Goal: Task Accomplishment & Management: Use online tool/utility

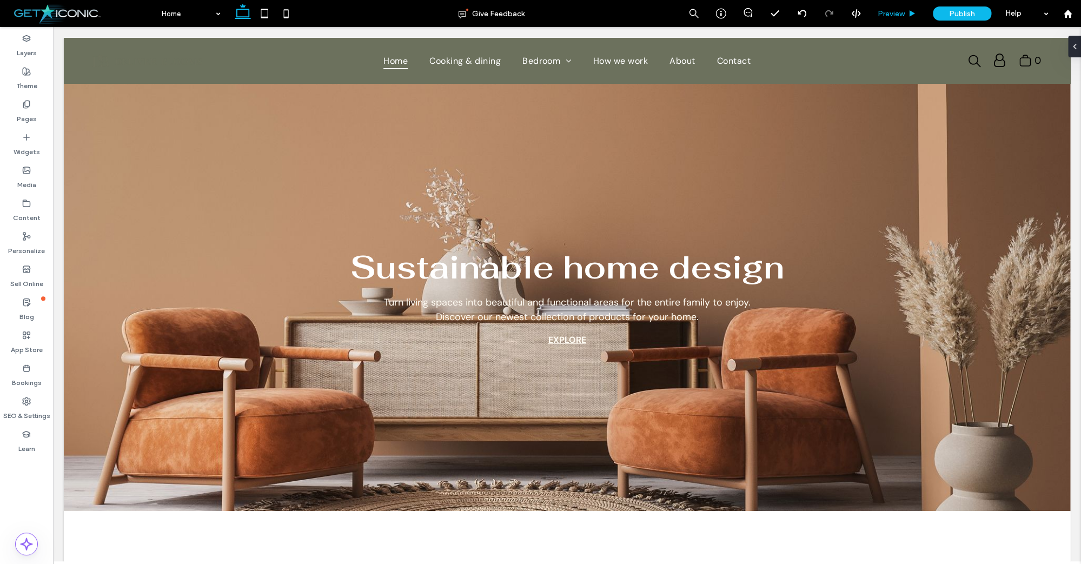
click at [899, 14] on span "Preview" at bounding box center [890, 13] width 27 height 9
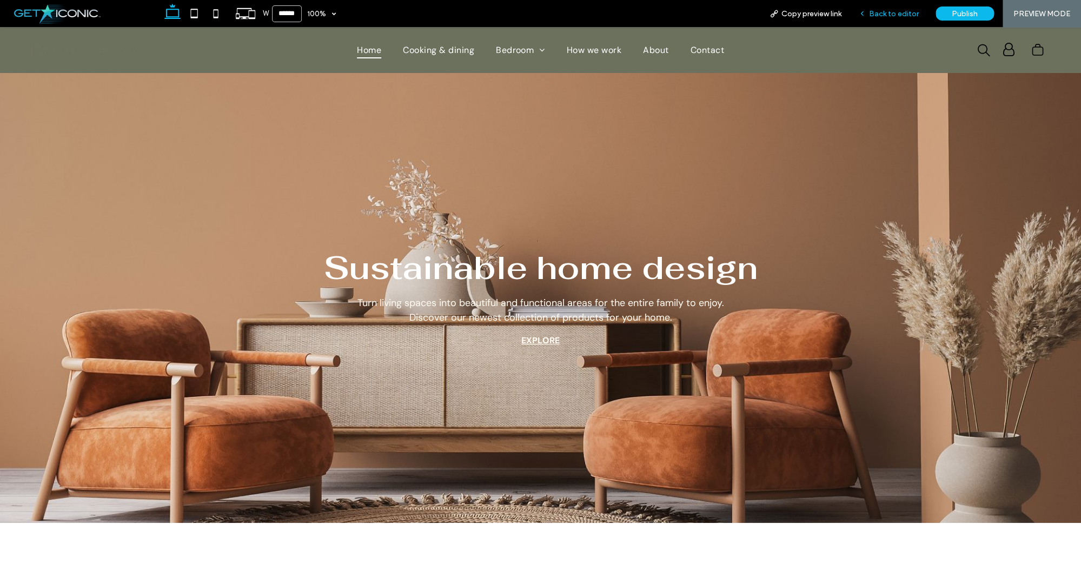
click at [881, 11] on span "Back to editor" at bounding box center [894, 13] width 50 height 9
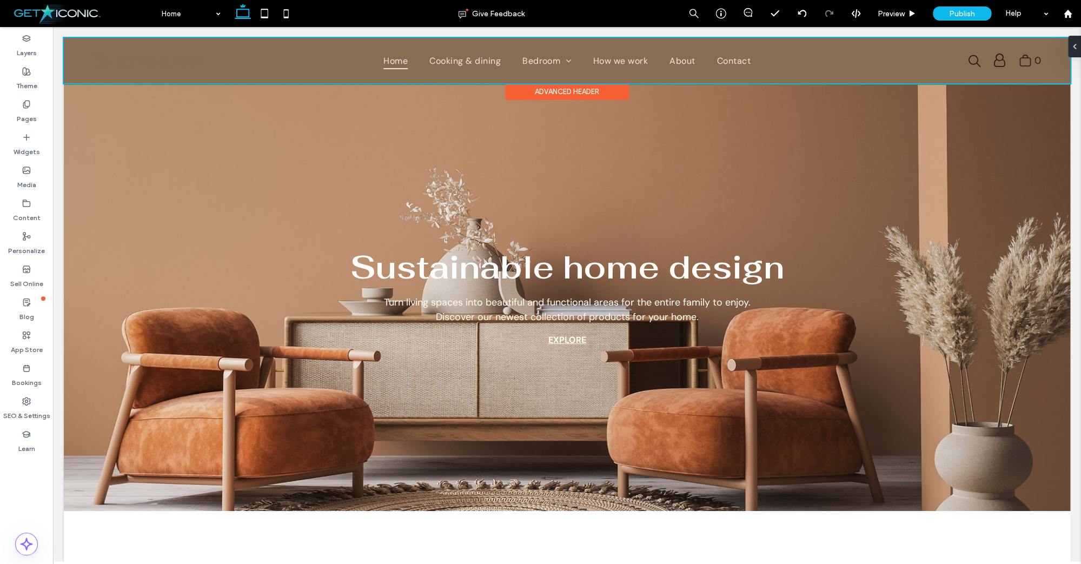
click at [524, 91] on div "Advanced Header" at bounding box center [567, 91] width 124 height 17
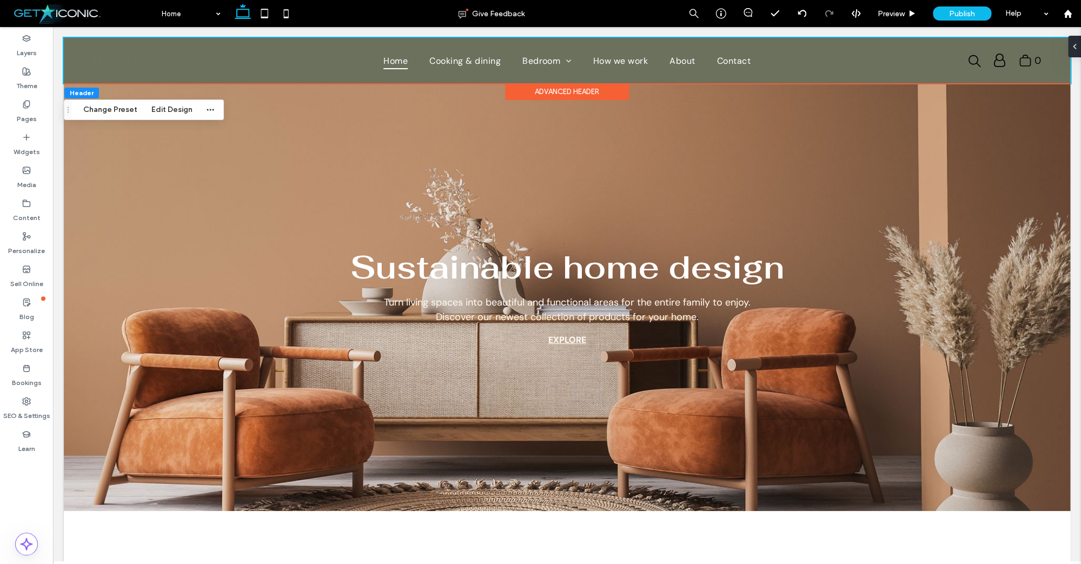
click at [524, 91] on div "Advanced Header" at bounding box center [567, 91] width 124 height 17
click at [160, 110] on button "Edit Design" at bounding box center [171, 109] width 55 height 13
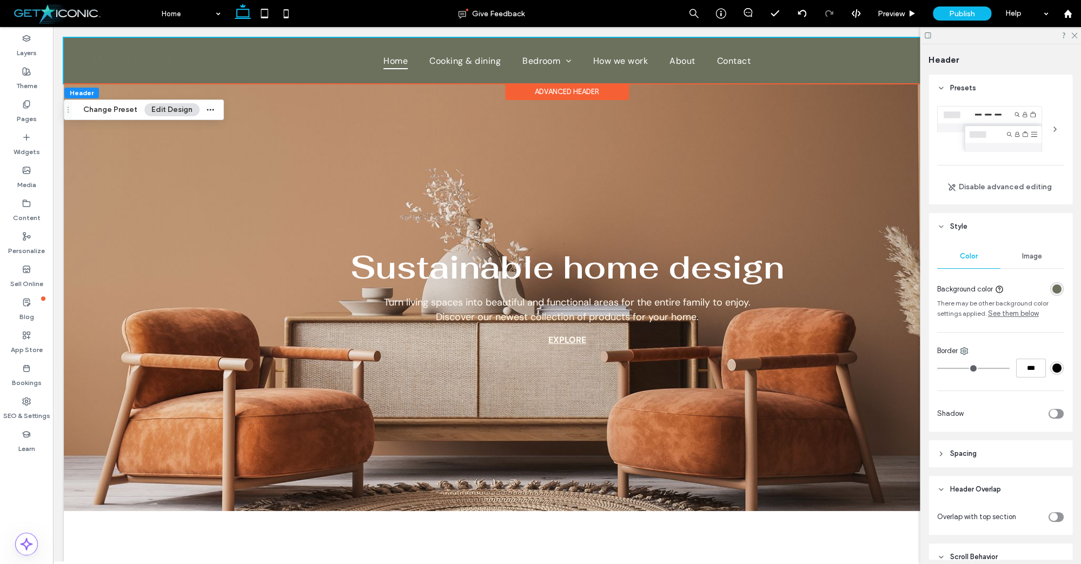
click at [1057, 290] on div "rgba(108, 113, 93, 1)" at bounding box center [1056, 288] width 9 height 9
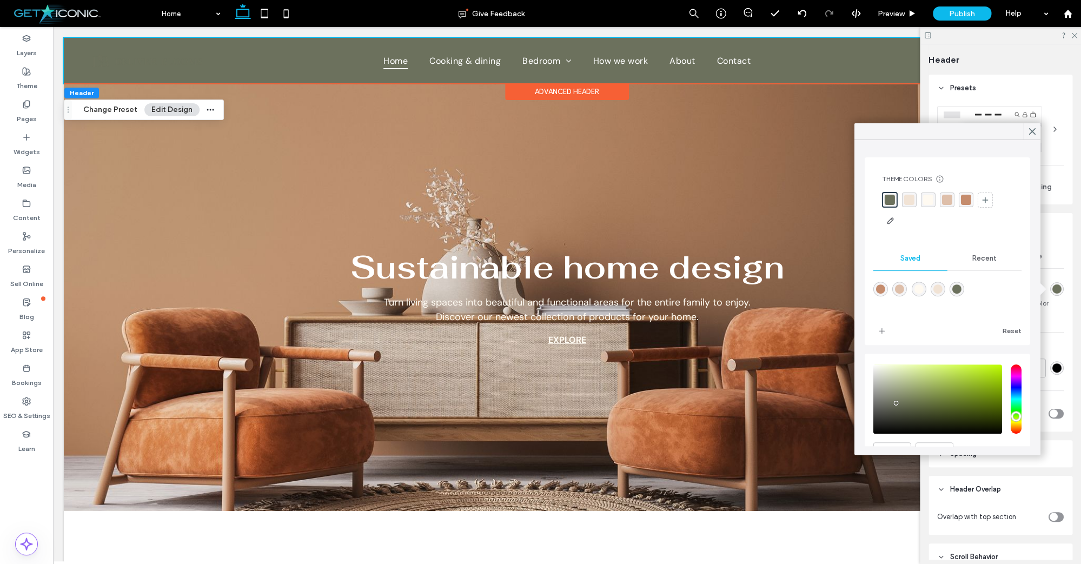
type input "****"
click at [899, 290] on div "rgba(222,191,170,1)" at bounding box center [899, 288] width 9 height 9
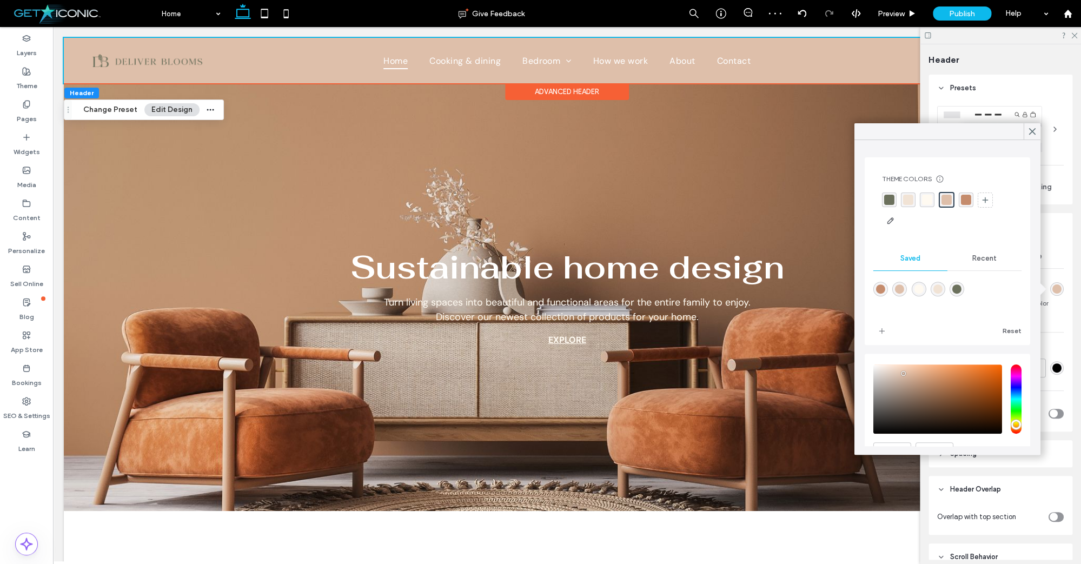
click at [916, 288] on div "rgba(255,250,241,1)" at bounding box center [918, 288] width 9 height 9
type input "*******"
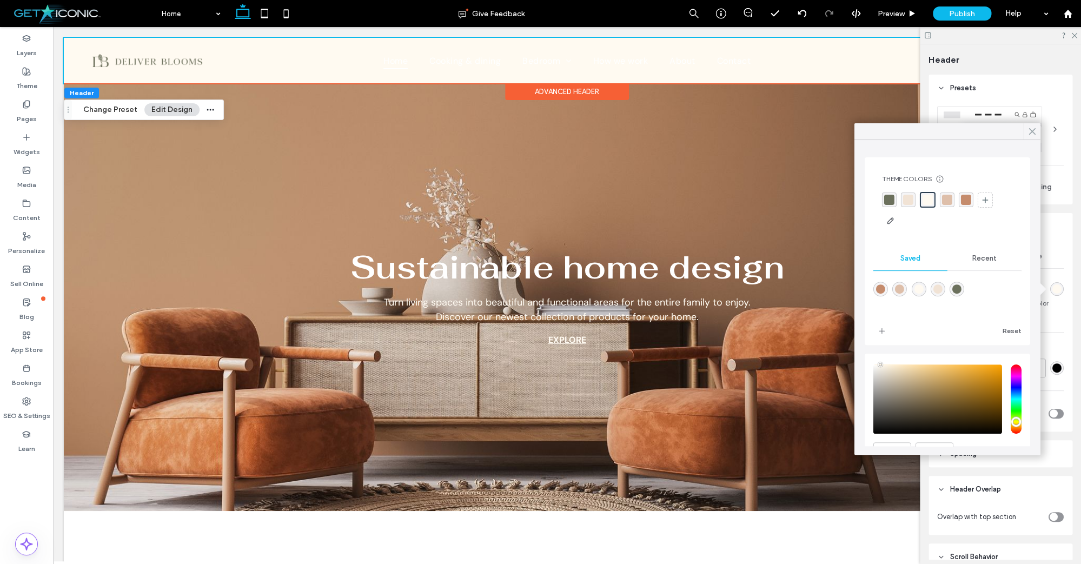
click at [1030, 131] on use at bounding box center [1031, 132] width 5 height 6
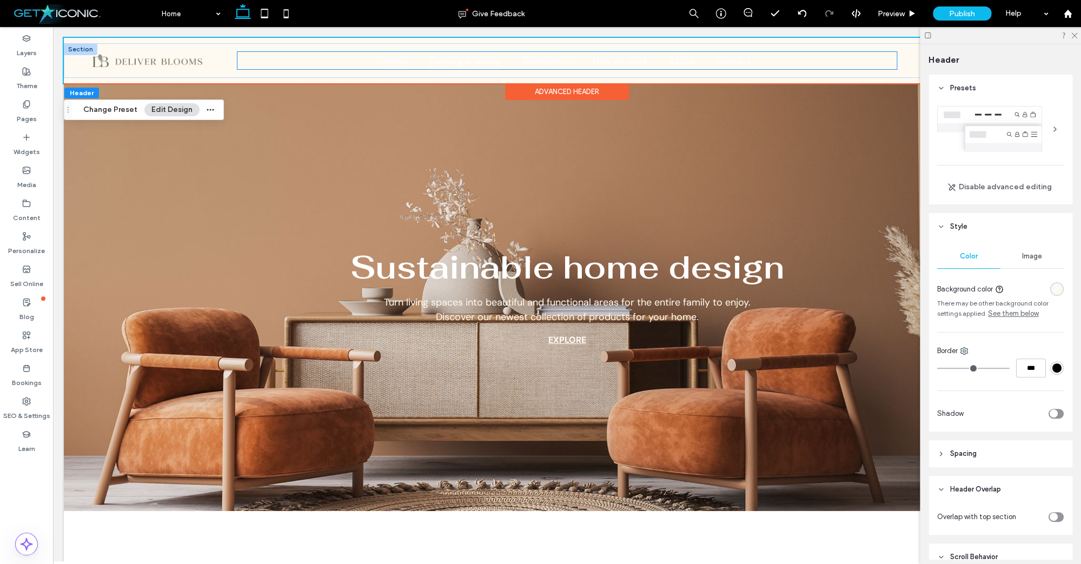
click at [484, 63] on span "Cooking & dining" at bounding box center [464, 60] width 71 height 17
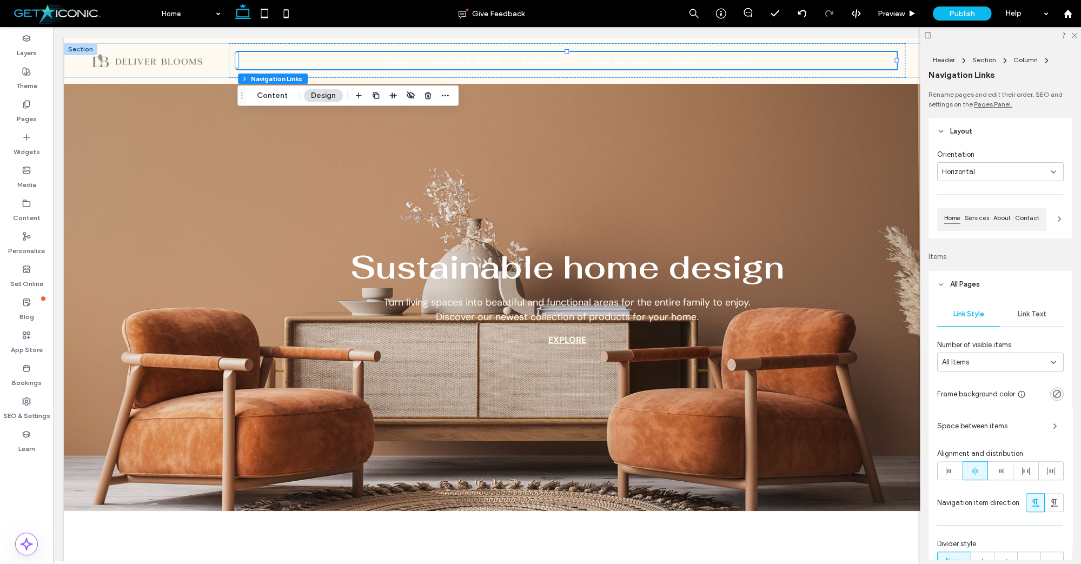
click at [317, 95] on button "Design" at bounding box center [323, 95] width 39 height 13
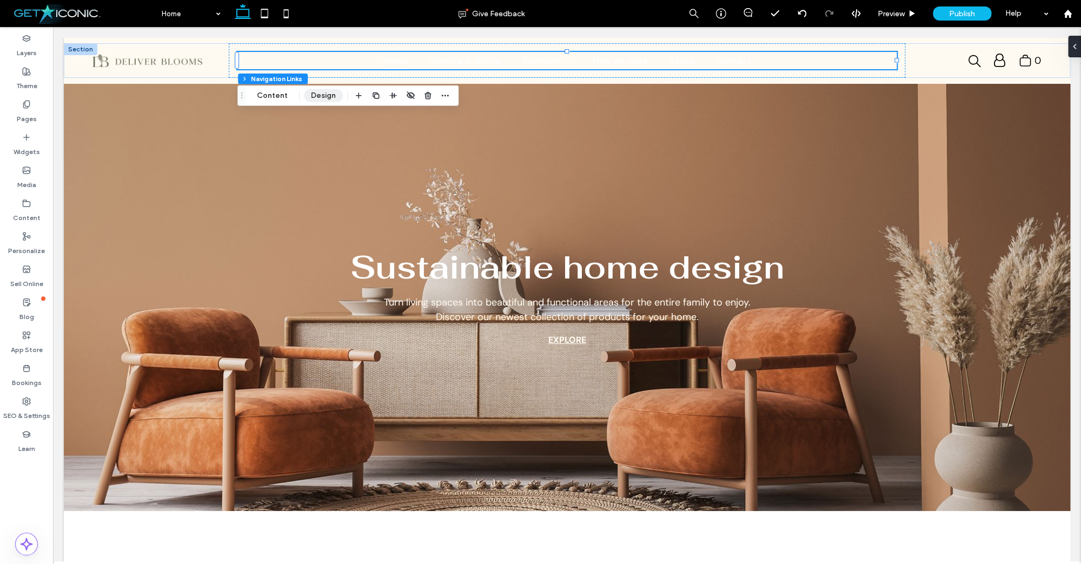
click at [325, 95] on button "Design" at bounding box center [323, 95] width 39 height 13
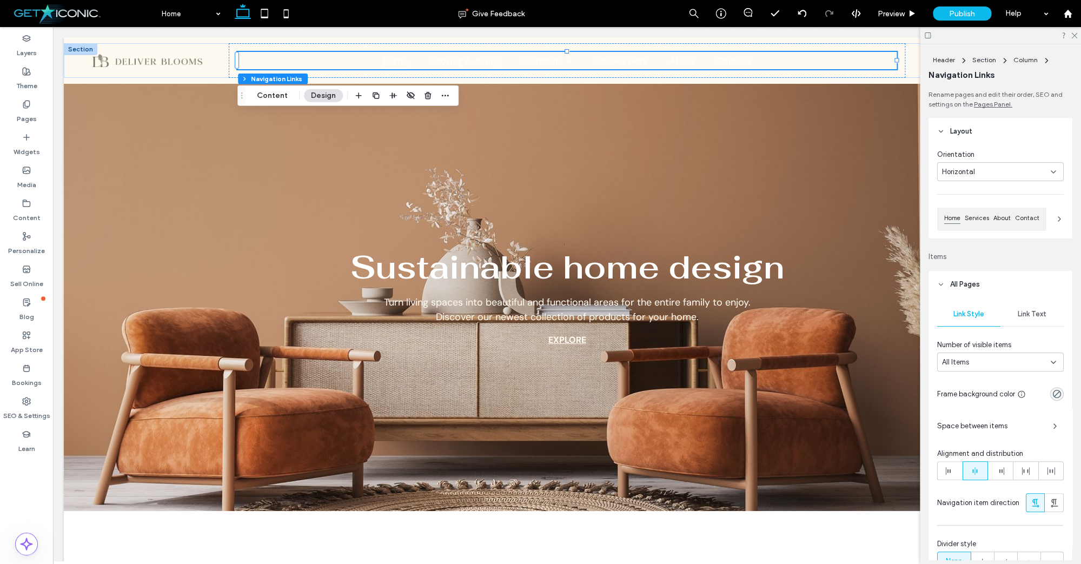
click at [1032, 312] on span "Link Text" at bounding box center [1031, 314] width 29 height 9
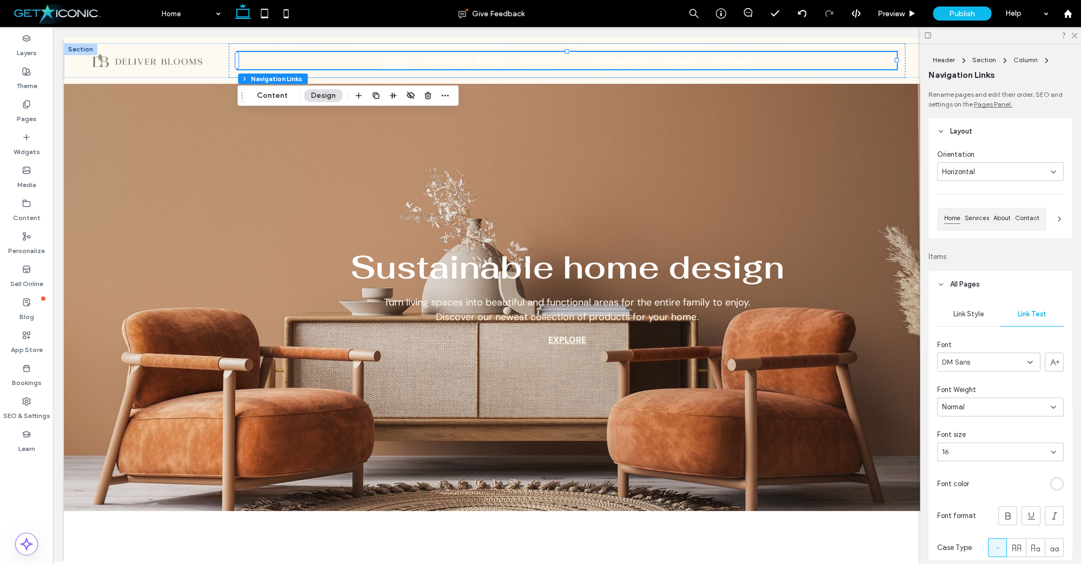
click at [1058, 484] on div "rgb(255, 255, 255)" at bounding box center [1056, 483] width 9 height 9
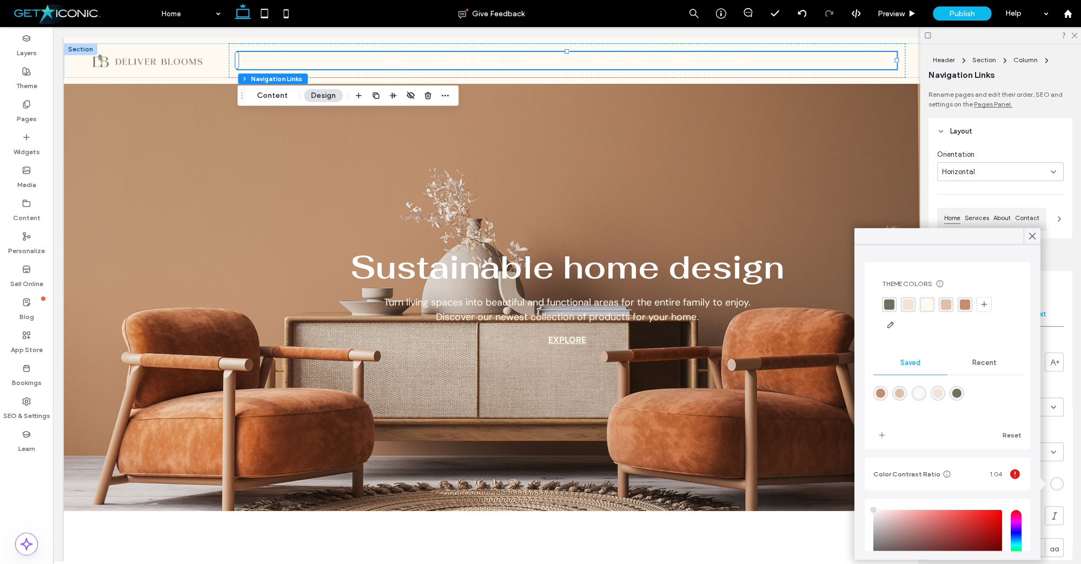
scroll to position [97, 0]
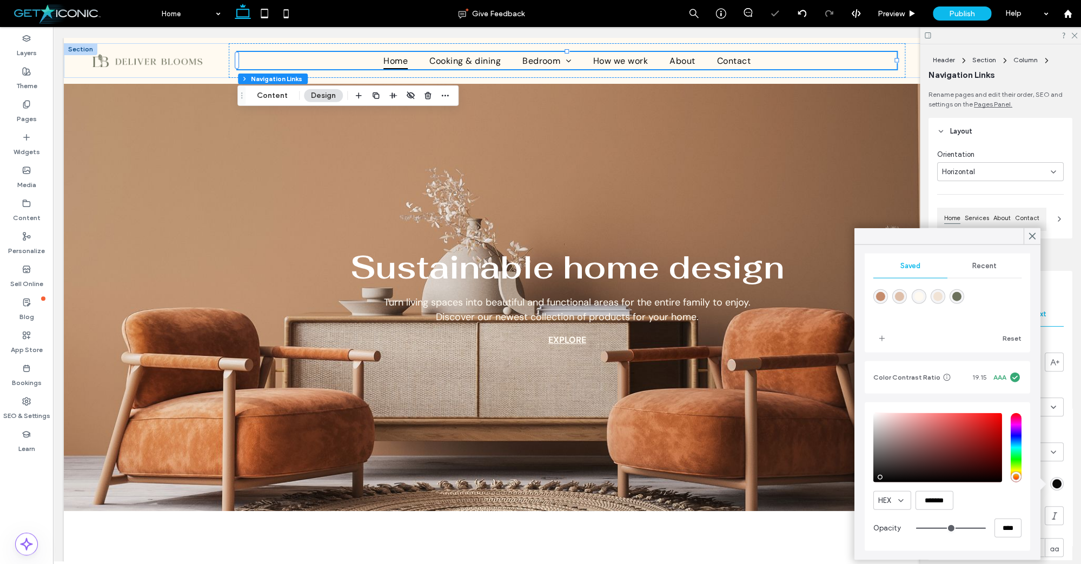
type input "*******"
drag, startPoint x: 920, startPoint y: 463, endPoint x: 864, endPoint y: 485, distance: 60.1
click at [864, 485] on div "HEX ******* Opacity ****" at bounding box center [946, 476] width 165 height 149
click at [886, 339] on span "add color" at bounding box center [881, 338] width 17 height 17
click at [1033, 233] on icon at bounding box center [1032, 236] width 10 height 10
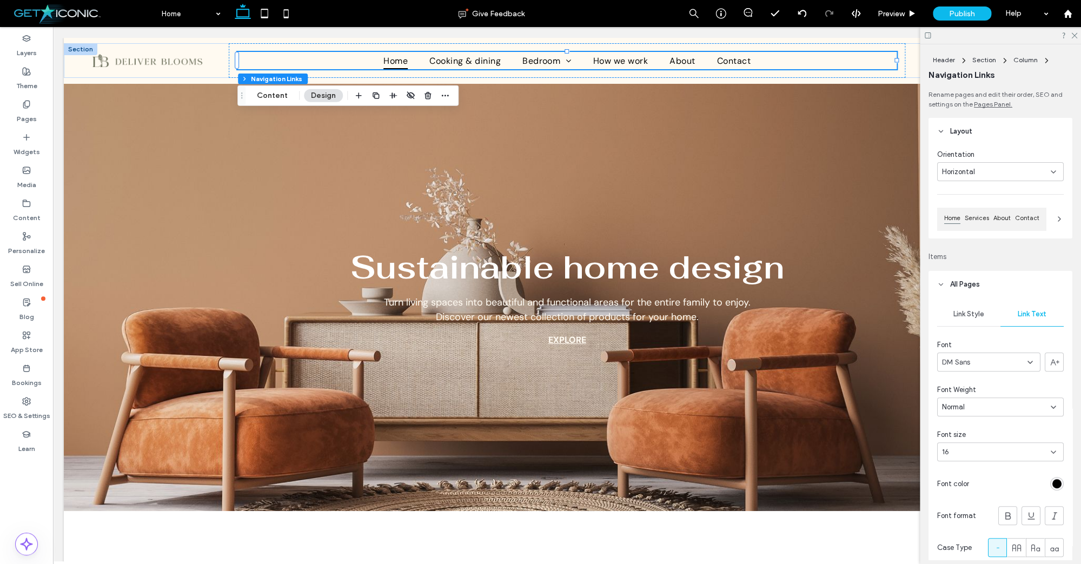
click at [1056, 484] on div "rgb(0, 0, 0)" at bounding box center [1056, 483] width 9 height 9
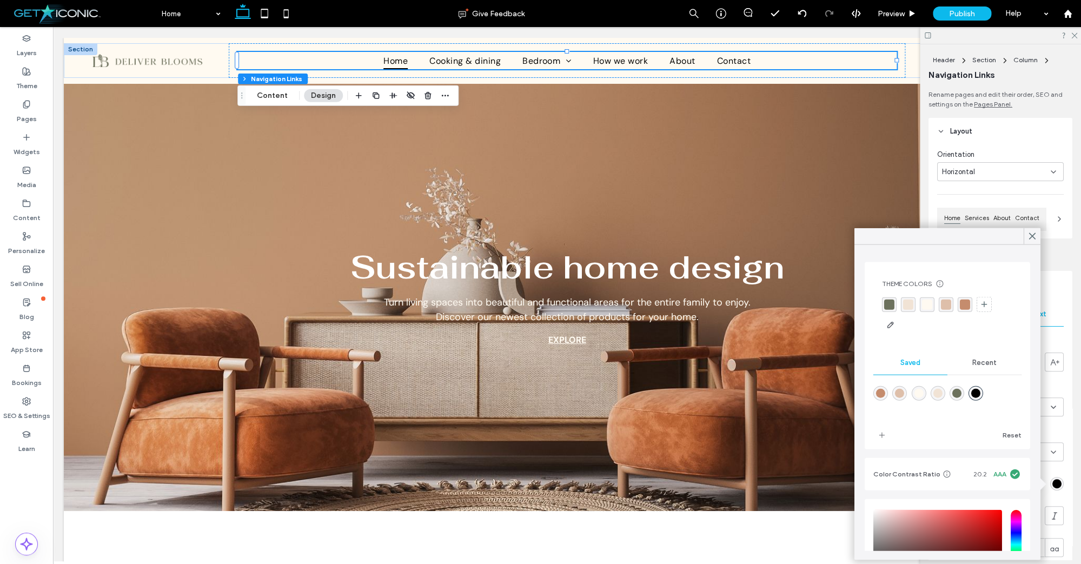
click at [955, 393] on div "rgba(108,113,93,1)" at bounding box center [956, 393] width 9 height 9
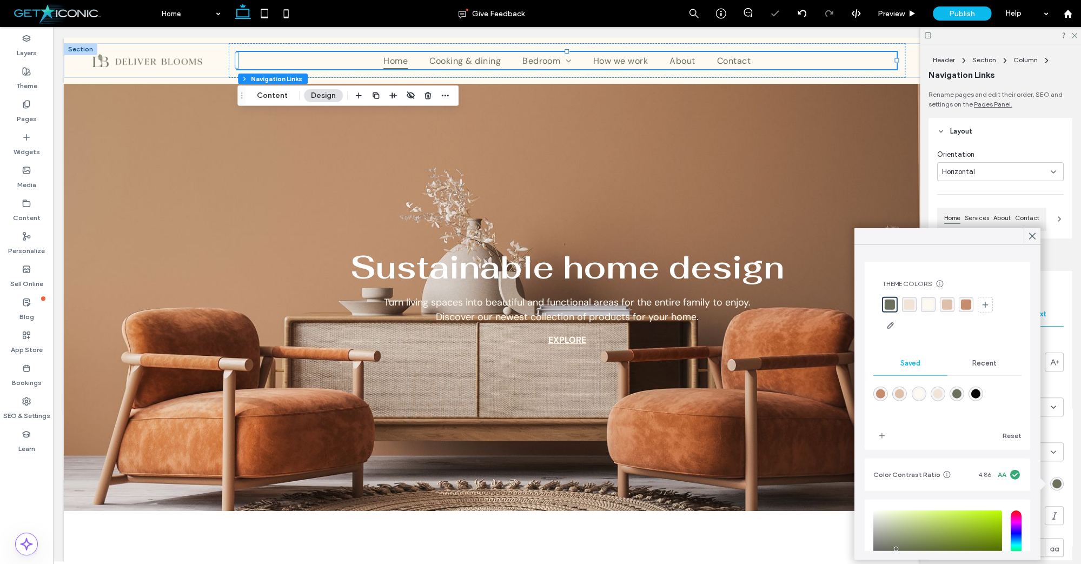
type input "*******"
click at [1028, 235] on icon at bounding box center [1032, 236] width 10 height 10
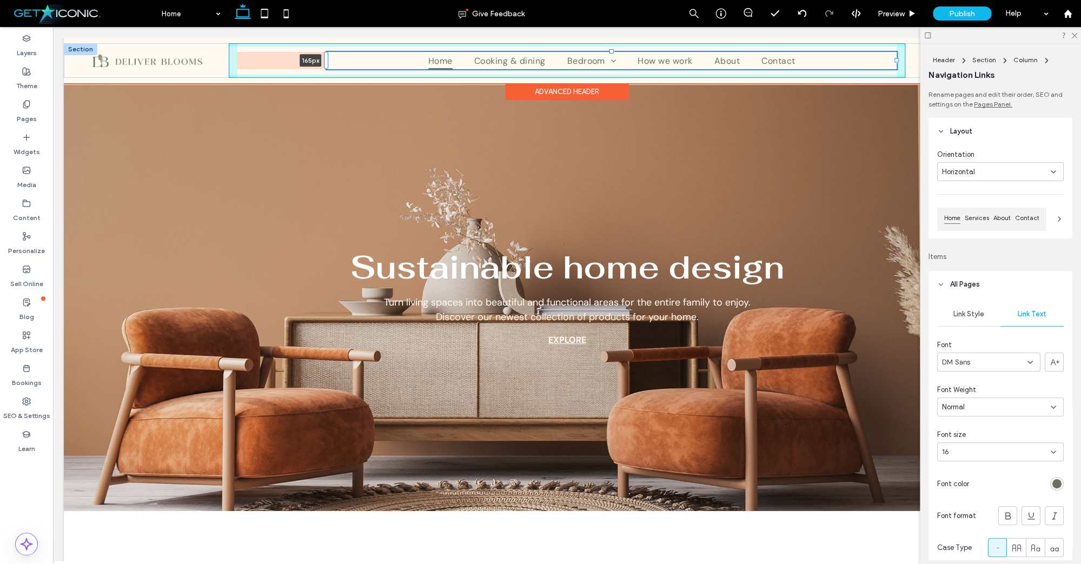
drag, startPoint x: 236, startPoint y: 59, endPoint x: 325, endPoint y: 61, distance: 89.2
click at [325, 61] on div at bounding box center [326, 60] width 4 height 17
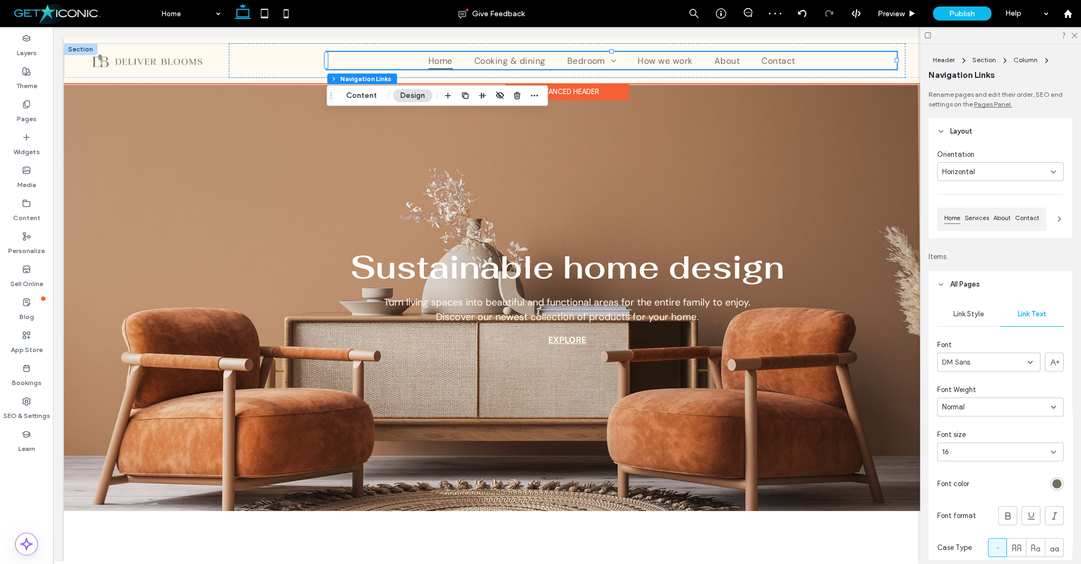
click at [895, 59] on div at bounding box center [896, 60] width 4 height 4
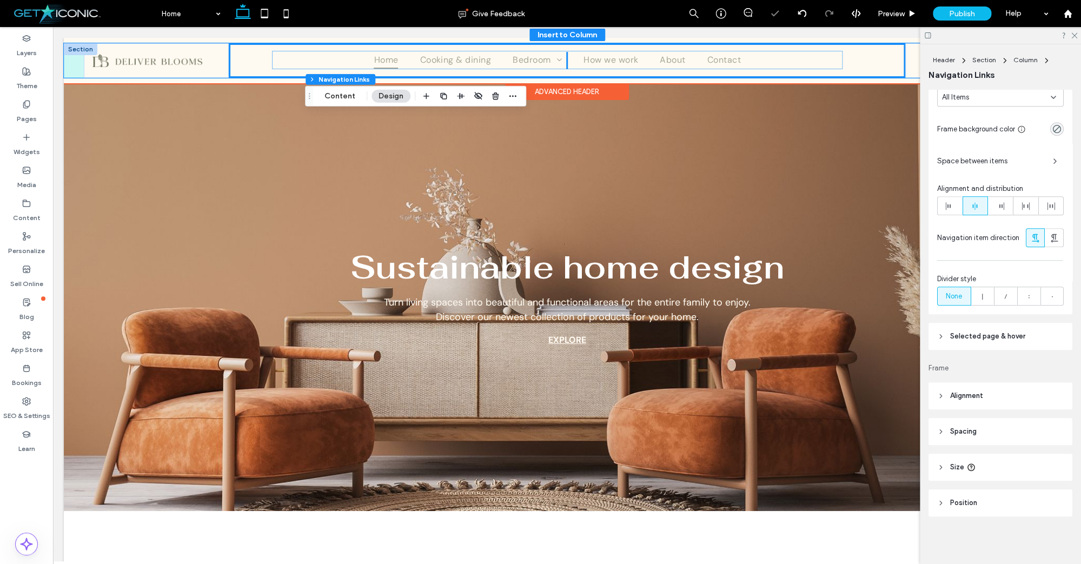
scroll to position [265, 0]
drag, startPoint x: 870, startPoint y: 55, endPoint x: 838, endPoint y: 54, distance: 32.5
click at [838, 54] on div "Home Cooking & dining Bedroom Lightings Pillows Bedlinen How we work About Cont…" at bounding box center [567, 60] width 676 height 35
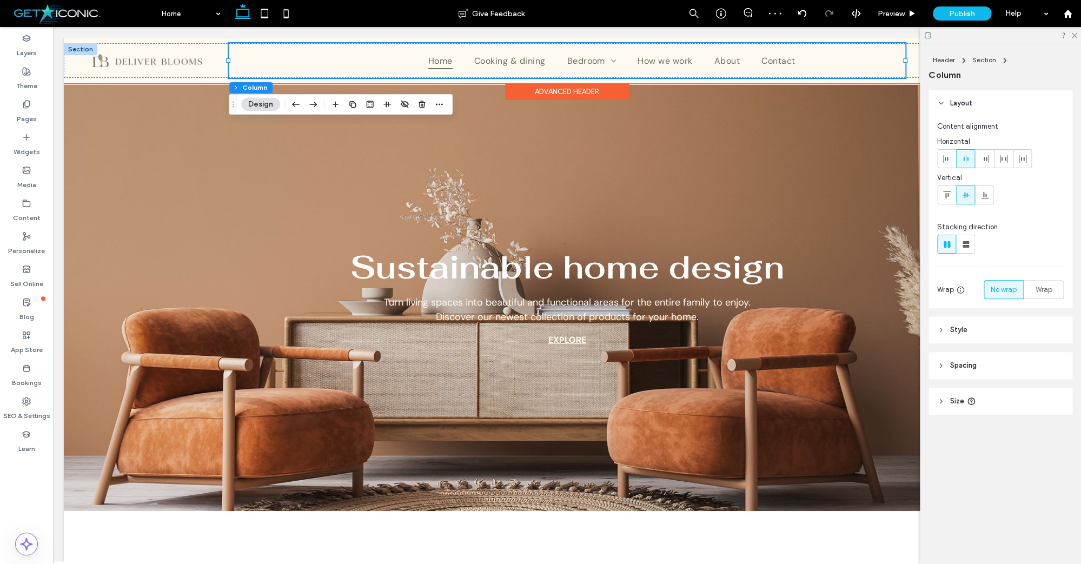
click at [963, 160] on use at bounding box center [965, 159] width 5 height 8
click at [815, 66] on ul "Home Cooking & dining Bedroom Lightings Pillows Bedlinen How we work About Cont…" at bounding box center [612, 60] width 570 height 17
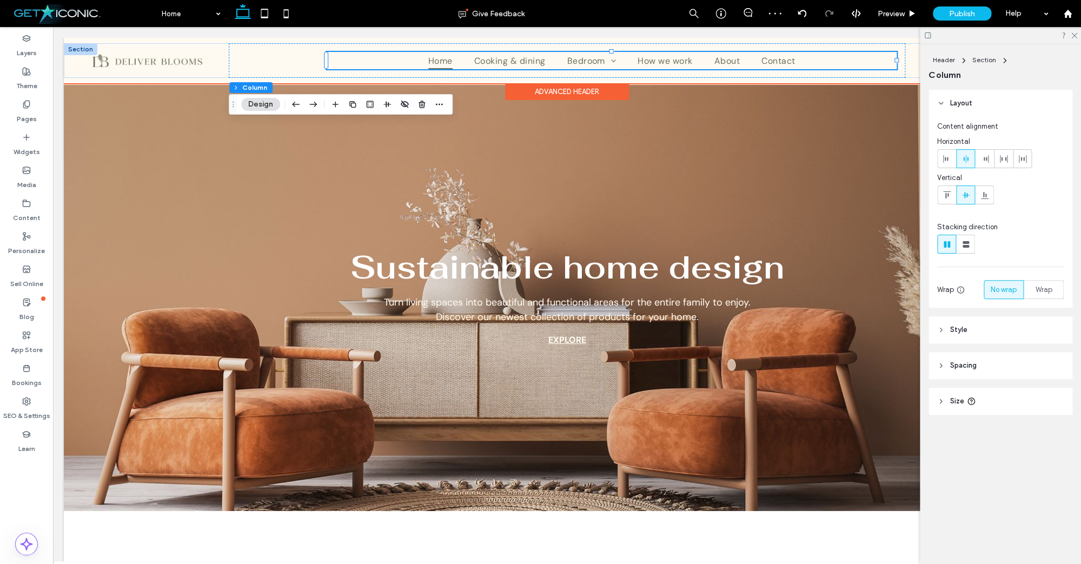
click at [815, 66] on ul "Home Cooking & dining Bedroom Lightings Pillows Bedlinen How we work About Cont…" at bounding box center [612, 60] width 570 height 17
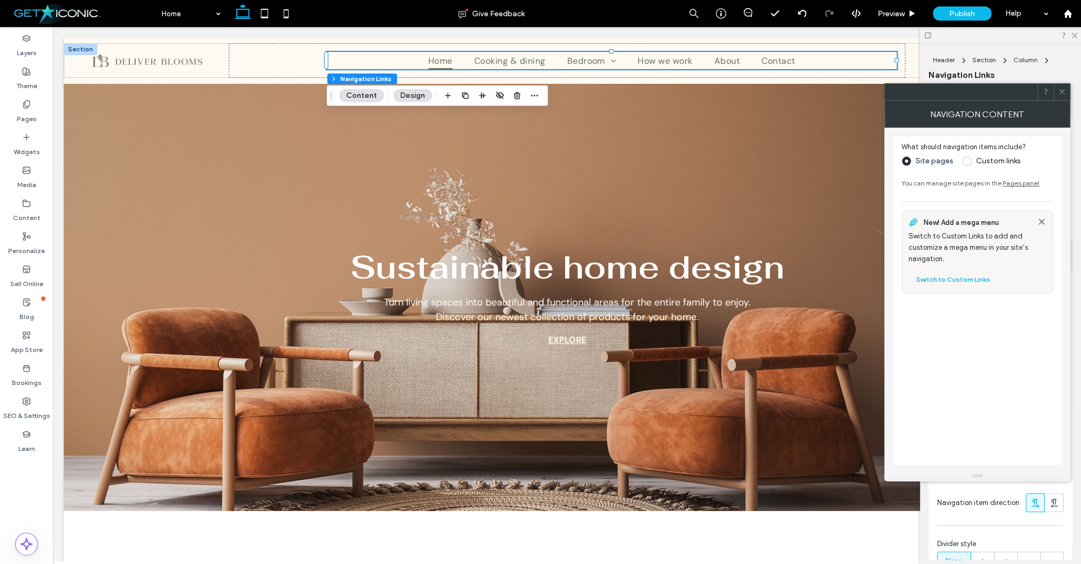
click at [408, 96] on button "Design" at bounding box center [412, 95] width 39 height 13
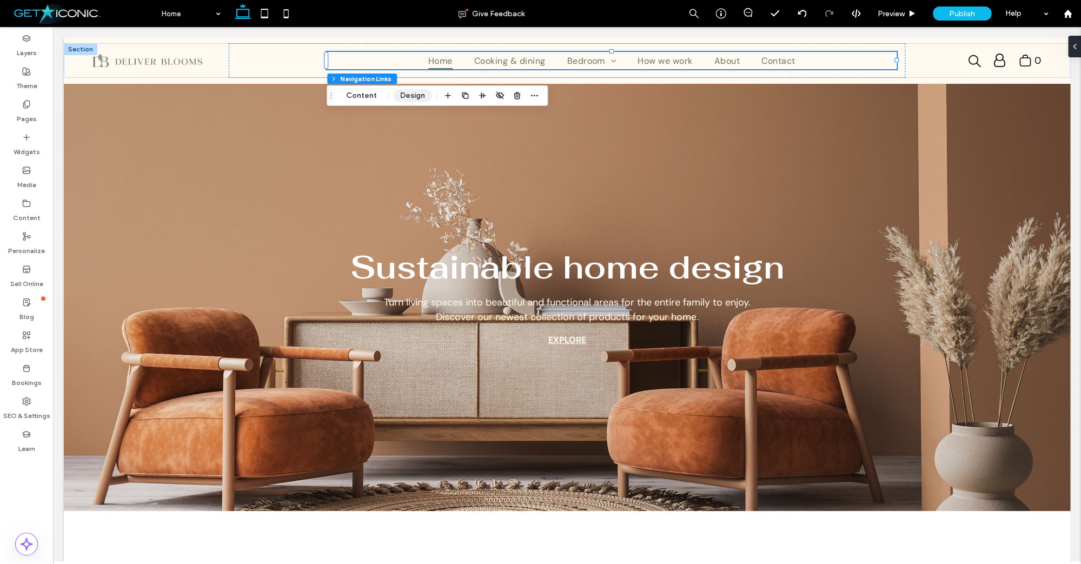
click at [415, 97] on button "Design" at bounding box center [412, 95] width 39 height 13
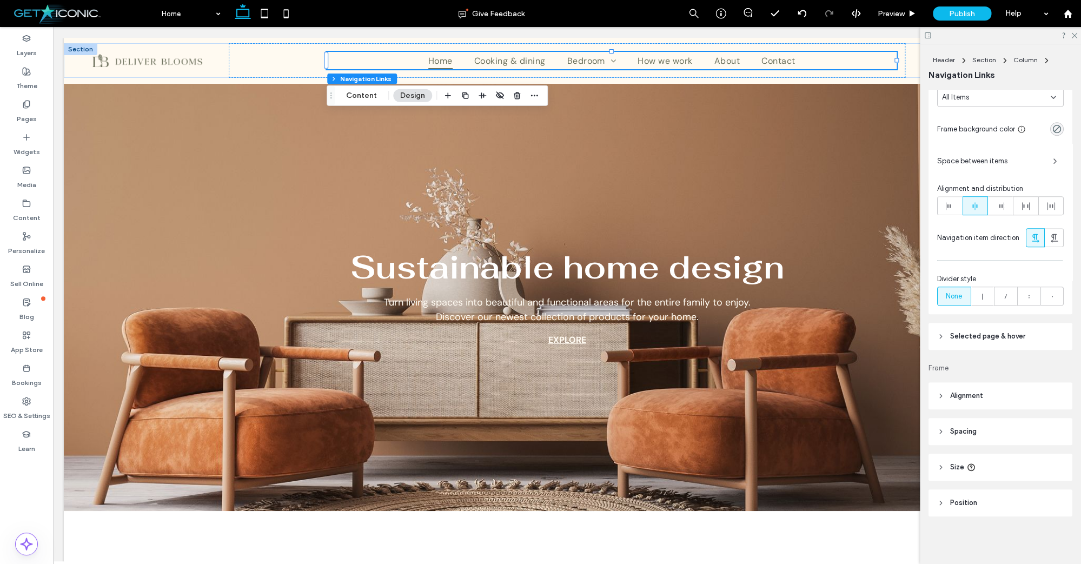
click at [965, 429] on span "Spacing" at bounding box center [963, 431] width 26 height 11
click at [1047, 515] on label "0%" at bounding box center [1049, 513] width 11 height 9
click at [1046, 514] on input "*" at bounding box center [1046, 514] width 14 height 14
type input "***"
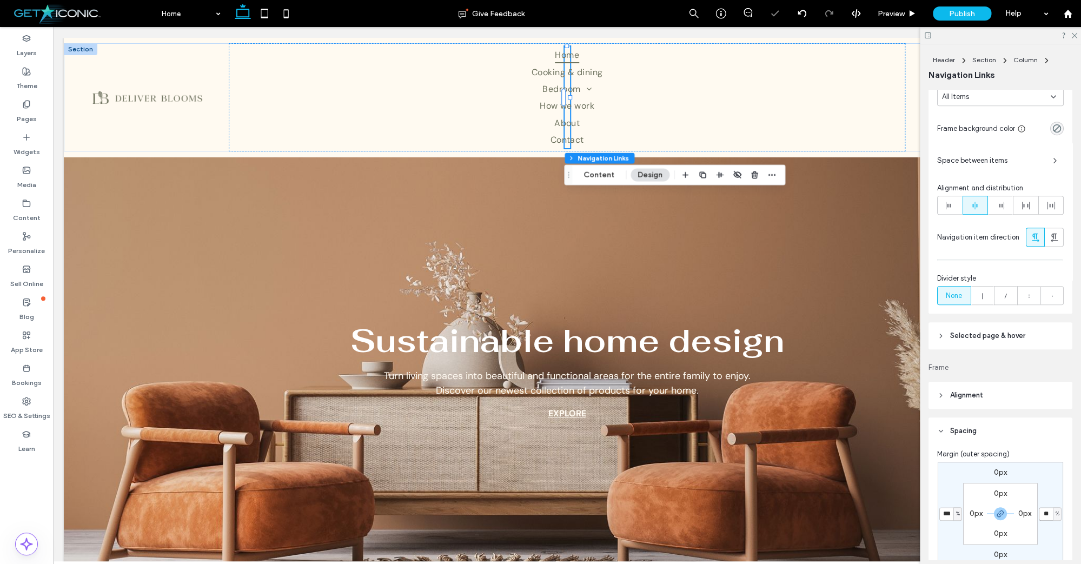
type input "*"
type input "**"
click at [947, 511] on input "**" at bounding box center [946, 514] width 14 height 14
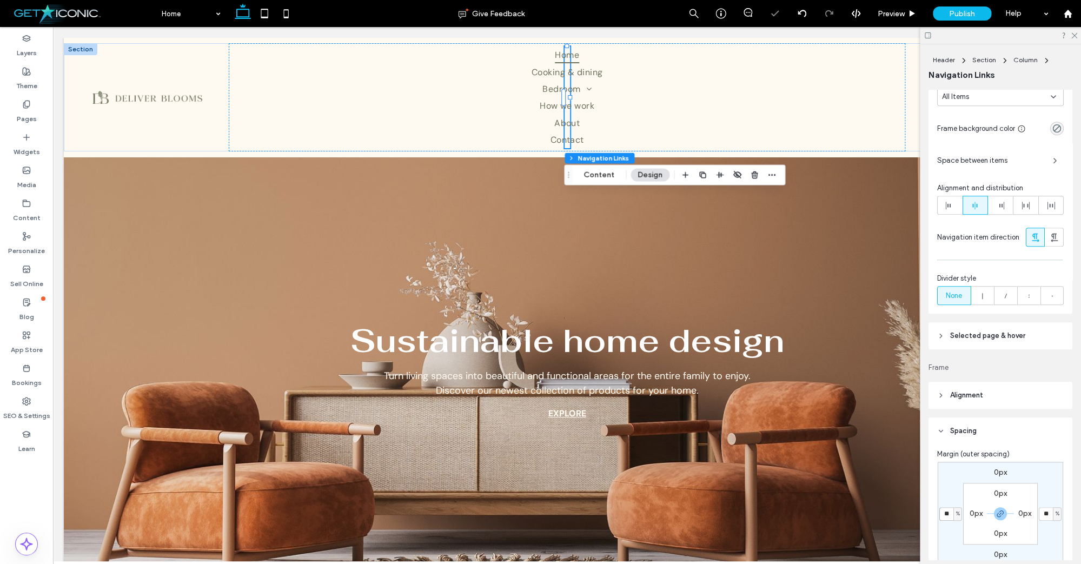
click at [948, 513] on input "**" at bounding box center [946, 514] width 14 height 14
drag, startPoint x: 569, startPoint y: 90, endPoint x: 641, endPoint y: 90, distance: 71.9
click at [641, 90] on div "Home Cooking & dining Bedroom Lightings Pillows Bedlinen How we work About Cont…" at bounding box center [567, 97] width 676 height 108
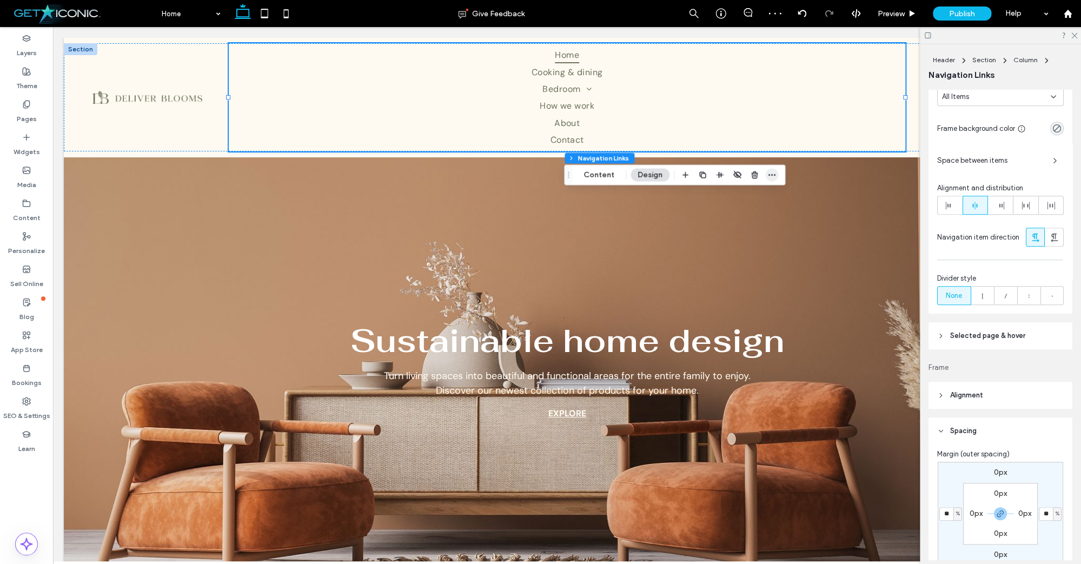
click at [773, 171] on div "Sustainable home design Turn living spaces into beautiful and functional areas …" at bounding box center [567, 371] width 649 height 428
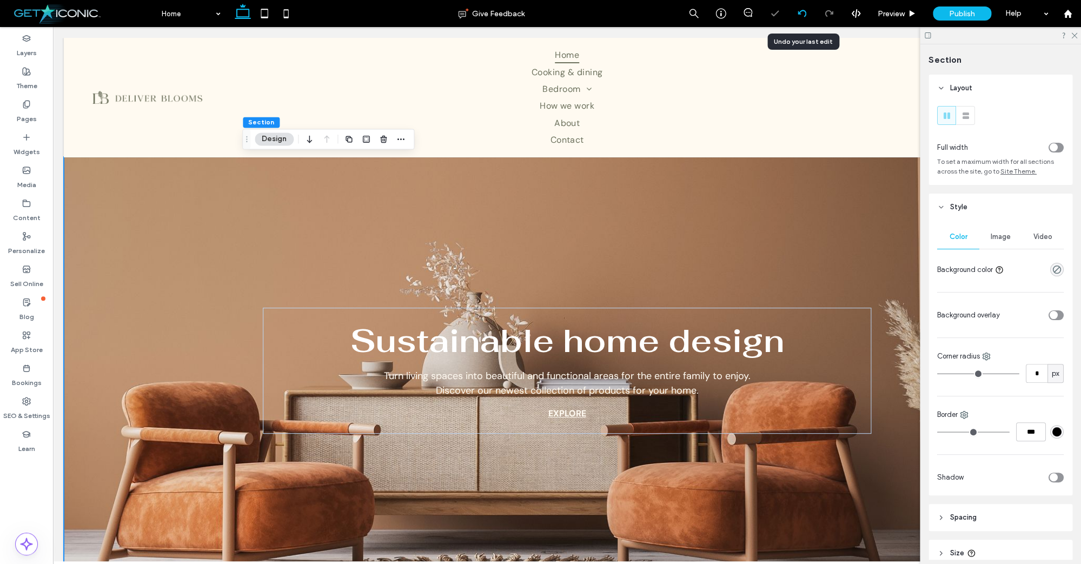
click at [800, 12] on icon at bounding box center [801, 13] width 9 height 9
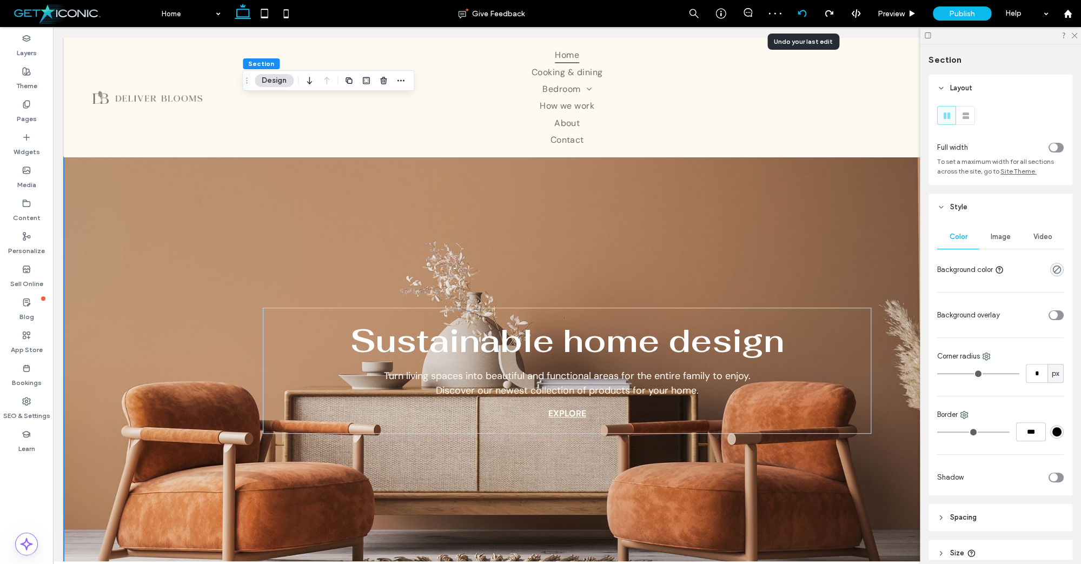
click at [800, 12] on icon at bounding box center [801, 13] width 9 height 9
click at [802, 13] on icon at bounding box center [801, 13] width 9 height 9
click at [800, 13] on icon at bounding box center [801, 13] width 9 height 9
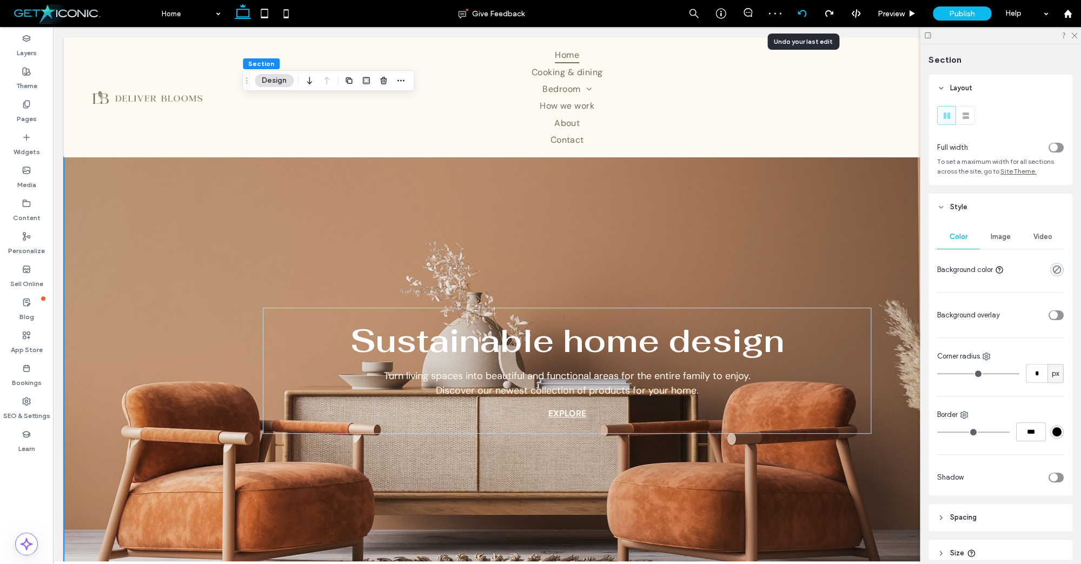
click at [800, 13] on icon at bounding box center [801, 13] width 9 height 9
click at [810, 14] on div at bounding box center [801, 13] width 26 height 9
click at [804, 14] on icon at bounding box center [801, 13] width 9 height 9
drag, startPoint x: 800, startPoint y: 13, endPoint x: 750, endPoint y: 19, distance: 50.2
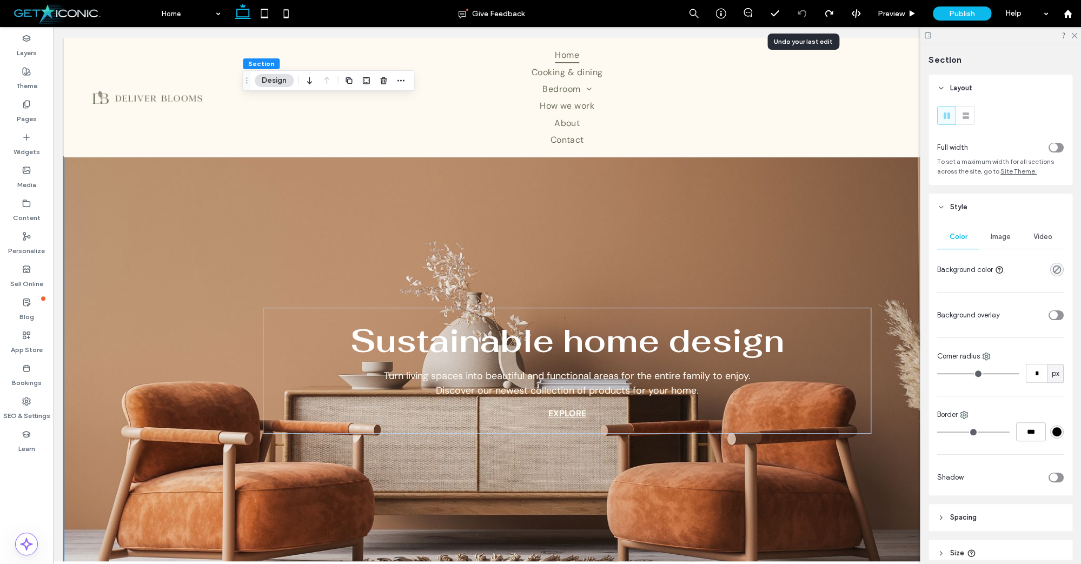
click at [800, 13] on icon at bounding box center [801, 13] width 9 height 9
click at [289, 81] on button "Design" at bounding box center [274, 80] width 39 height 13
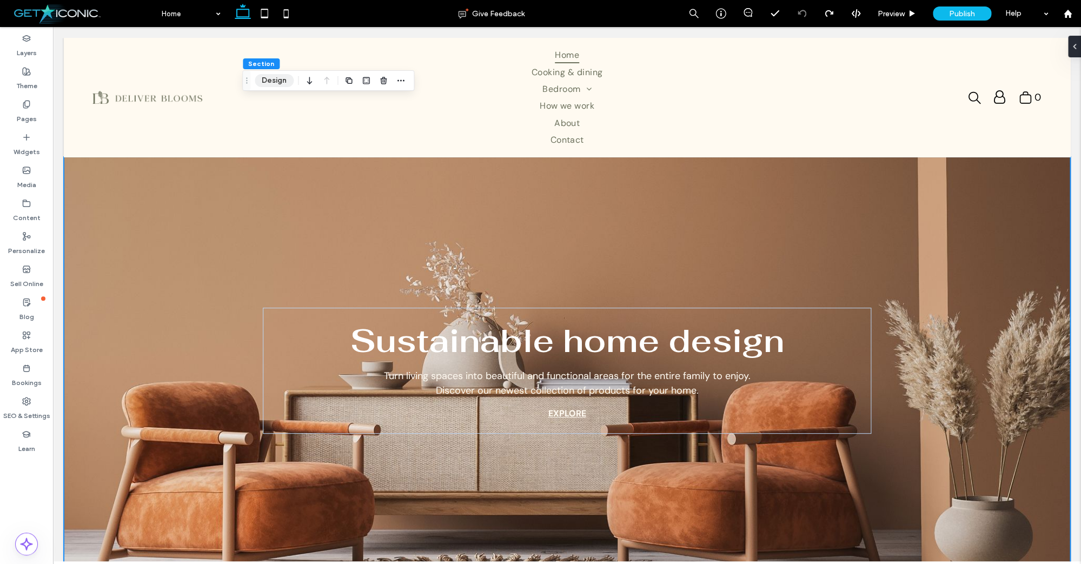
click at [289, 81] on button "Design" at bounding box center [274, 80] width 39 height 13
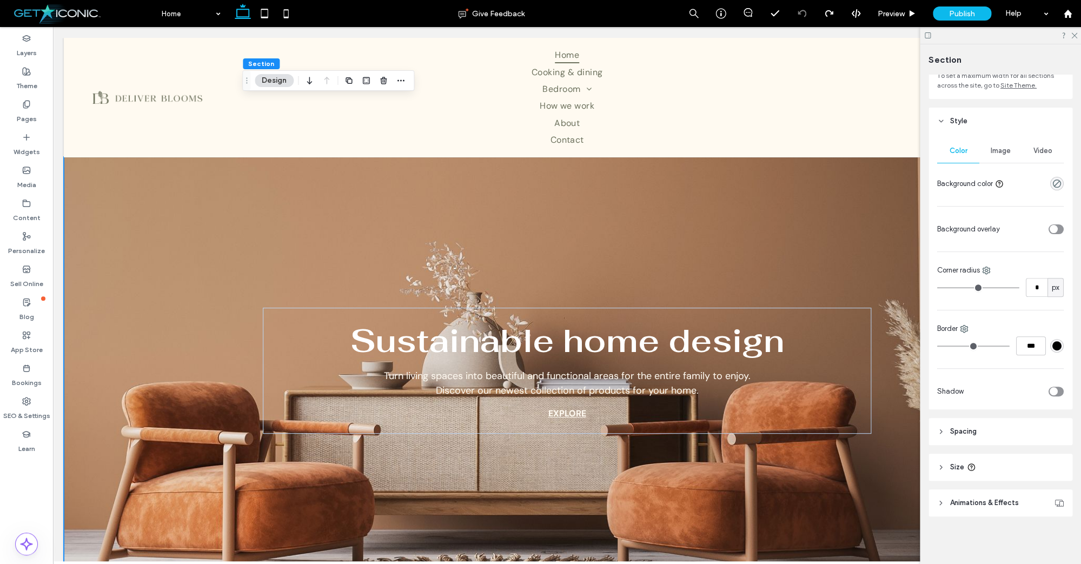
scroll to position [0, 0]
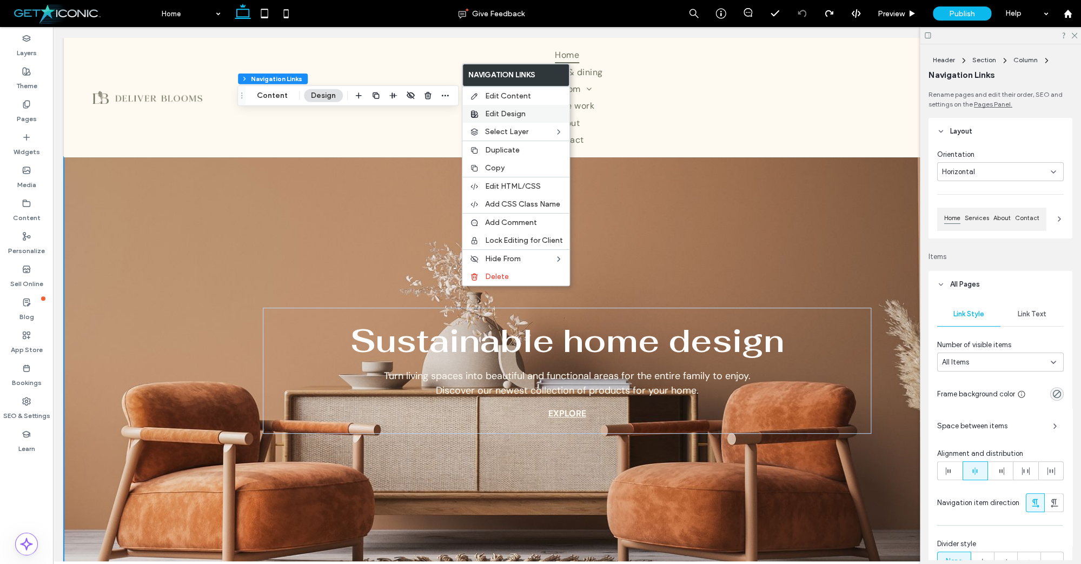
click at [515, 114] on span "Edit Design" at bounding box center [505, 113] width 41 height 9
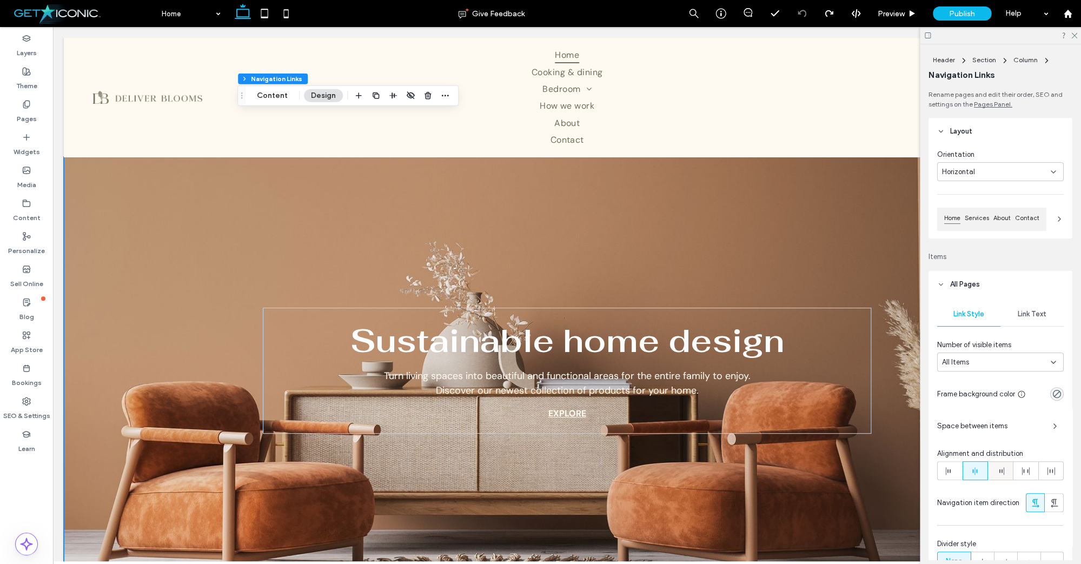
click at [976, 472] on use at bounding box center [975, 471] width 5 height 8
click at [1003, 470] on icon at bounding box center [1000, 471] width 9 height 9
click at [942, 471] on div at bounding box center [949, 471] width 24 height 18
click at [975, 471] on use at bounding box center [975, 471] width 5 height 8
click at [1075, 37] on use at bounding box center [1074, 36] width 6 height 6
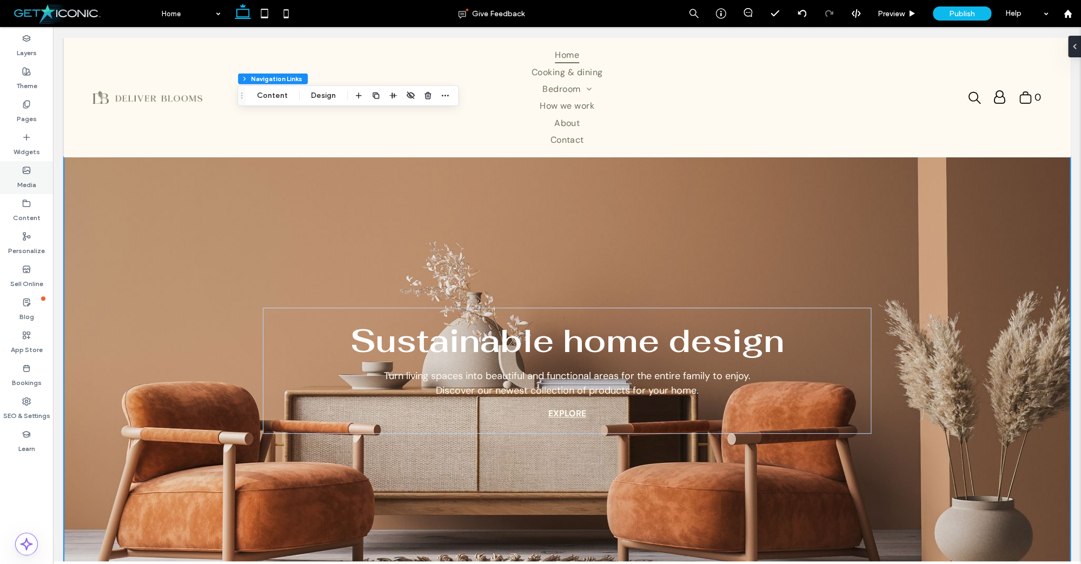
click at [26, 175] on span at bounding box center [26, 169] width 9 height 9
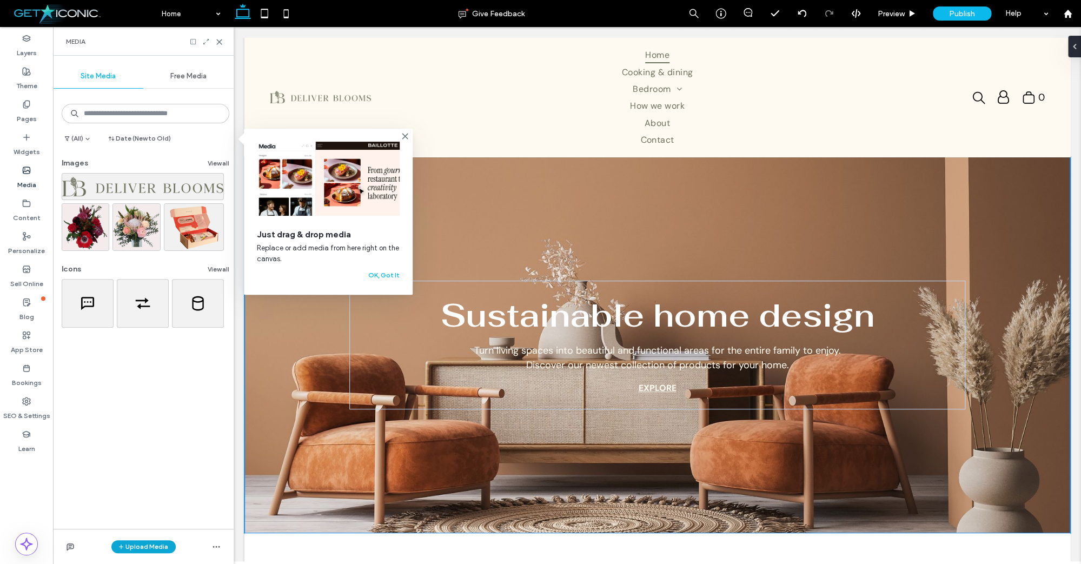
click at [134, 549] on button "Upload Media" at bounding box center [143, 546] width 64 height 13
click at [131, 425] on div "(All) Date (New to Old) Images View all Icons View all" at bounding box center [143, 310] width 181 height 438
click at [24, 83] on label "Theme" at bounding box center [26, 83] width 21 height 15
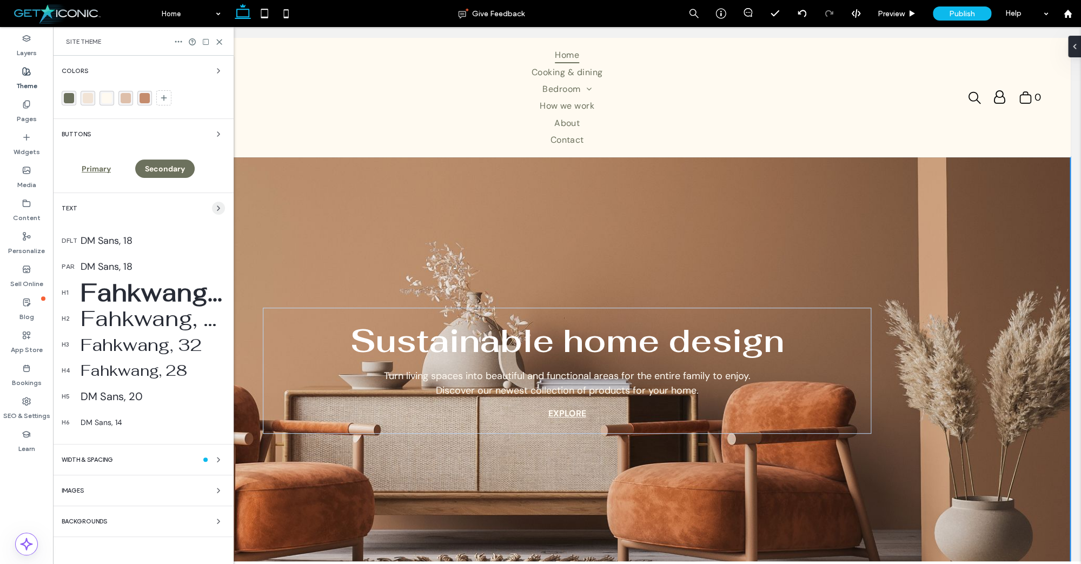
click at [214, 209] on span "button" at bounding box center [218, 208] width 13 height 13
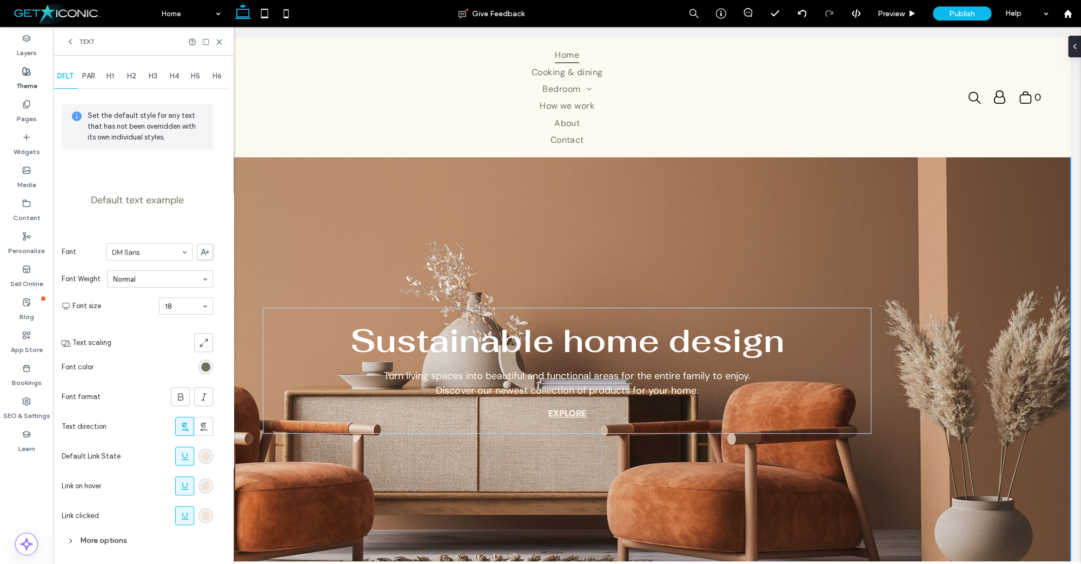
scroll to position [9, 0]
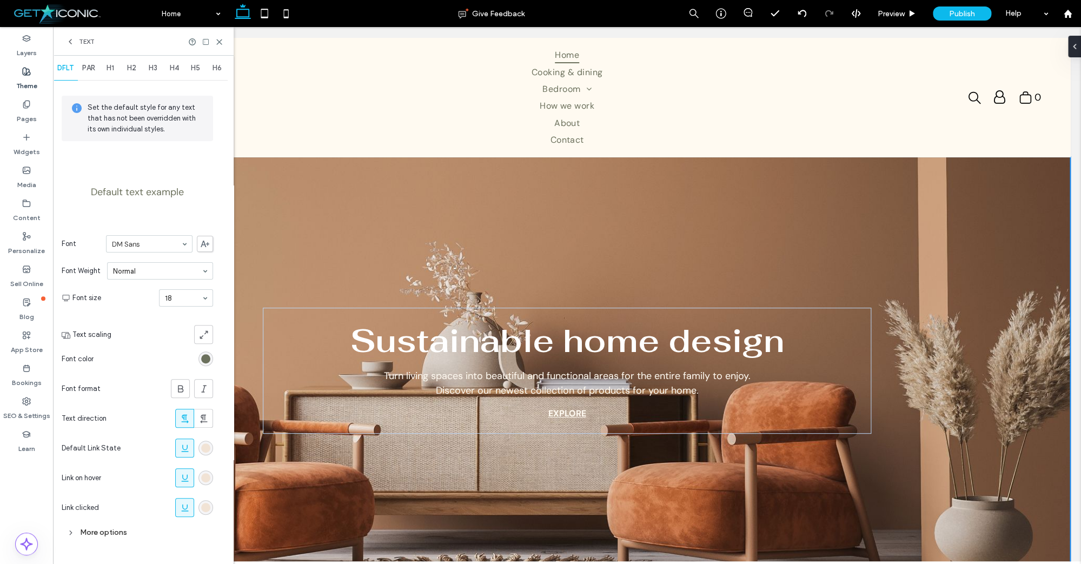
click at [91, 533] on div "More options" at bounding box center [137, 532] width 151 height 15
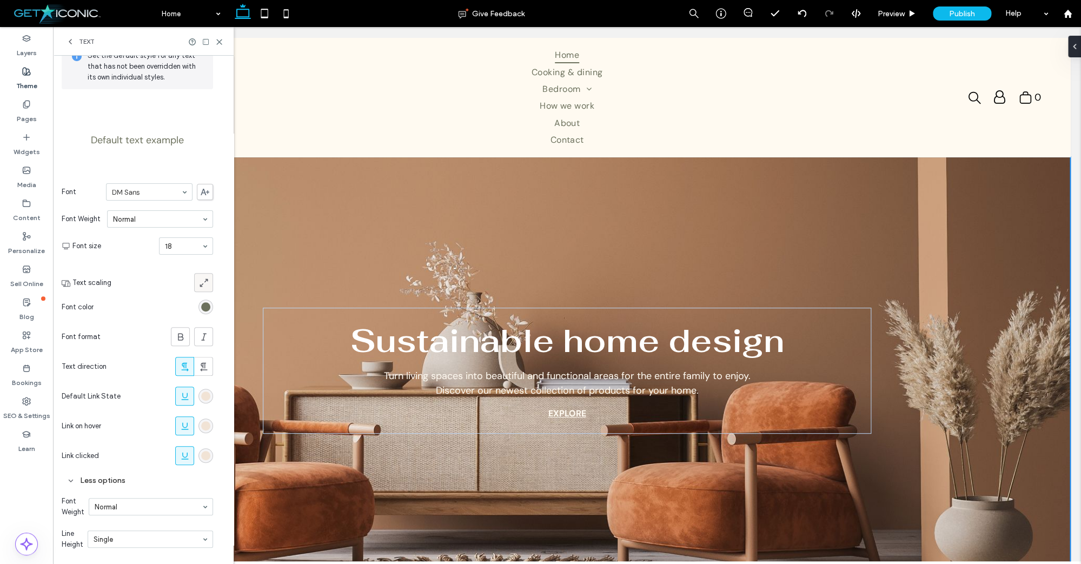
scroll to position [0, 0]
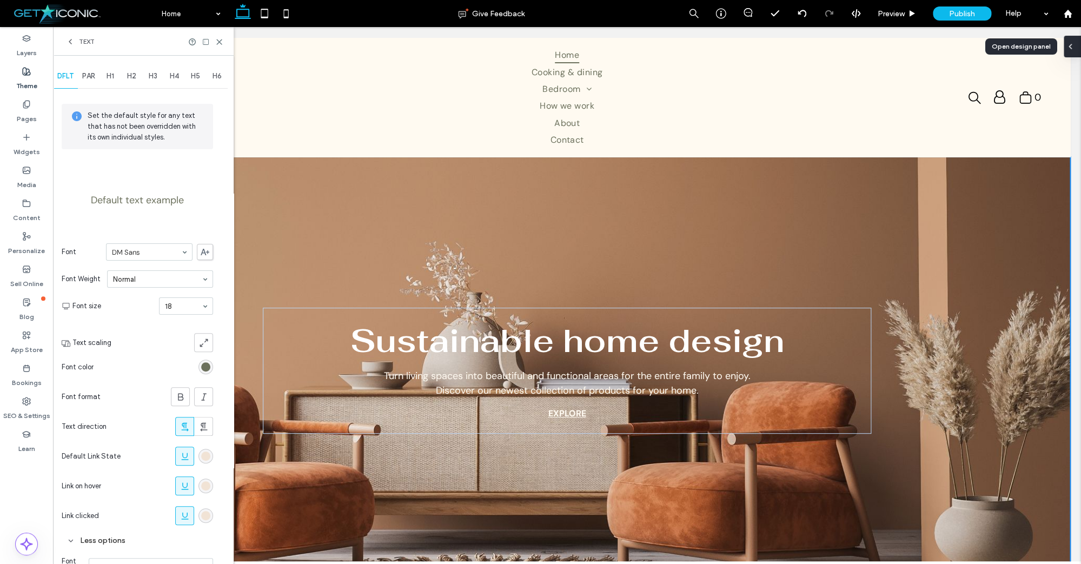
click at [1072, 42] on span at bounding box center [1070, 47] width 9 height 22
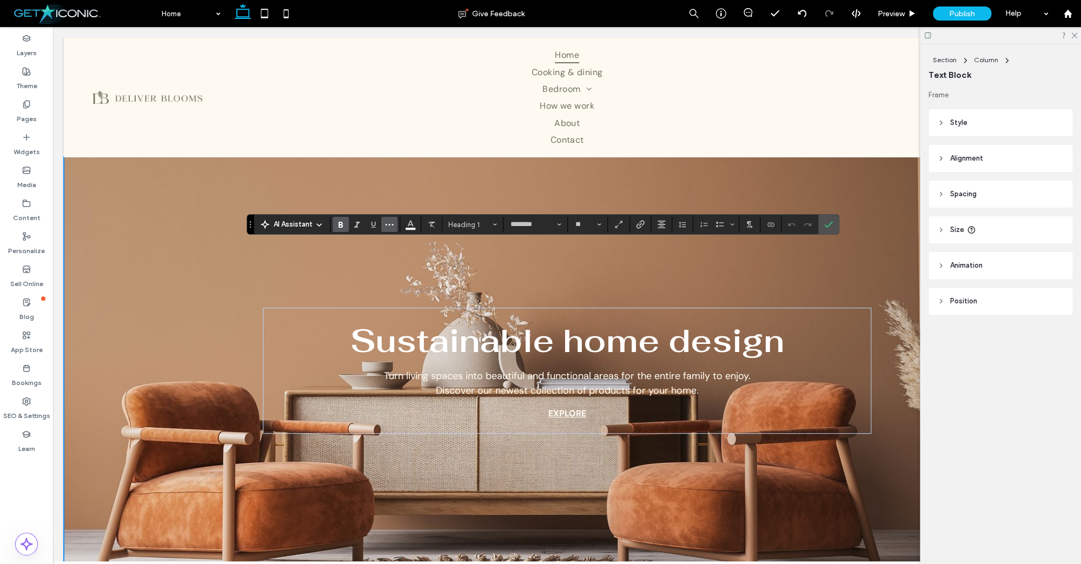
click at [390, 225] on icon "More" at bounding box center [389, 224] width 9 height 9
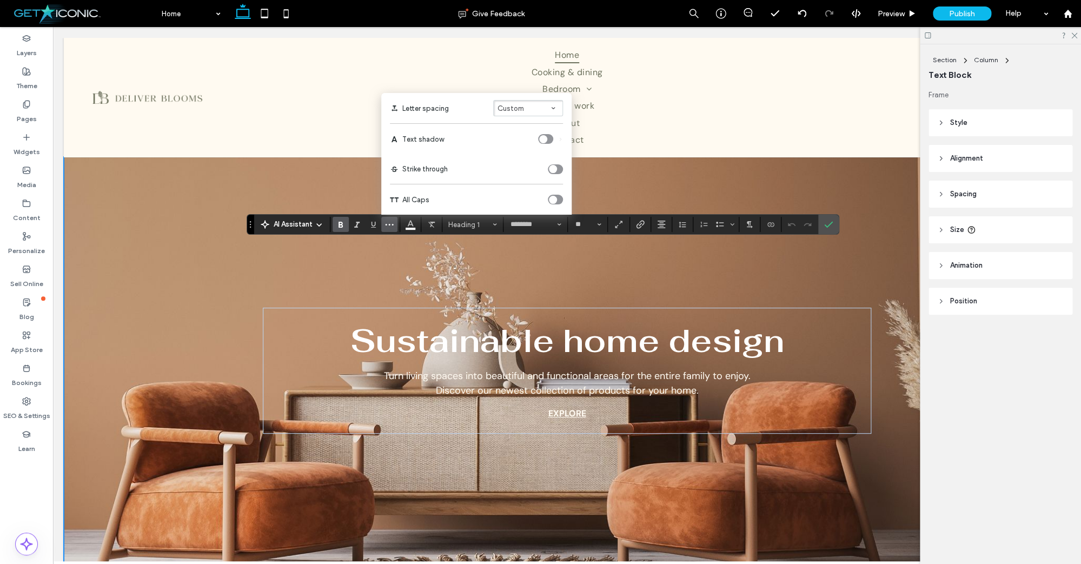
click at [390, 222] on icon "More" at bounding box center [389, 224] width 9 height 9
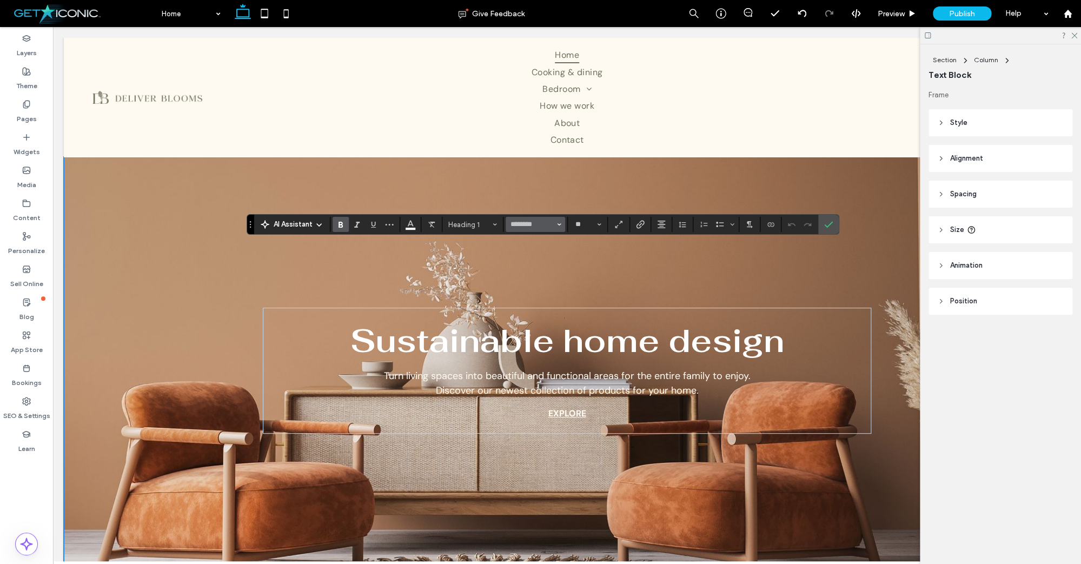
click at [563, 226] on button "********" at bounding box center [534, 224] width 59 height 15
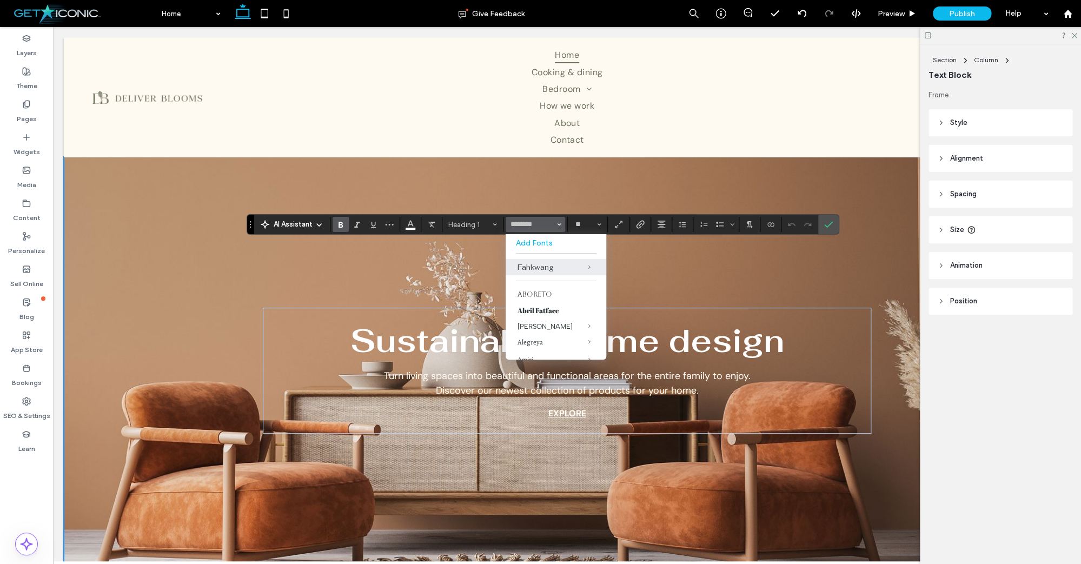
click at [539, 244] on label "Add Fonts" at bounding box center [556, 242] width 80 height 9
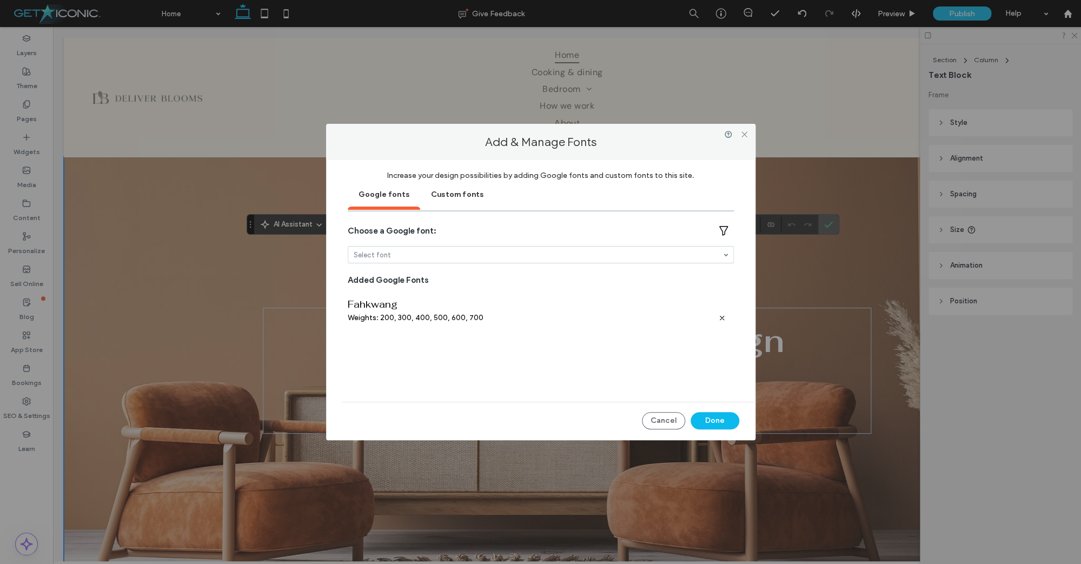
click at [455, 195] on div "Custom fonts" at bounding box center [457, 193] width 74 height 27
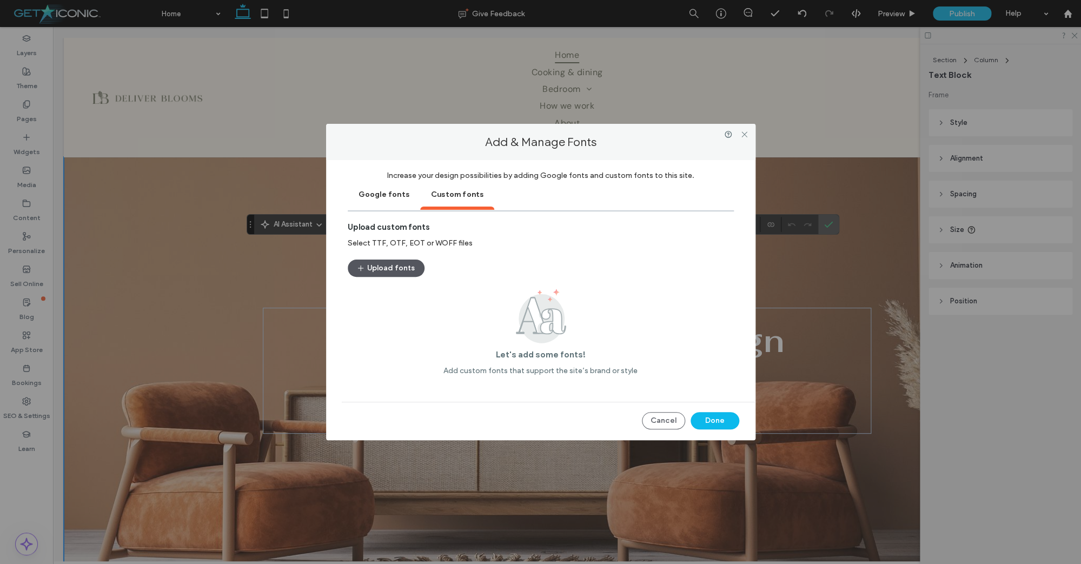
click at [406, 270] on button "Upload fonts" at bounding box center [386, 267] width 77 height 17
click at [382, 274] on button "Upload fonts" at bounding box center [386, 267] width 77 height 17
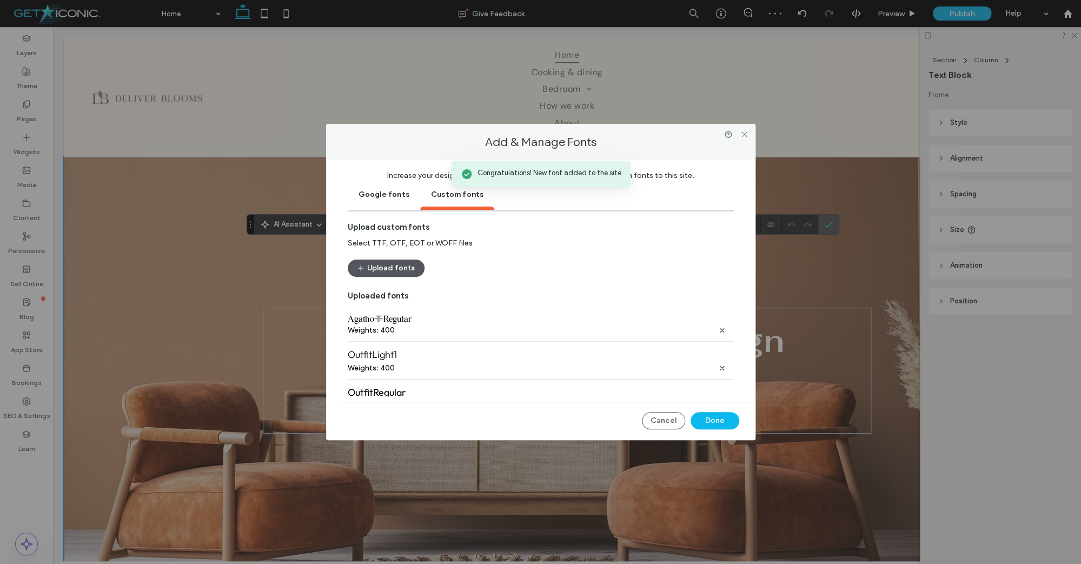
click at [393, 268] on button "Upload fonts" at bounding box center [386, 267] width 77 height 17
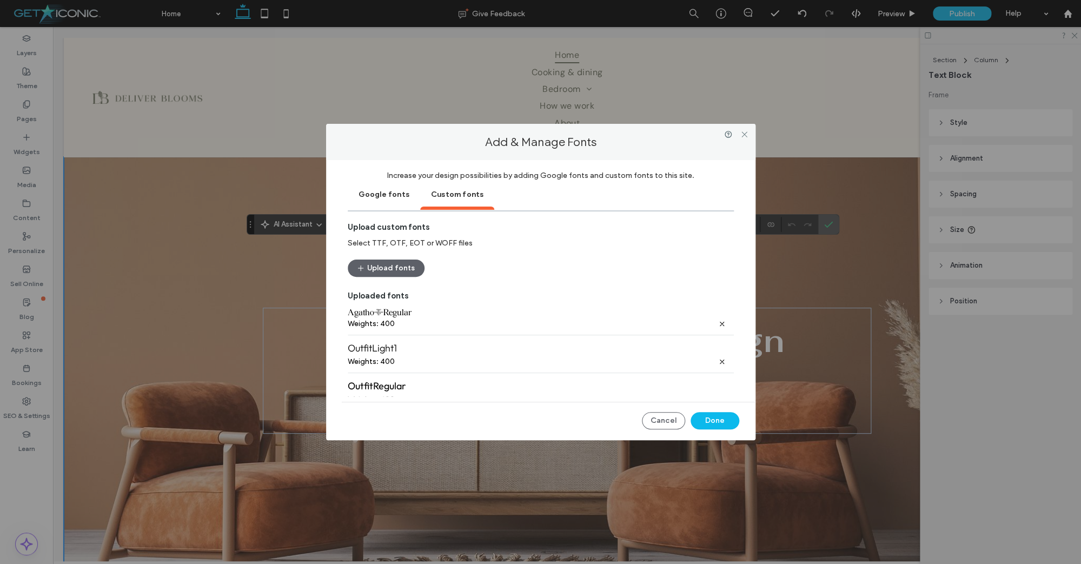
scroll to position [57, 0]
click at [716, 422] on button "Done" at bounding box center [714, 420] width 49 height 17
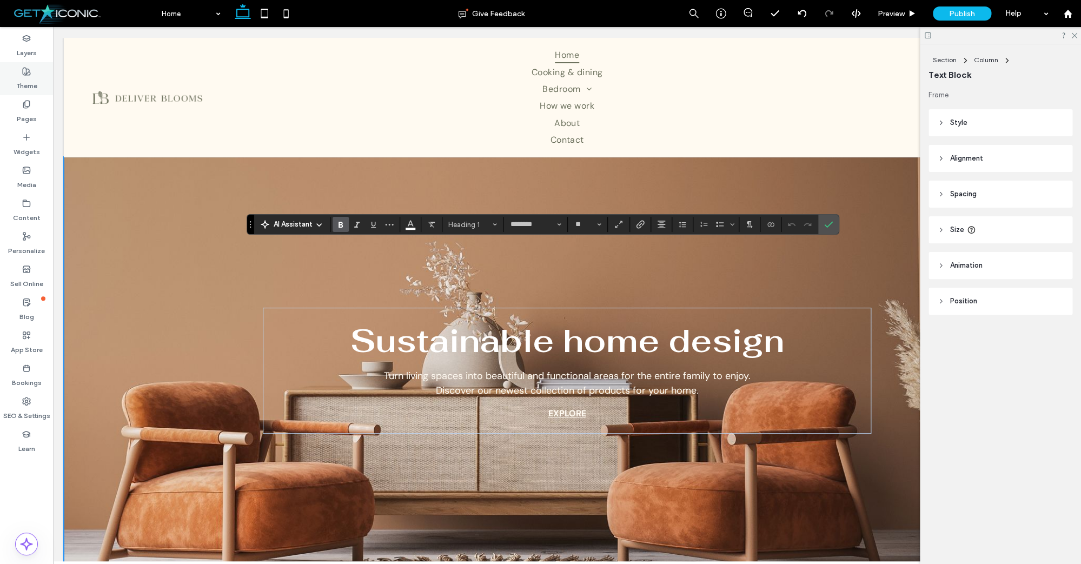
click at [22, 83] on label "Theme" at bounding box center [26, 83] width 21 height 15
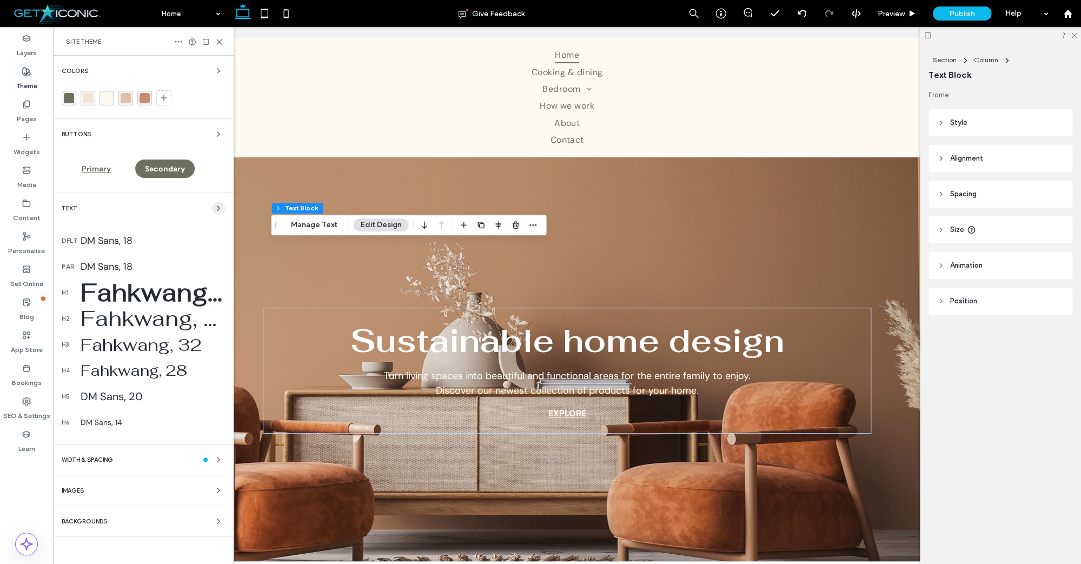
click at [221, 204] on icon "button" at bounding box center [218, 208] width 9 height 9
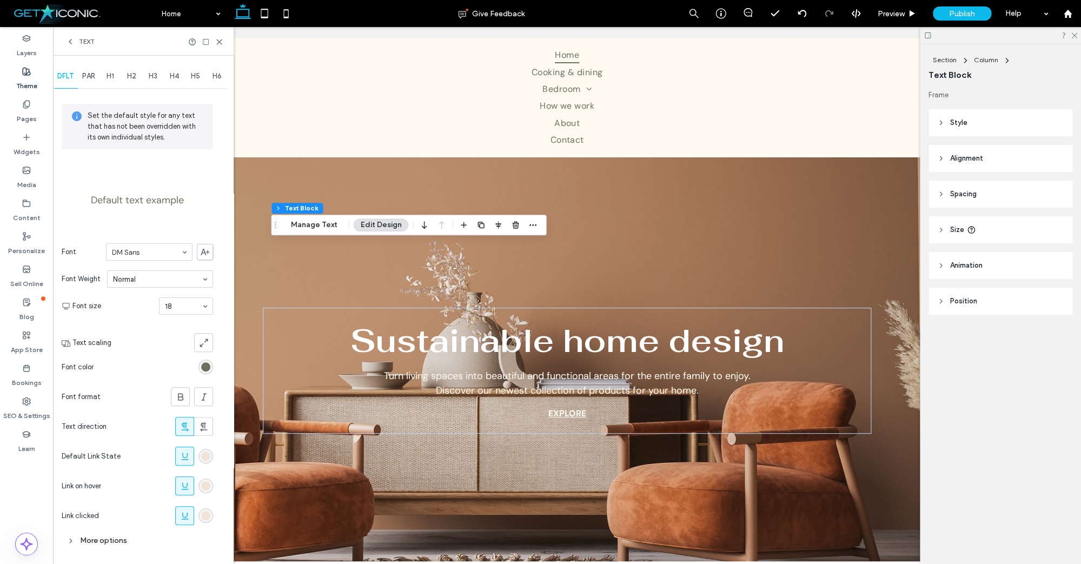
click at [114, 76] on span "H1" at bounding box center [111, 76] width 8 height 9
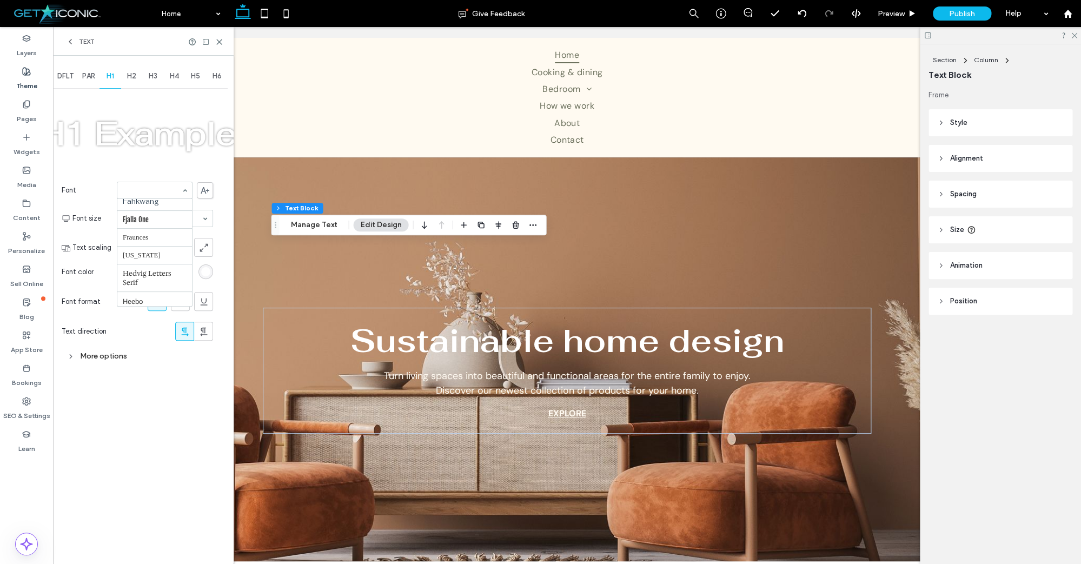
scroll to position [0, 0]
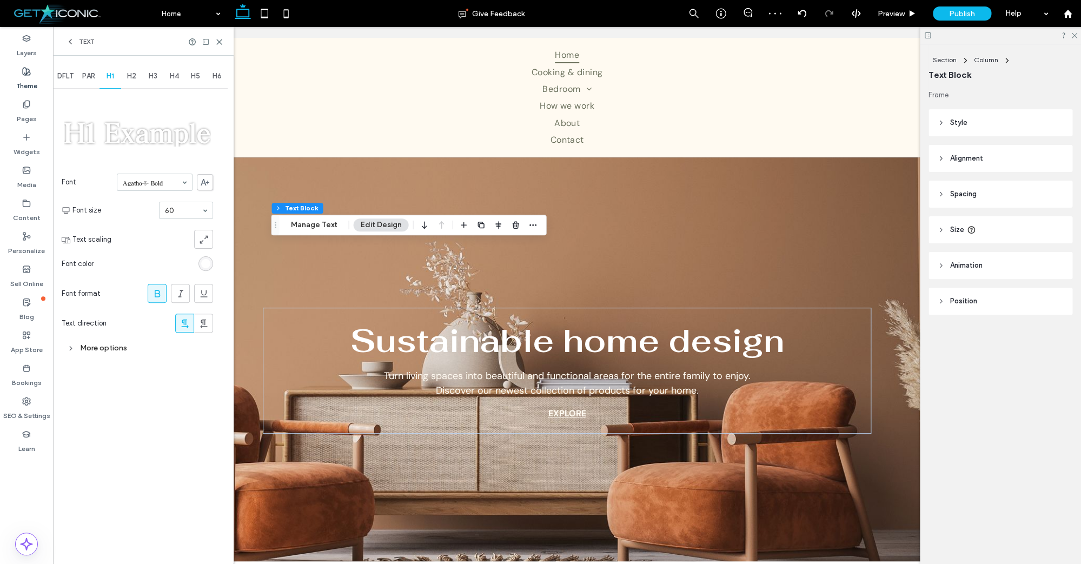
click at [180, 185] on div "Agatho_ Bold" at bounding box center [155, 182] width 76 height 17
click at [150, 217] on section "Font size 60" at bounding box center [142, 210] width 141 height 28
click at [90, 76] on span "PAR" at bounding box center [88, 76] width 13 height 9
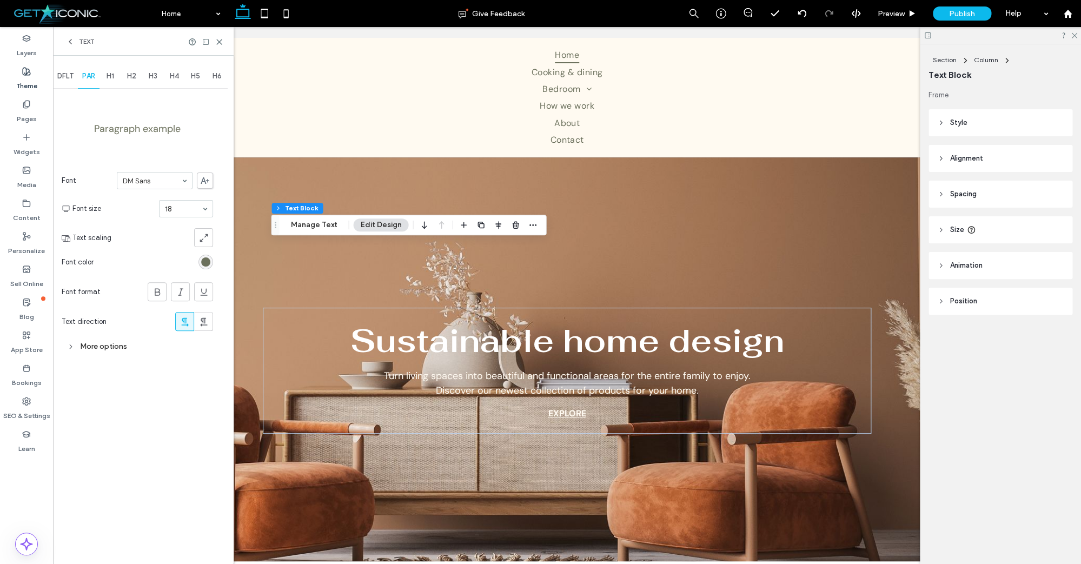
click at [157, 148] on div "Paragraph example Font DM Sans Font size 18 Text scaling Font color Font format…" at bounding box center [137, 223] width 151 height 265
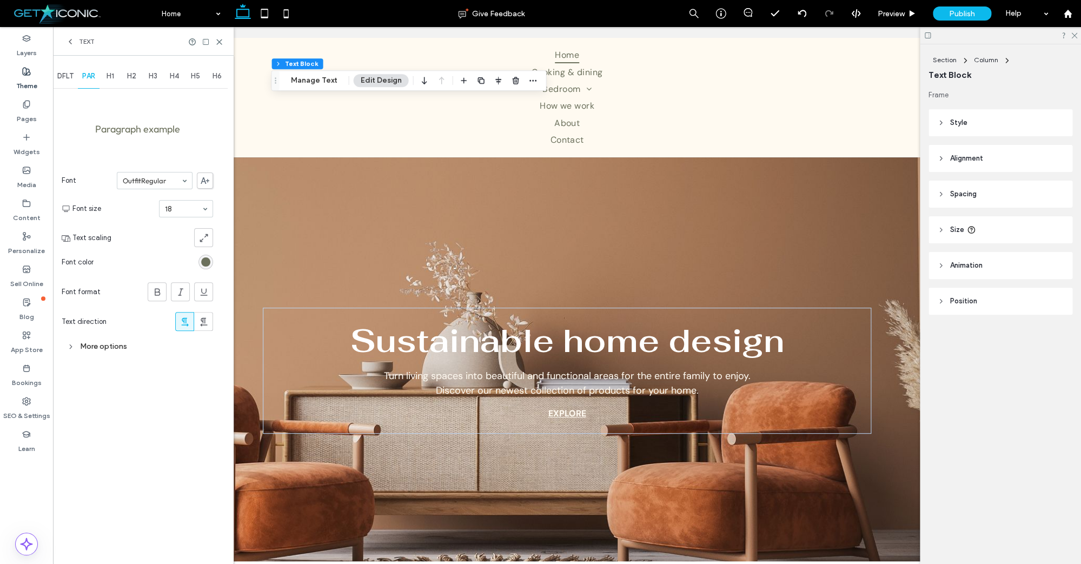
click at [114, 78] on span "H1" at bounding box center [111, 76] width 8 height 9
click at [134, 75] on span "H2" at bounding box center [131, 76] width 9 height 9
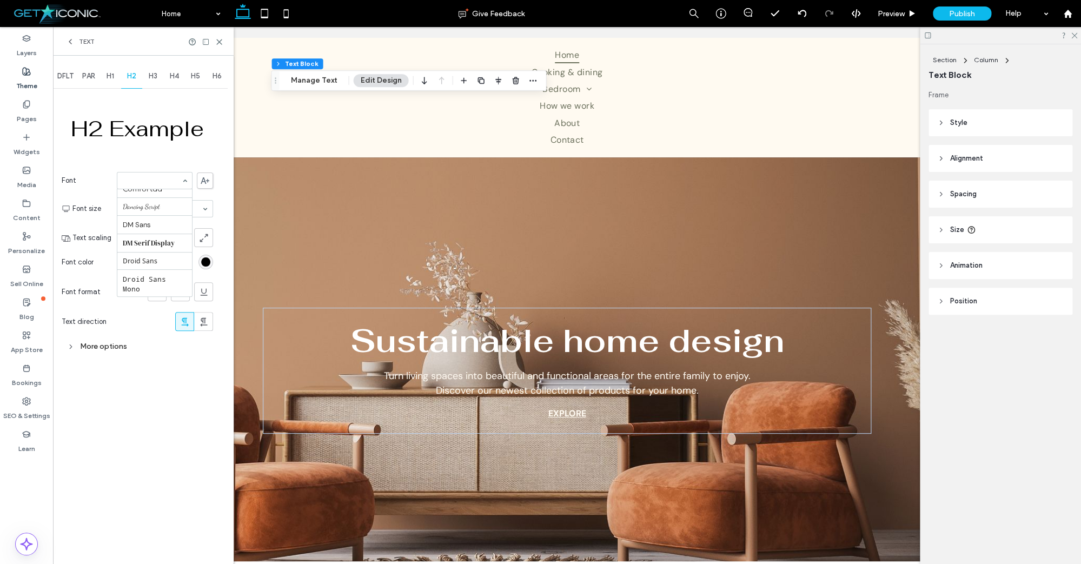
scroll to position [0, 0]
click at [153, 77] on span "H3" at bounding box center [153, 76] width 9 height 9
click at [176, 77] on span "H4" at bounding box center [174, 76] width 9 height 9
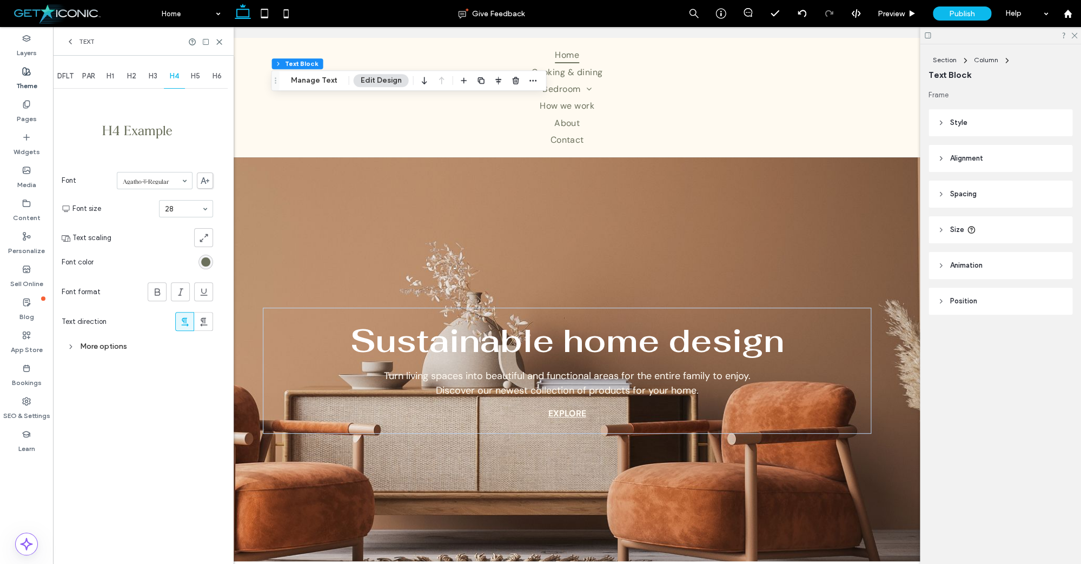
click at [92, 75] on span "PAR" at bounding box center [88, 76] width 13 height 9
click at [217, 39] on use at bounding box center [219, 41] width 5 height 5
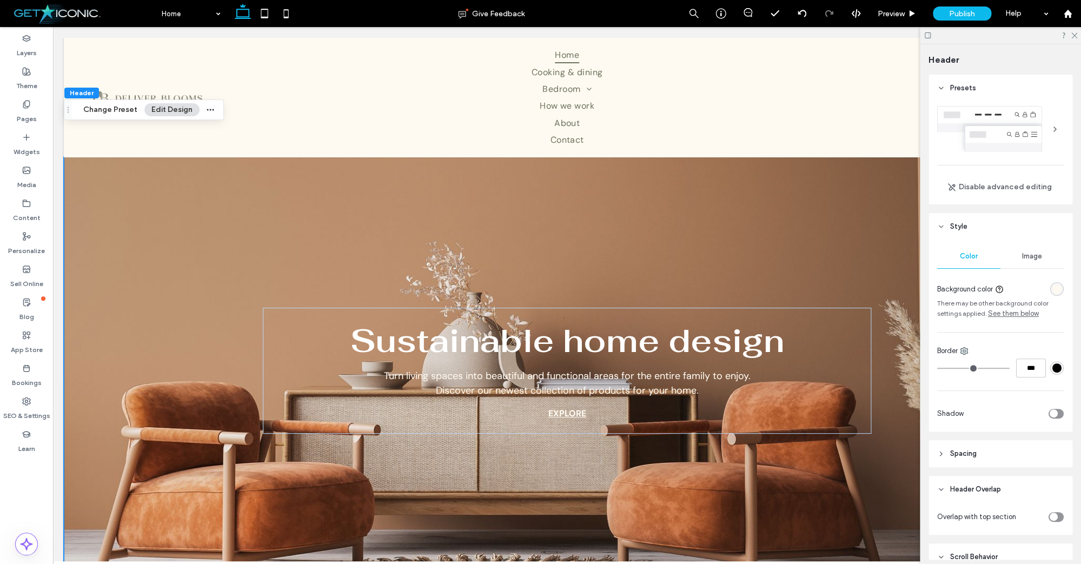
click at [174, 108] on button "Edit Design" at bounding box center [171, 109] width 55 height 13
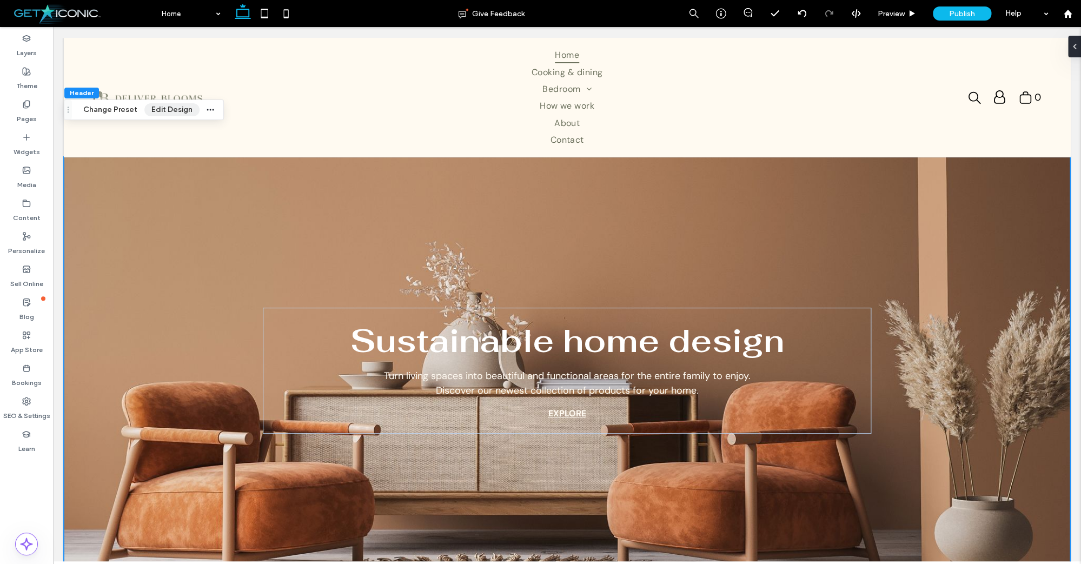
click at [175, 108] on button "Edit Design" at bounding box center [171, 109] width 55 height 13
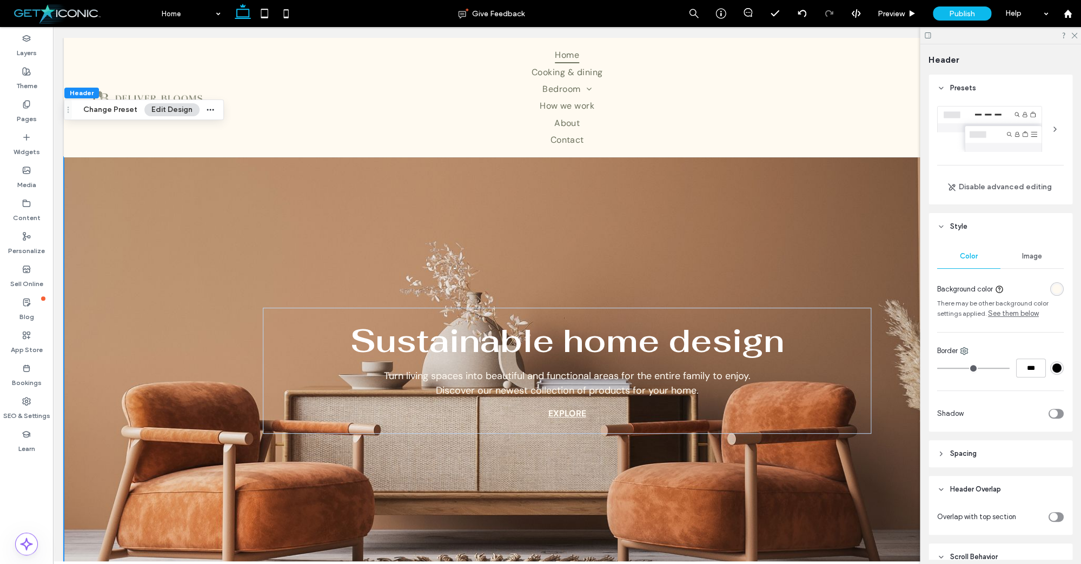
click at [943, 455] on icon at bounding box center [941, 454] width 8 height 8
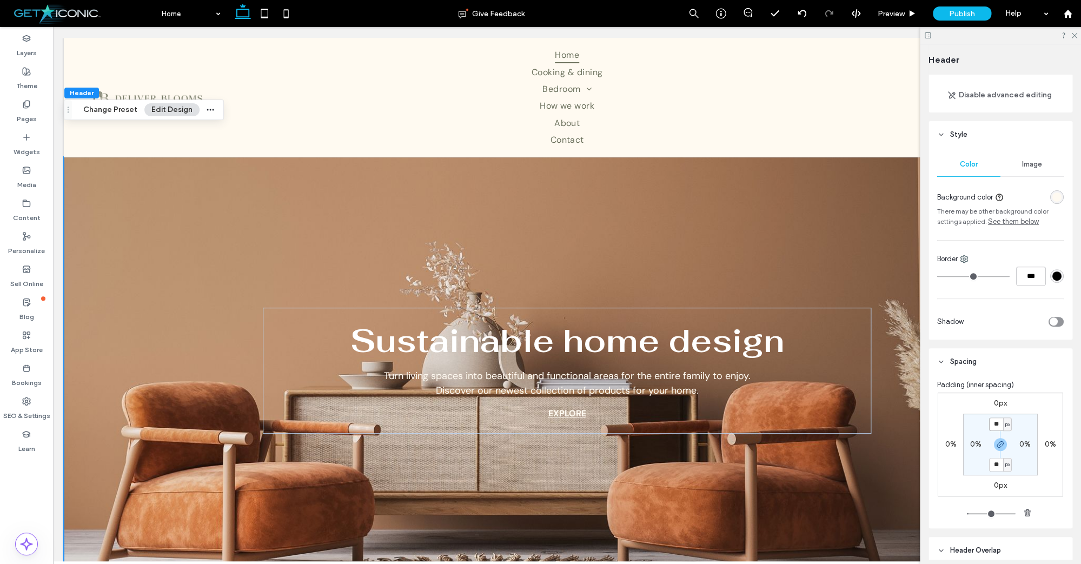
click at [995, 427] on input "**" at bounding box center [996, 424] width 14 height 14
type input "*"
click at [996, 466] on input "*" at bounding box center [996, 465] width 14 height 14
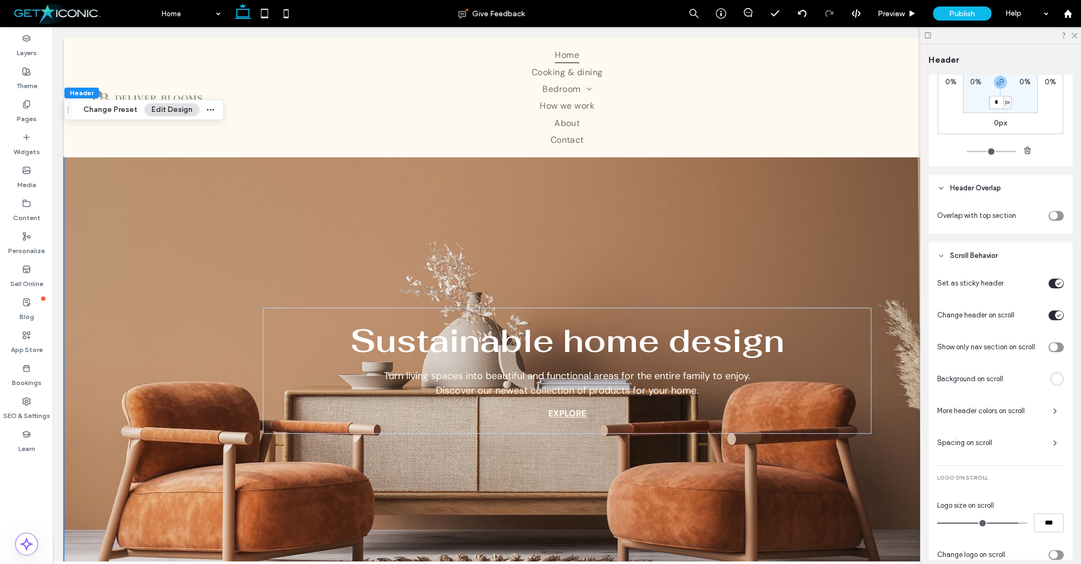
scroll to position [515, 0]
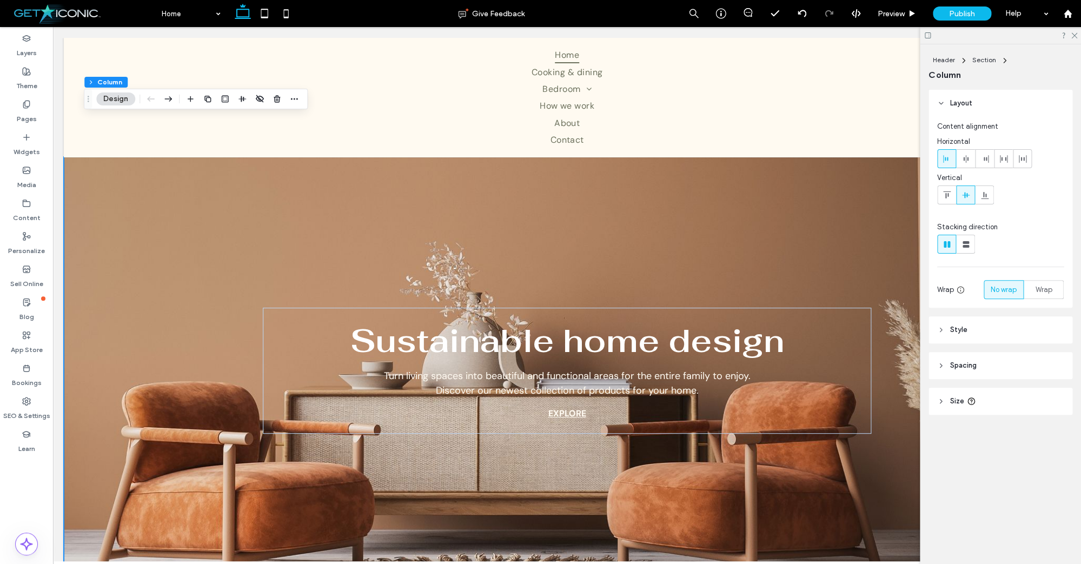
click at [124, 100] on button "Design" at bounding box center [115, 98] width 39 height 13
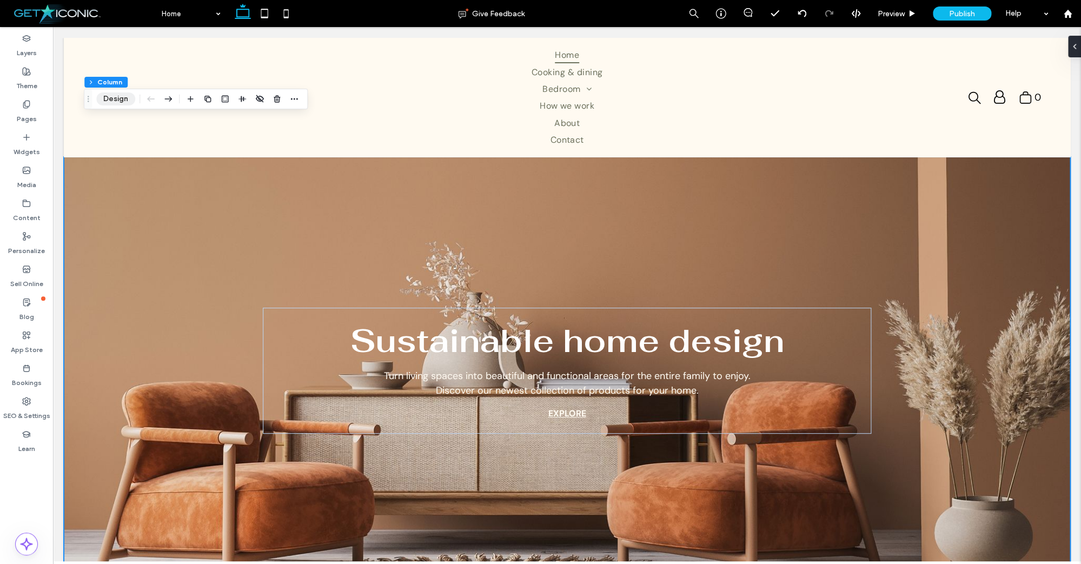
click at [124, 100] on button "Design" at bounding box center [115, 98] width 39 height 13
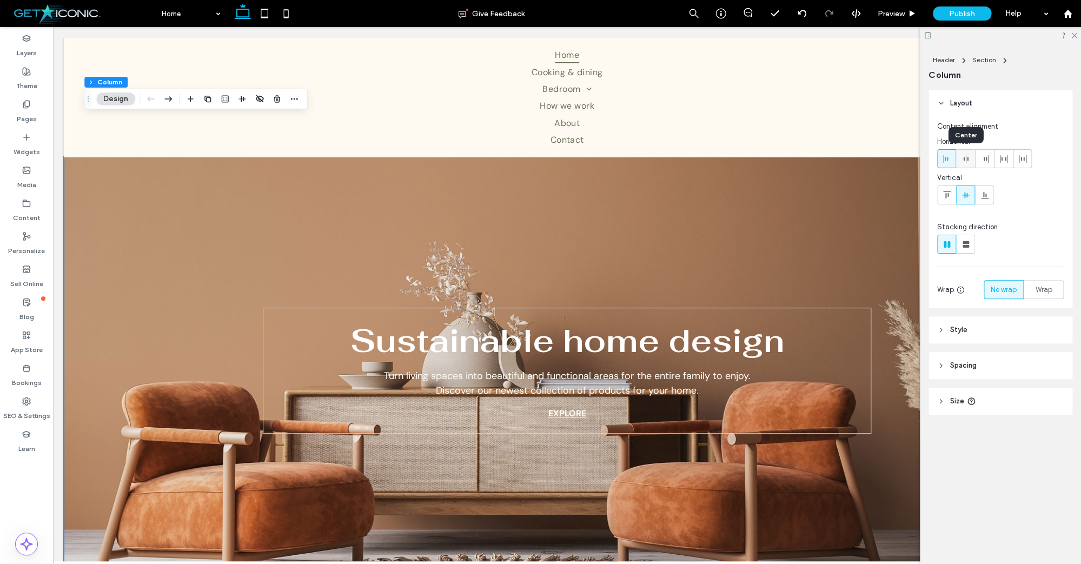
click at [964, 161] on icon at bounding box center [965, 159] width 9 height 9
click at [941, 330] on use at bounding box center [941, 330] width 2 height 4
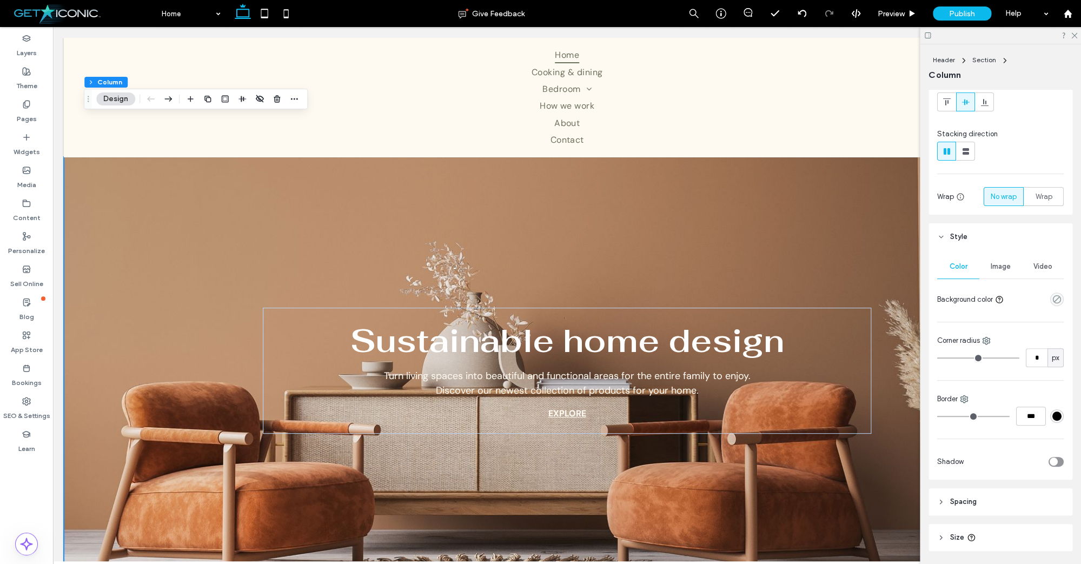
scroll to position [128, 0]
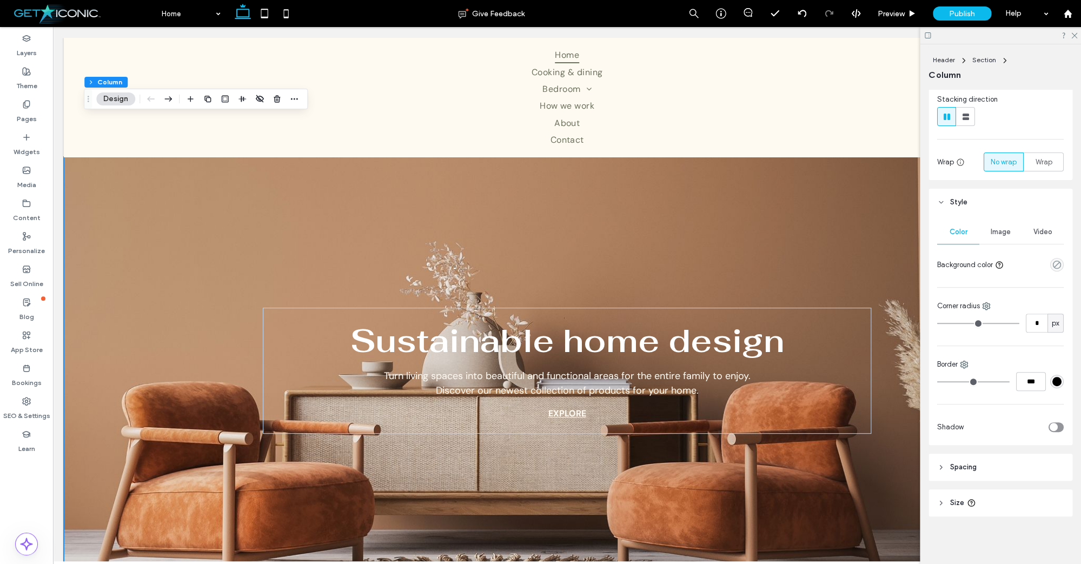
click at [940, 467] on icon at bounding box center [941, 467] width 8 height 8
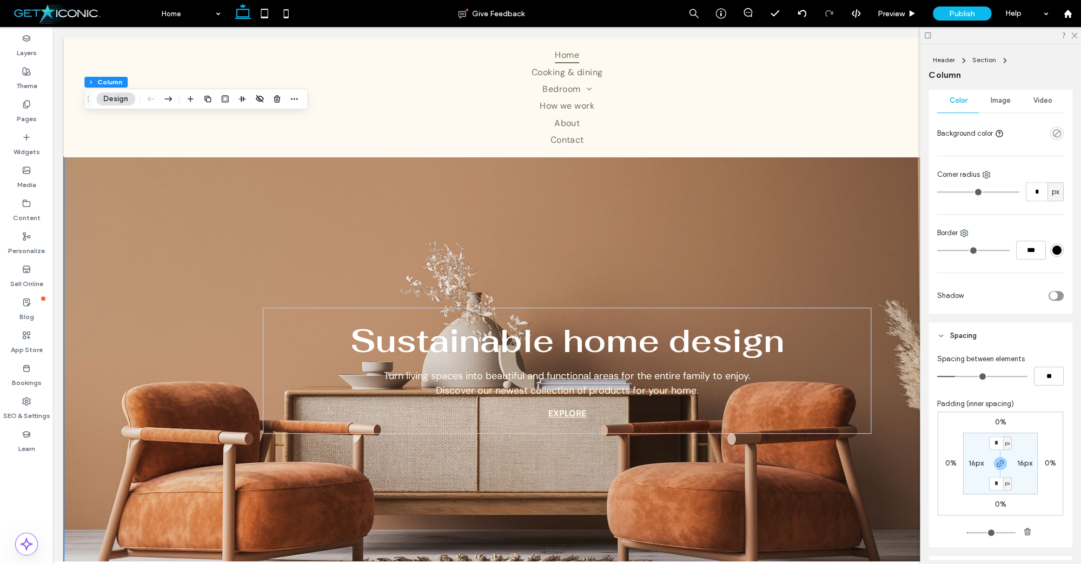
scroll to position [261, 0]
click at [974, 462] on label "16px" at bounding box center [975, 460] width 15 height 9
type input "**"
type input "*"
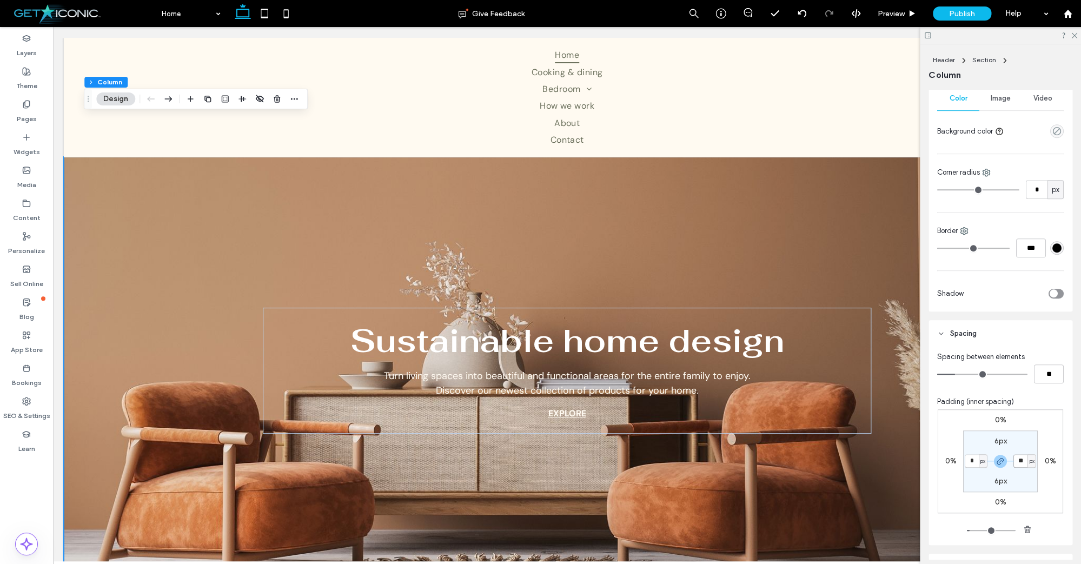
type input "*"
click at [1019, 457] on input "*" at bounding box center [1020, 461] width 14 height 14
click at [1000, 442] on label "6px" at bounding box center [1000, 440] width 12 height 9
type input "*"
click at [989, 443] on input "*" at bounding box center [996, 441] width 14 height 14
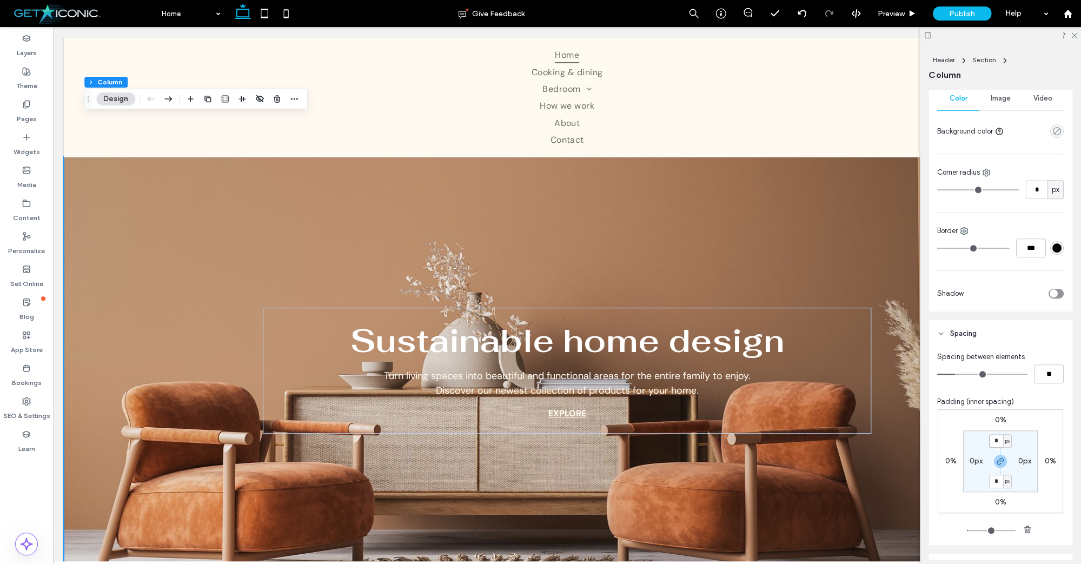
type input "*"
click at [1000, 481] on input "*" at bounding box center [996, 482] width 14 height 14
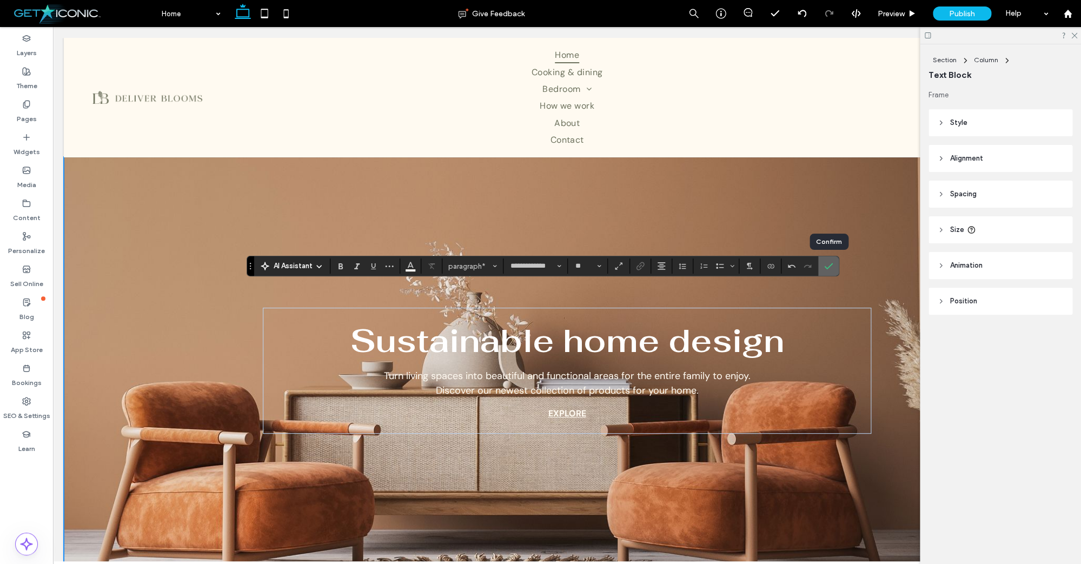
click at [827, 264] on icon "Confirm" at bounding box center [828, 266] width 9 height 9
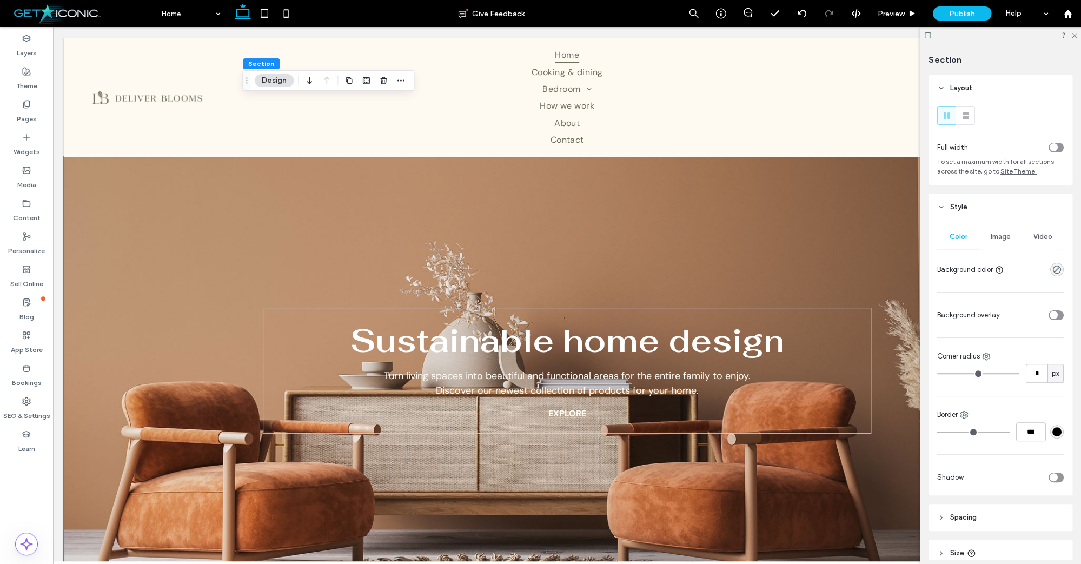
click at [1007, 235] on span "Image" at bounding box center [1000, 236] width 20 height 9
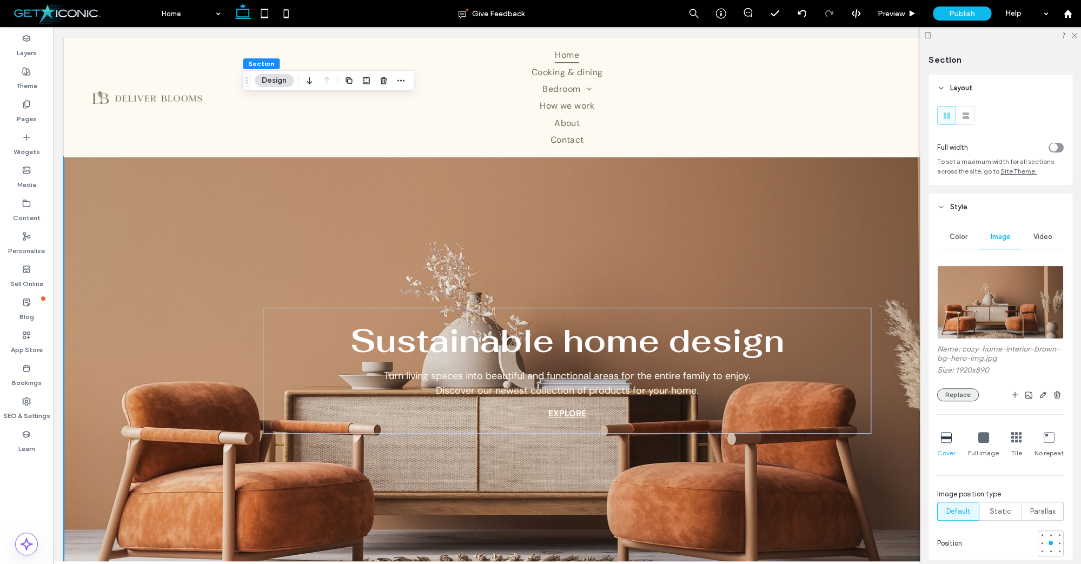
click at [957, 394] on button "Replace" at bounding box center [958, 394] width 42 height 13
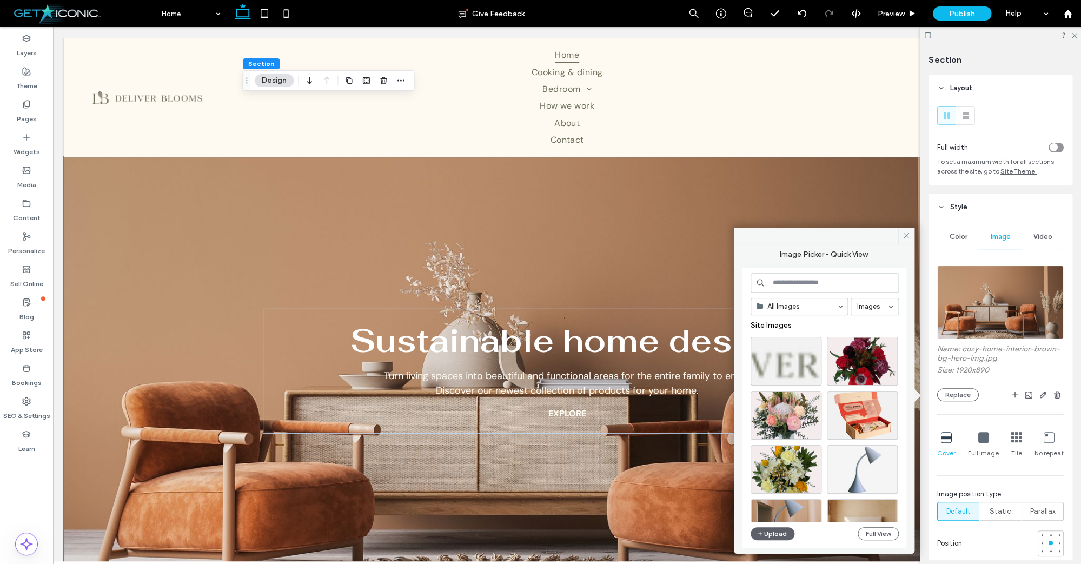
click at [814, 285] on input at bounding box center [824, 282] width 148 height 19
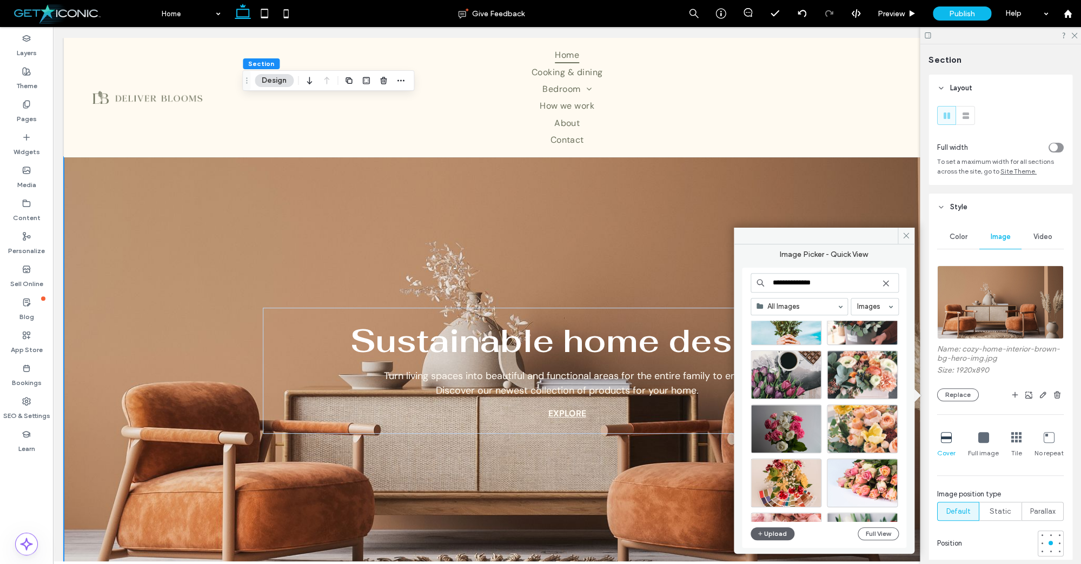
scroll to position [367, 0]
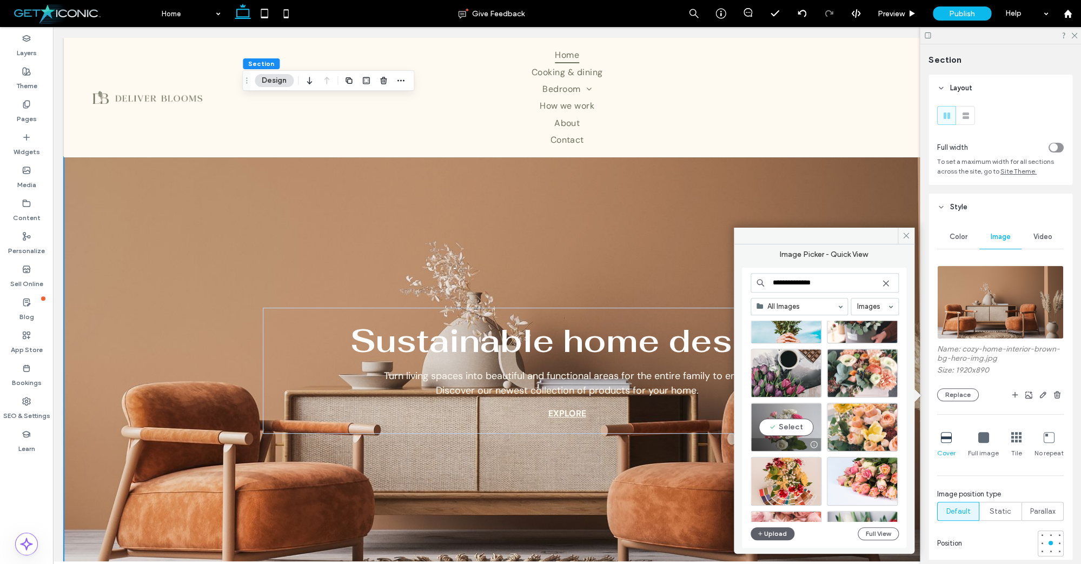
type input "**********"
click at [782, 428] on div "Select" at bounding box center [785, 427] width 71 height 49
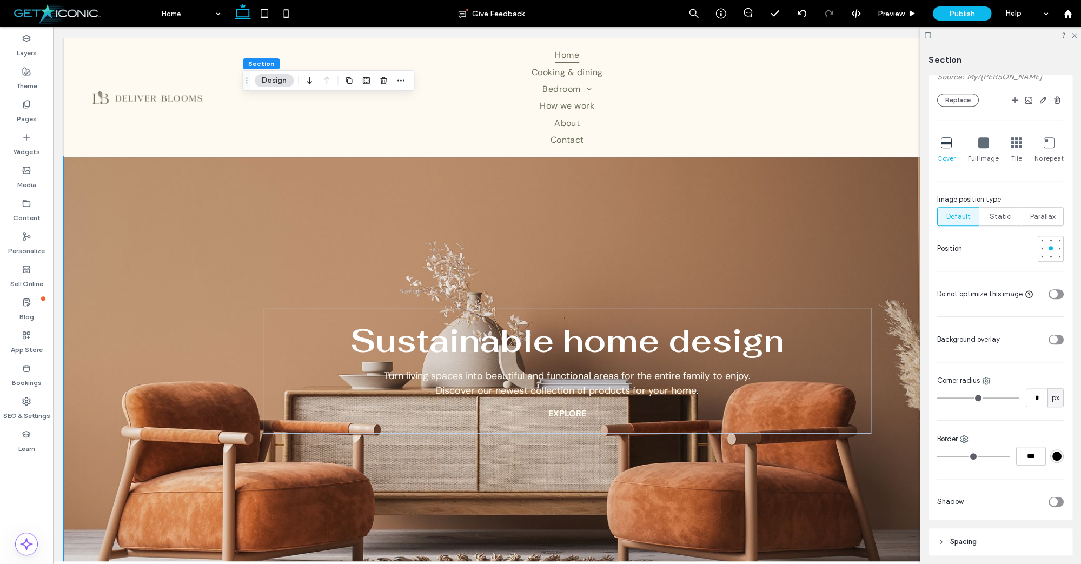
scroll to position [0, 0]
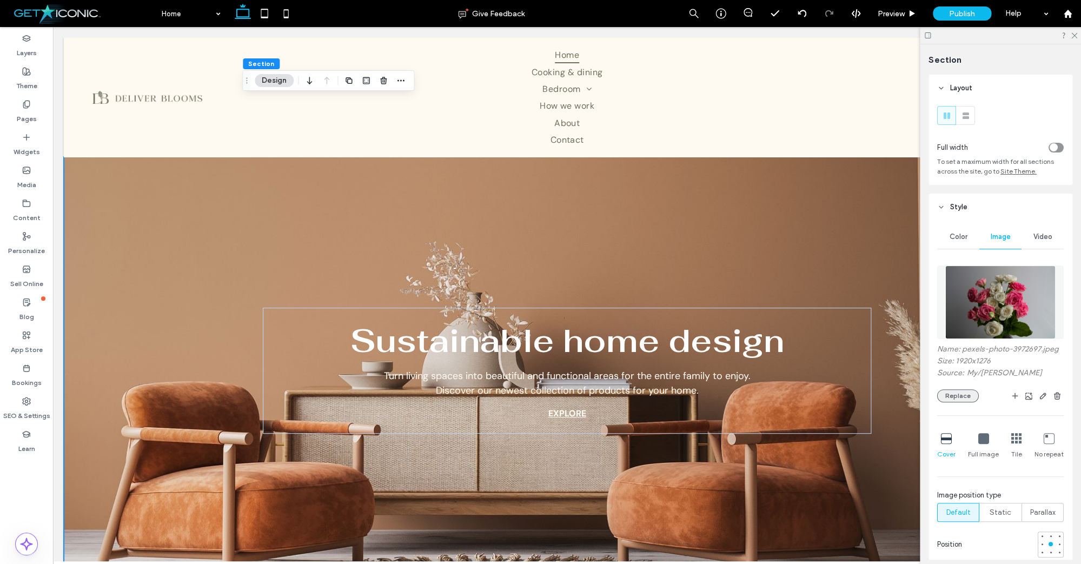
click at [954, 395] on button "Replace" at bounding box center [958, 395] width 42 height 13
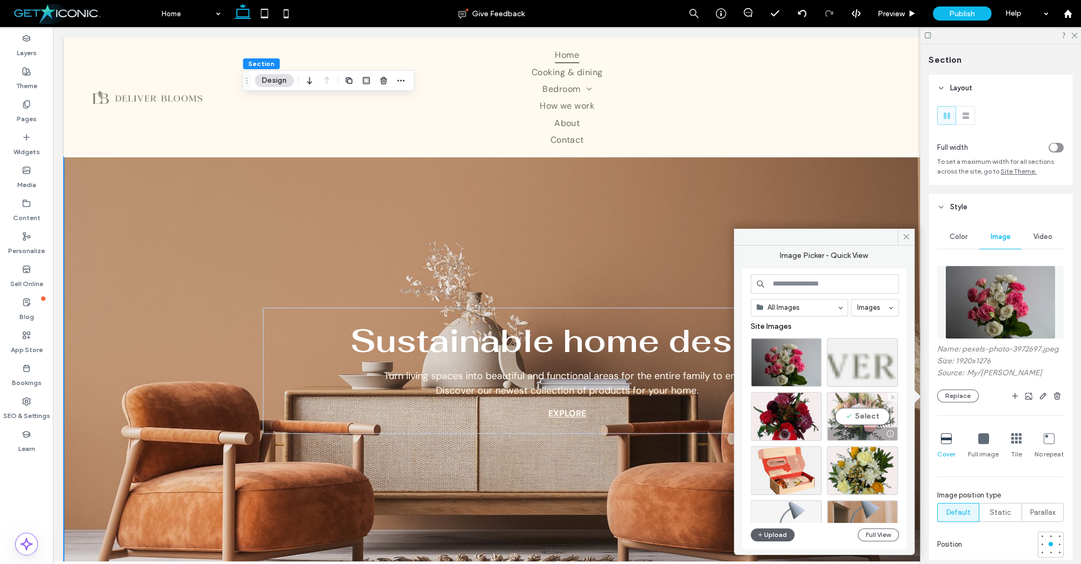
scroll to position [4, 0]
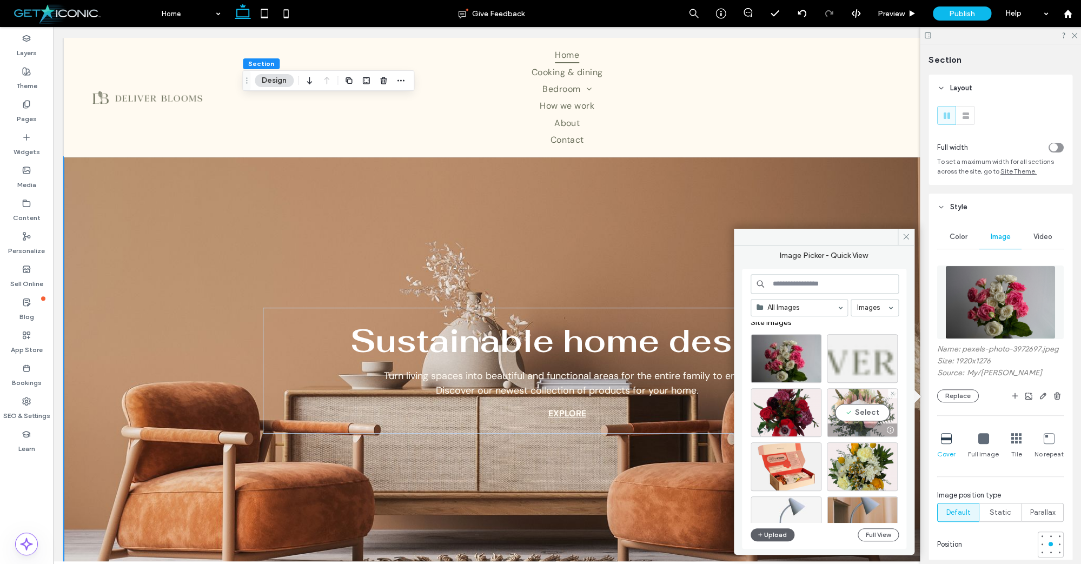
click at [848, 417] on div "Select" at bounding box center [862, 412] width 71 height 49
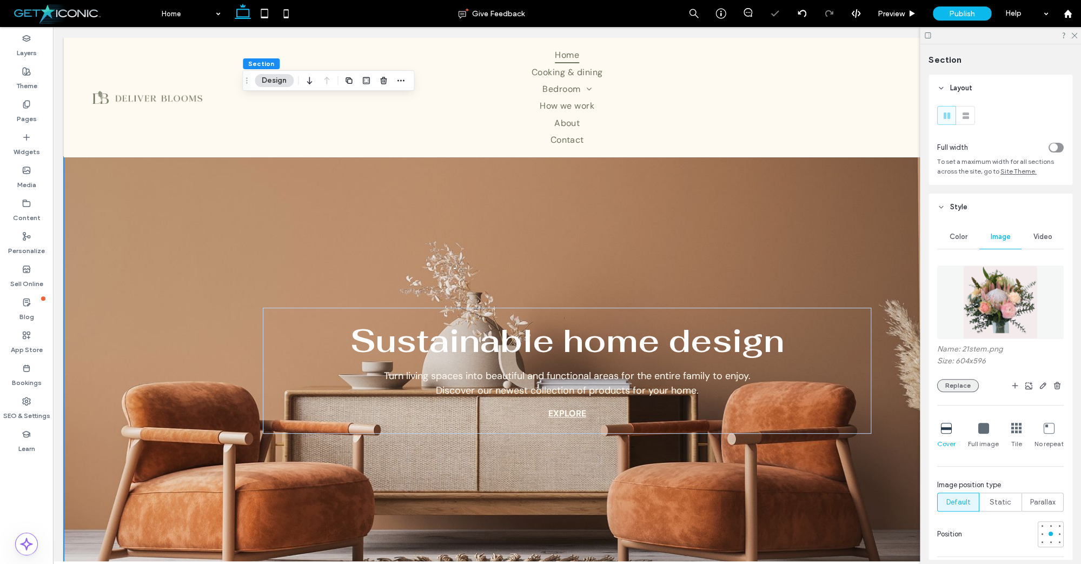
click at [941, 384] on button "Replace" at bounding box center [958, 385] width 42 height 13
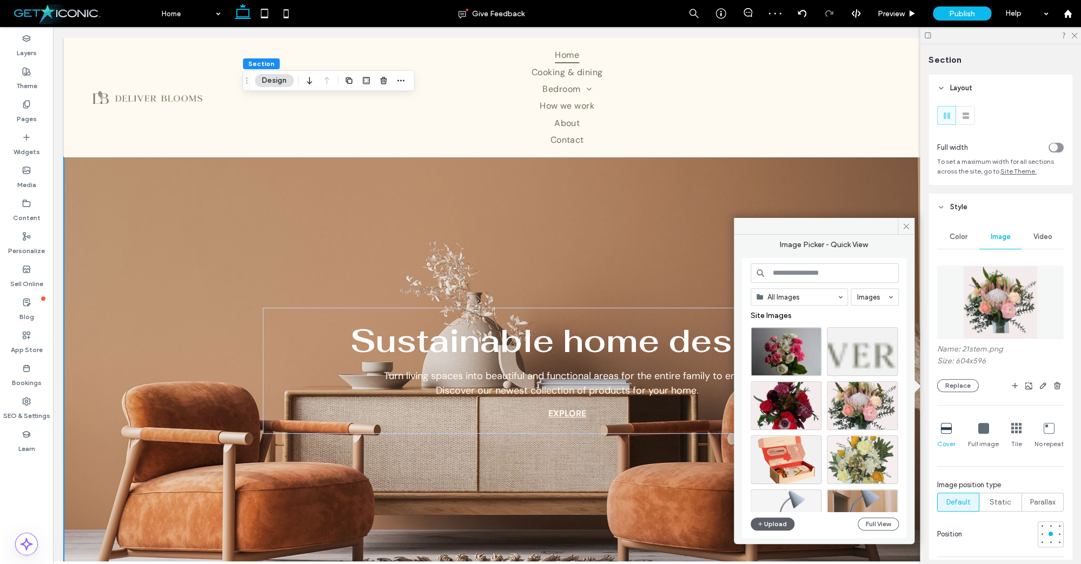
click at [858, 458] on div at bounding box center [862, 459] width 71 height 49
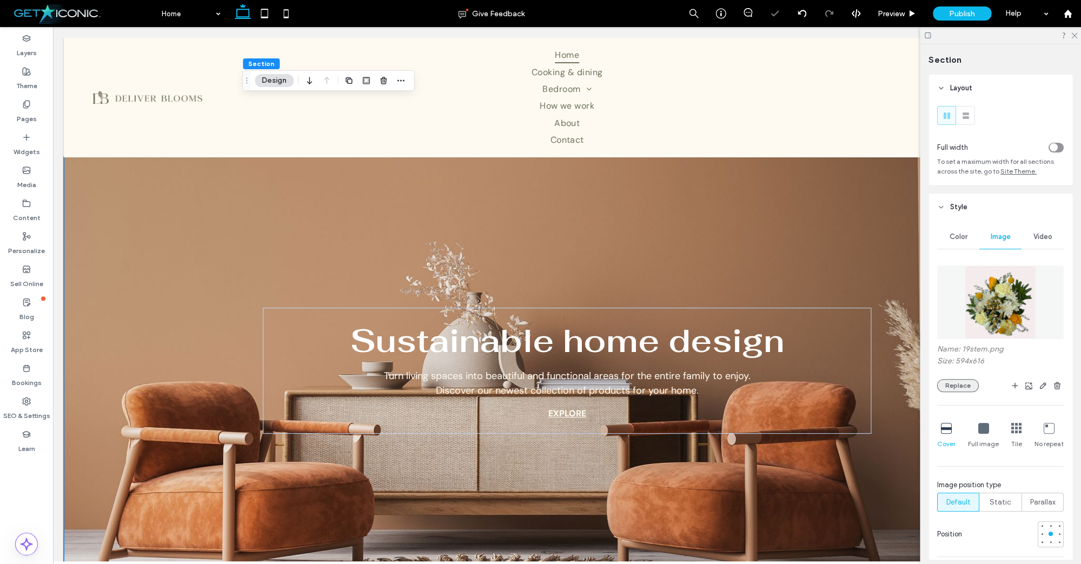
click at [962, 386] on button "Replace" at bounding box center [958, 385] width 42 height 13
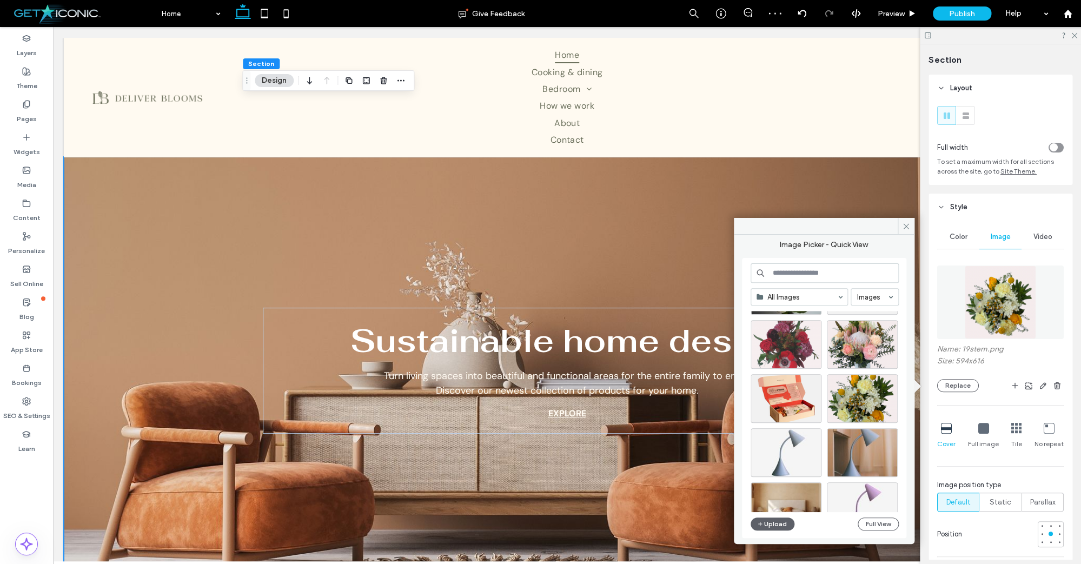
scroll to position [226, 0]
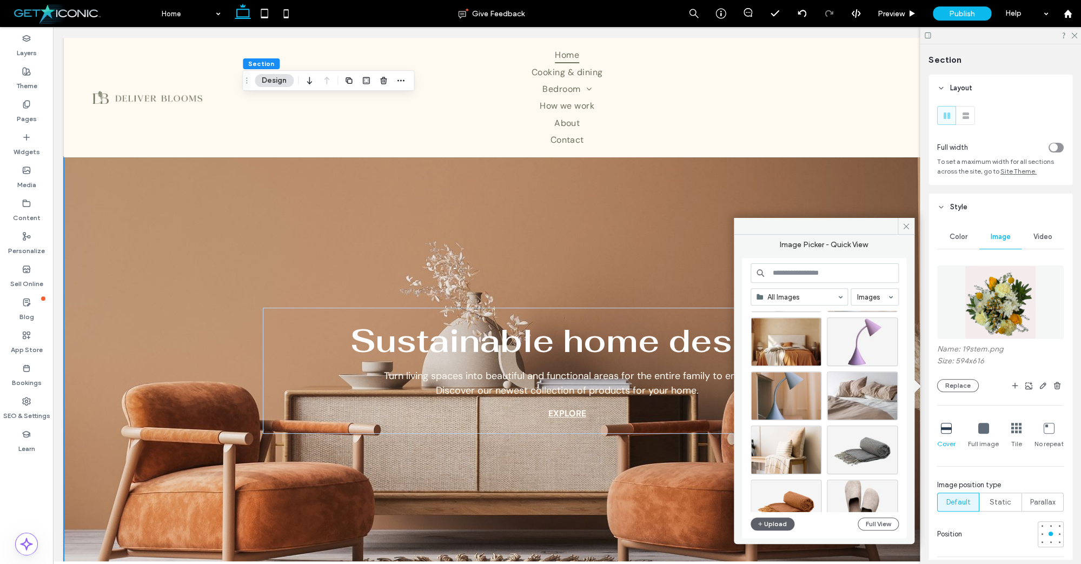
click at [787, 278] on input at bounding box center [824, 272] width 148 height 19
type input "*******"
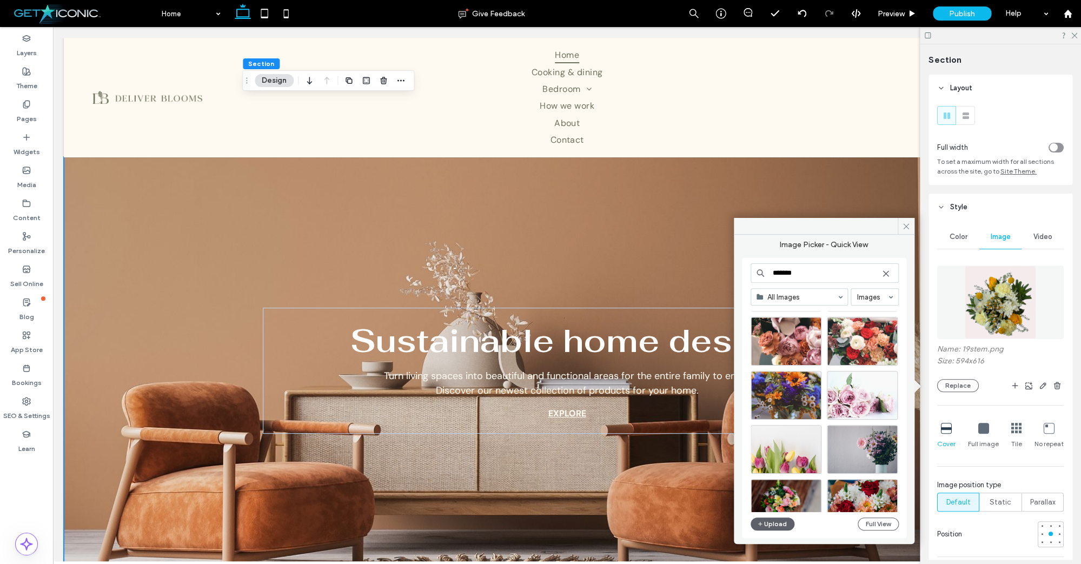
scroll to position [357, 0]
click at [775, 340] on div "Select" at bounding box center [785, 340] width 71 height 49
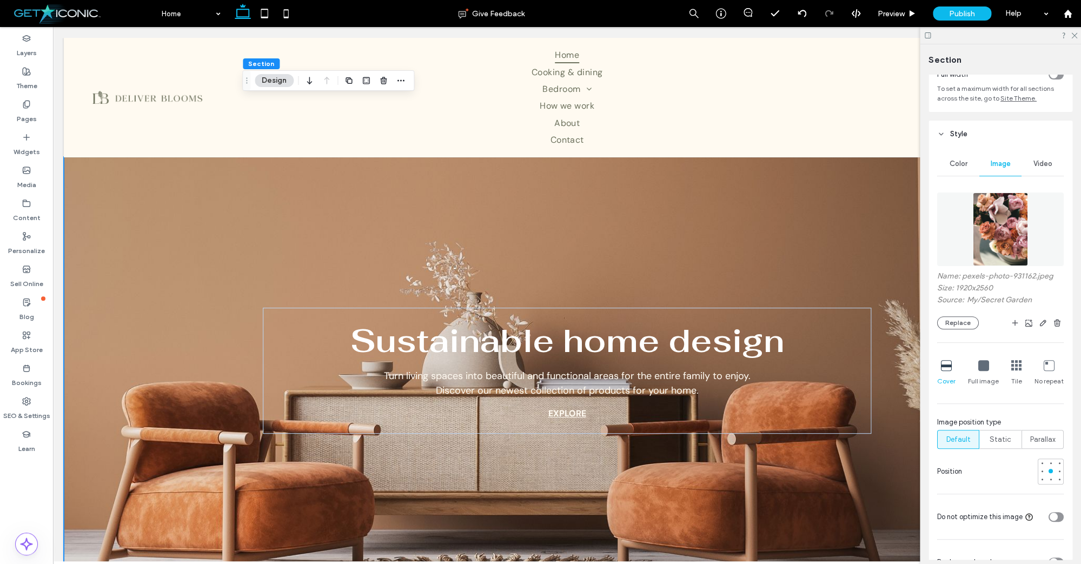
scroll to position [227, 0]
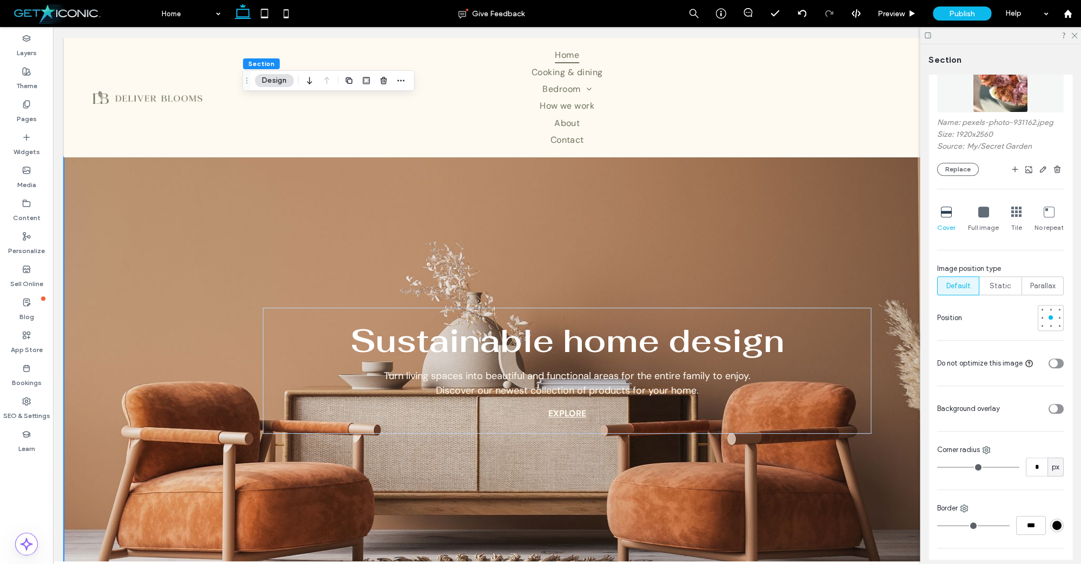
click at [1055, 407] on div "toggle" at bounding box center [1053, 408] width 8 height 8
type input "**"
click at [1054, 442] on div "rgba(255, 255, 255, 1)" at bounding box center [1056, 440] width 9 height 9
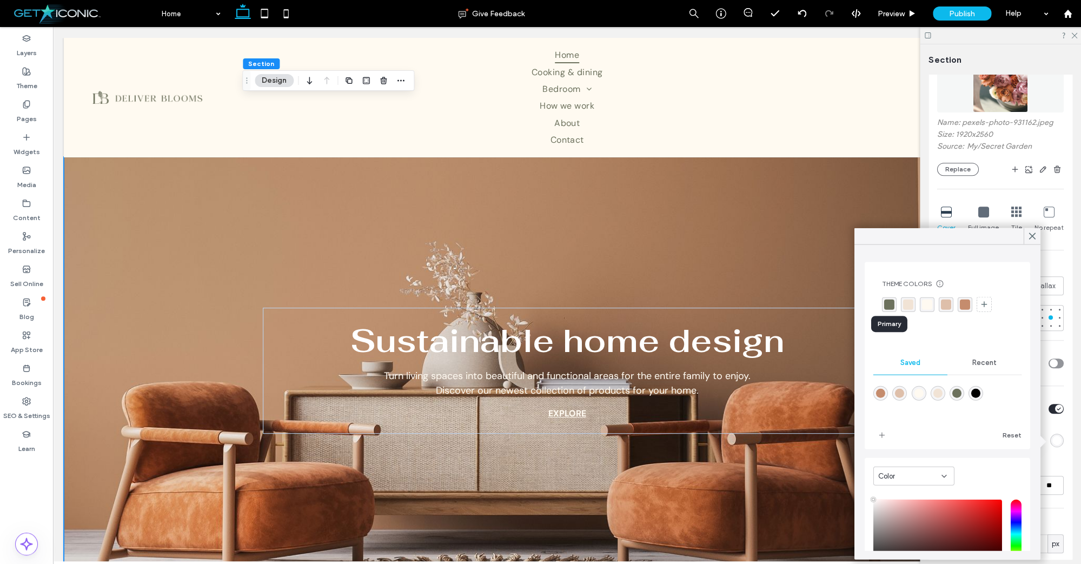
click at [888, 305] on div "rgba(108, 113, 93, 1)" at bounding box center [889, 304] width 10 height 10
click at [907, 301] on div "rgba(241, 227, 213, 1)" at bounding box center [909, 305] width 10 height 10
click at [923, 302] on div "rgba(255, 250, 241, 1)" at bounding box center [928, 305] width 10 height 10
click at [946, 303] on div "rgba(222, 191, 170, 1)" at bounding box center [947, 305] width 10 height 10
click at [962, 304] on div "rgba(197, 140, 109, 1)" at bounding box center [966, 305] width 10 height 10
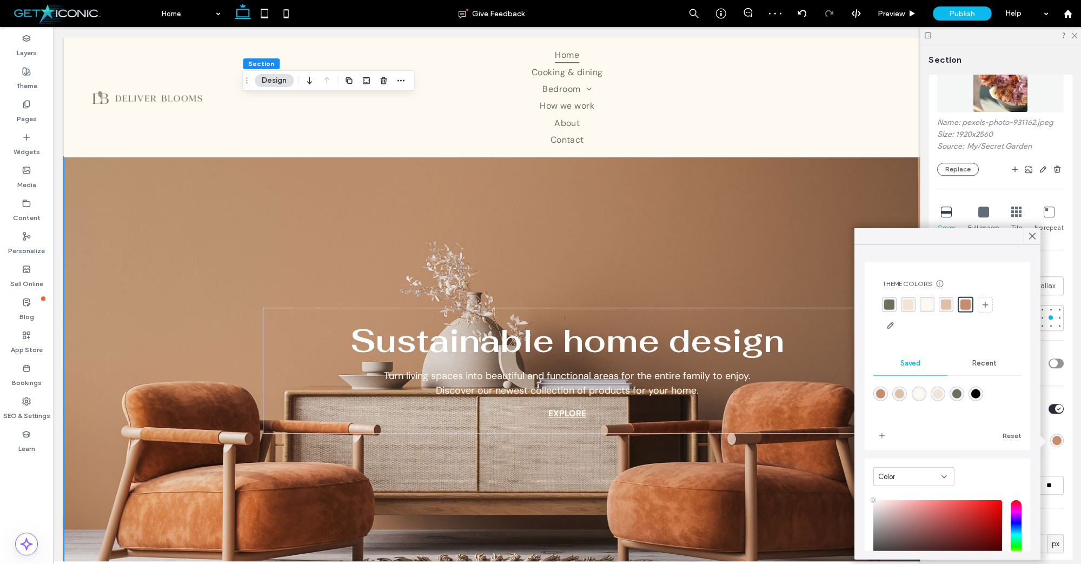
click at [891, 302] on div "rgba(108, 113, 93, 1)" at bounding box center [889, 305] width 10 height 10
click at [1034, 237] on icon at bounding box center [1032, 236] width 10 height 10
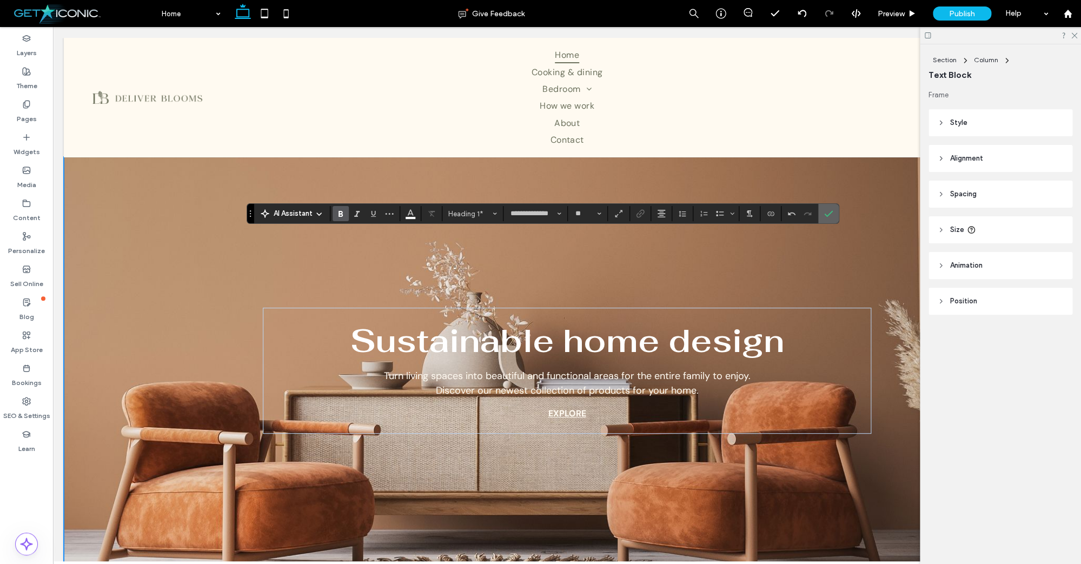
click at [833, 217] on label "Confirm" at bounding box center [828, 213] width 16 height 19
type input "**********"
type input "**"
click at [827, 211] on icon "Confirm" at bounding box center [828, 213] width 9 height 9
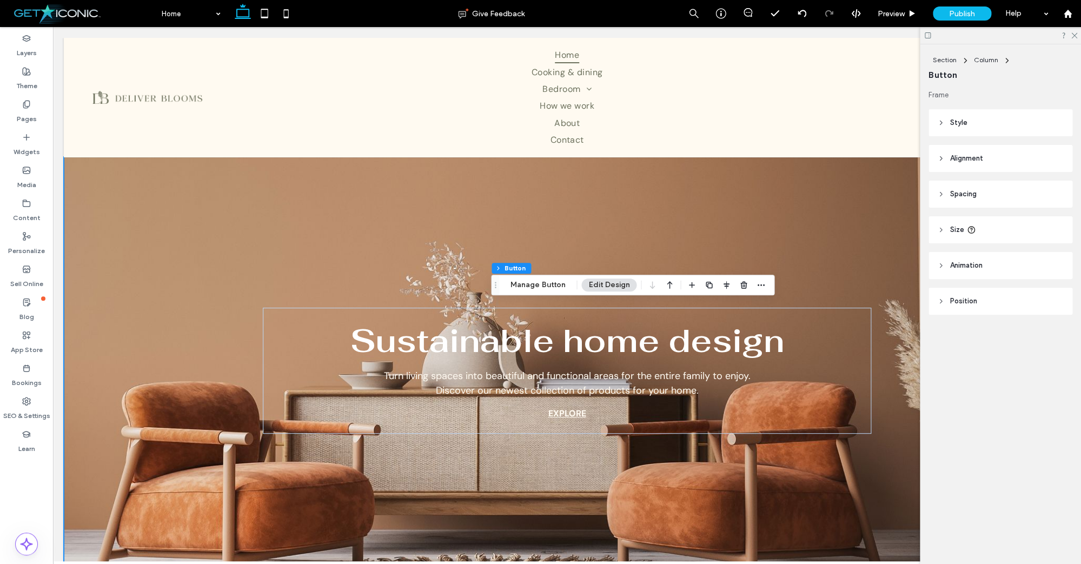
click at [610, 287] on button "Edit Design" at bounding box center [608, 284] width 55 height 13
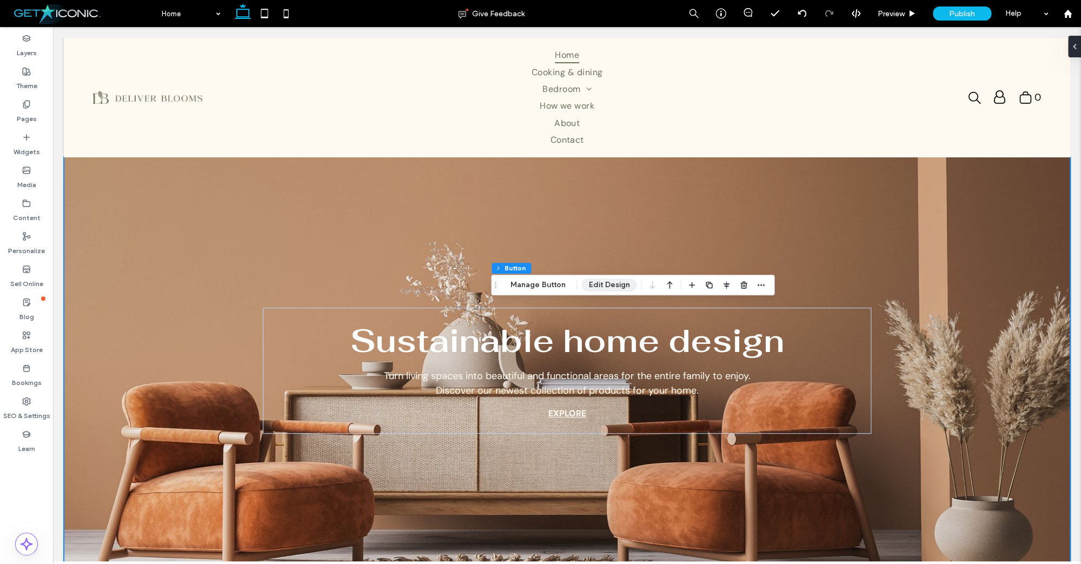
click at [611, 287] on button "Edit Design" at bounding box center [608, 284] width 55 height 13
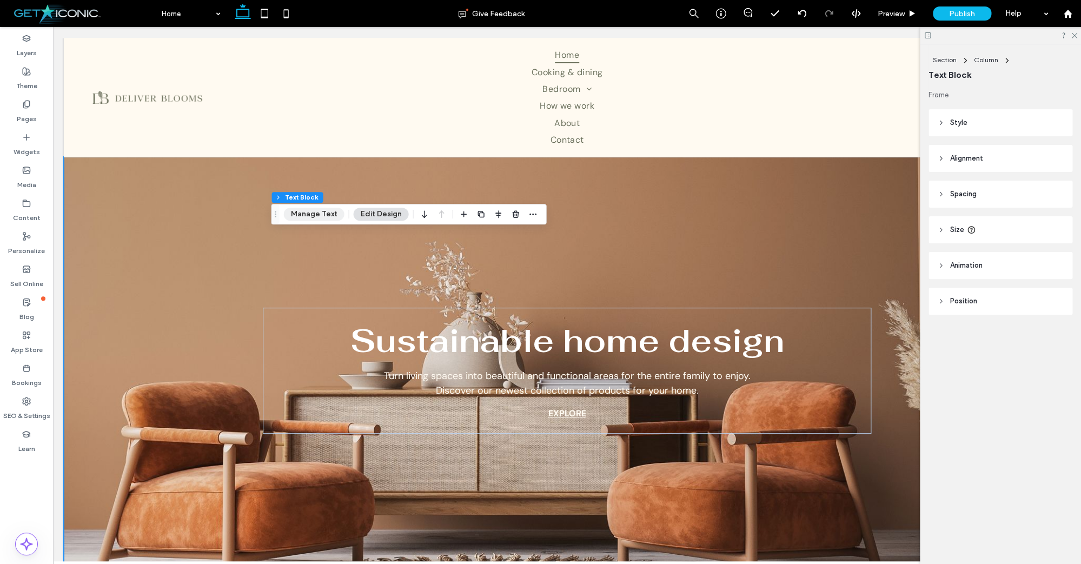
click at [323, 210] on button "Manage Text" at bounding box center [313, 214] width 61 height 13
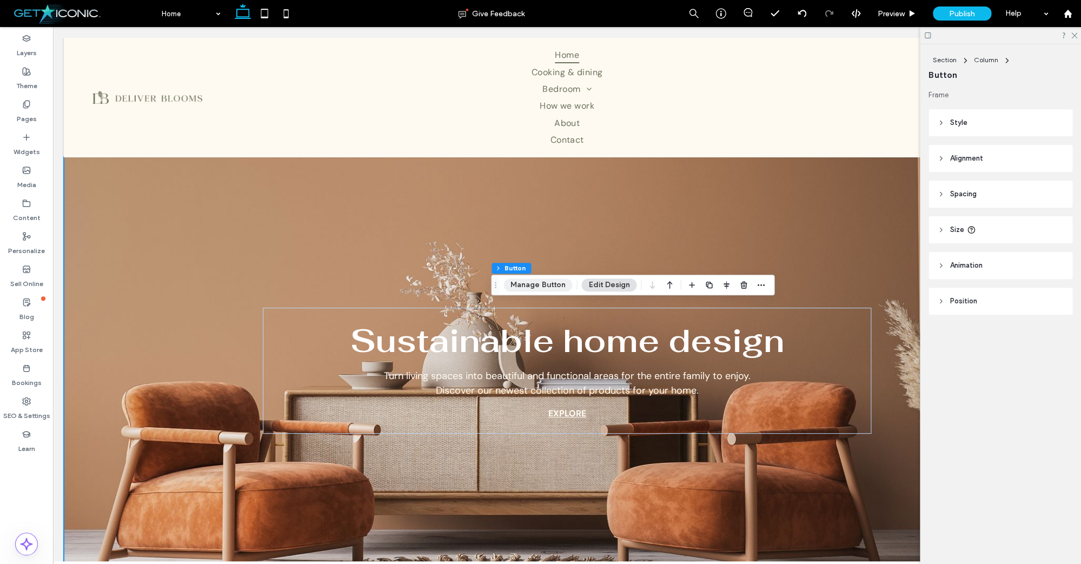
click at [563, 288] on button "Manage Button" at bounding box center [537, 284] width 69 height 13
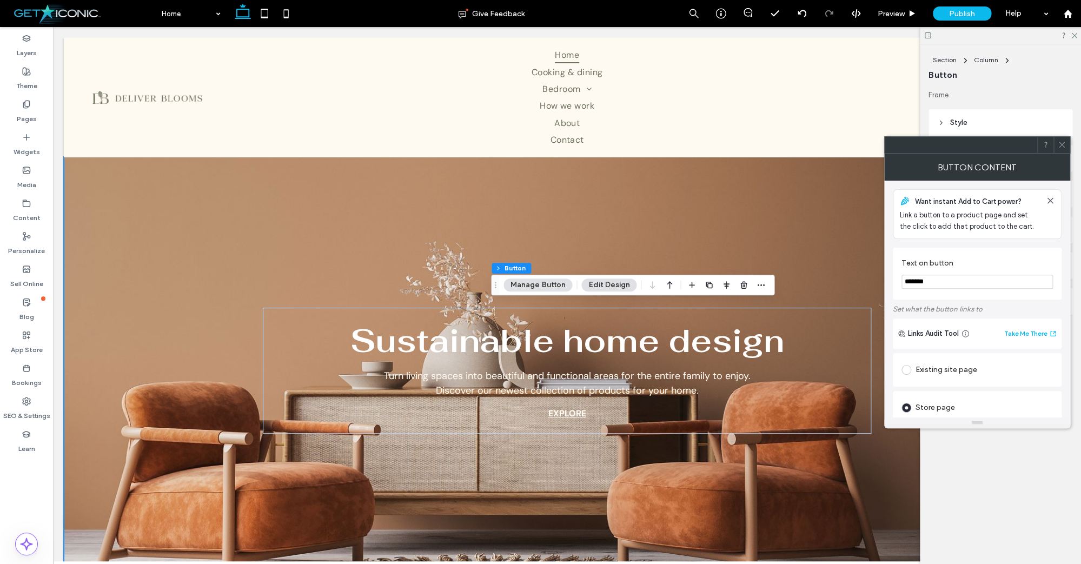
click at [967, 285] on input "*******" at bounding box center [976, 282] width 151 height 14
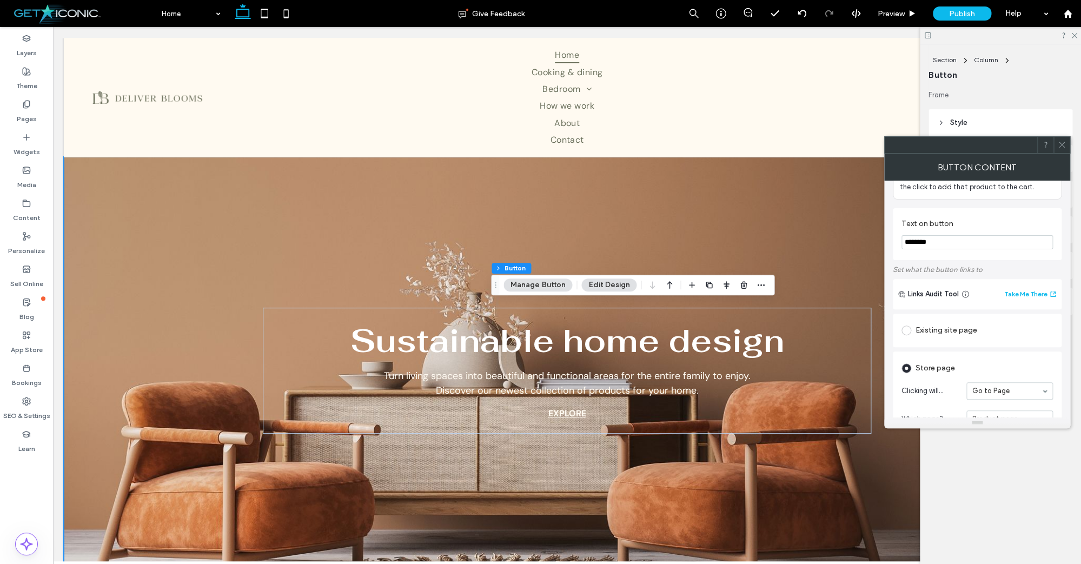
type input "********"
click at [1059, 145] on icon at bounding box center [1061, 145] width 8 height 8
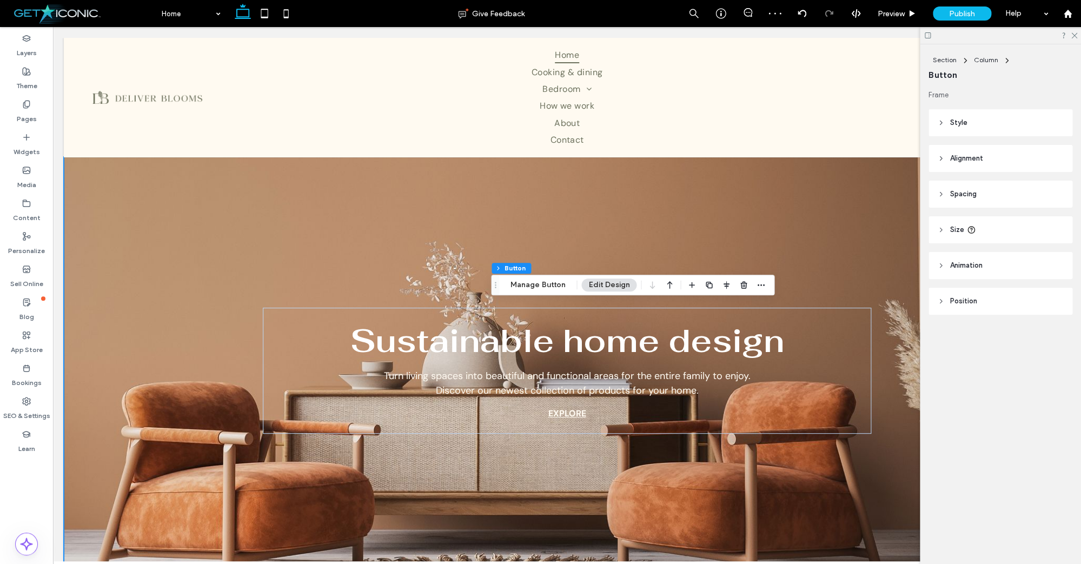
click at [601, 285] on button "Edit Design" at bounding box center [608, 284] width 55 height 13
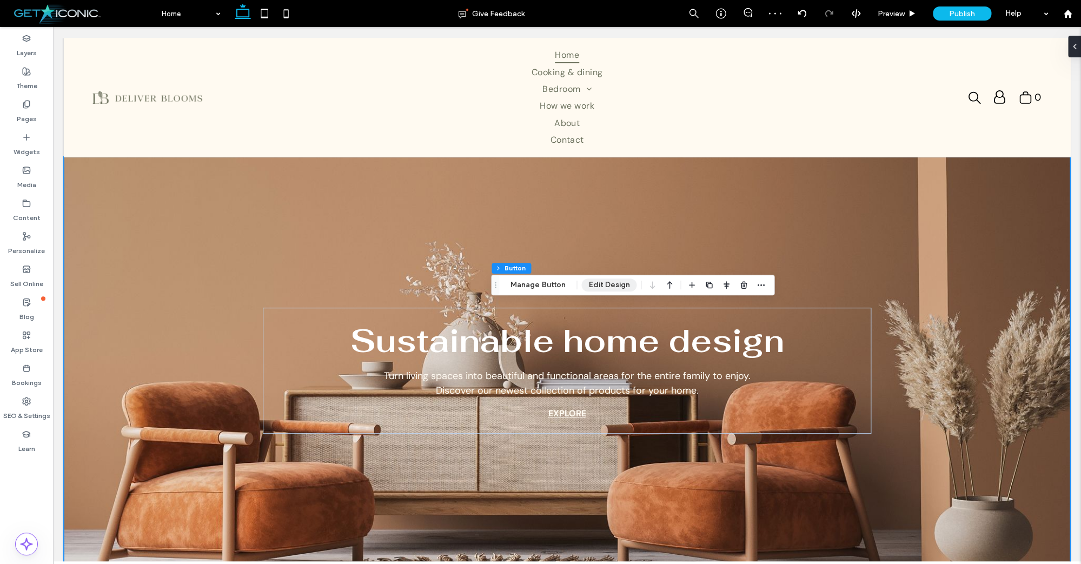
click at [601, 285] on button "Edit Design" at bounding box center [608, 284] width 55 height 13
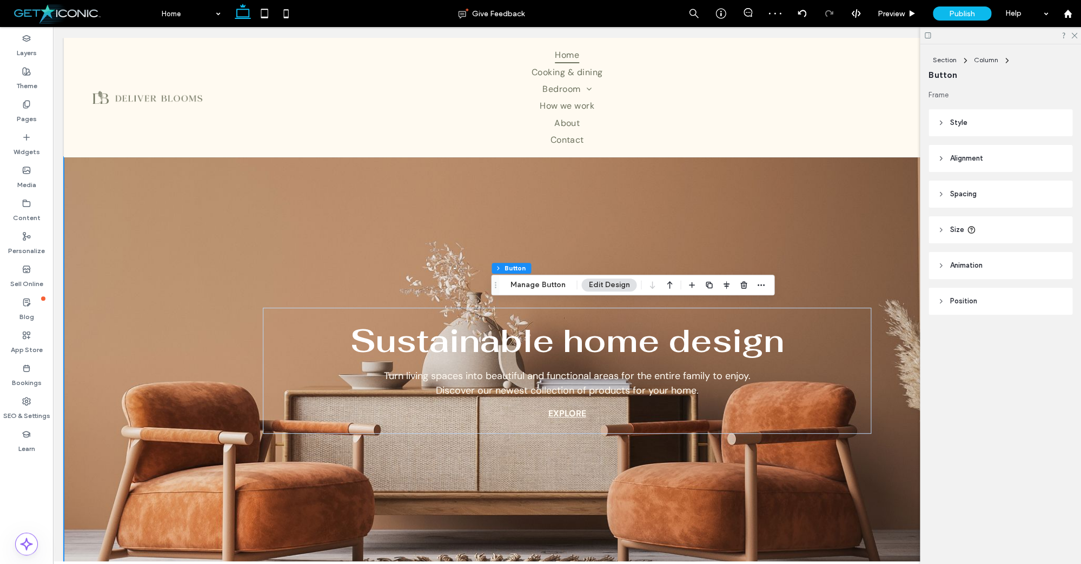
click at [936, 121] on header "Style" at bounding box center [1000, 122] width 144 height 27
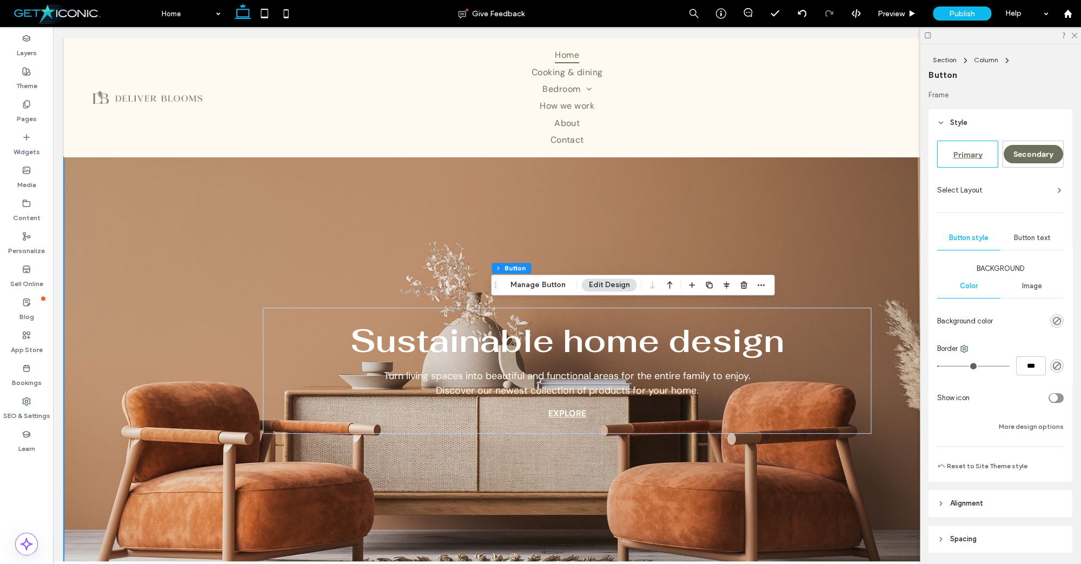
click at [942, 123] on use at bounding box center [941, 123] width 4 height 2
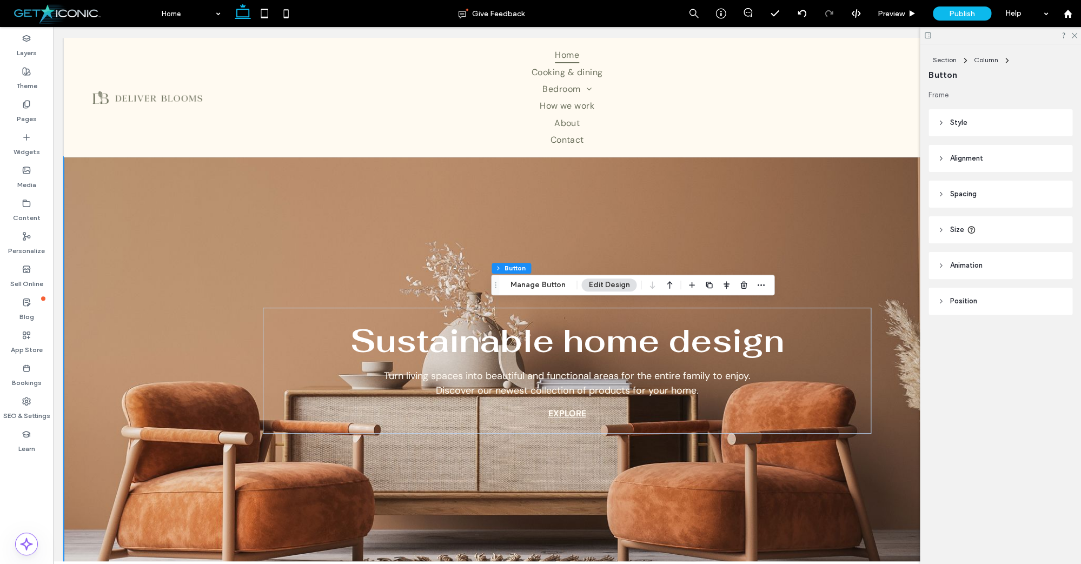
click at [942, 123] on icon at bounding box center [941, 123] width 8 height 8
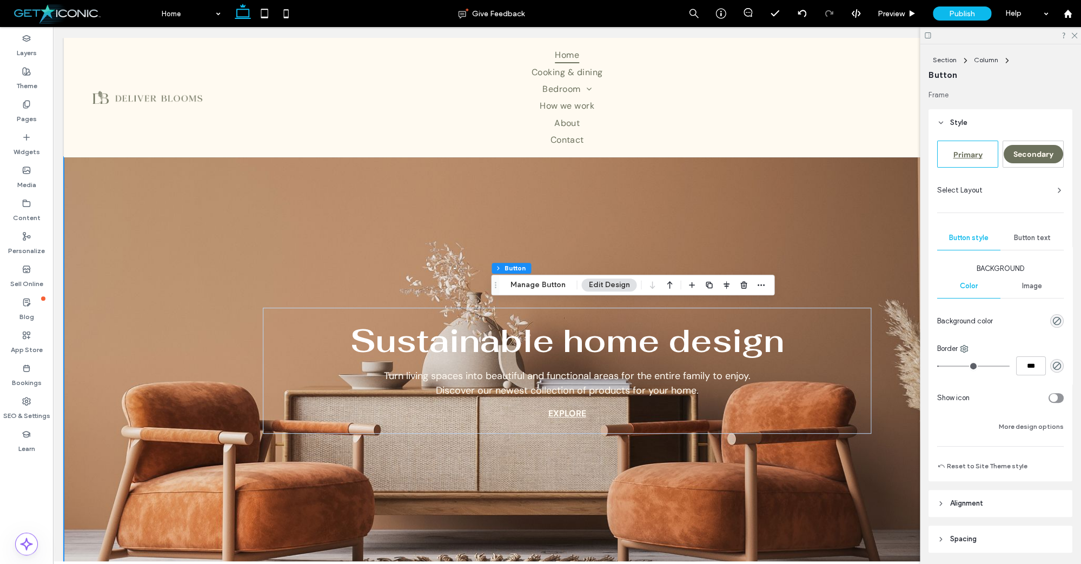
click at [944, 150] on div "Primary" at bounding box center [967, 154] width 59 height 18
click at [24, 87] on label "Theme" at bounding box center [26, 83] width 21 height 15
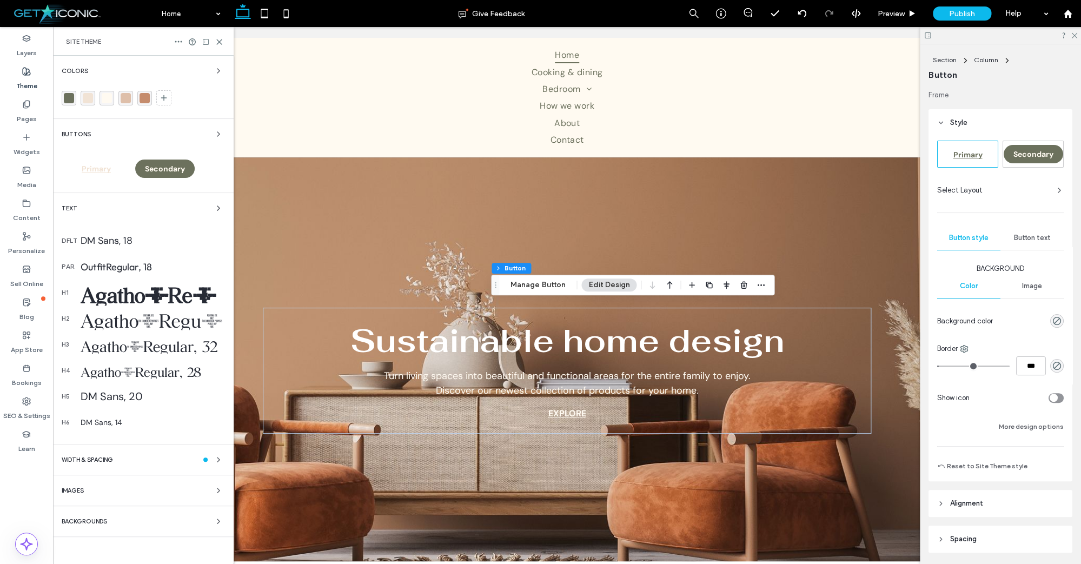
click at [92, 164] on div "Primary" at bounding box center [96, 168] width 61 height 19
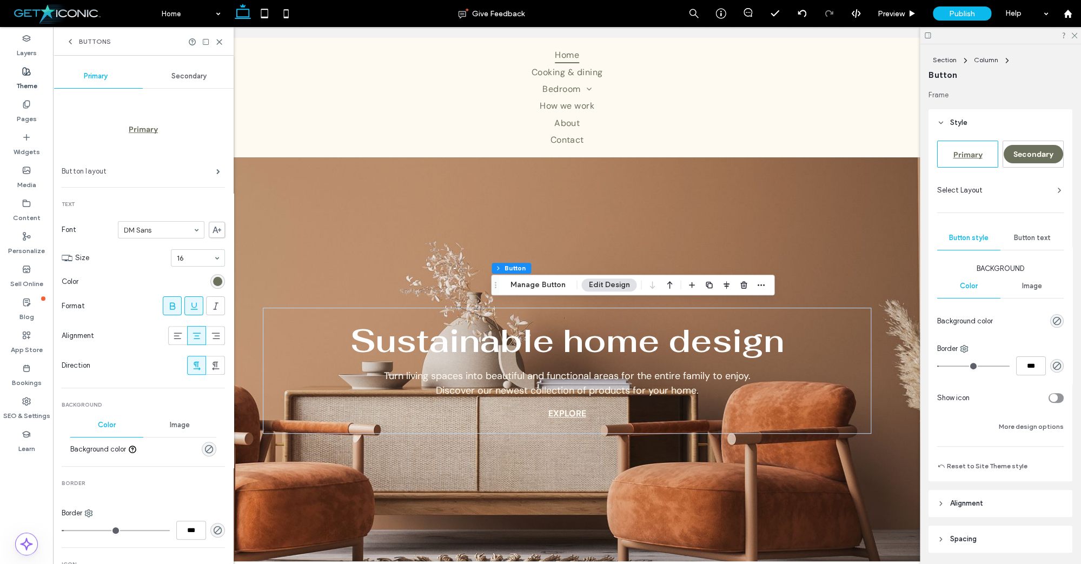
click at [92, 171] on label "Button layout" at bounding box center [139, 172] width 155 height 22
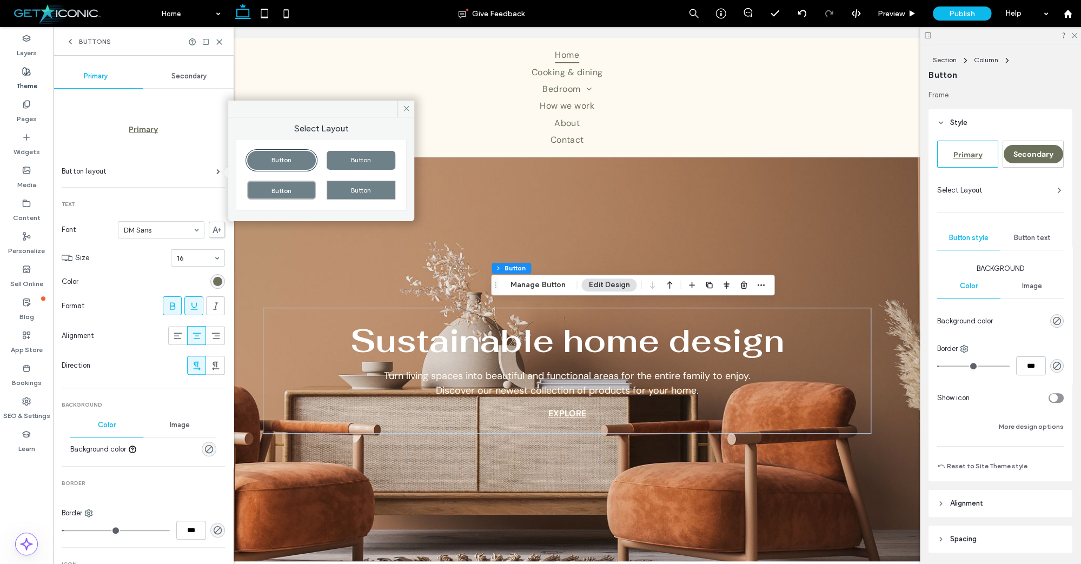
click at [298, 162] on div "Button" at bounding box center [281, 160] width 69 height 19
click at [216, 281] on div "rgb(108, 113, 93)" at bounding box center [217, 281] width 9 height 9
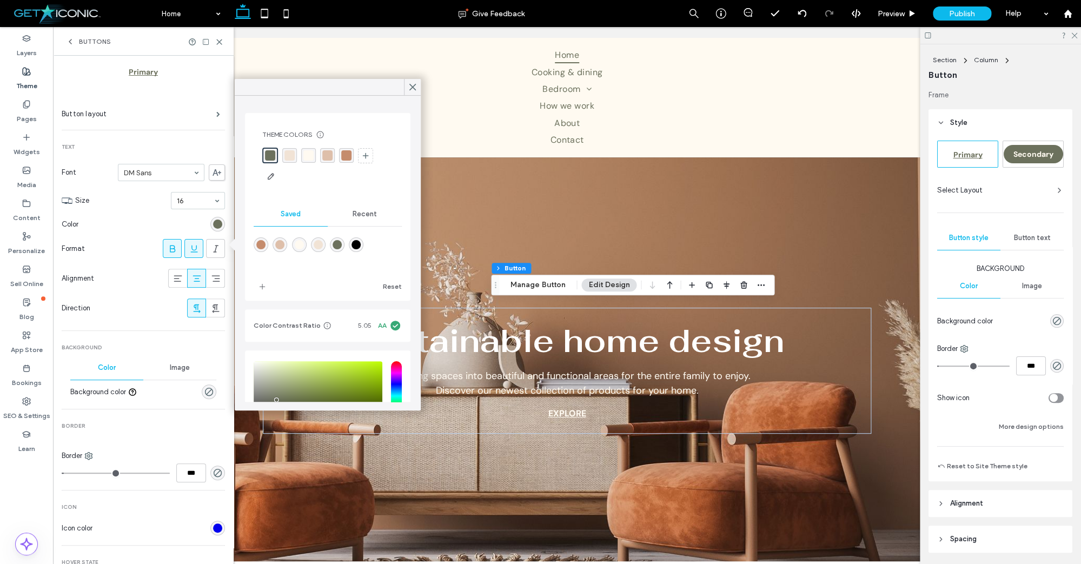
scroll to position [0, 0]
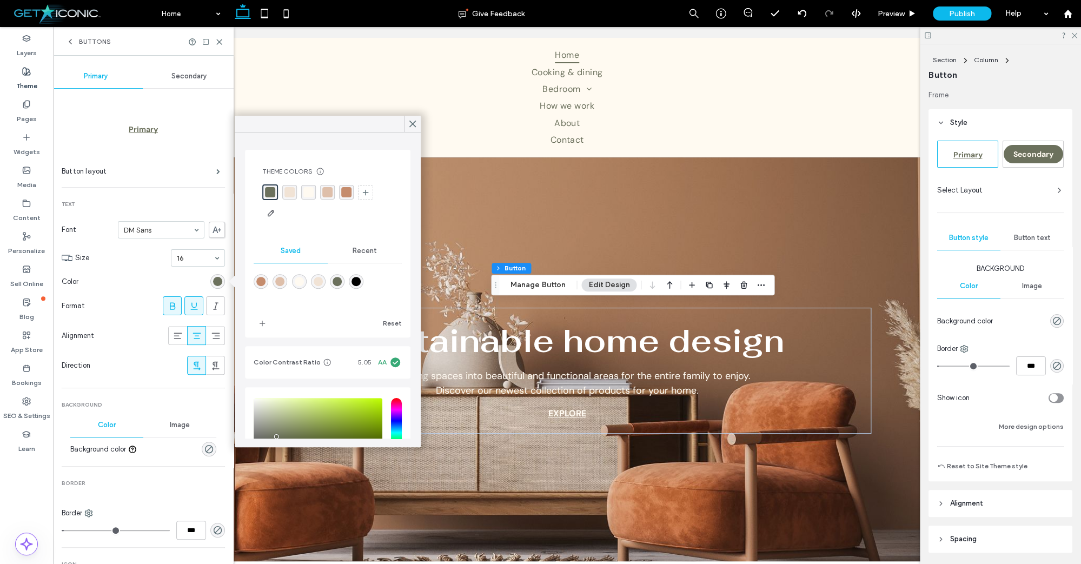
click at [188, 78] on span "Secondary" at bounding box center [188, 76] width 35 height 9
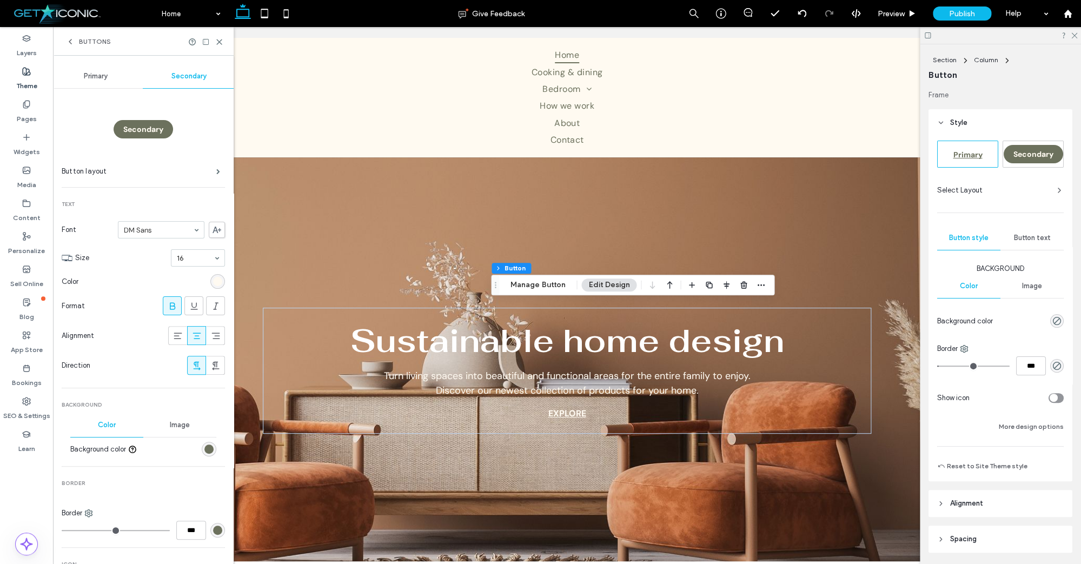
click at [188, 77] on span "Secondary" at bounding box center [188, 76] width 35 height 9
click at [219, 42] on use at bounding box center [219, 41] width 5 height 5
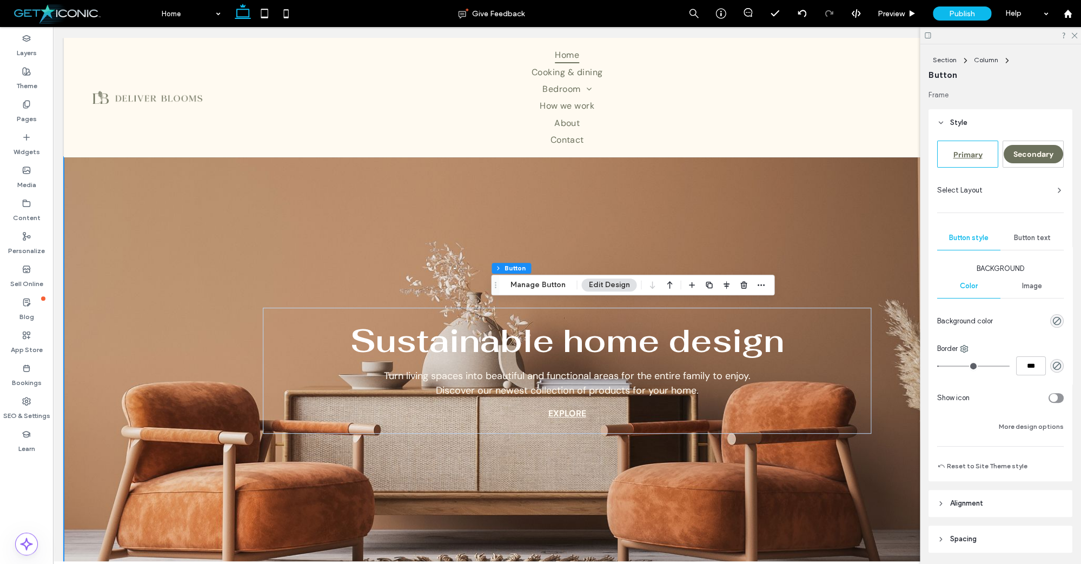
click at [961, 156] on span "Primary" at bounding box center [967, 155] width 29 height 10
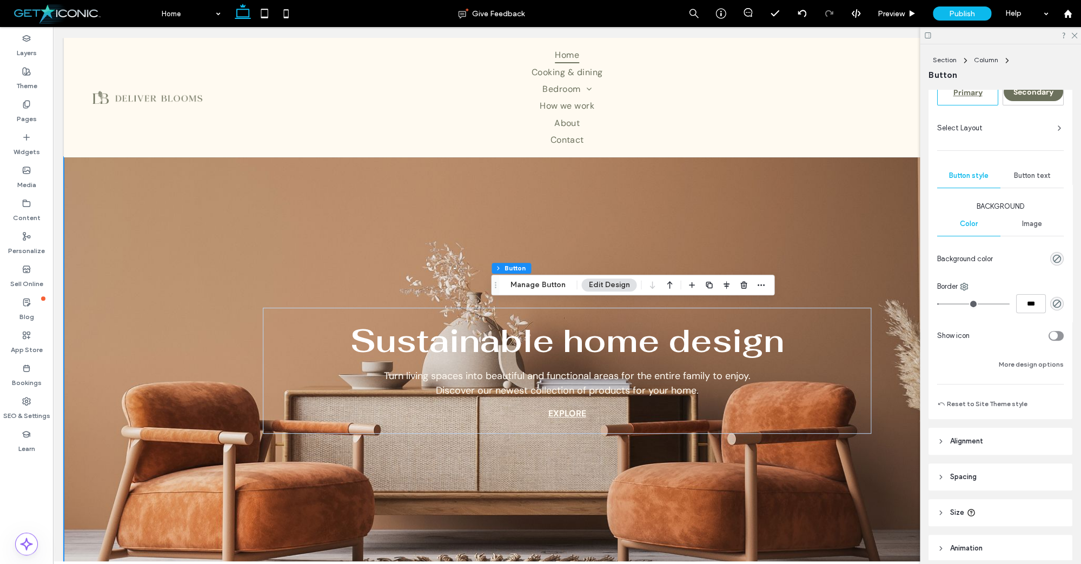
scroll to position [77, 0]
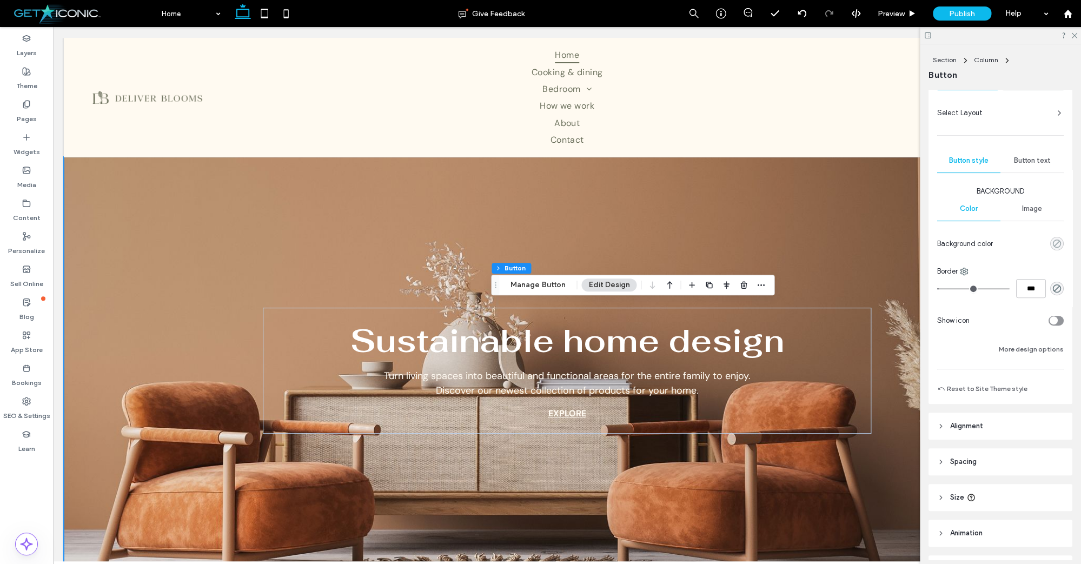
click at [1055, 245] on use "rgba(0, 0, 0, 0)" at bounding box center [1057, 243] width 8 height 8
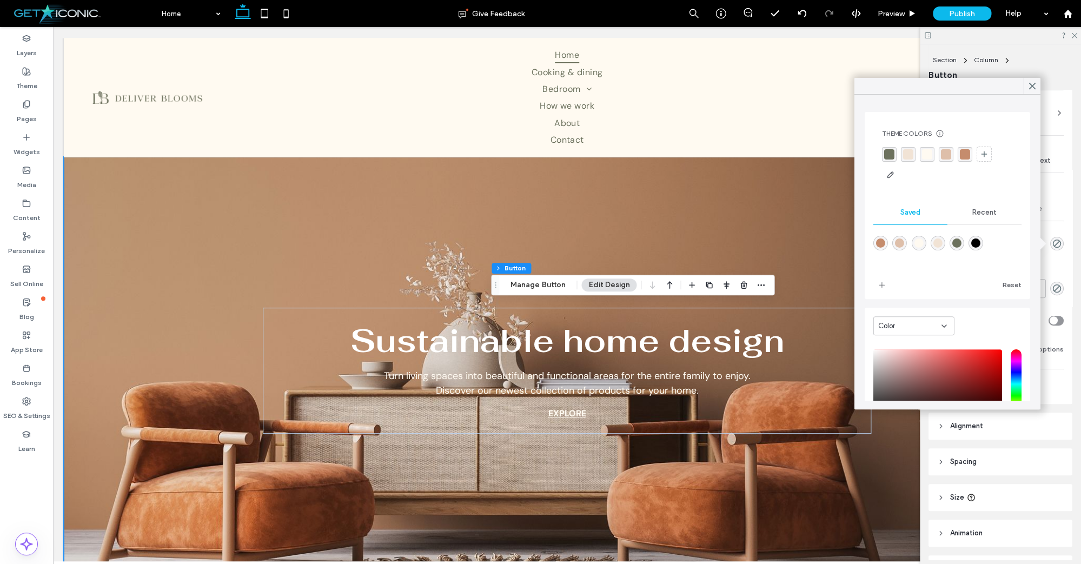
click at [888, 155] on div "rgba(108, 113, 93, 1)" at bounding box center [889, 154] width 10 height 10
click at [911, 155] on div "rgba(241, 227, 213, 1)" at bounding box center [909, 154] width 10 height 10
click at [929, 154] on div "rgba(255, 250, 241, 1)" at bounding box center [928, 154] width 10 height 10
click at [946, 152] on div "rgba(222, 191, 170, 1)" at bounding box center [947, 154] width 10 height 10
click at [962, 152] on div "rgba(197, 140, 109, 1)" at bounding box center [966, 154] width 10 height 10
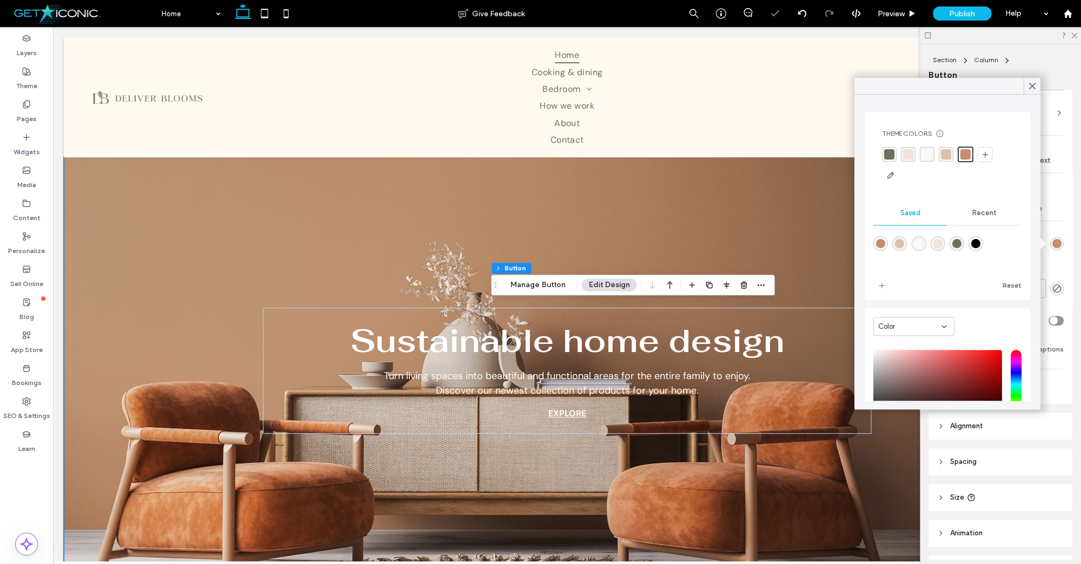
click at [924, 155] on div "rgba(255, 250, 241, 1)" at bounding box center [927, 154] width 10 height 10
click at [1030, 86] on icon at bounding box center [1032, 86] width 10 height 10
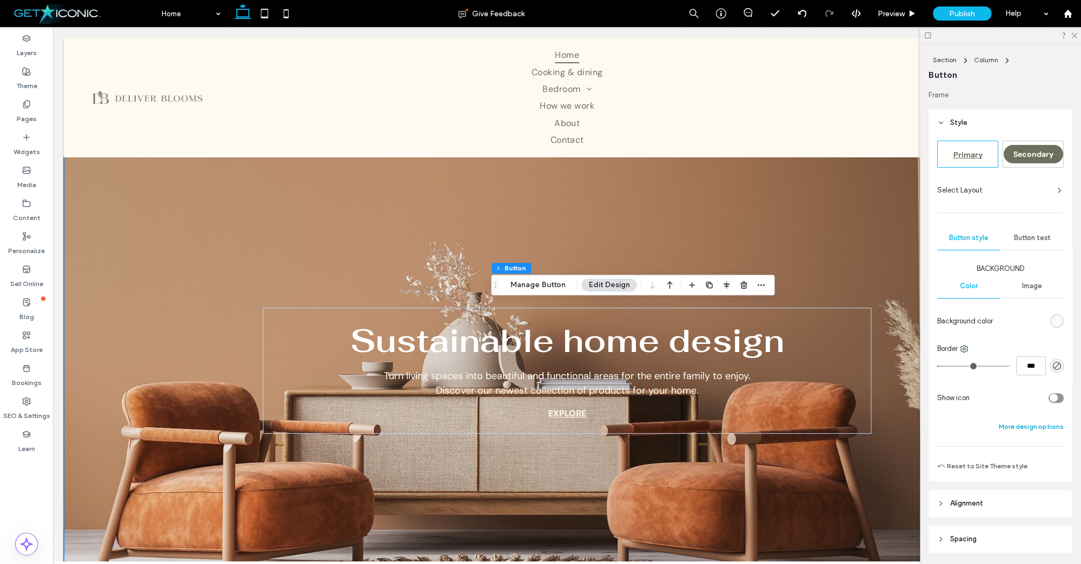
click at [1011, 428] on button "More design options" at bounding box center [1031, 426] width 65 height 13
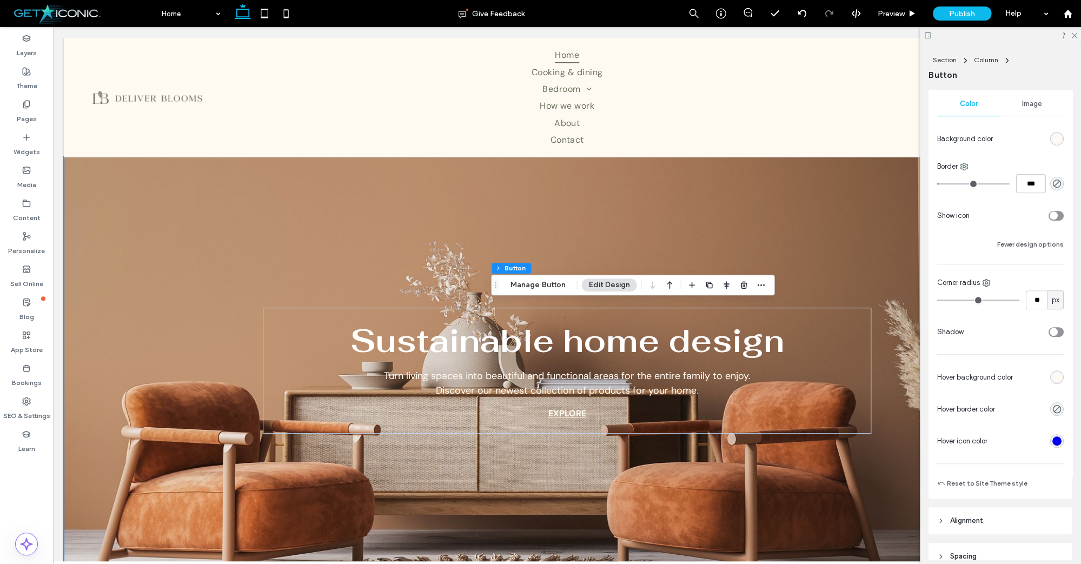
scroll to position [184, 0]
click at [1059, 373] on div "rgb(255, 250, 241)" at bounding box center [1056, 374] width 9 height 9
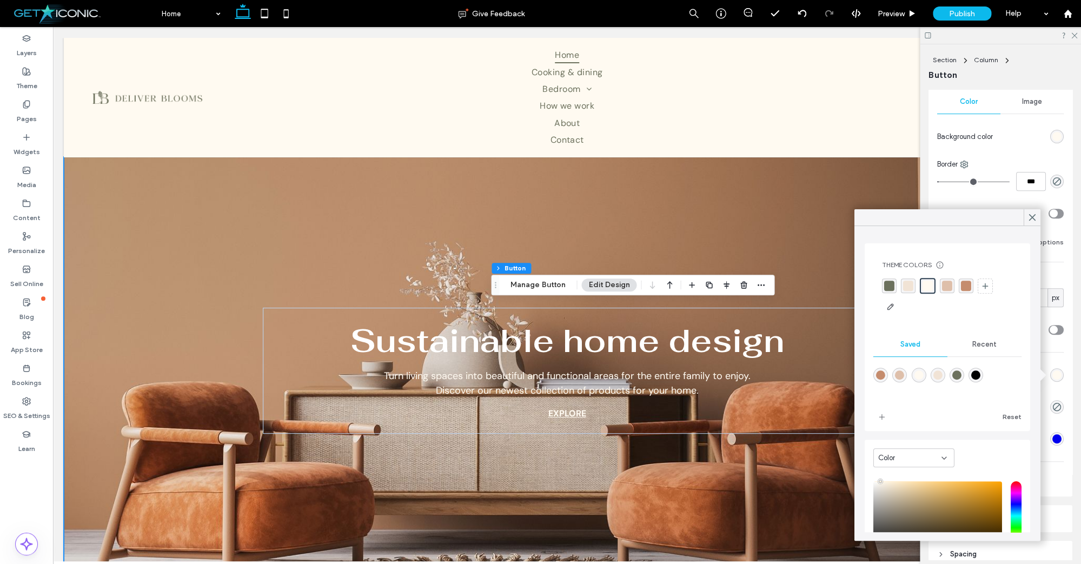
click at [905, 284] on div "rgba(241, 227, 213, 1)" at bounding box center [908, 286] width 10 height 10
click at [888, 286] on div "rgba(108, 113, 93, 1)" at bounding box center [889, 286] width 10 height 10
click at [1032, 216] on use at bounding box center [1031, 218] width 5 height 6
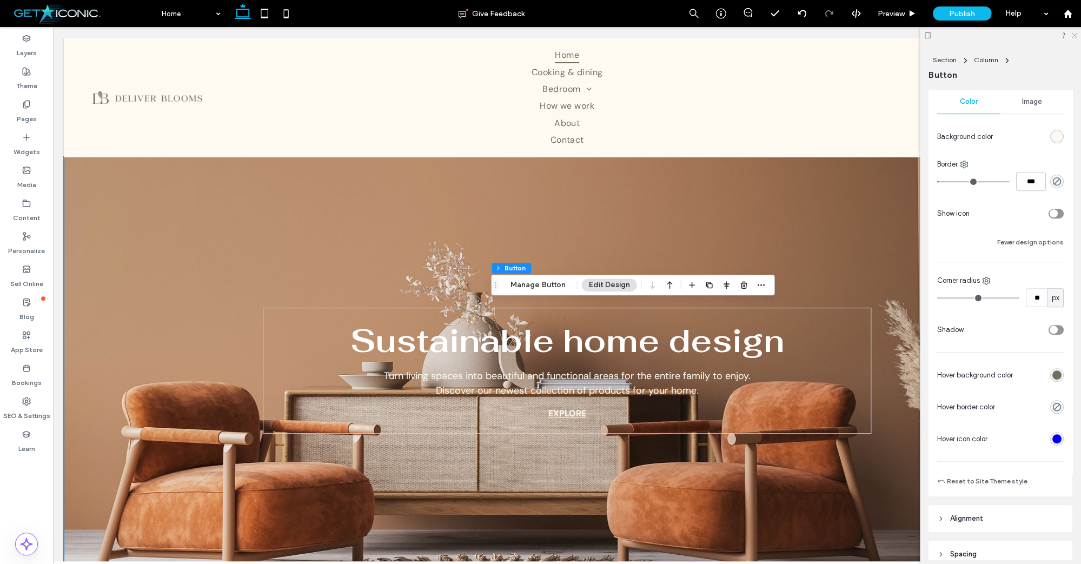
click at [1075, 35] on use at bounding box center [1074, 36] width 6 height 6
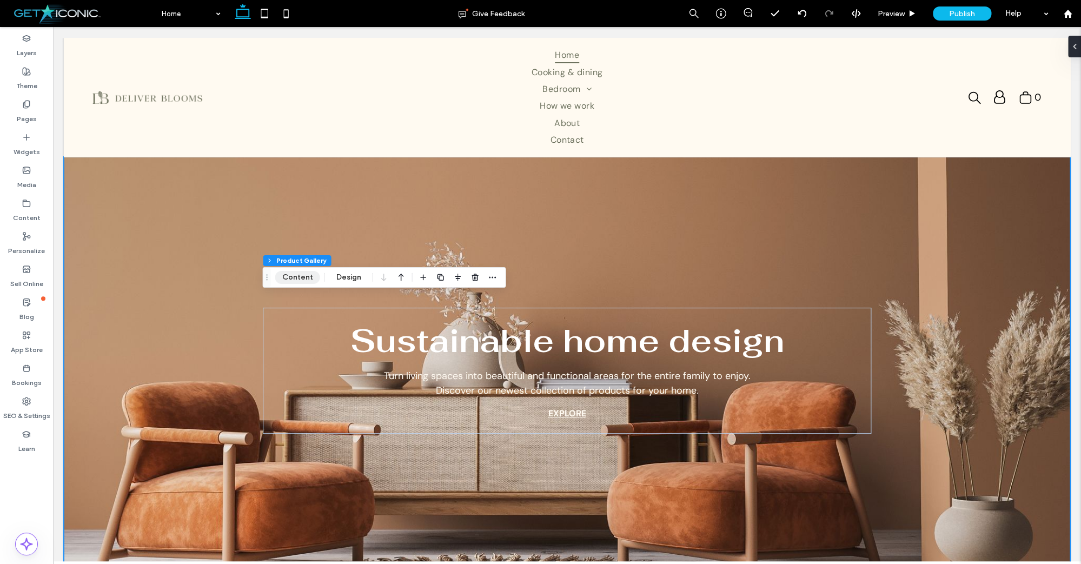
click at [308, 278] on button "Content" at bounding box center [297, 277] width 45 height 13
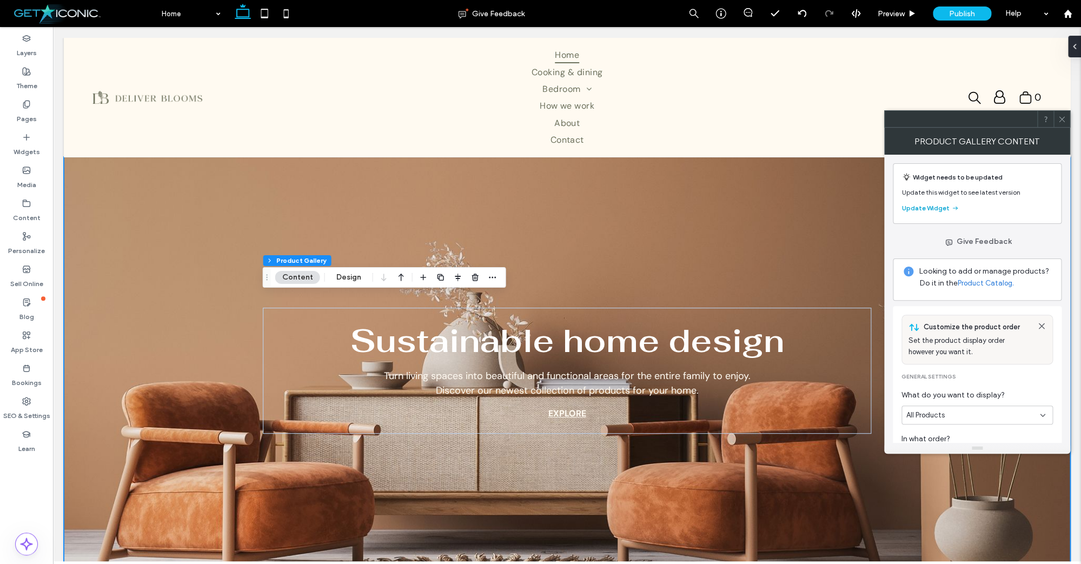
click at [929, 210] on button "Update Widget" at bounding box center [930, 208] width 57 height 13
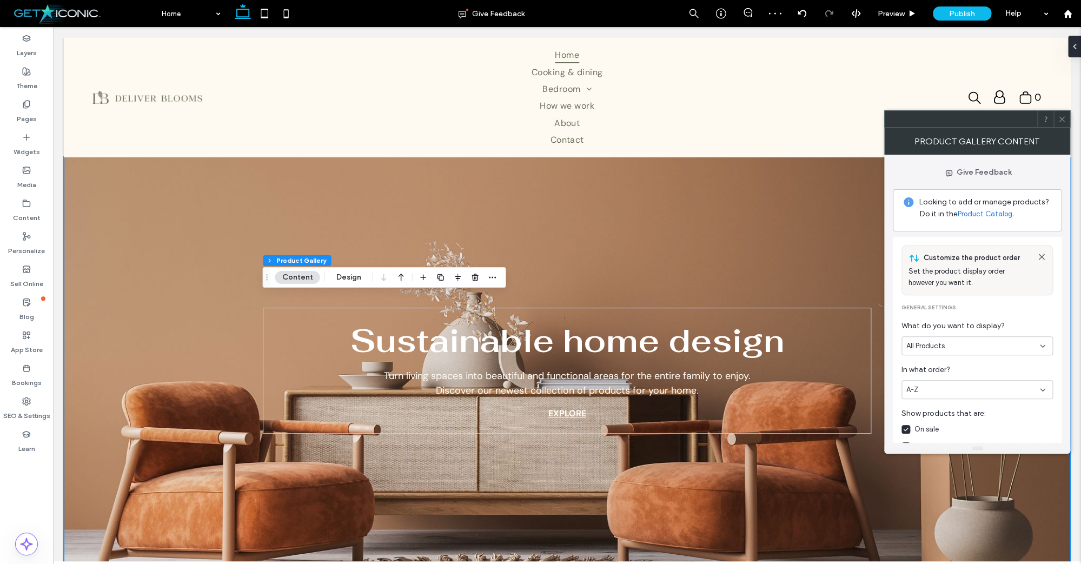
click at [942, 343] on span "All Products" at bounding box center [925, 346] width 38 height 11
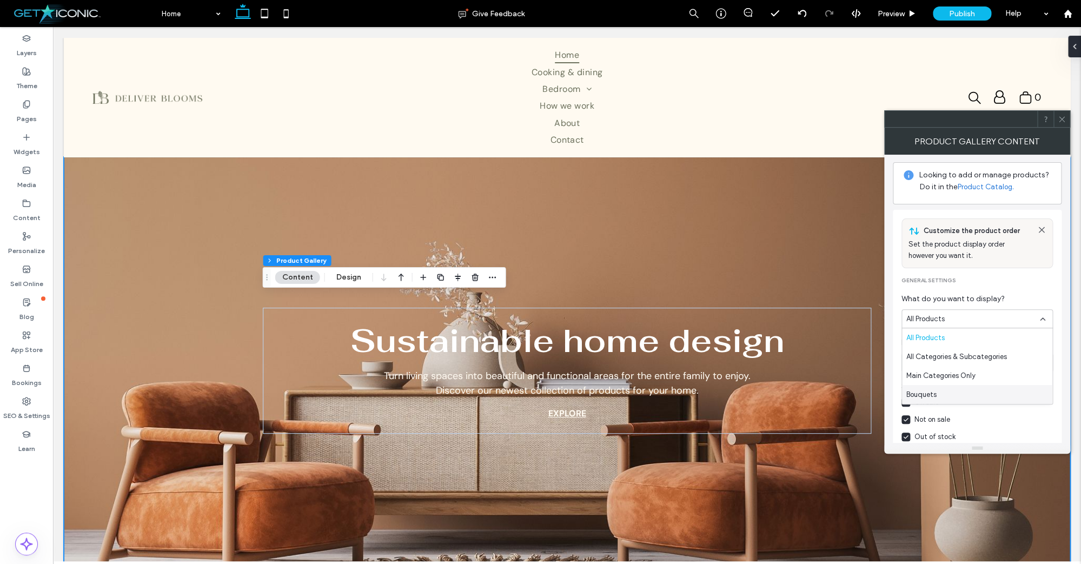
click at [928, 420] on span "Not on sale" at bounding box center [932, 419] width 36 height 11
click at [928, 316] on span "All Products" at bounding box center [925, 319] width 38 height 11
click at [927, 396] on span "Bouquets" at bounding box center [921, 394] width 30 height 11
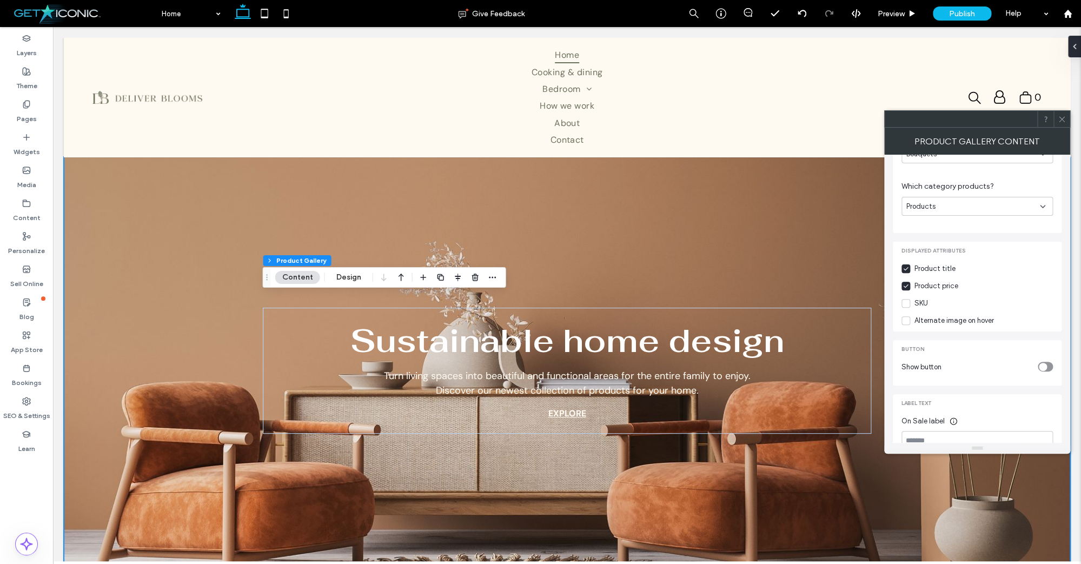
scroll to position [138, 0]
click at [1041, 361] on icon "toggle" at bounding box center [1042, 361] width 4 height 3
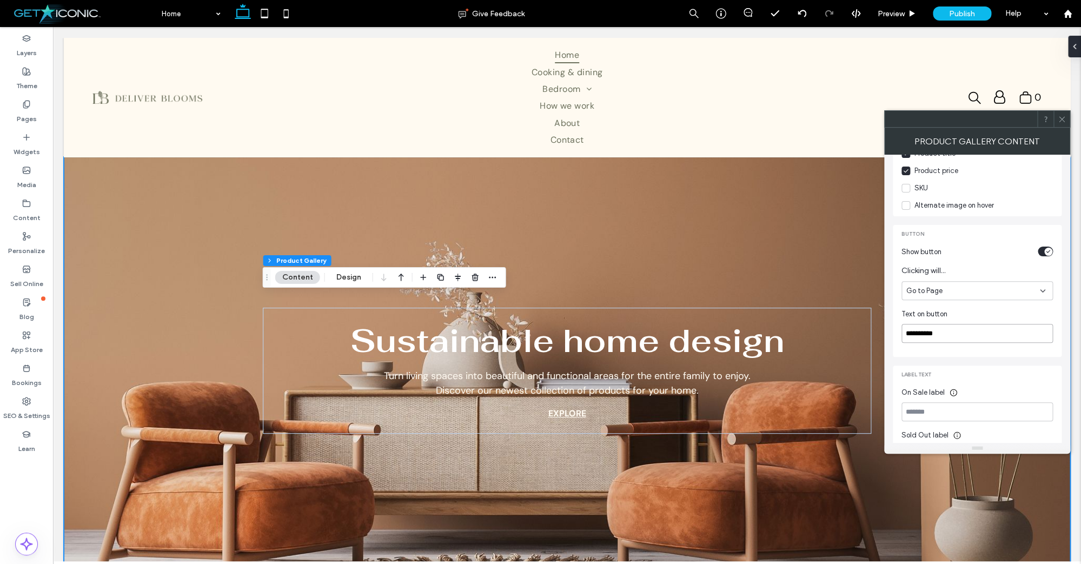
click at [951, 336] on input "**********" at bounding box center [976, 333] width 151 height 19
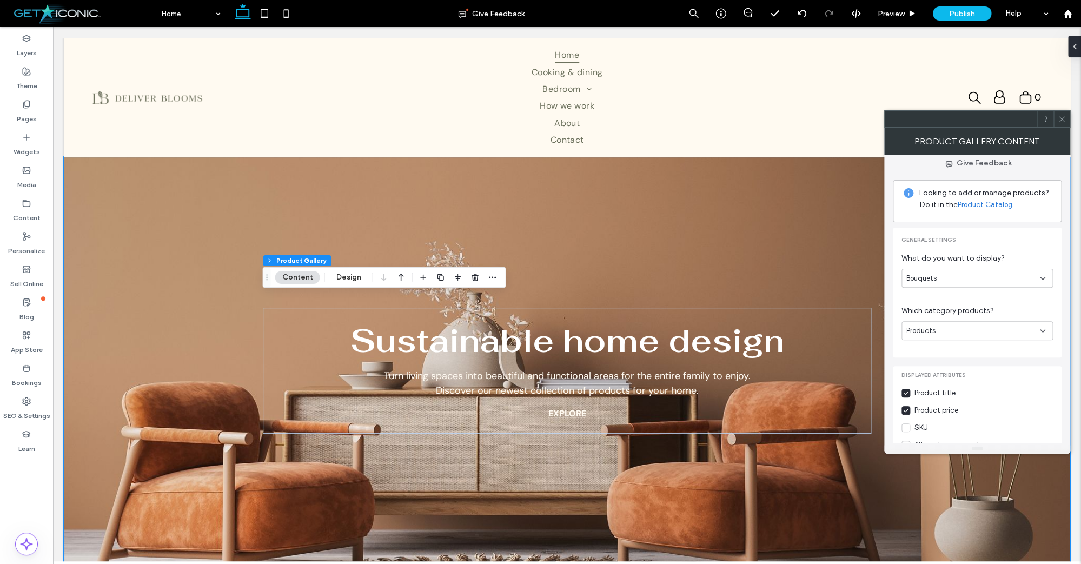
scroll to position [0, 0]
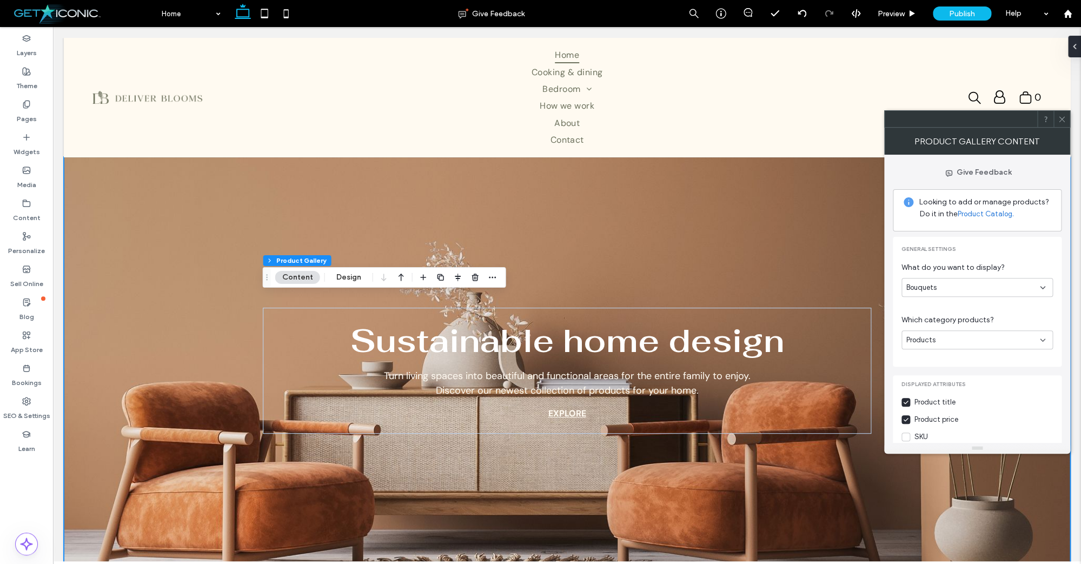
type input "********"
click at [1063, 122] on icon at bounding box center [1061, 119] width 8 height 8
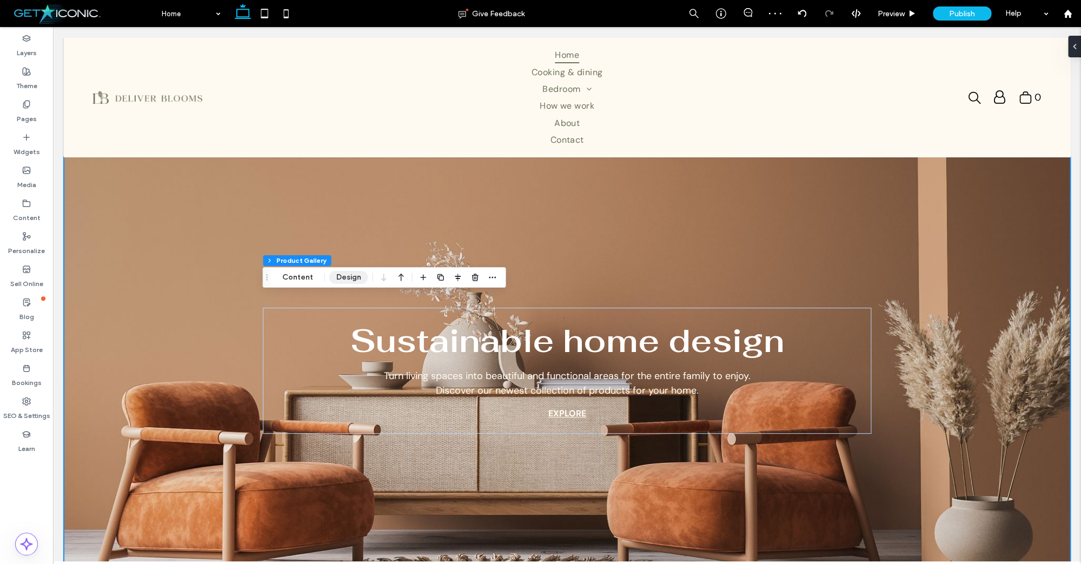
click at [352, 276] on button "Design" at bounding box center [348, 277] width 39 height 13
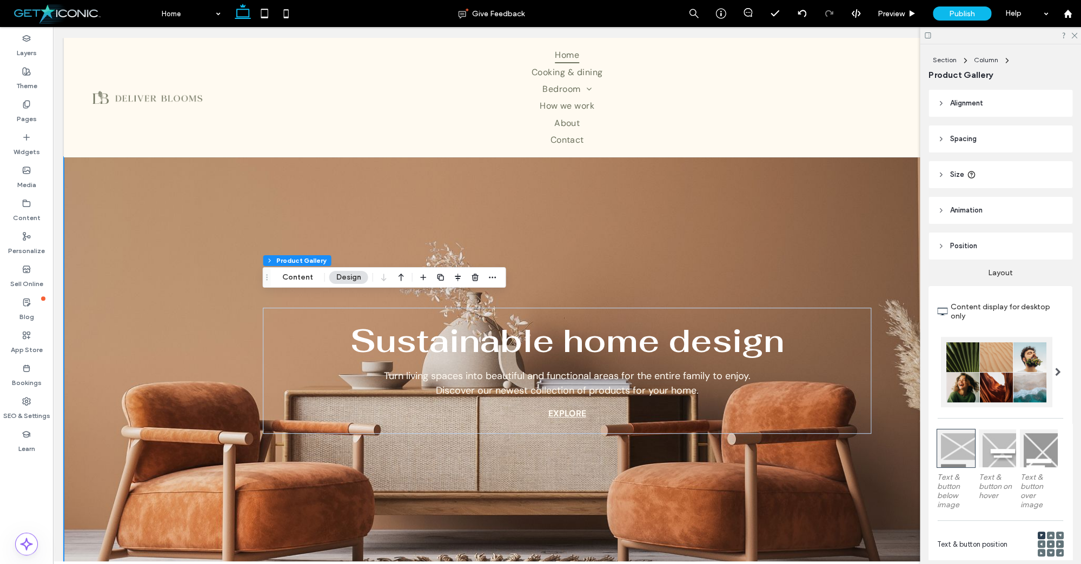
click at [943, 104] on icon at bounding box center [941, 103] width 8 height 8
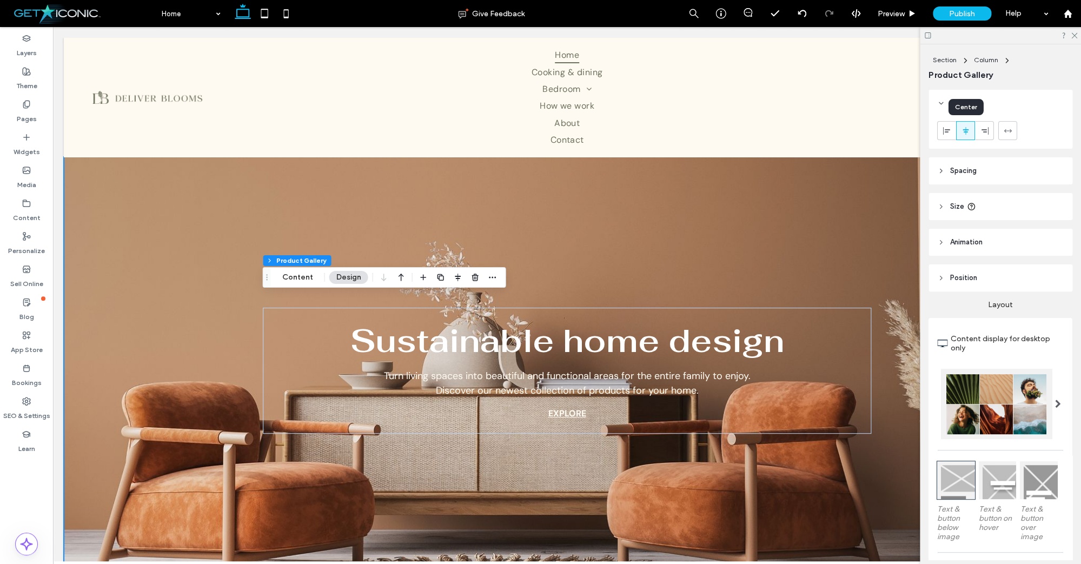
click at [965, 130] on use at bounding box center [965, 131] width 6 height 8
click at [984, 130] on use at bounding box center [984, 131] width 7 height 8
click at [963, 132] on icon at bounding box center [965, 131] width 9 height 9
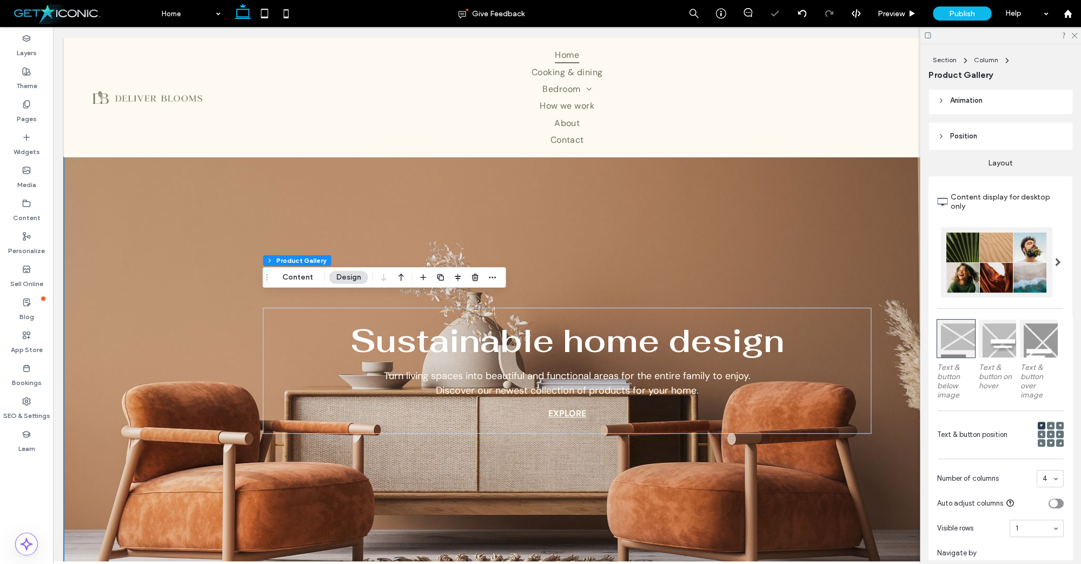
click at [941, 137] on use at bounding box center [941, 137] width 2 height 4
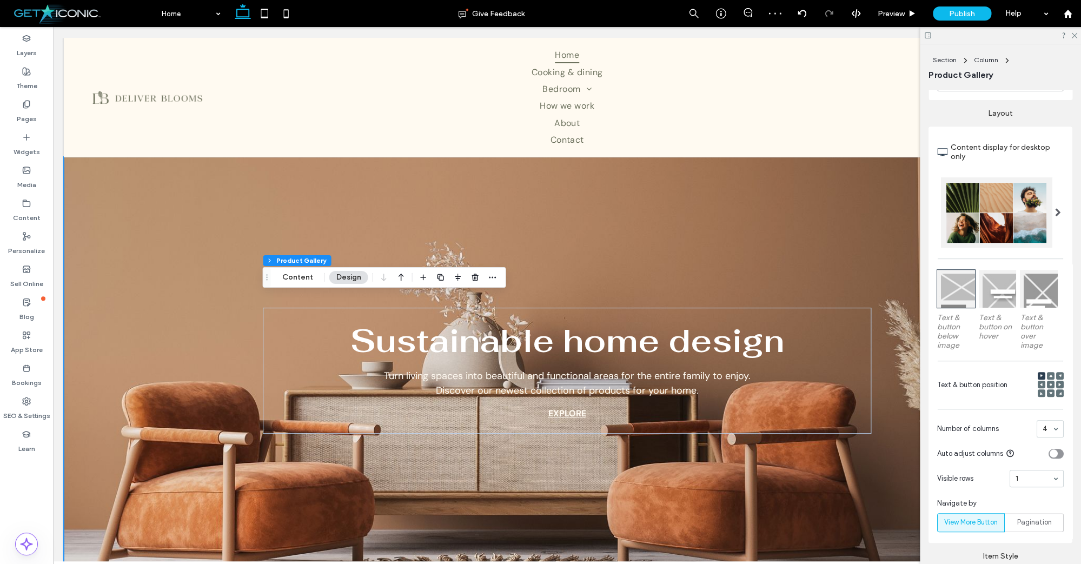
scroll to position [229, 0]
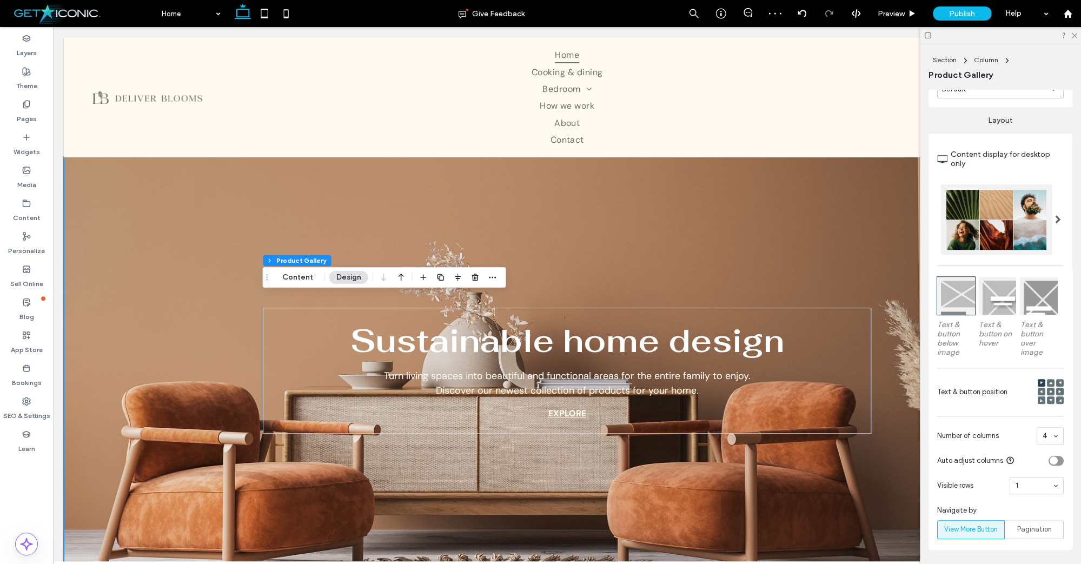
click at [1050, 392] on use at bounding box center [1050, 391] width 2 height 2
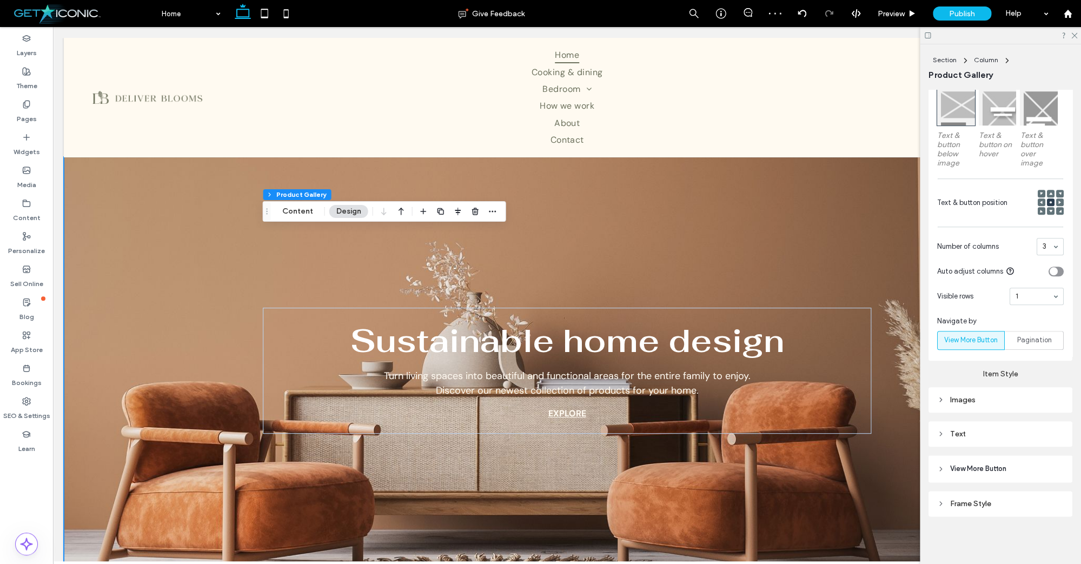
scroll to position [421, 0]
click at [940, 400] on icon at bounding box center [941, 400] width 8 height 8
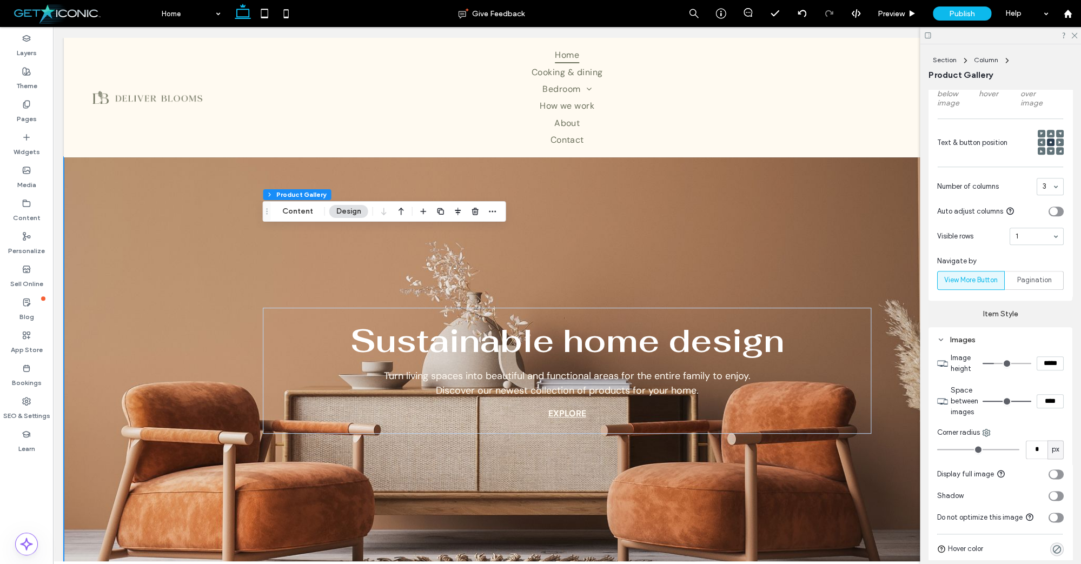
scroll to position [697, 0]
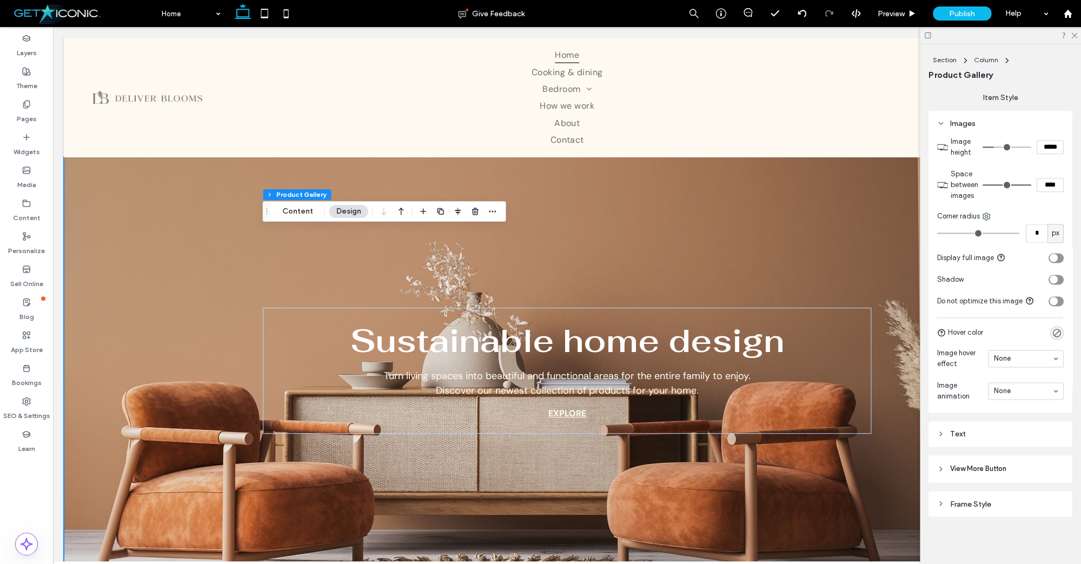
click at [939, 467] on icon at bounding box center [941, 469] width 8 height 8
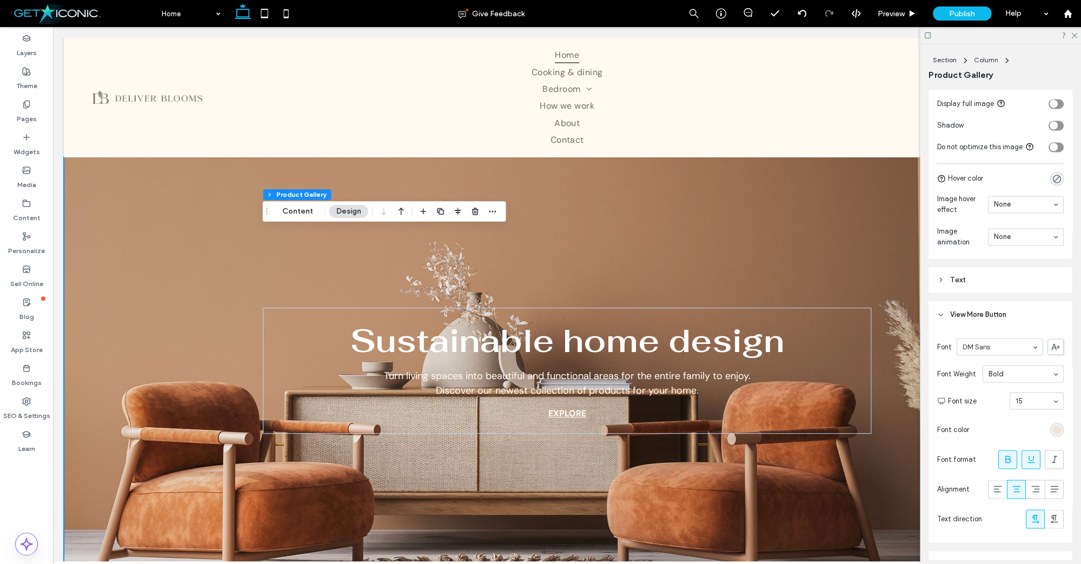
scroll to position [854, 0]
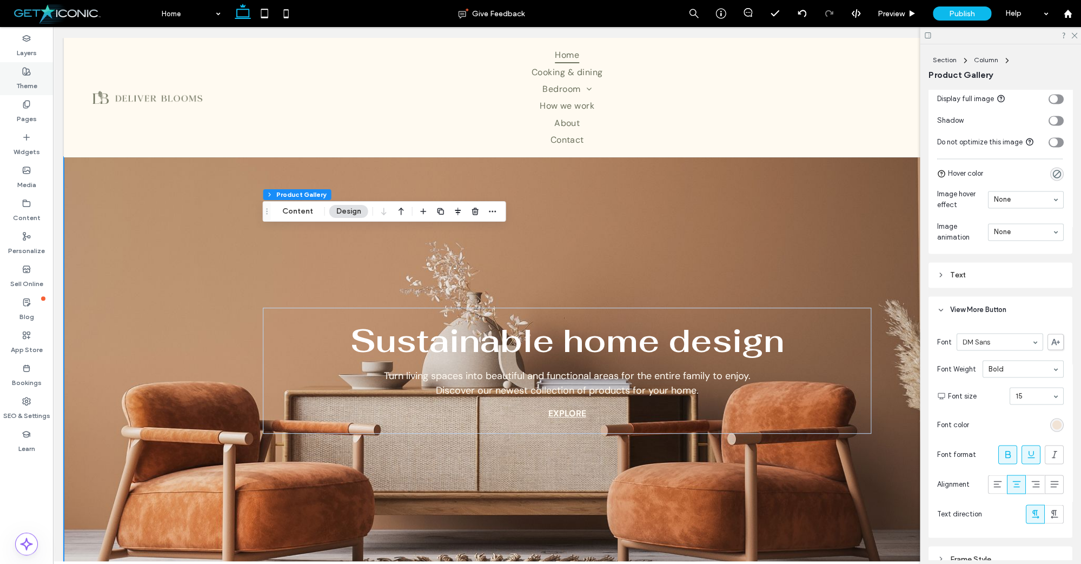
click at [30, 84] on label "Theme" at bounding box center [26, 83] width 21 height 15
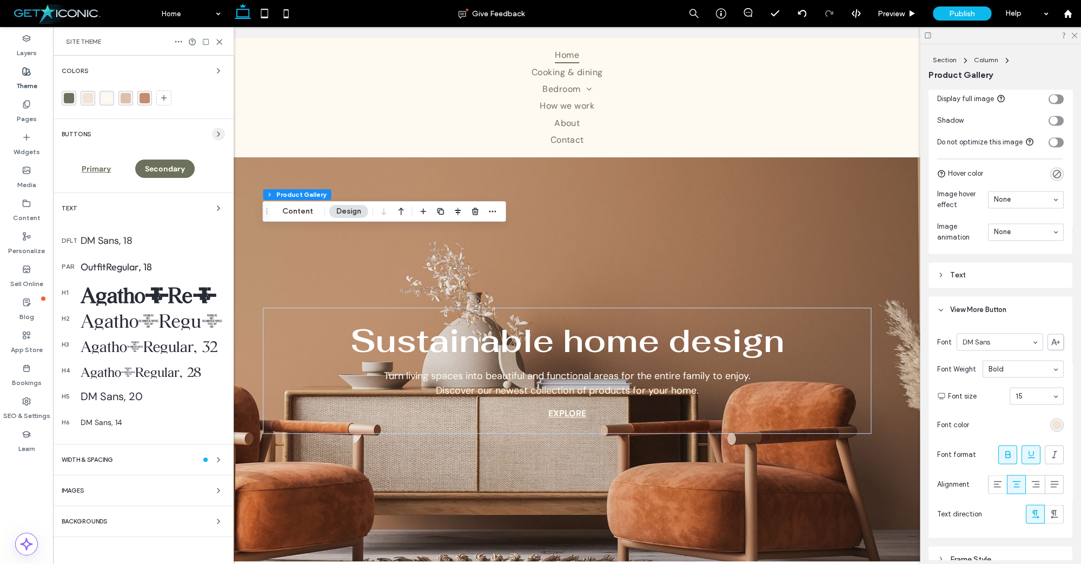
click at [217, 137] on icon "button" at bounding box center [218, 134] width 9 height 9
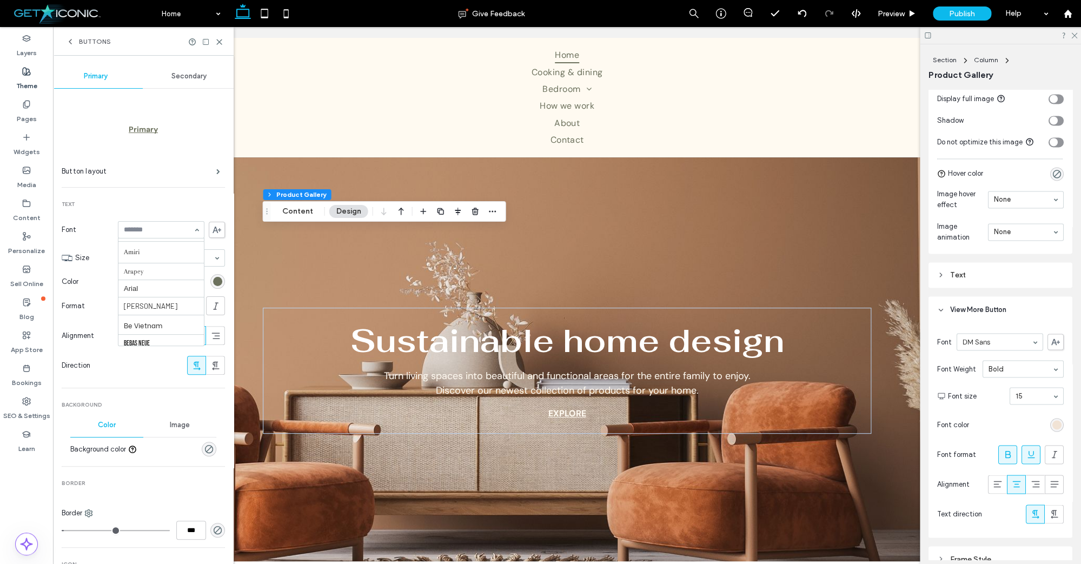
scroll to position [0, 0]
click at [178, 232] on input at bounding box center [158, 230] width 69 height 8
click at [188, 77] on span "Secondary" at bounding box center [188, 76] width 35 height 9
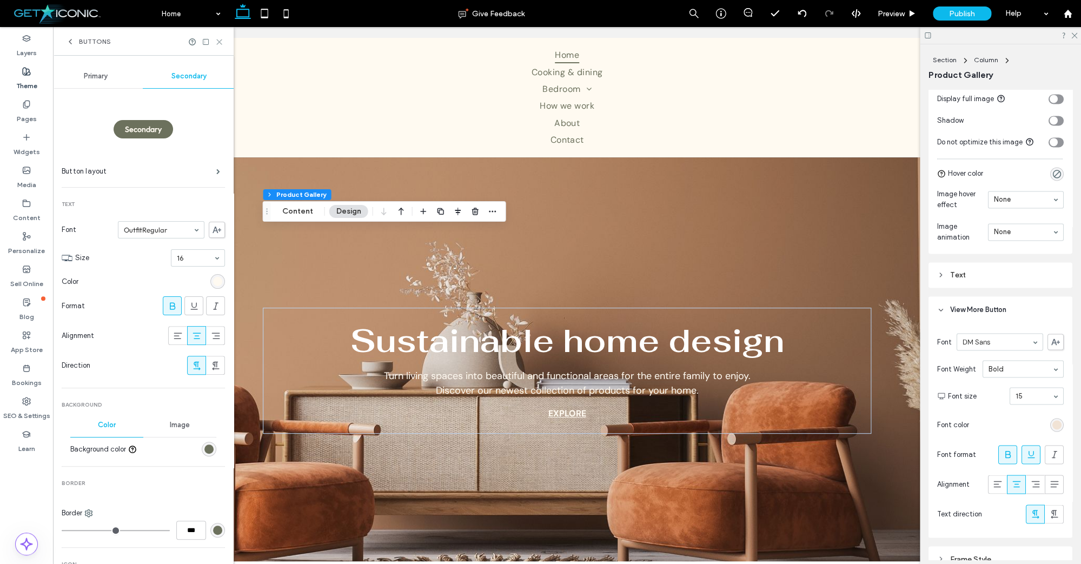
click at [218, 42] on icon at bounding box center [219, 42] width 8 height 8
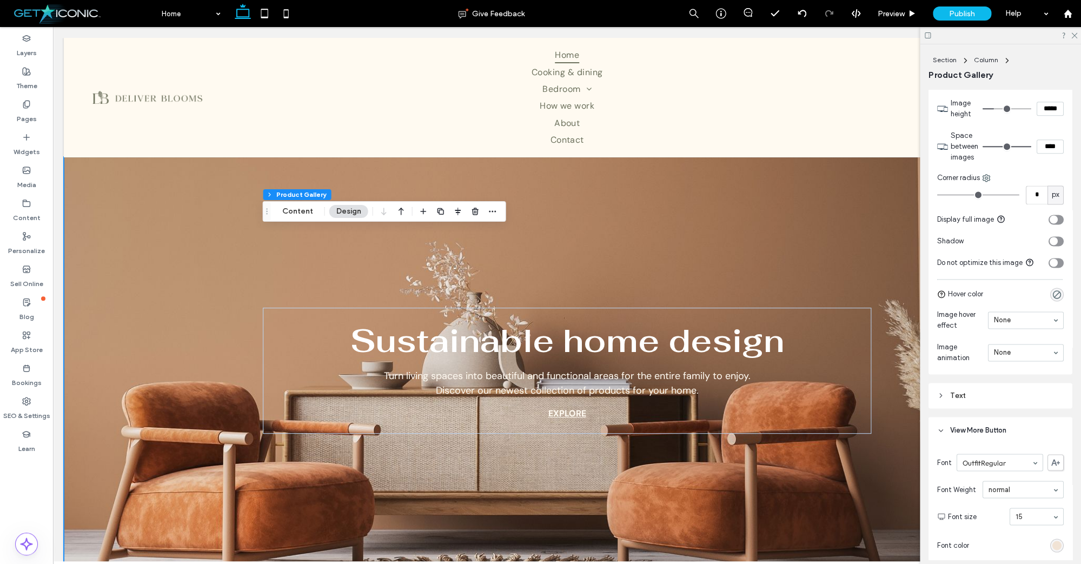
scroll to position [730, 0]
click at [968, 398] on div "Text" at bounding box center [1000, 398] width 127 height 9
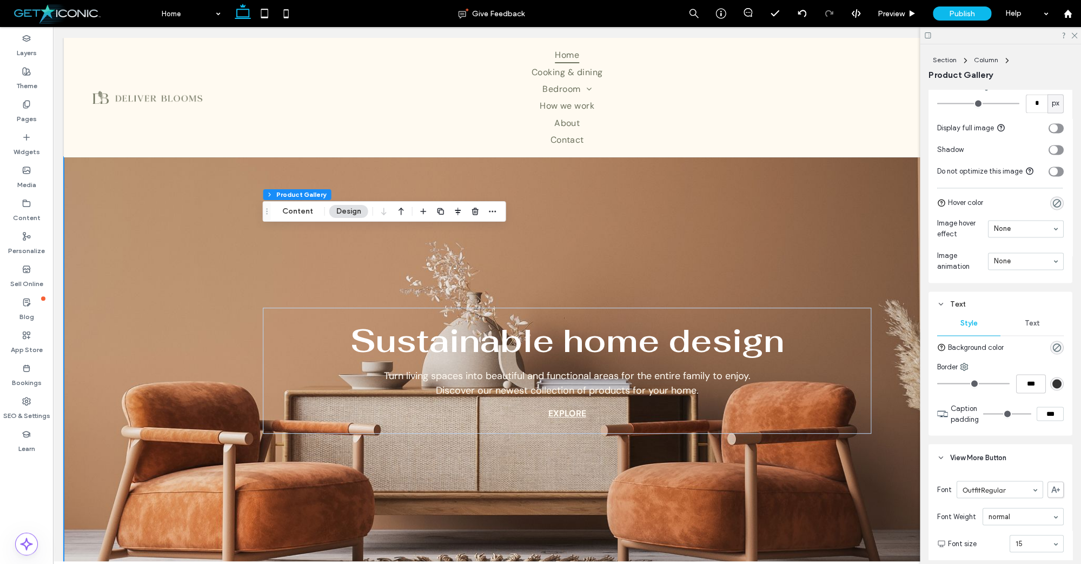
scroll to position [829, 0]
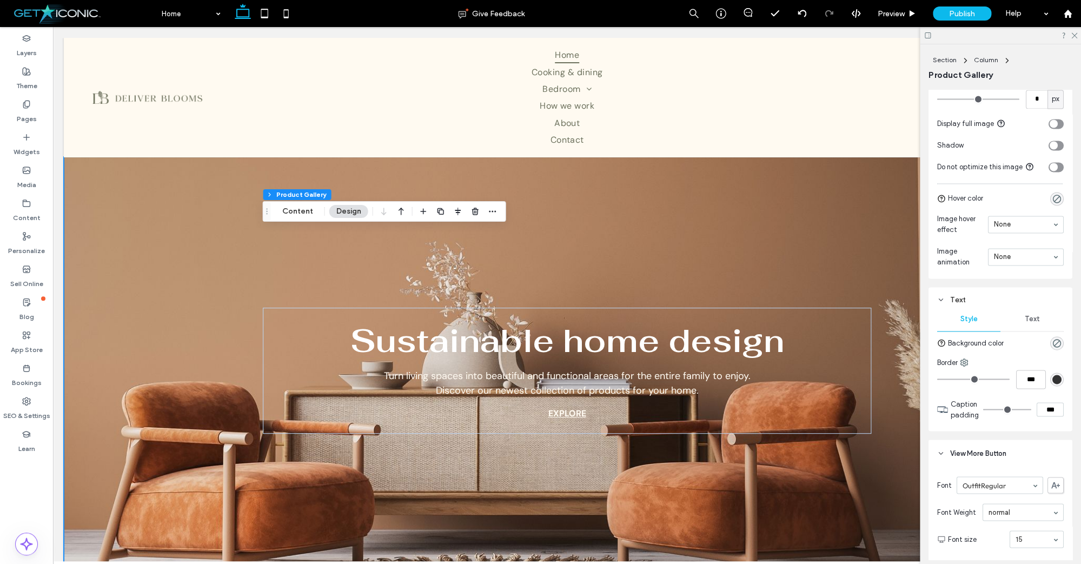
click at [1057, 341] on div "rgba(0, 0, 0, 0)" at bounding box center [1057, 343] width 14 height 14
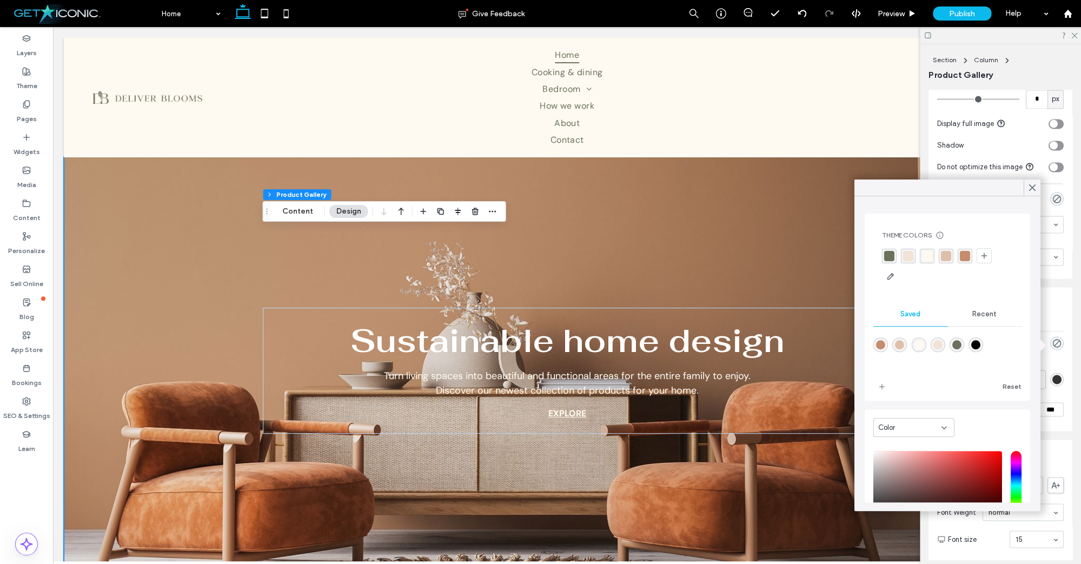
click at [1032, 187] on icon at bounding box center [1032, 188] width 10 height 10
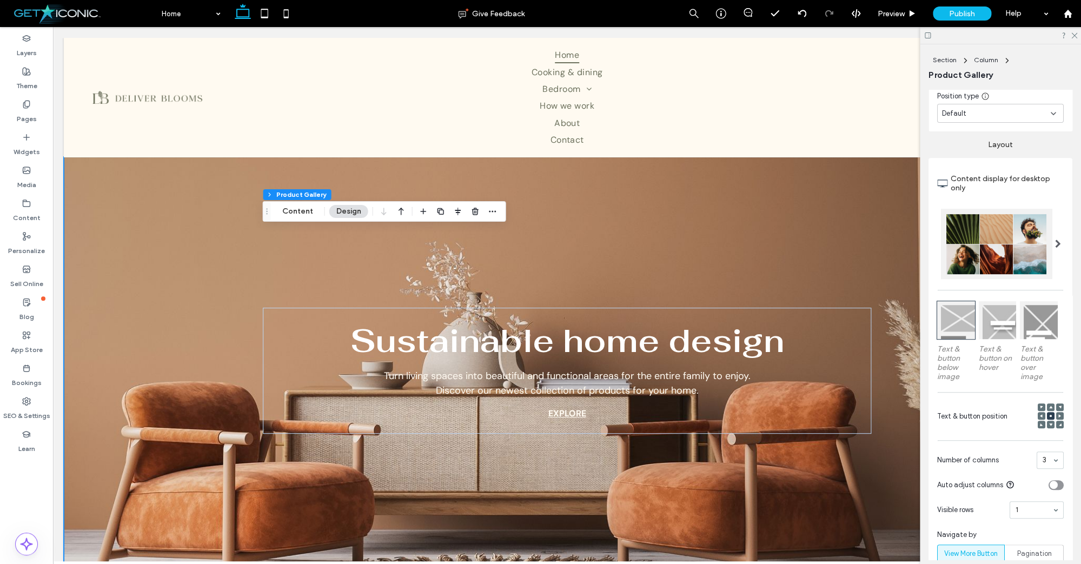
scroll to position [204, 0]
click at [988, 320] on div at bounding box center [998, 321] width 38 height 38
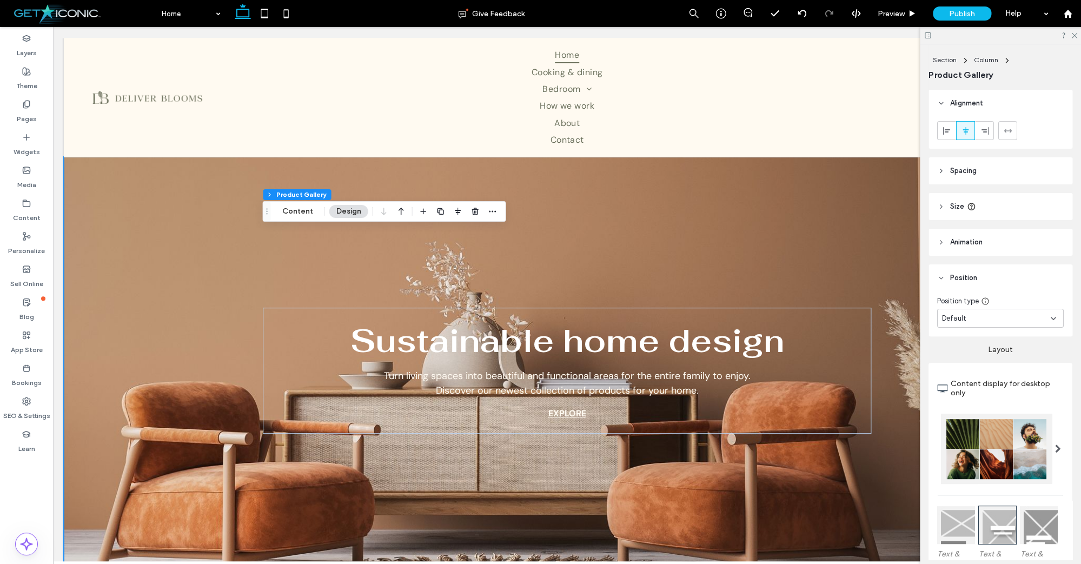
click at [1073, 36] on icon at bounding box center [1073, 34] width 7 height 7
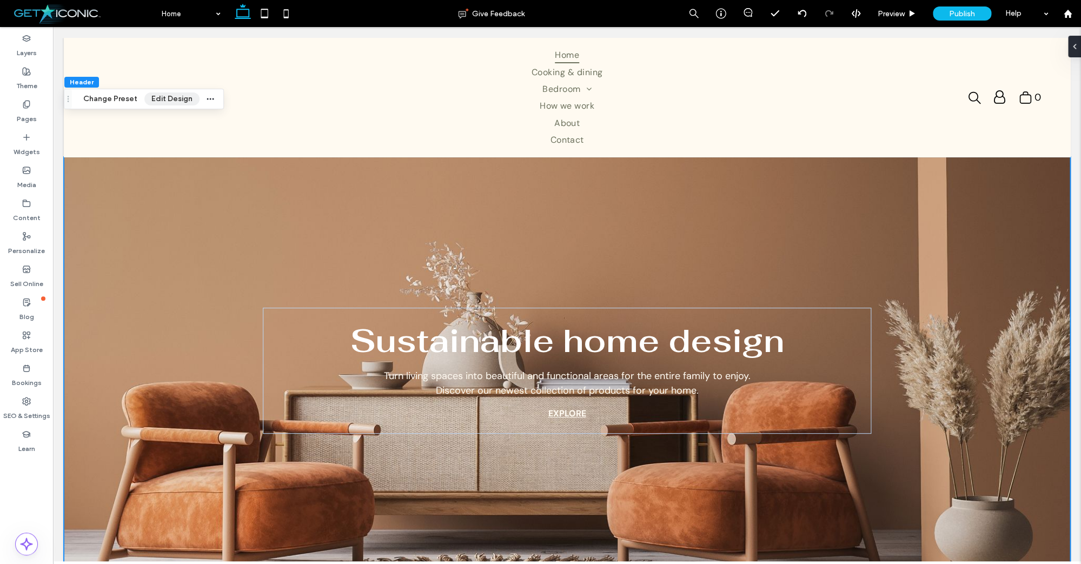
click at [177, 100] on button "Edit Design" at bounding box center [171, 98] width 55 height 13
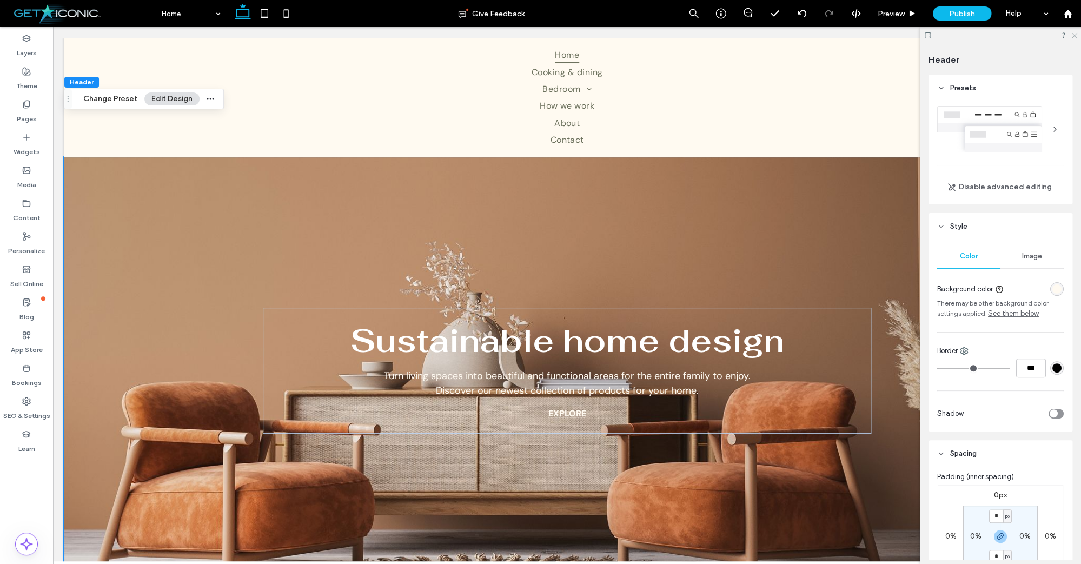
click at [1075, 35] on use at bounding box center [1074, 36] width 6 height 6
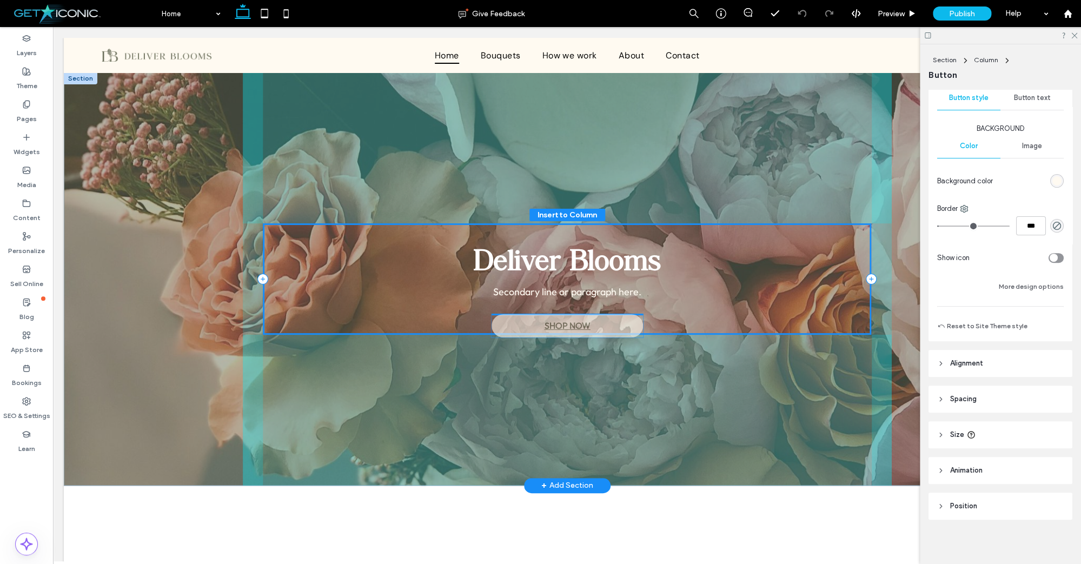
scroll to position [143, 0]
drag, startPoint x: 564, startPoint y: 306, endPoint x: 564, endPoint y: 317, distance: 11.4
click at [564, 317] on div "Deliver Blooms Secondary line or paragraph here. SHOP NOW" at bounding box center [567, 278] width 609 height 111
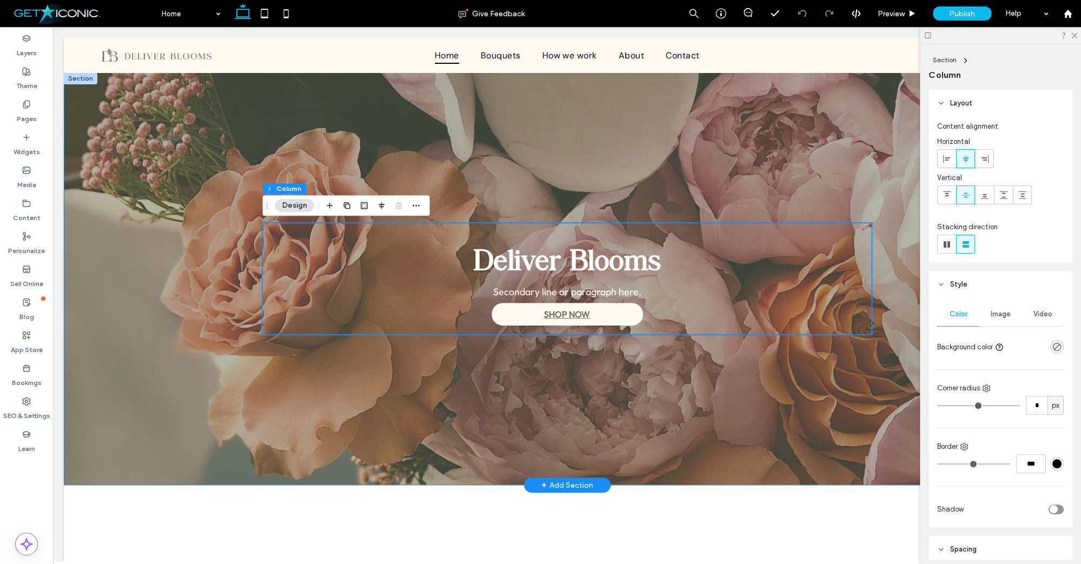
drag, startPoint x: 395, startPoint y: 420, endPoint x: 454, endPoint y: 385, distance: 67.9
click at [398, 420] on div "Deliver Blooms Secondary line or paragraph here. SHOP NOW" at bounding box center [567, 278] width 649 height 412
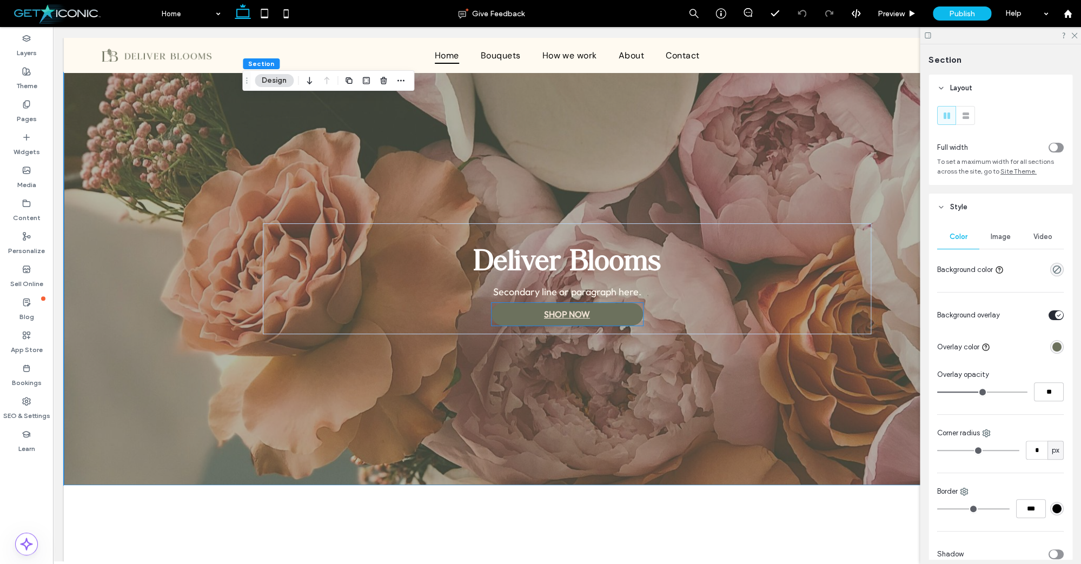
click at [555, 317] on span "SHOP NOW" at bounding box center [567, 314] width 46 height 22
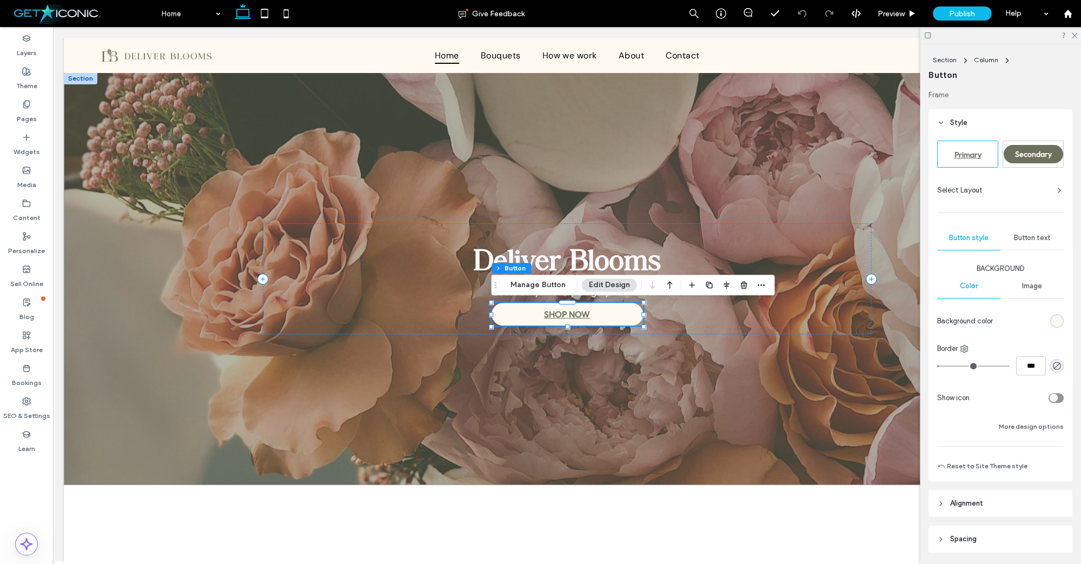
click at [603, 287] on button "Edit Design" at bounding box center [608, 284] width 55 height 13
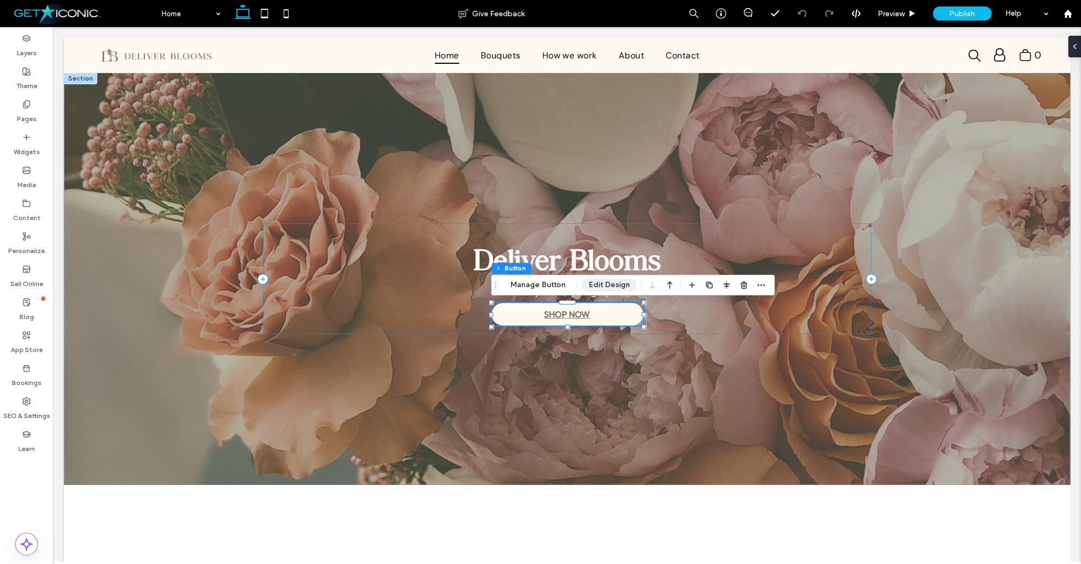
click at [603, 287] on button "Edit Design" at bounding box center [608, 284] width 55 height 13
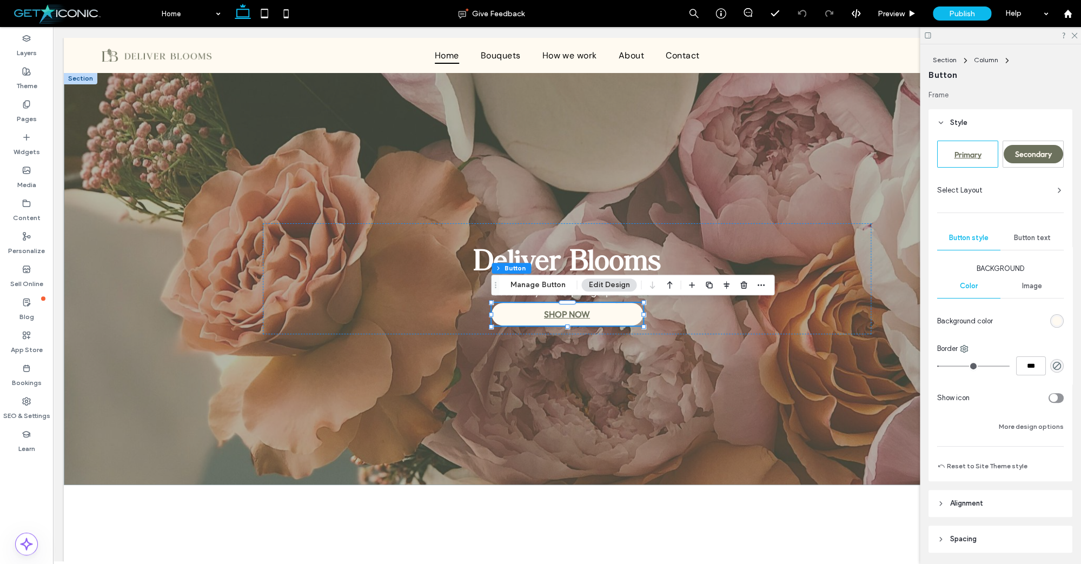
scroll to position [82, 0]
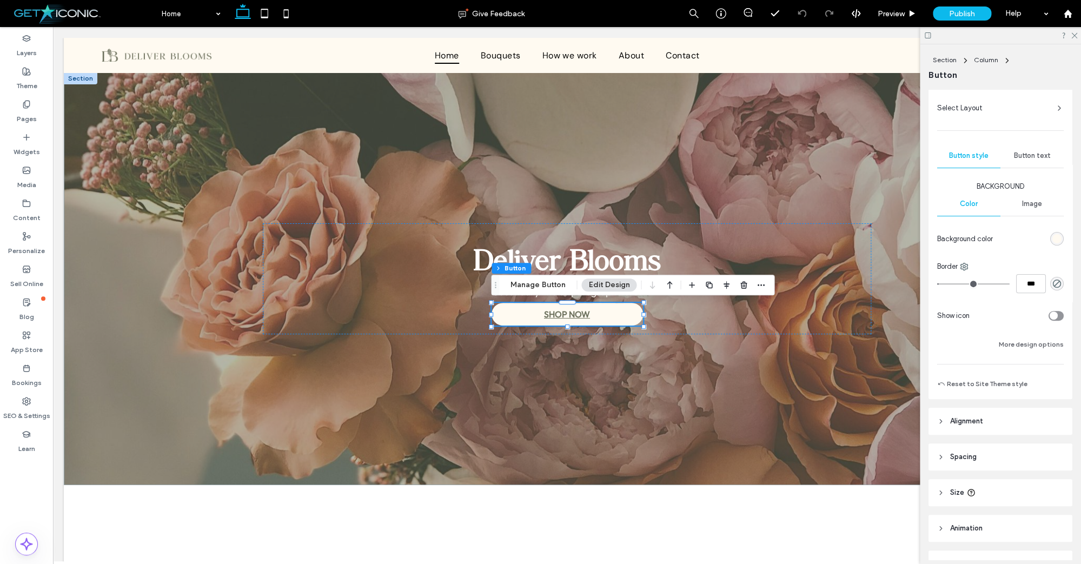
click at [939, 454] on icon at bounding box center [941, 457] width 8 height 8
click at [995, 517] on input "*" at bounding box center [996, 520] width 14 height 14
click at [1001, 537] on icon "button" at bounding box center [1000, 539] width 9 height 9
click at [995, 521] on input "*" at bounding box center [996, 520] width 14 height 14
type input "**"
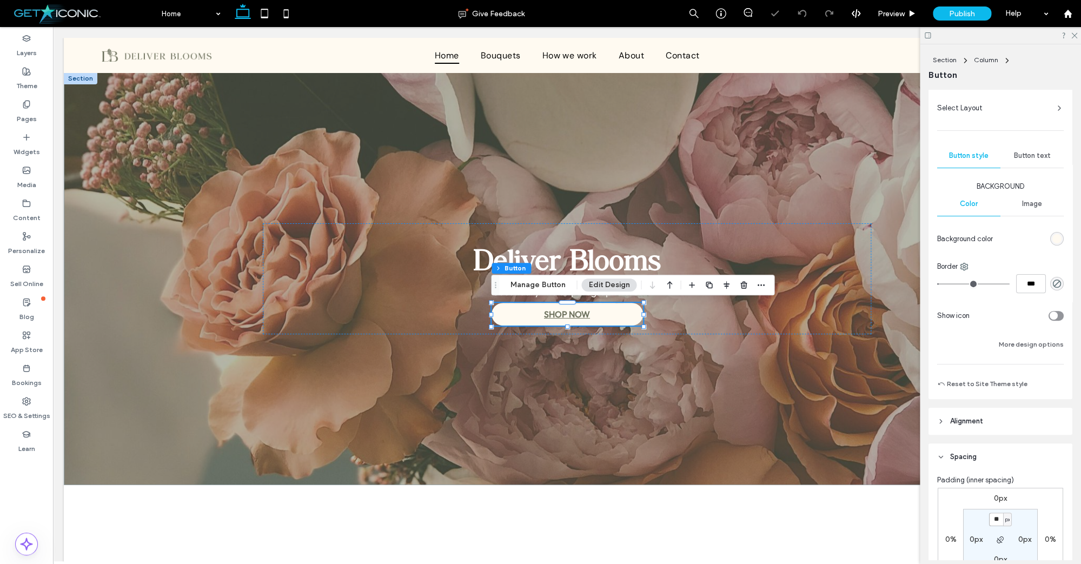
type input "**"
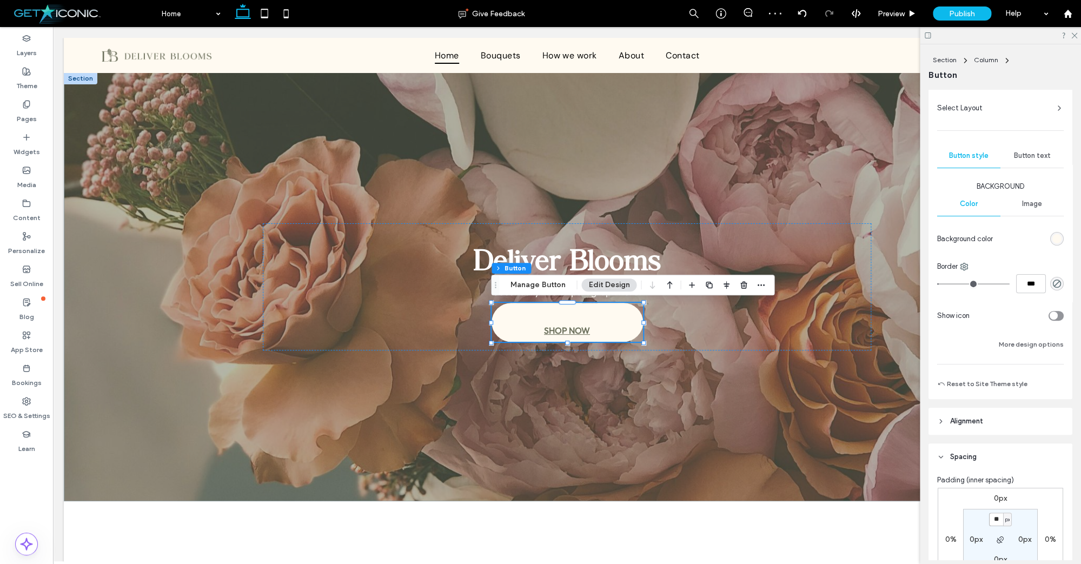
type input "*"
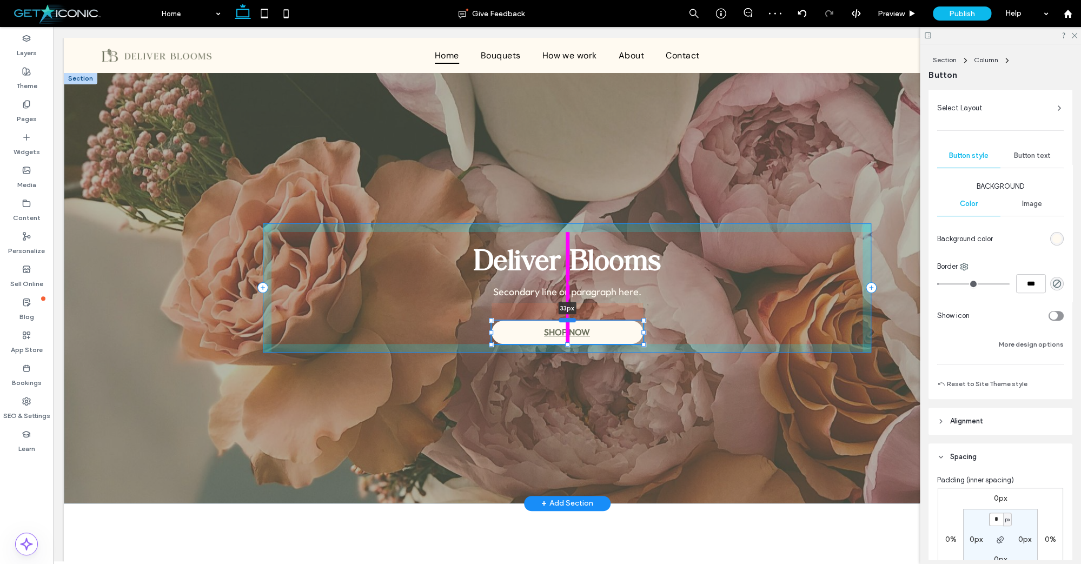
drag, startPoint x: 567, startPoint y: 303, endPoint x: 566, endPoint y: 322, distance: 19.0
click at [566, 322] on div at bounding box center [566, 320] width 17 height 4
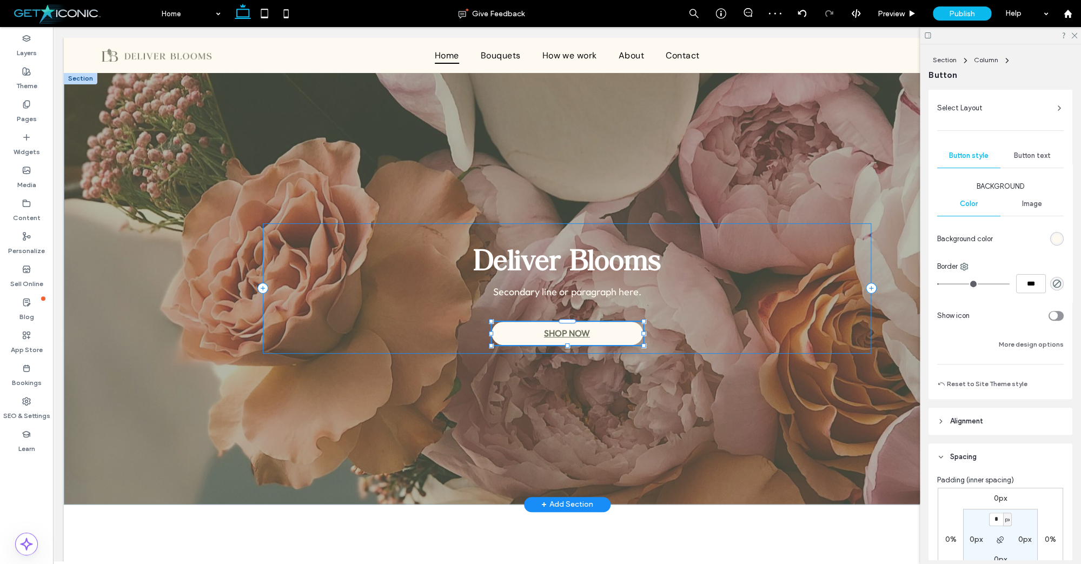
click at [725, 400] on div "Deliver Blooms Secondary line or paragraph here. SHOP NOW 35px" at bounding box center [567, 288] width 649 height 432
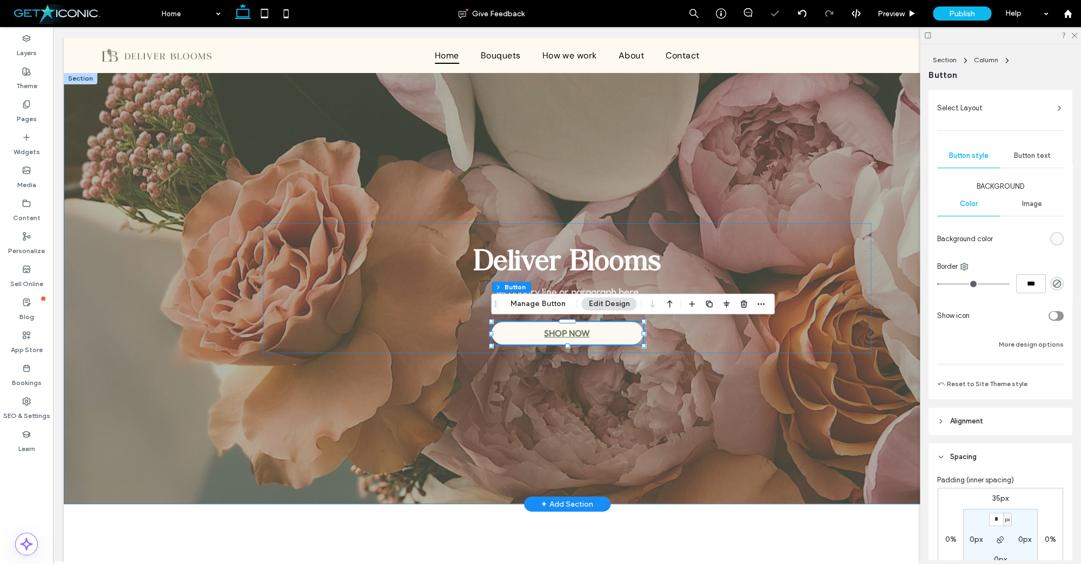
click at [744, 398] on div "Deliver Blooms Secondary line or paragraph here. SHOP NOW 35px" at bounding box center [567, 287] width 649 height 431
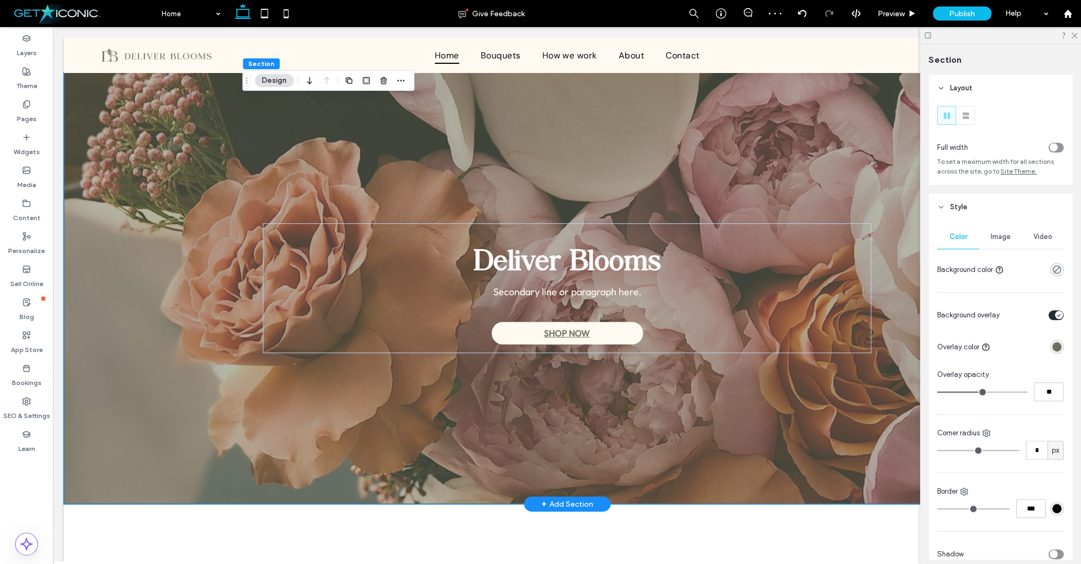
click at [238, 277] on div "Deliver Blooms Secondary line or paragraph here. SHOP NOW" at bounding box center [567, 287] width 1006 height 431
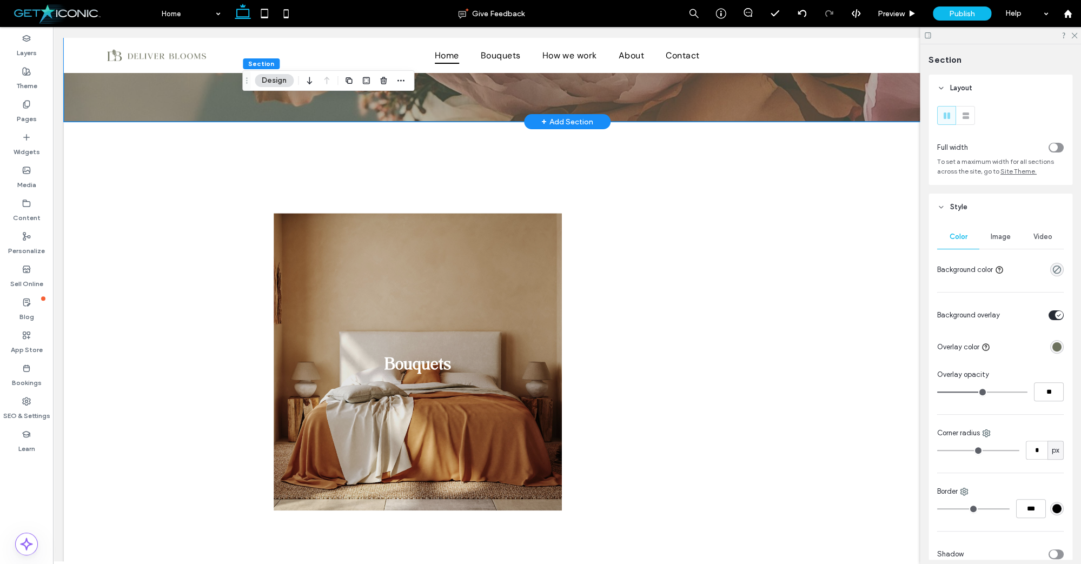
scroll to position [383, 0]
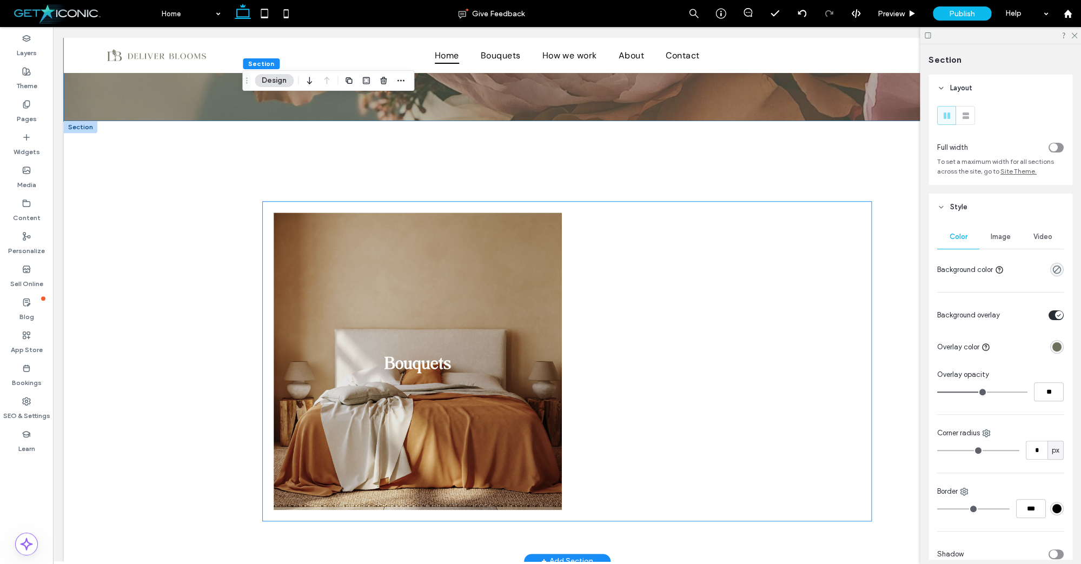
click at [331, 325] on link at bounding box center [417, 361] width 305 height 315
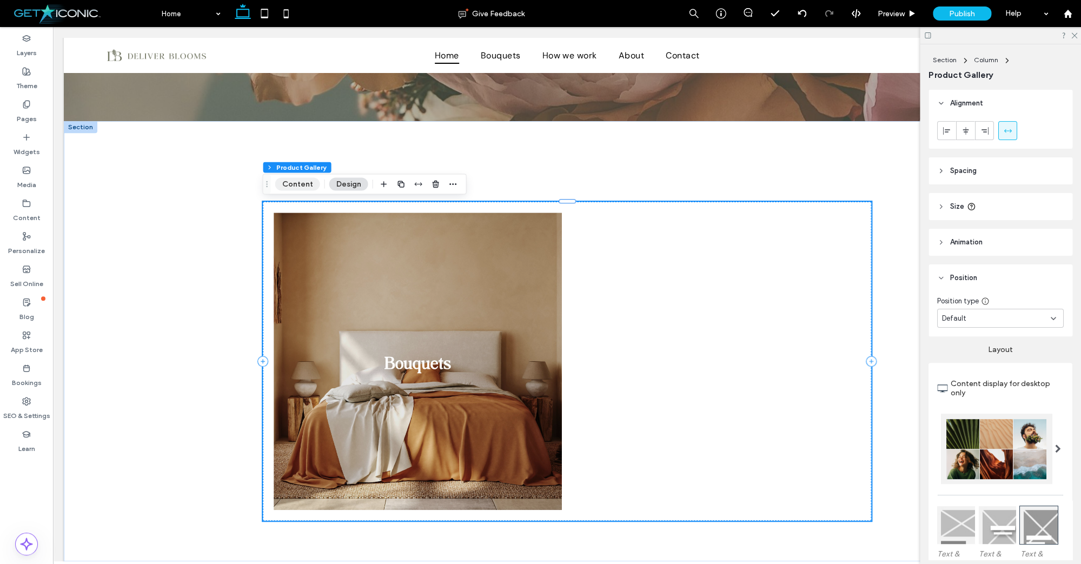
click at [301, 184] on button "Content" at bounding box center [297, 183] width 45 height 13
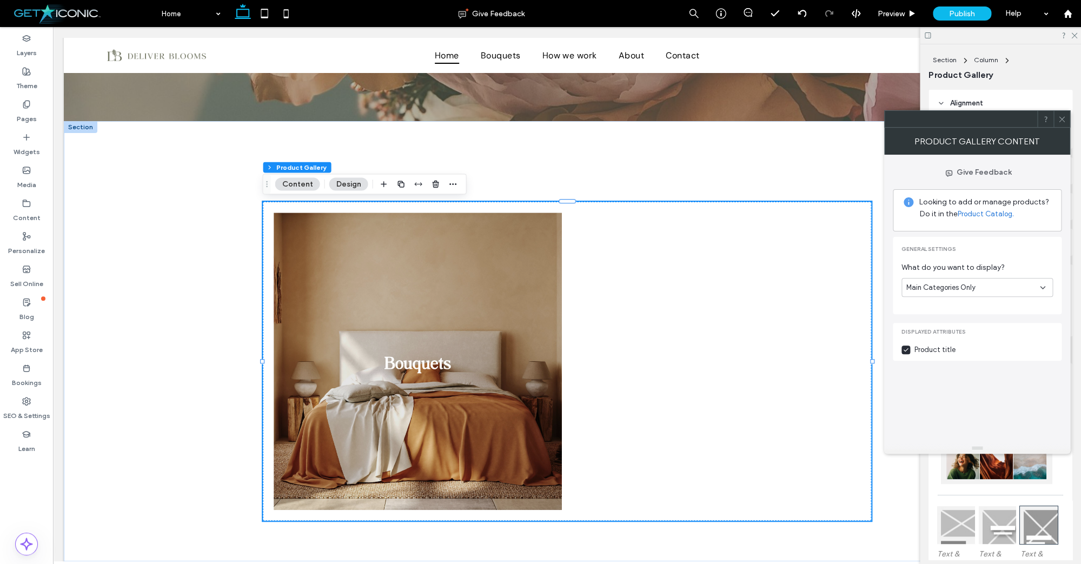
click at [927, 290] on span "Main Categories Only" at bounding box center [940, 287] width 69 height 11
click at [927, 359] on span "Bouquets" at bounding box center [921, 363] width 30 height 11
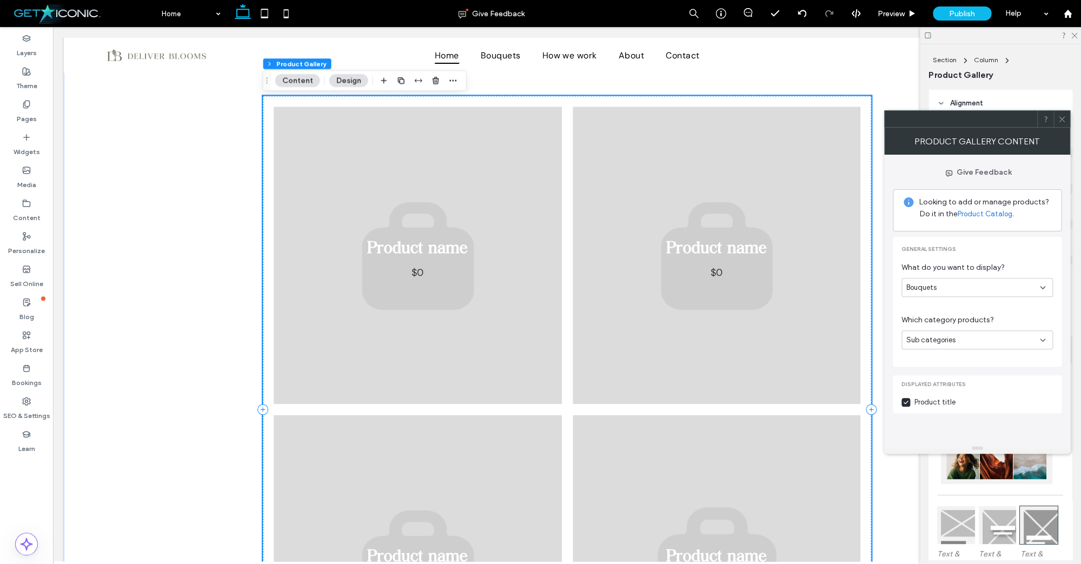
scroll to position [487, 0]
click at [949, 336] on span "Sub categories" at bounding box center [930, 340] width 49 height 11
click at [941, 342] on span "Sub categories" at bounding box center [930, 340] width 49 height 11
click at [1015, 342] on div "Sub categories" at bounding box center [973, 340] width 134 height 11
click at [1044, 288] on use at bounding box center [1042, 288] width 4 height 2
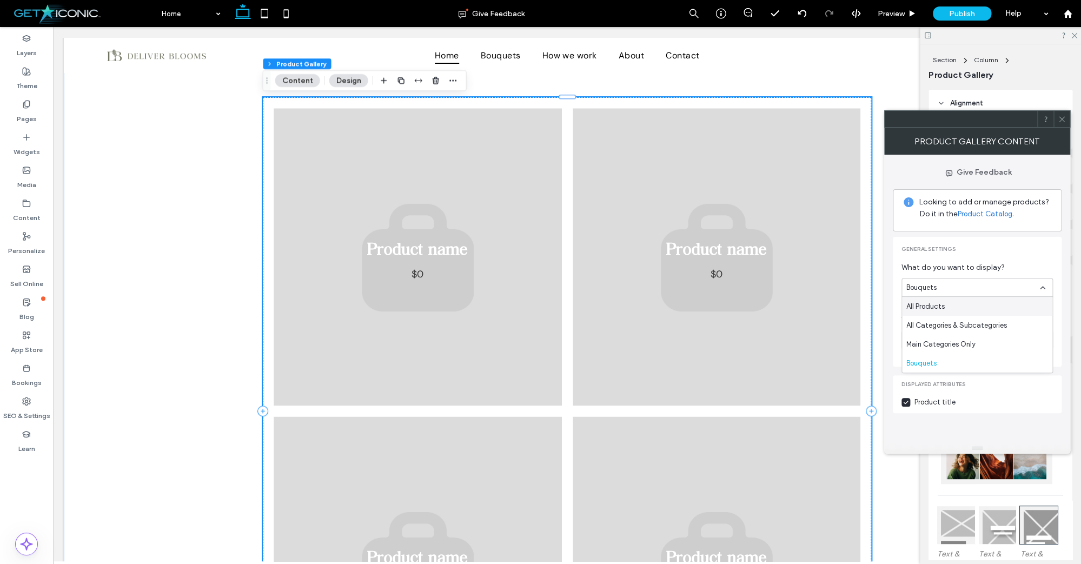
click at [1044, 288] on use at bounding box center [1042, 288] width 4 height 2
click at [1042, 339] on icon at bounding box center [1042, 340] width 9 height 9
click at [959, 355] on div "Products" at bounding box center [977, 358] width 150 height 19
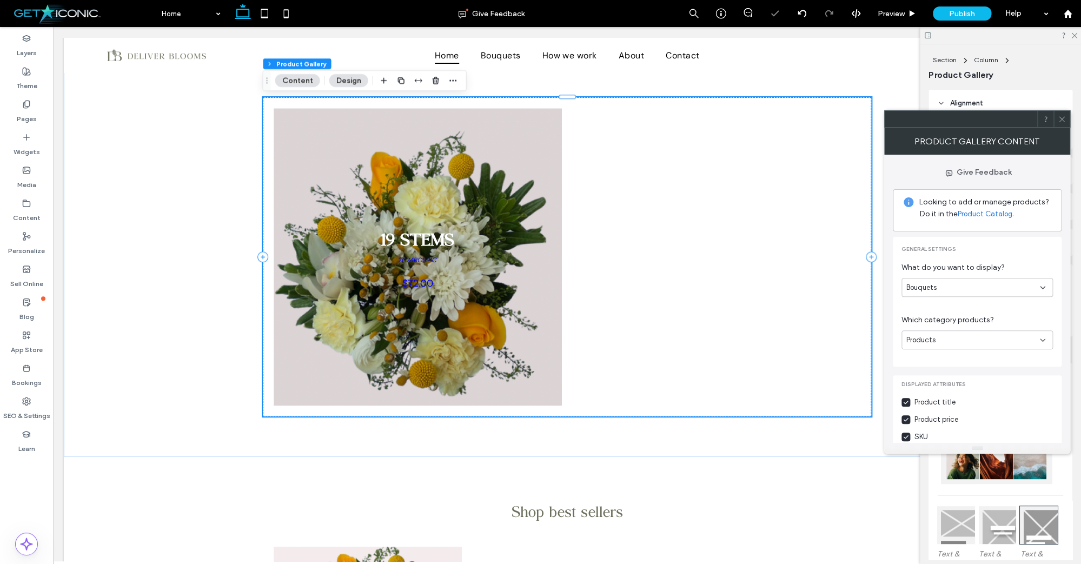
scroll to position [15, 0]
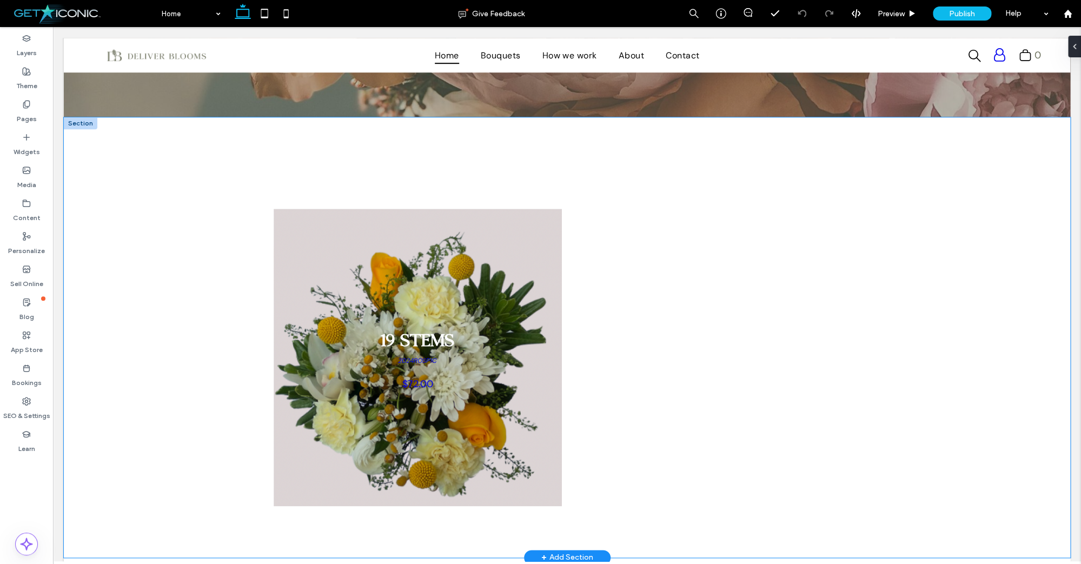
scroll to position [366, 0]
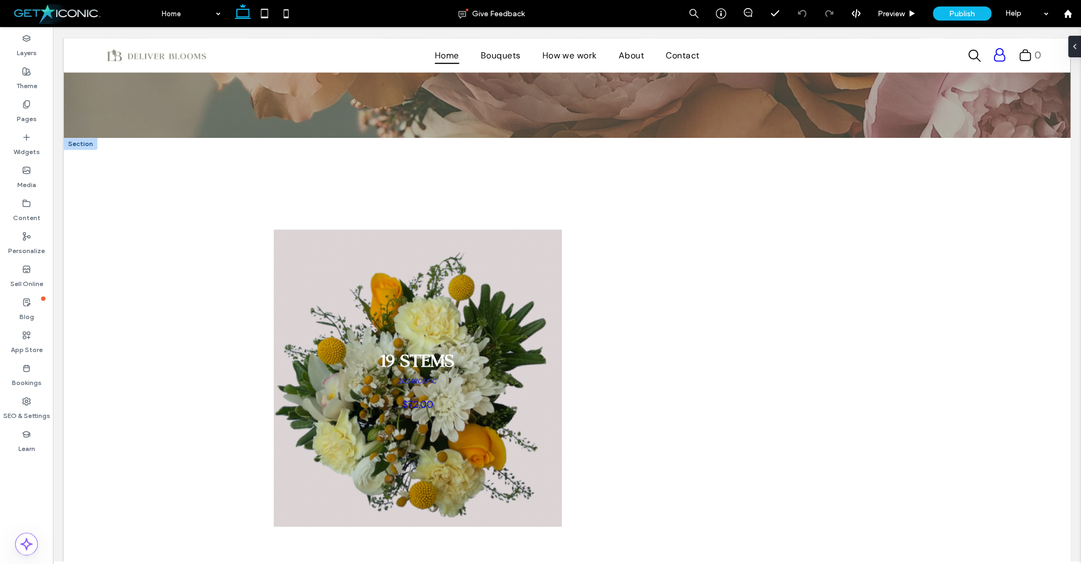
click at [78, 147] on div at bounding box center [81, 144] width 34 height 12
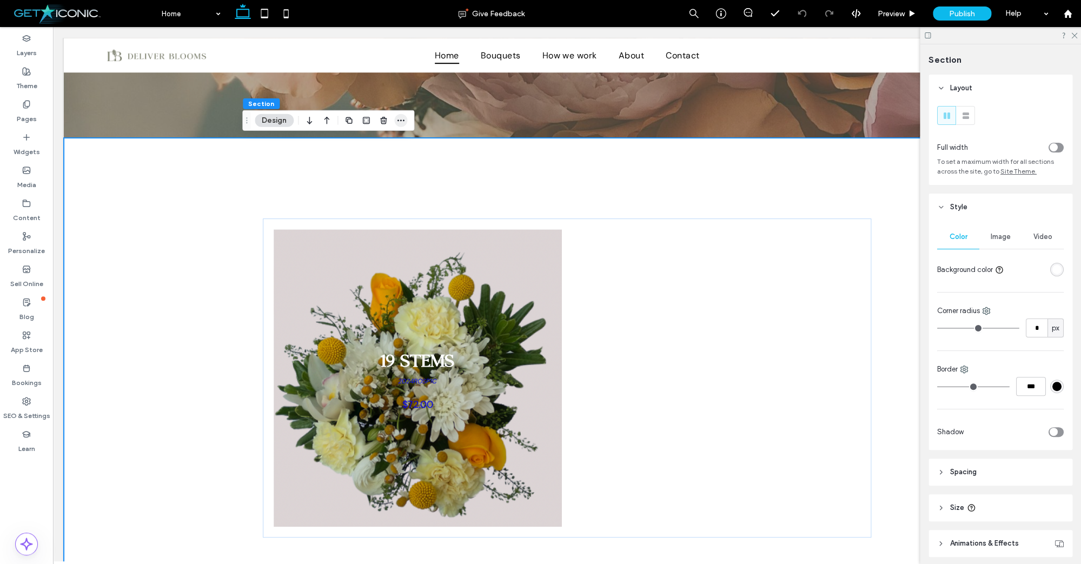
click at [402, 119] on icon "button" at bounding box center [400, 120] width 9 height 9
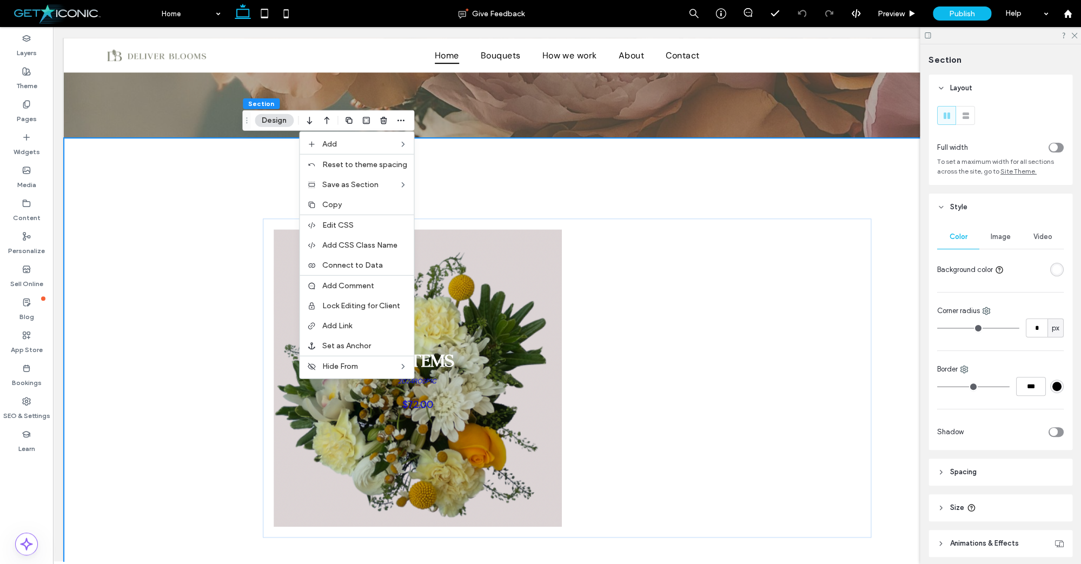
click at [259, 211] on div "19 STEMS 2024ROSP1C $72.00 Button" at bounding box center [567, 358] width 649 height 440
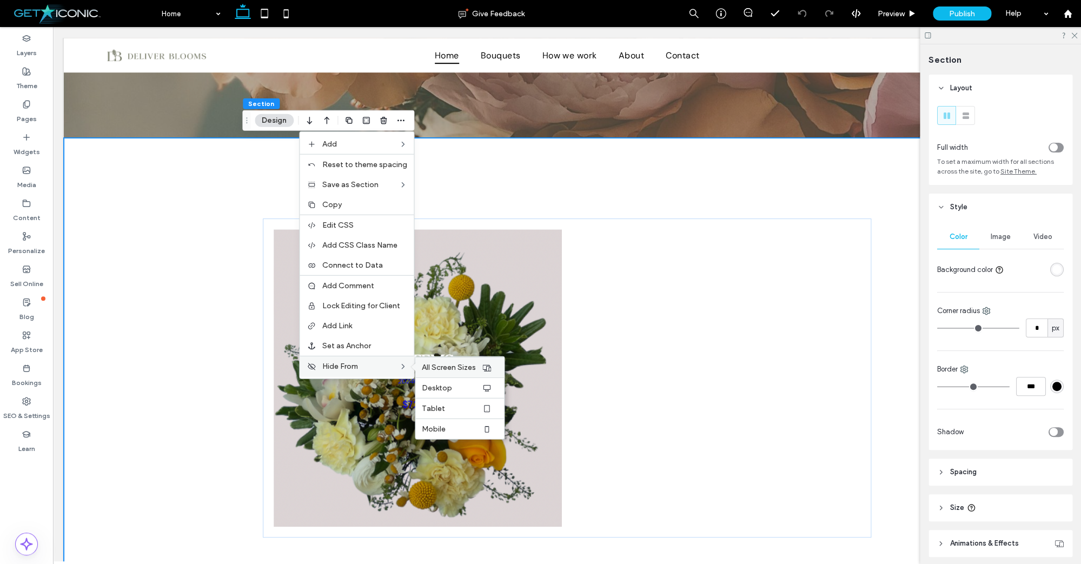
click at [427, 371] on span "All Screen Sizes" at bounding box center [449, 367] width 54 height 9
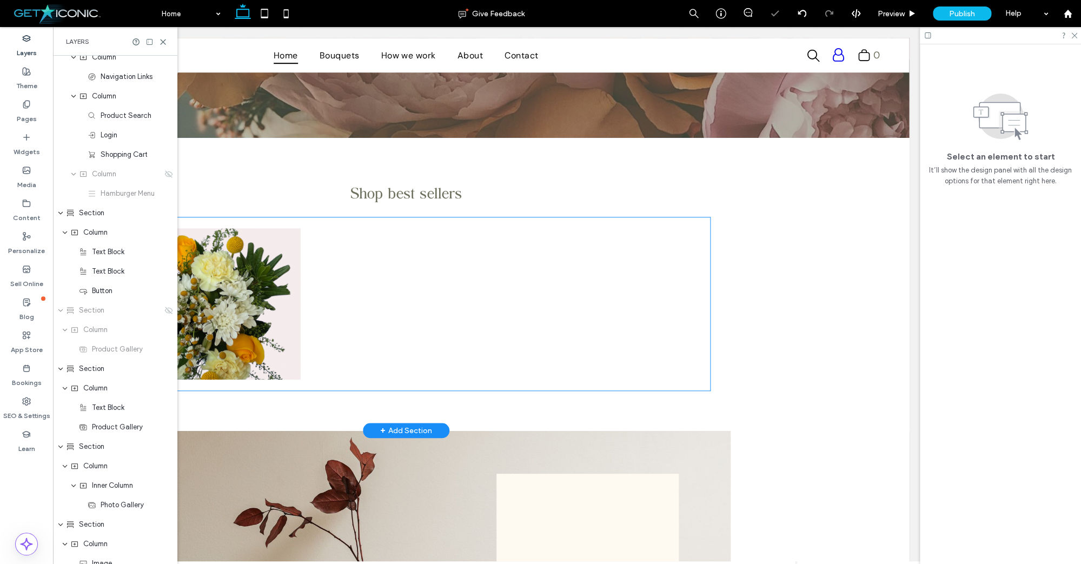
scroll to position [86, 0]
click at [164, 43] on icon at bounding box center [163, 42] width 8 height 8
click at [161, 72] on div at bounding box center [406, 72] width 1006 height 0
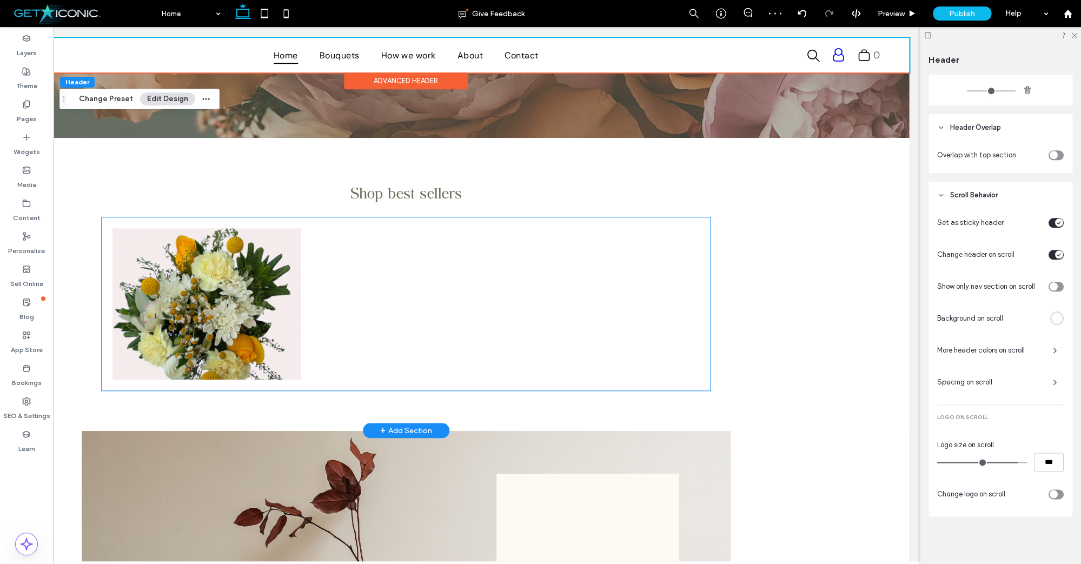
scroll to position [515, 0]
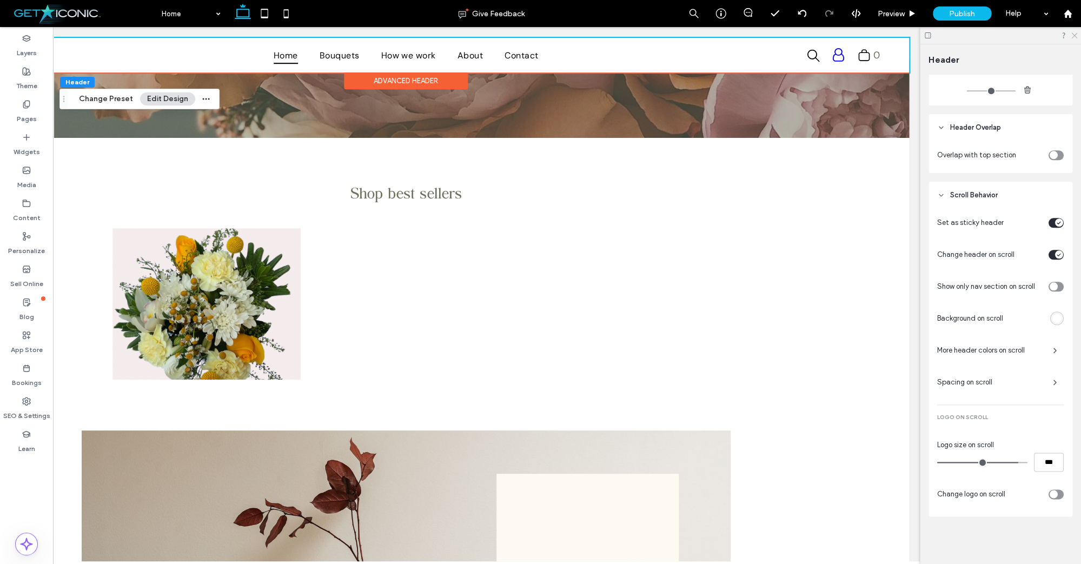
click at [1073, 37] on icon at bounding box center [1073, 34] width 7 height 7
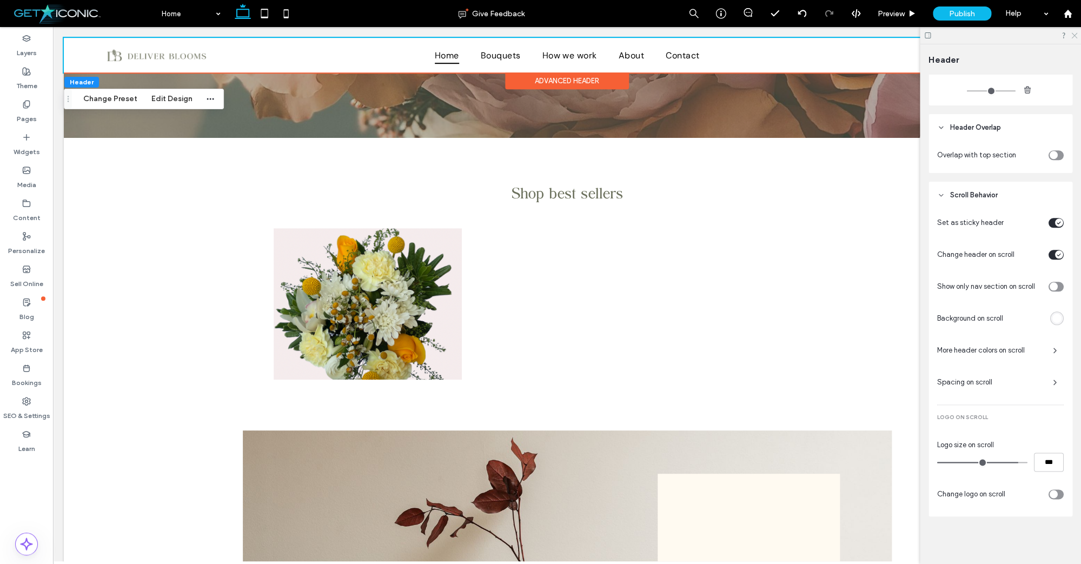
scroll to position [0, 0]
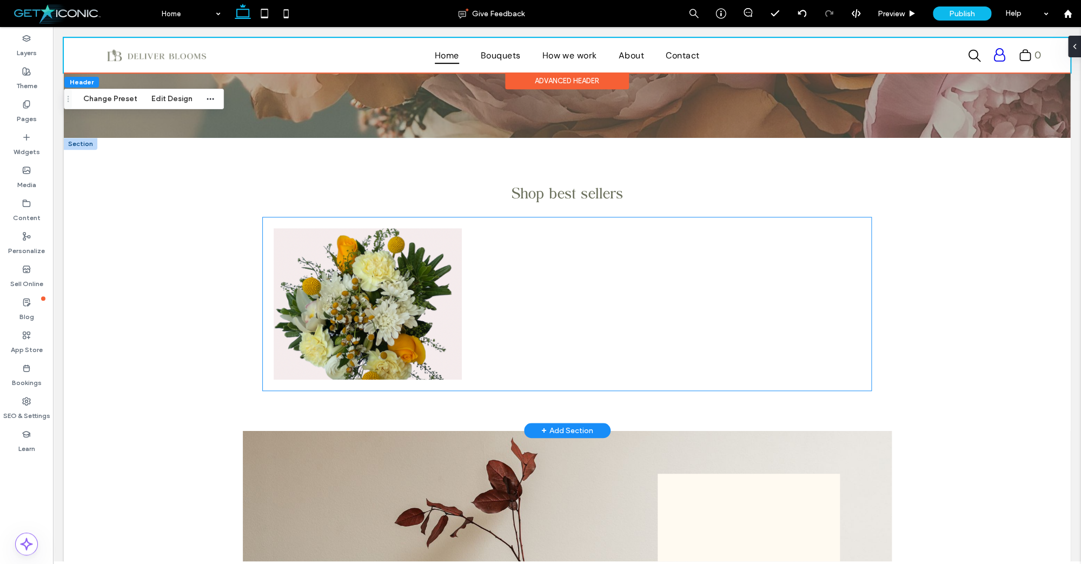
click at [546, 204] on h3 "Shop best sellers" at bounding box center [567, 191] width 609 height 26
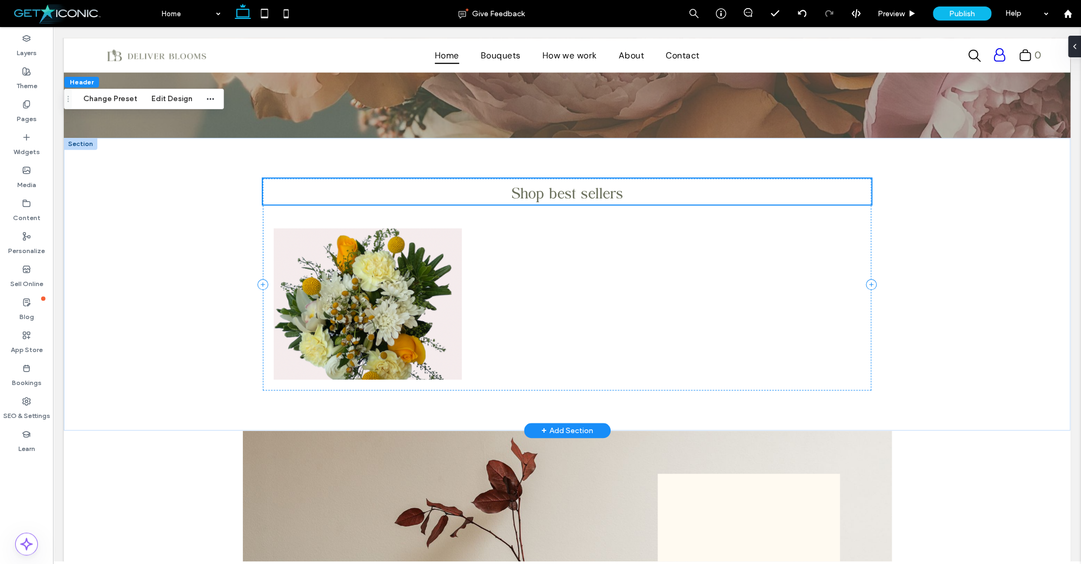
click at [546, 204] on div "Shop best sellers" at bounding box center [567, 191] width 609 height 26
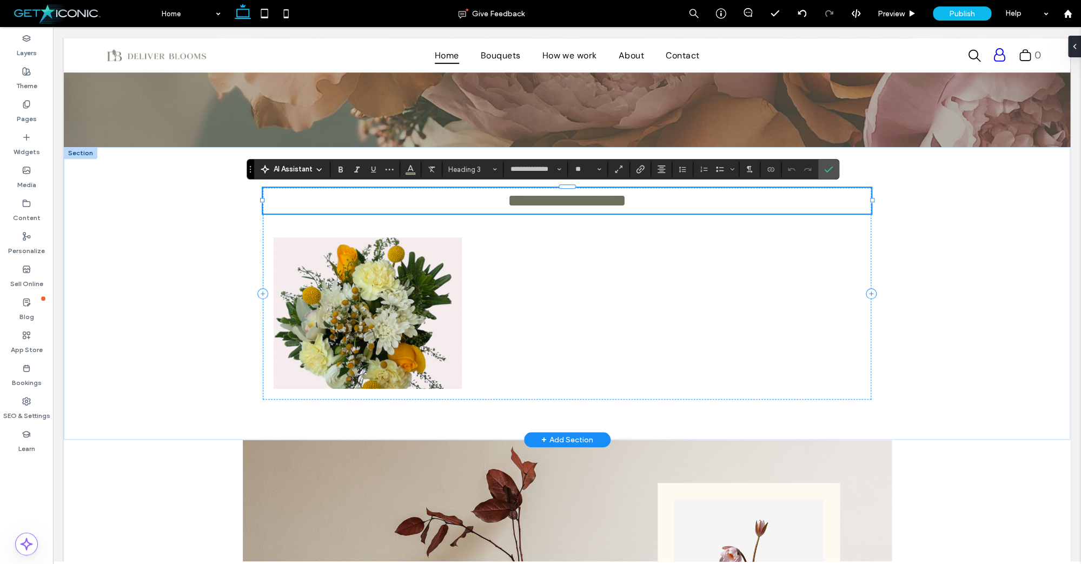
click at [555, 199] on span "**********" at bounding box center [567, 200] width 118 height 17
click at [828, 167] on icon "Confirm" at bounding box center [828, 169] width 9 height 9
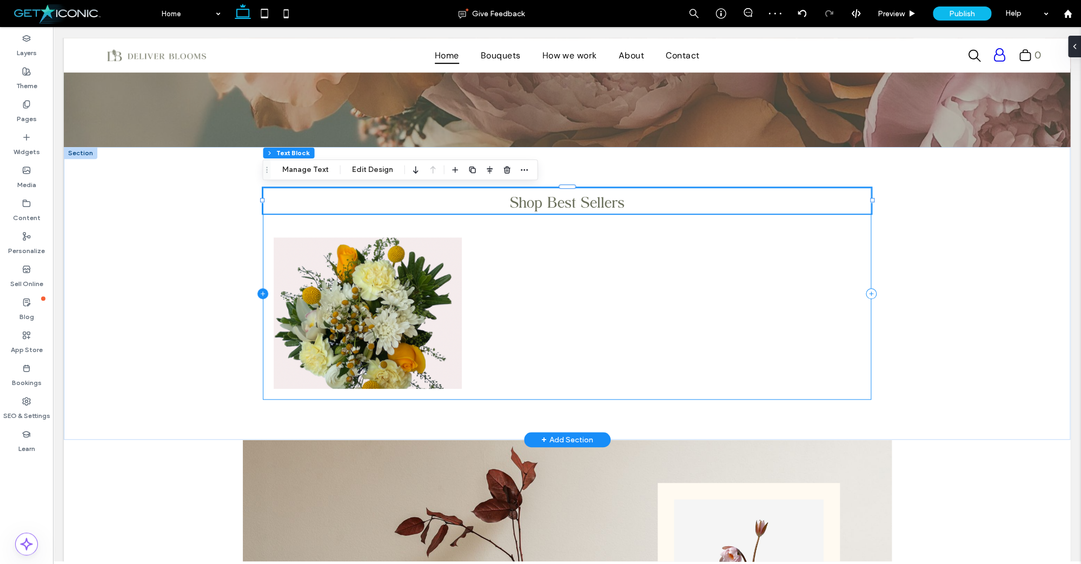
click at [262, 291] on icon at bounding box center [262, 293] width 11 height 11
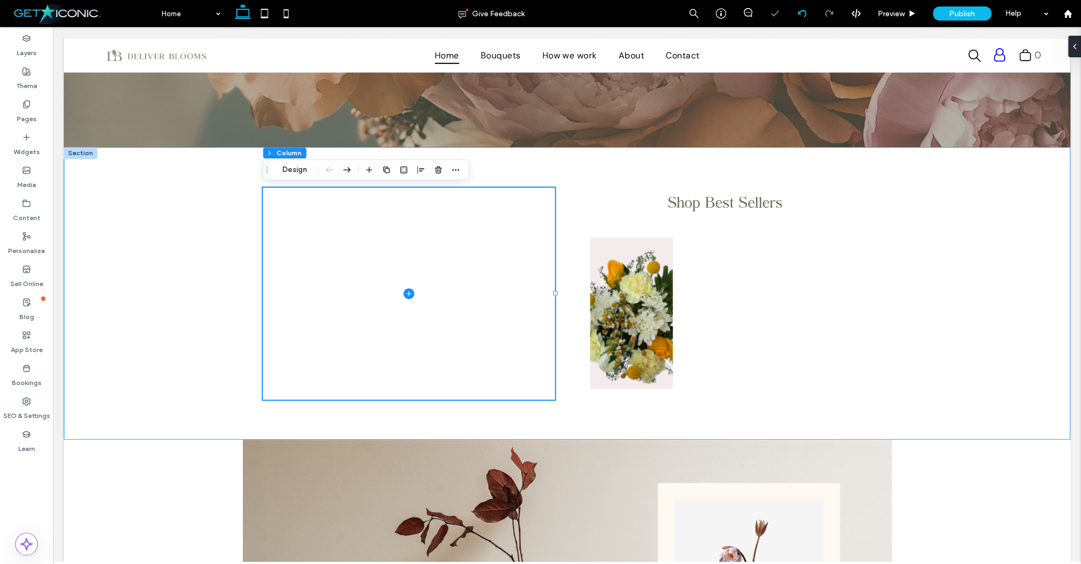
click at [795, 15] on div at bounding box center [801, 13] width 26 height 9
click at [934, 272] on div at bounding box center [540, 282] width 1081 height 564
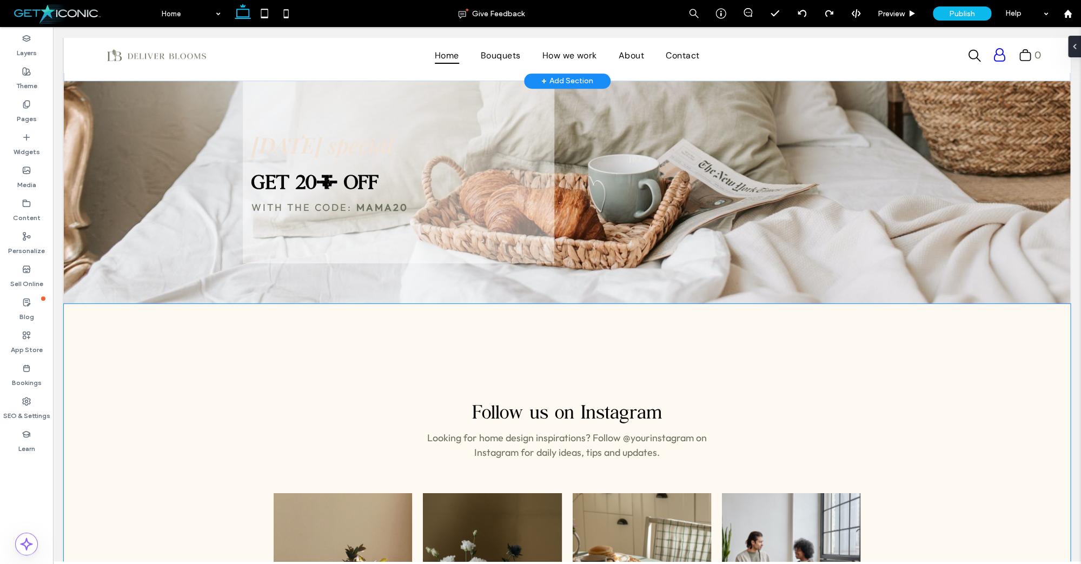
scroll to position [2308, 0]
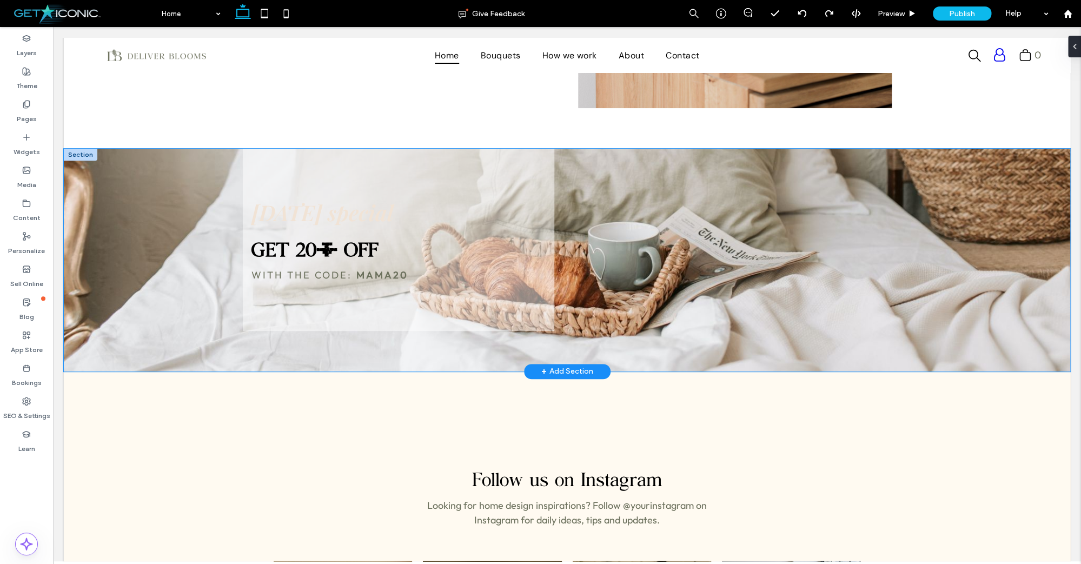
click at [394, 215] on span "[DATE] special" at bounding box center [322, 212] width 142 height 29
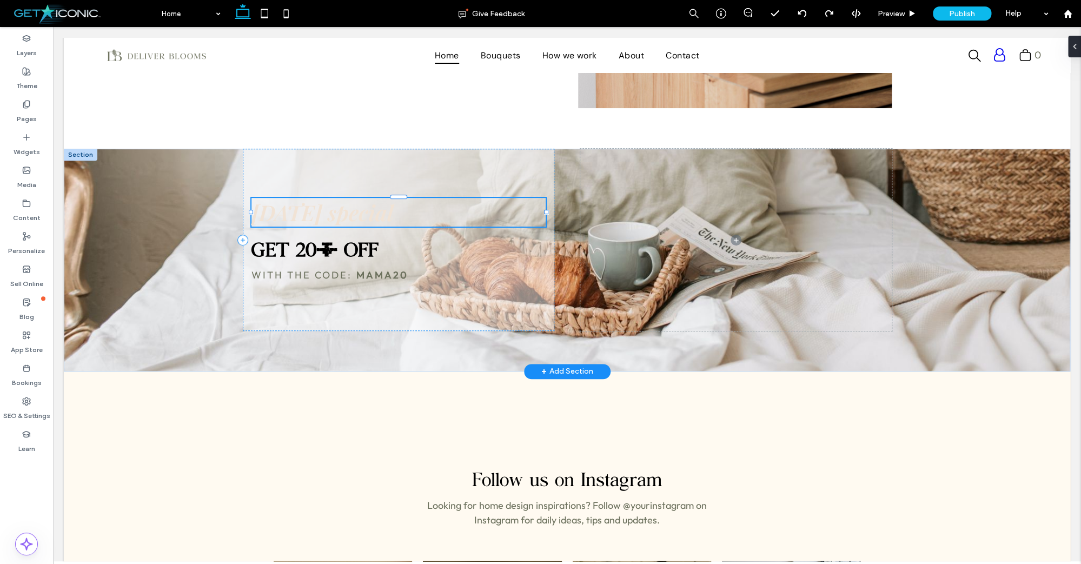
click at [363, 220] on div "[DATE] special" at bounding box center [398, 212] width 294 height 29
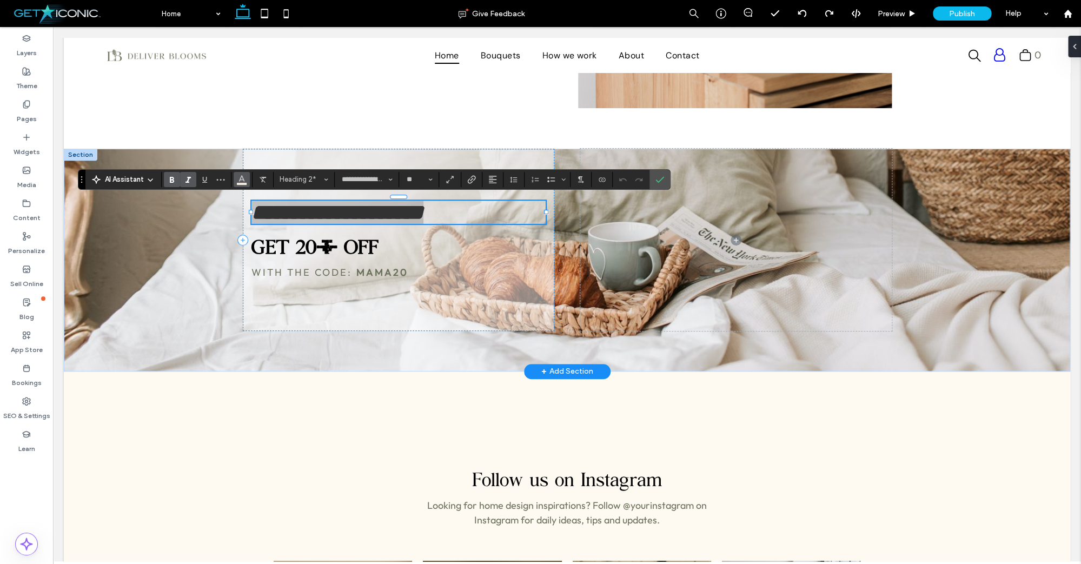
click at [242, 179] on use "Color" at bounding box center [242, 178] width 6 height 6
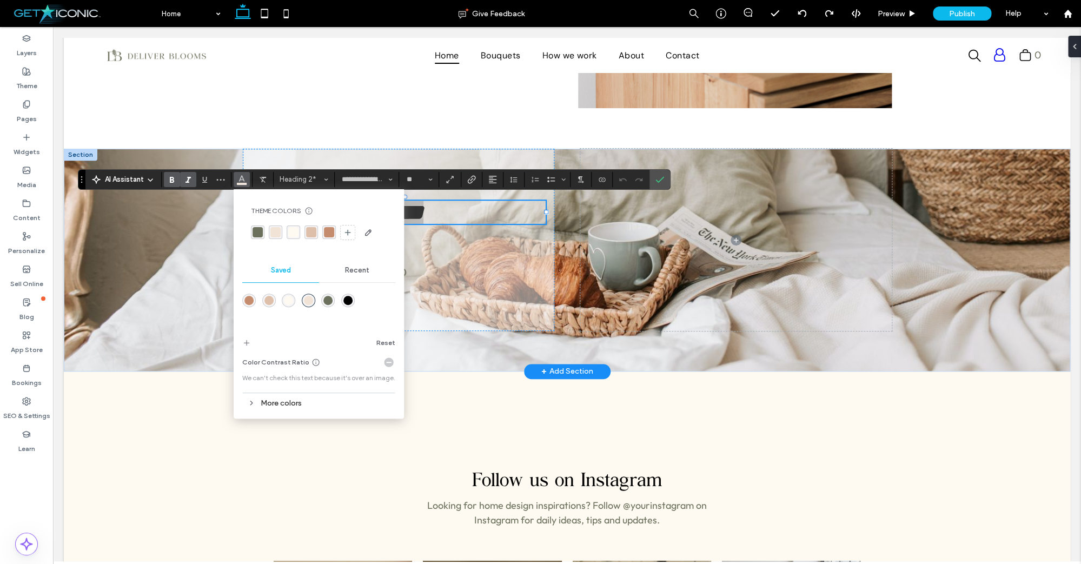
click at [257, 229] on div "rgba(108, 113, 93, 1)" at bounding box center [257, 232] width 10 height 10
click at [661, 179] on icon "Confirm" at bounding box center [659, 179] width 9 height 9
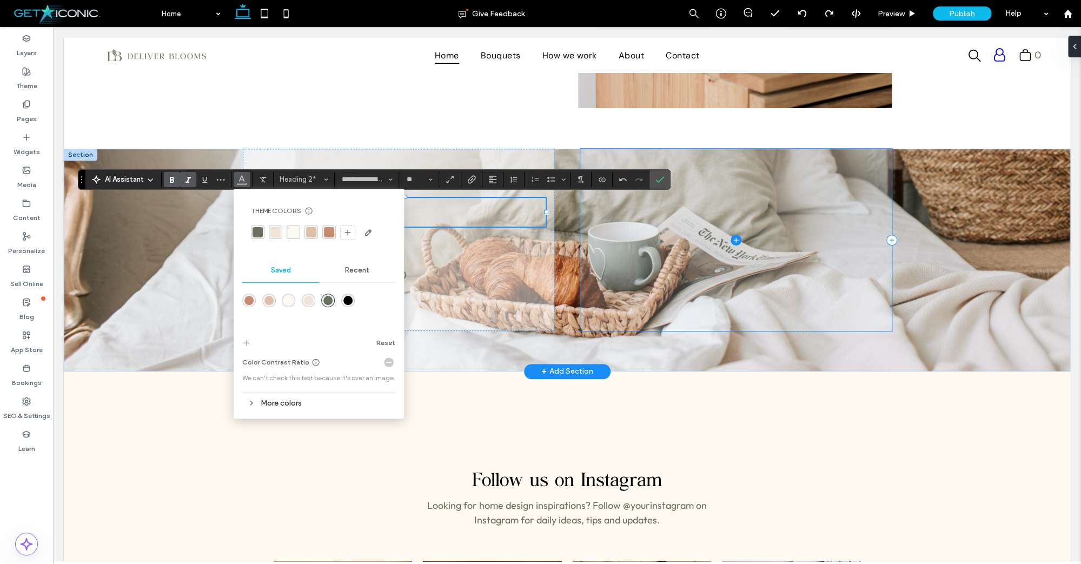
click at [660, 181] on span at bounding box center [735, 240] width 311 height 183
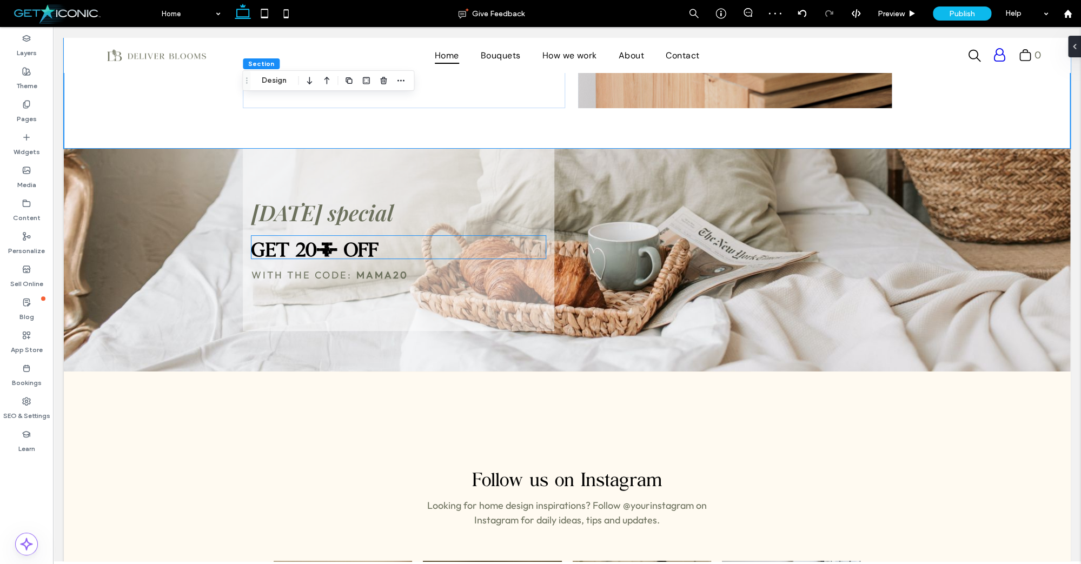
click at [337, 255] on span "GET 20% OFF" at bounding box center [314, 247] width 127 height 23
click at [330, 252] on span "GET 20% OFF" at bounding box center [314, 247] width 127 height 23
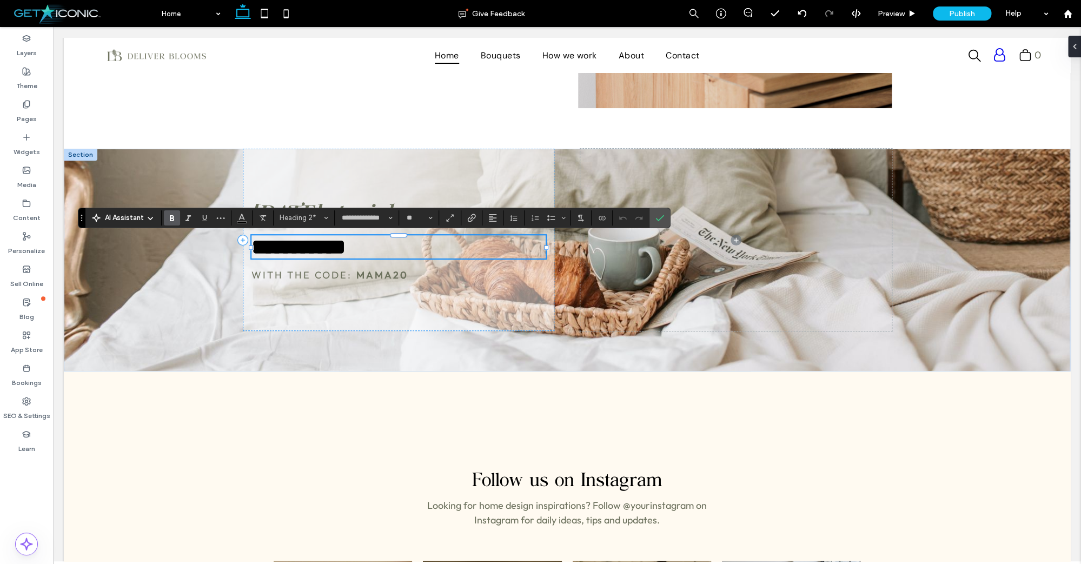
click at [330, 252] on strong "**********" at bounding box center [298, 246] width 94 height 21
click at [367, 217] on input "**********" at bounding box center [364, 218] width 46 height 9
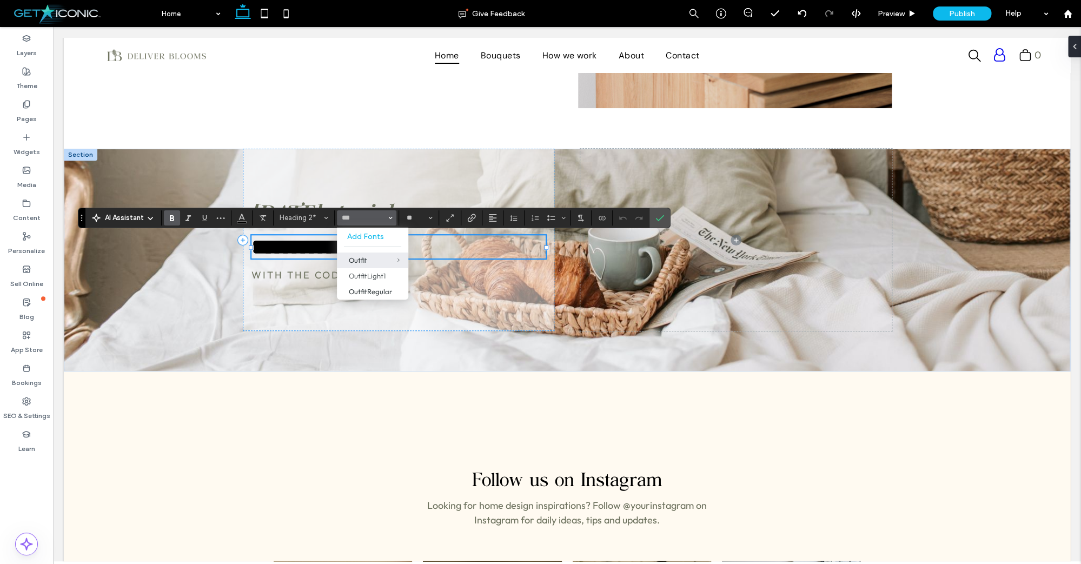
click at [366, 259] on div "Outfit" at bounding box center [373, 260] width 48 height 9
click at [345, 257] on strong "**********" at bounding box center [298, 246] width 94 height 21
type input "******"
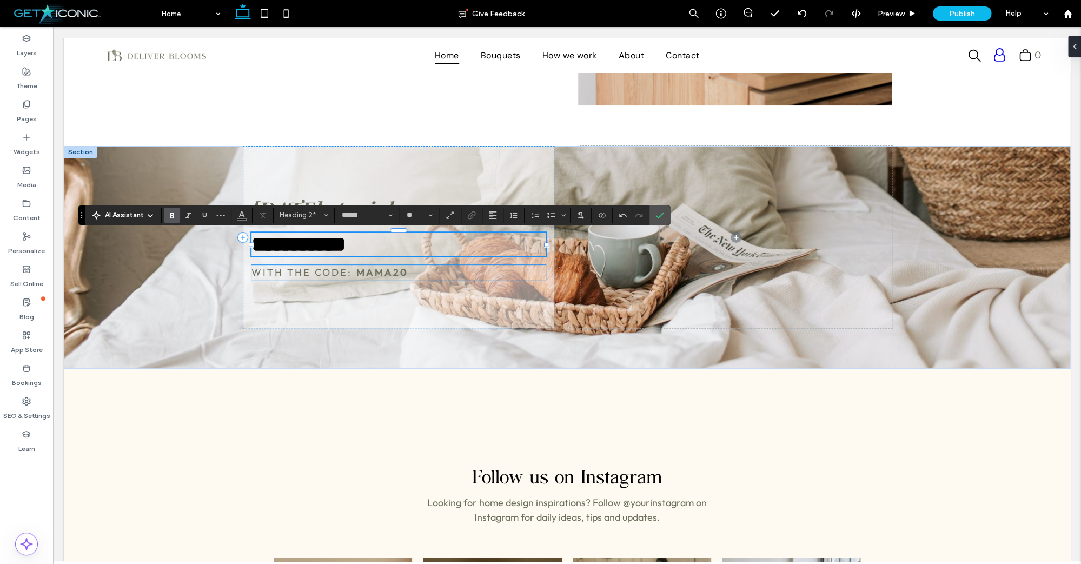
click at [302, 277] on span "WITH THE CODE:" at bounding box center [301, 272] width 101 height 12
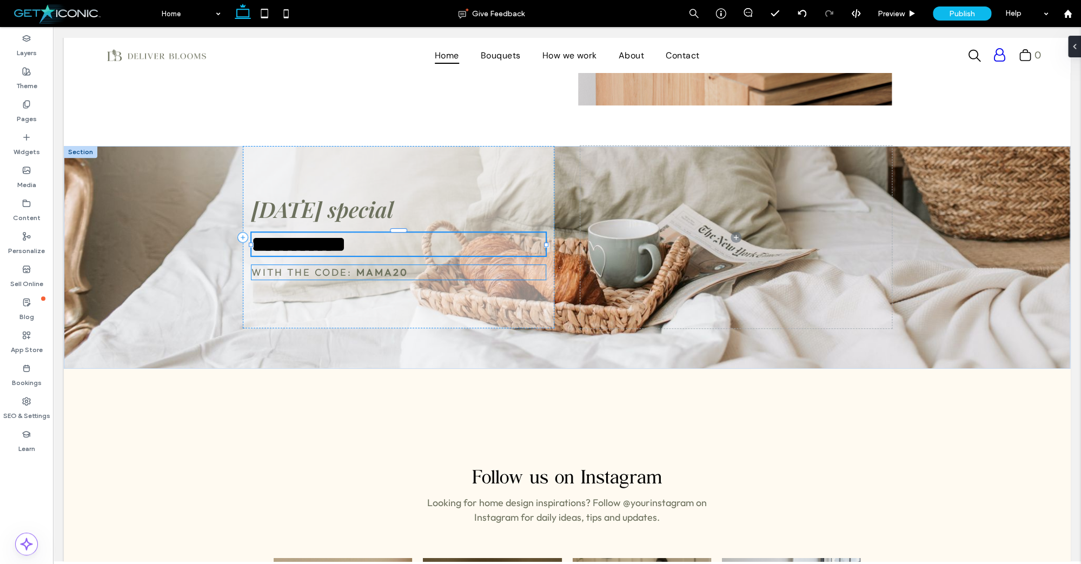
click at [302, 277] on span "WITH THE CODE:" at bounding box center [301, 272] width 101 height 12
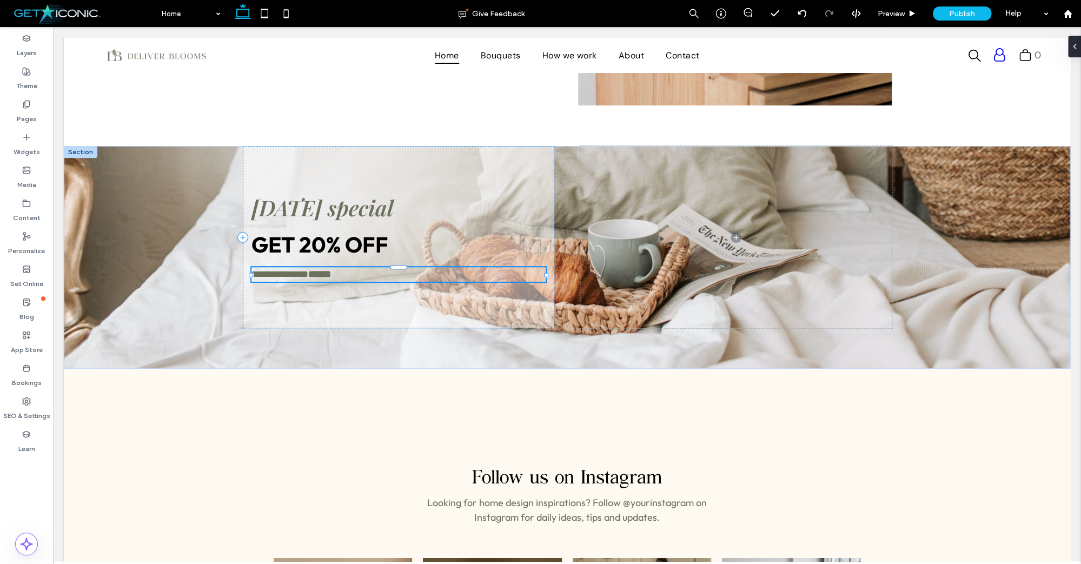
click at [302, 276] on span "**********" at bounding box center [279, 274] width 57 height 10
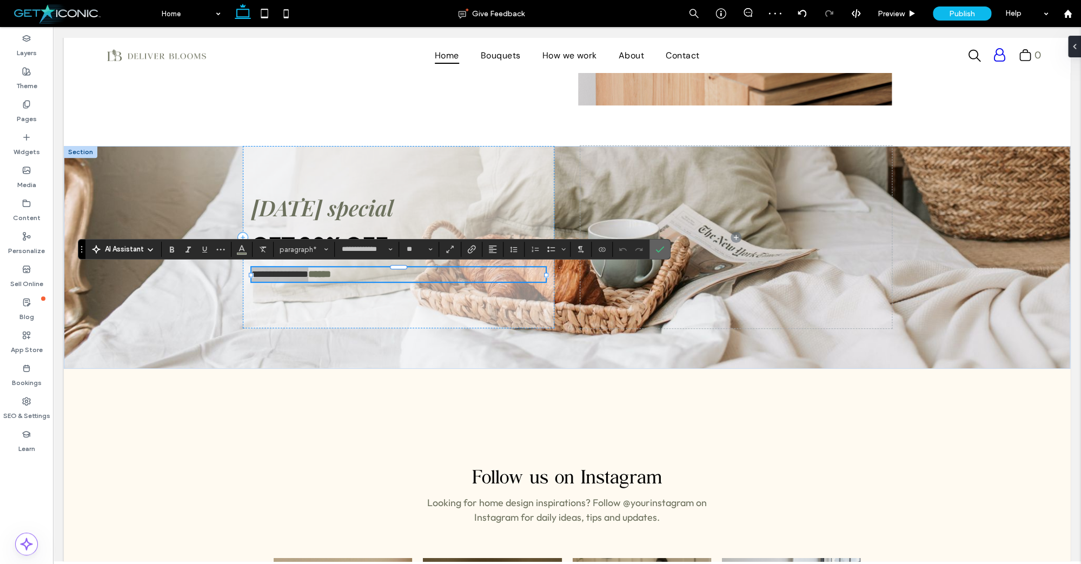
click at [657, 249] on icon "Confirm" at bounding box center [659, 249] width 9 height 9
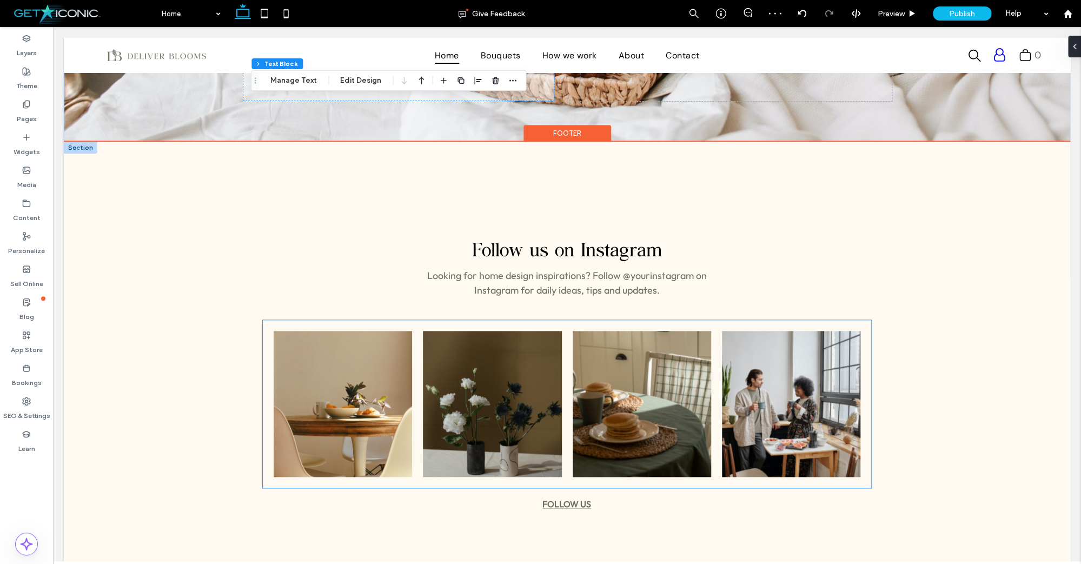
scroll to position [2692, 0]
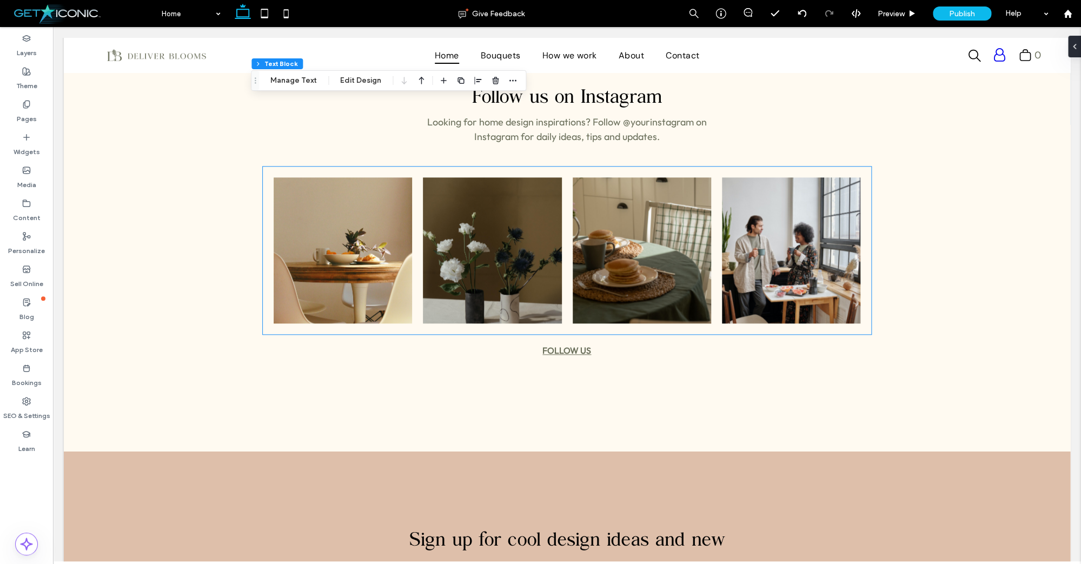
click at [441, 257] on link at bounding box center [491, 250] width 147 height 155
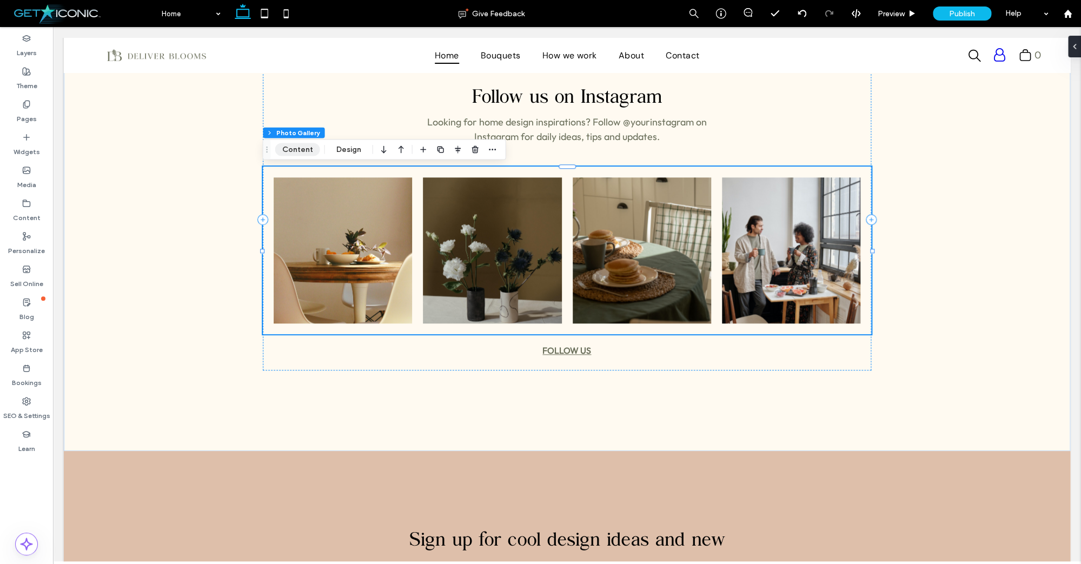
click at [302, 151] on button "Content" at bounding box center [297, 149] width 45 height 13
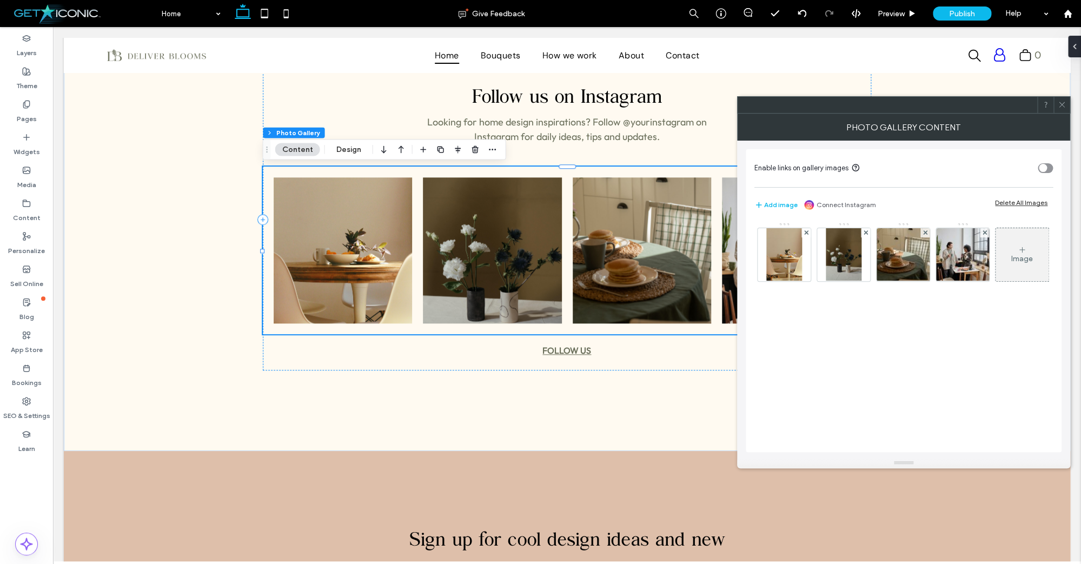
click at [1061, 102] on icon at bounding box center [1061, 105] width 8 height 8
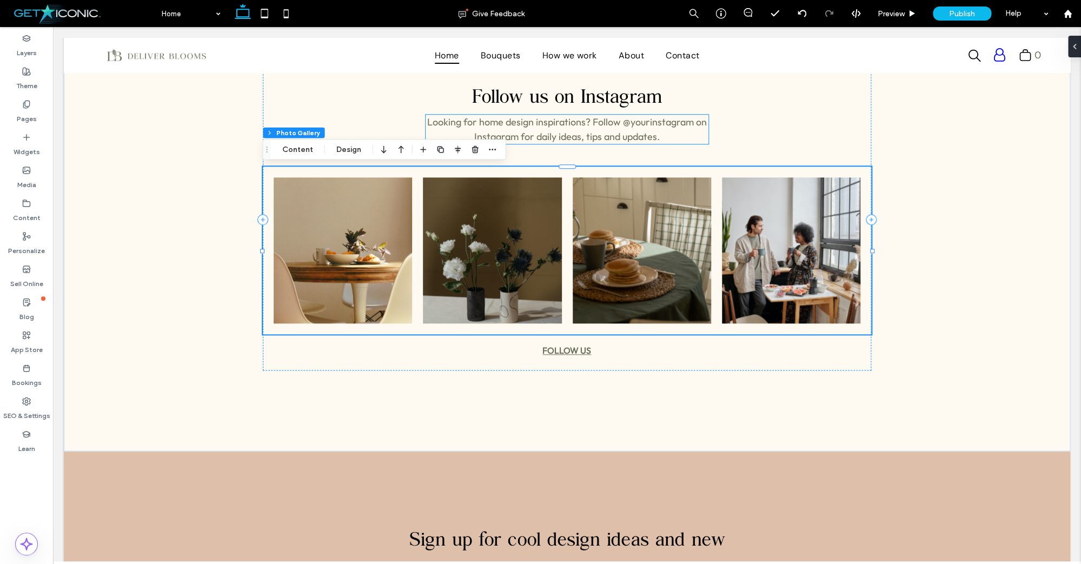
click at [555, 127] on span "Looking for home design inspirations? Follow @yourinstagram on Instagram for da…" at bounding box center [567, 129] width 280 height 27
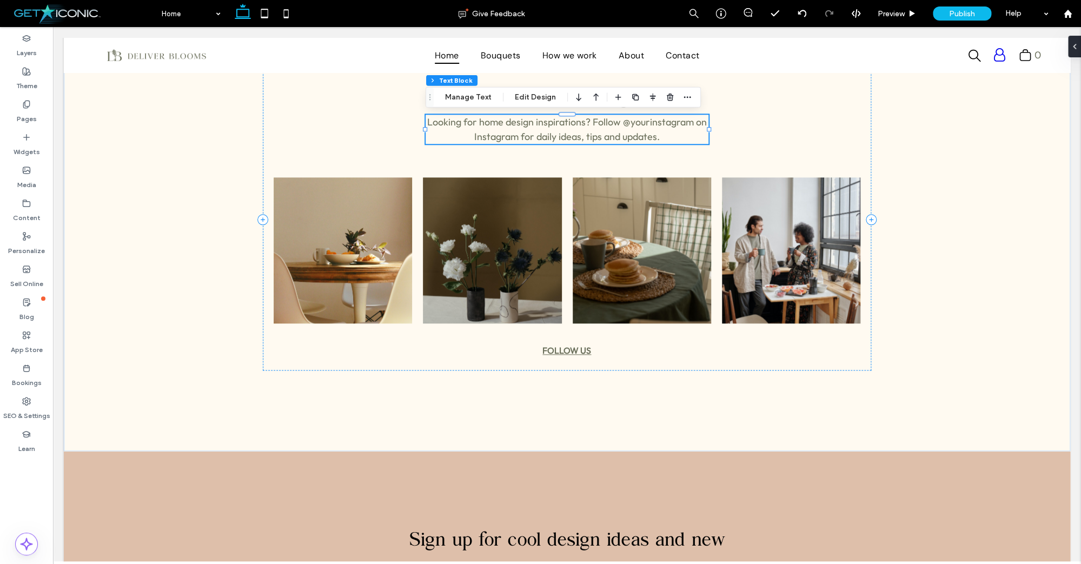
click at [555, 127] on span "Looking for home design inspirations? Follow @yourinstagram on Instagram for da…" at bounding box center [567, 129] width 280 height 27
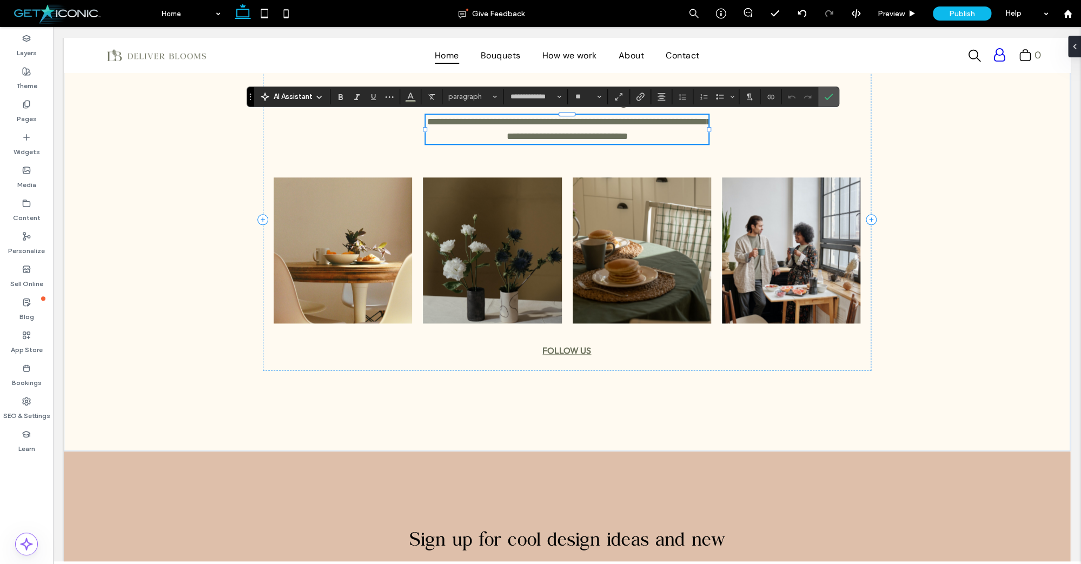
click at [552, 127] on span "**********" at bounding box center [569, 129] width 284 height 24
drag, startPoint x: 535, startPoint y: 122, endPoint x: 514, endPoint y: 122, distance: 21.1
click at [514, 122] on span "**********" at bounding box center [569, 129] width 284 height 24
click at [498, 128] on span "**********" at bounding box center [569, 129] width 284 height 24
click at [487, 123] on span "**********" at bounding box center [569, 129] width 284 height 24
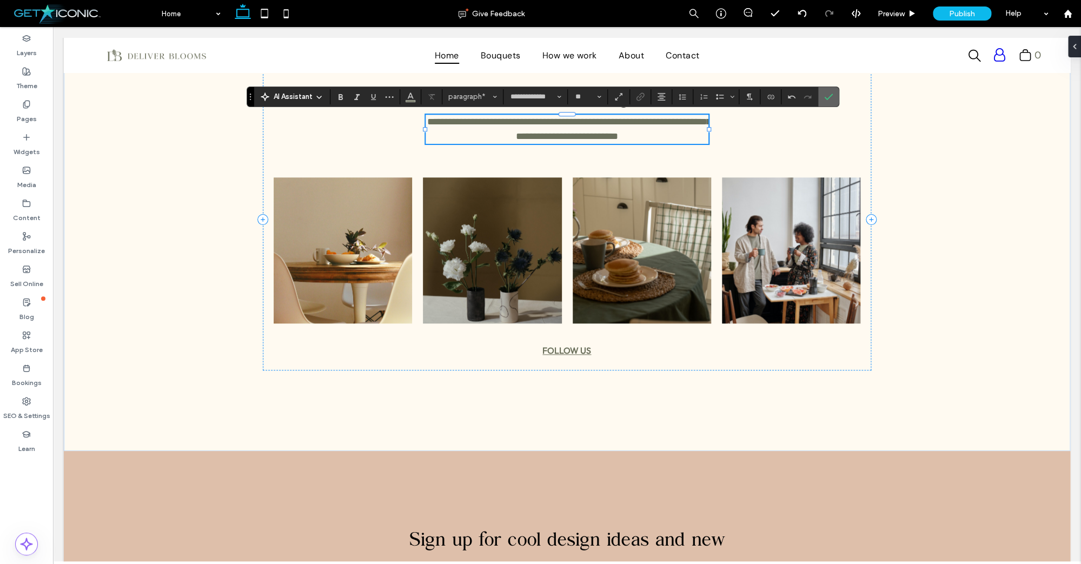
click at [831, 100] on icon "Confirm" at bounding box center [828, 96] width 9 height 9
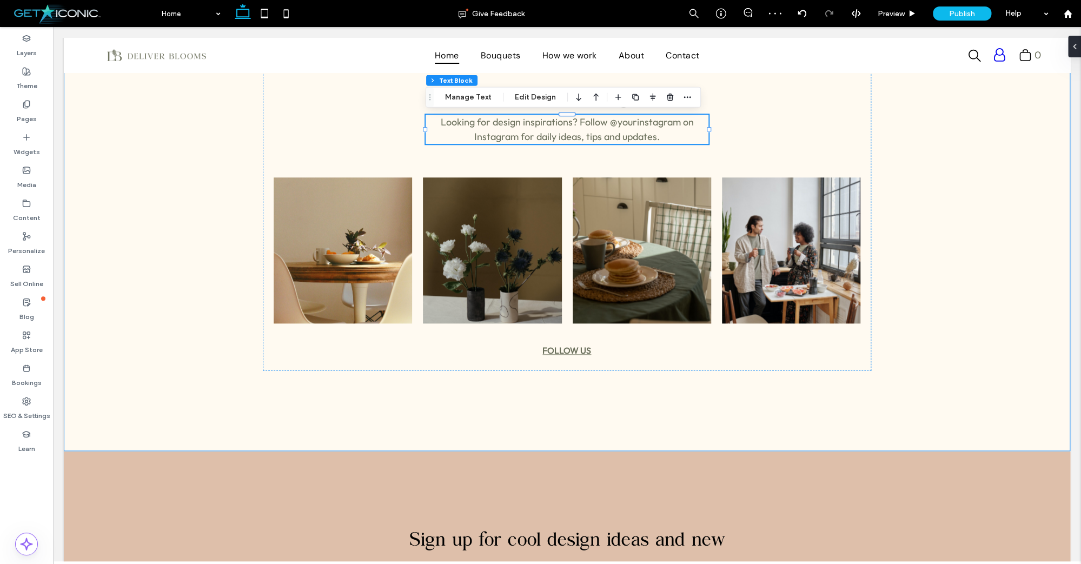
click at [904, 150] on div "Follow us on Instagram Looking for design inspirations? Follow @yourinstagram o…" at bounding box center [567, 219] width 1006 height 463
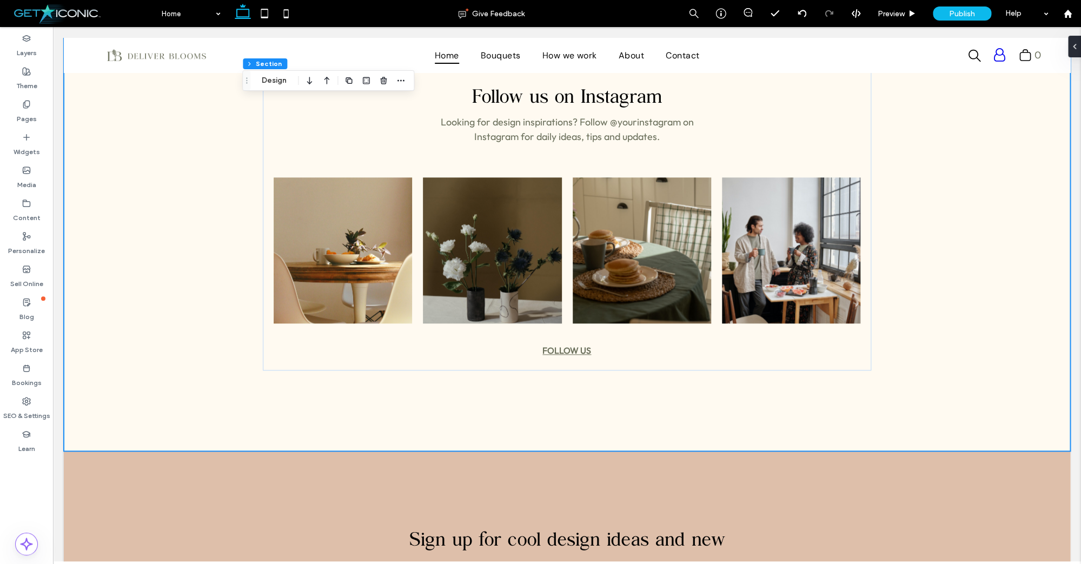
click at [558, 137] on span "Looking for design inspirations? Follow @yourinstagram on Instagram for daily i…" at bounding box center [566, 129] width 253 height 27
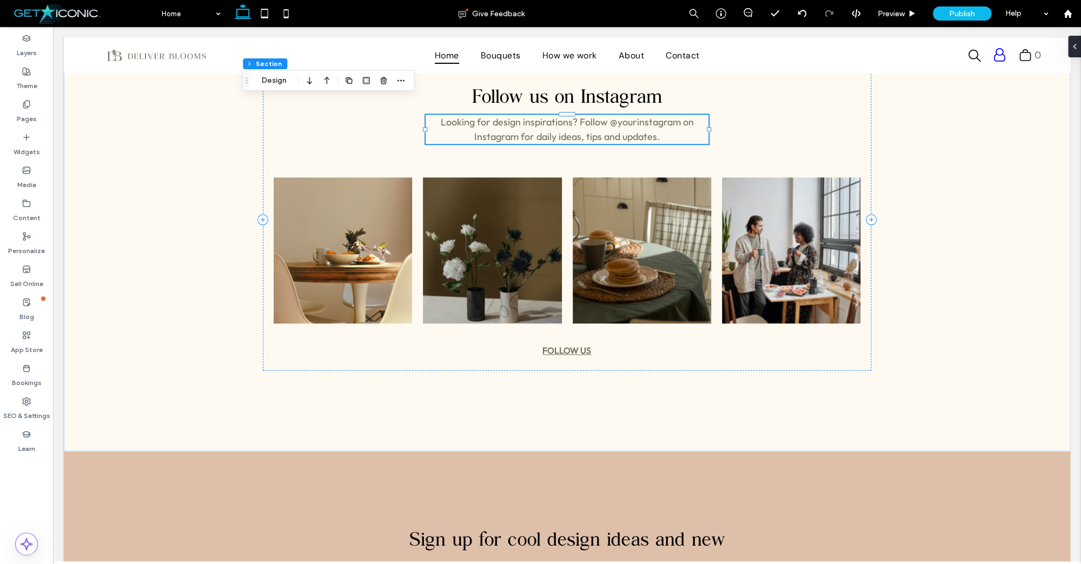
click at [558, 137] on span "Looking for design inspirations? Follow @yourinstagram on Instagram for daily i…" at bounding box center [566, 129] width 253 height 27
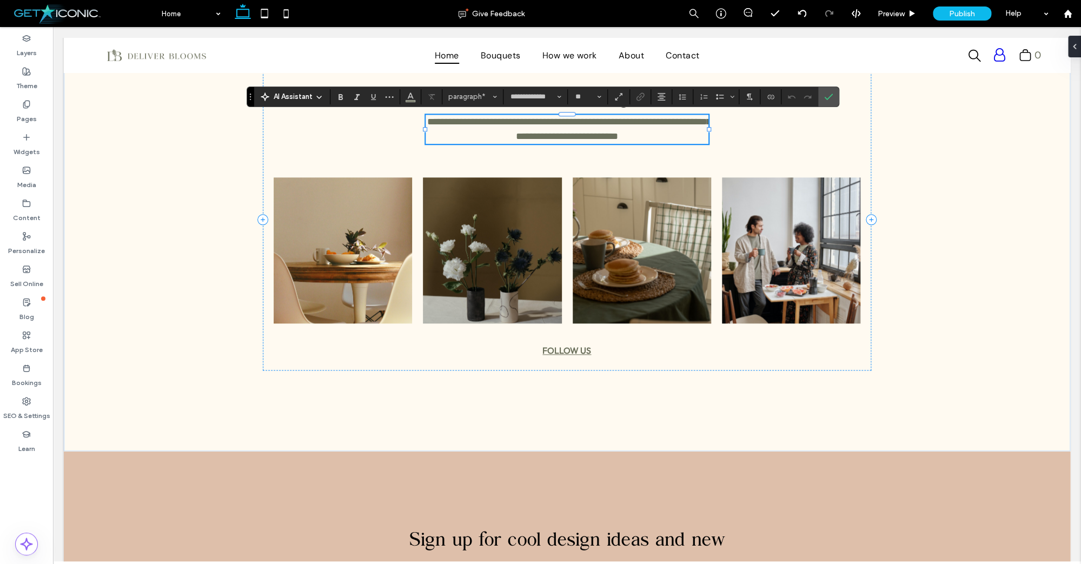
click at [556, 137] on span "**********" at bounding box center [569, 129] width 284 height 24
click at [828, 98] on use "Confirm" at bounding box center [828, 97] width 9 height 6
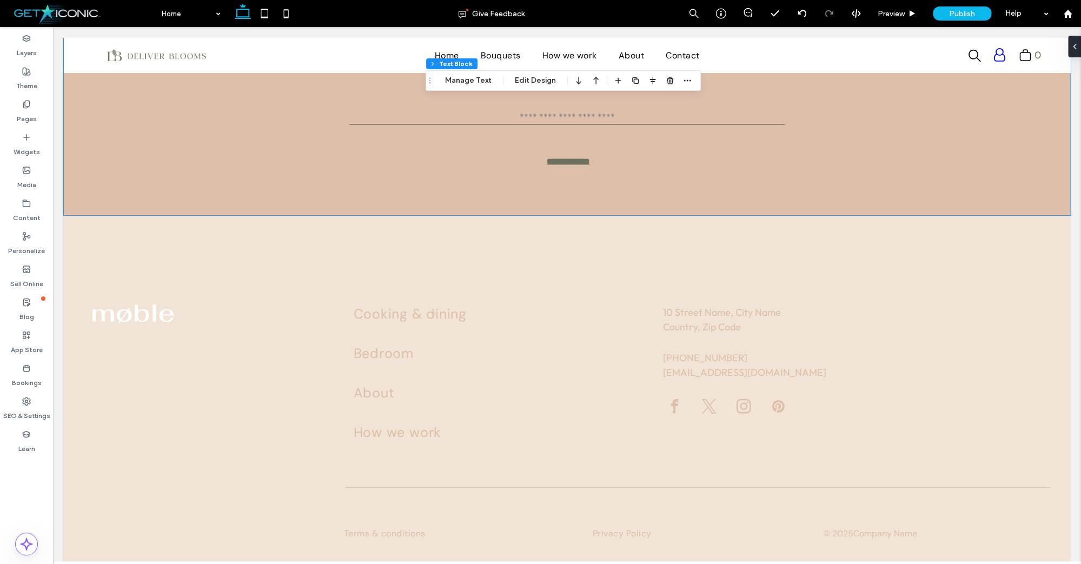
scroll to position [3229, 0]
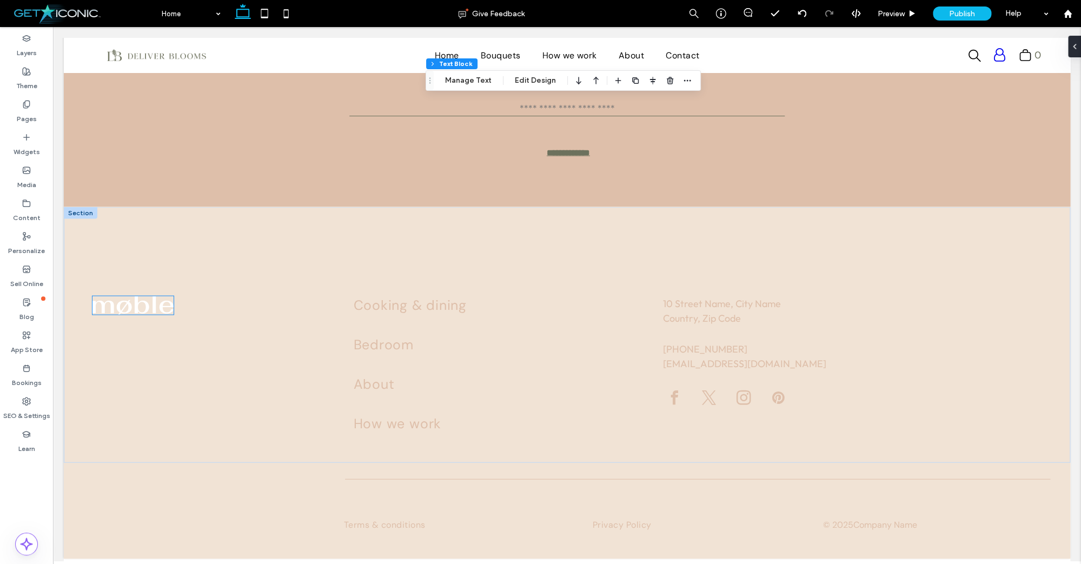
click at [123, 305] on img at bounding box center [132, 305] width 81 height 18
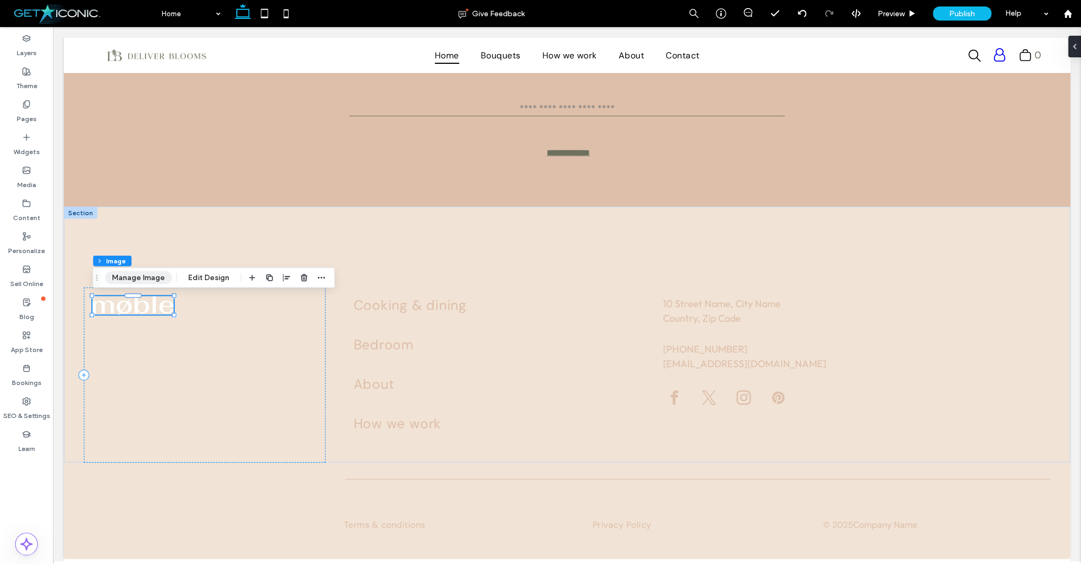
click at [143, 279] on button "Manage Image" at bounding box center [138, 277] width 67 height 13
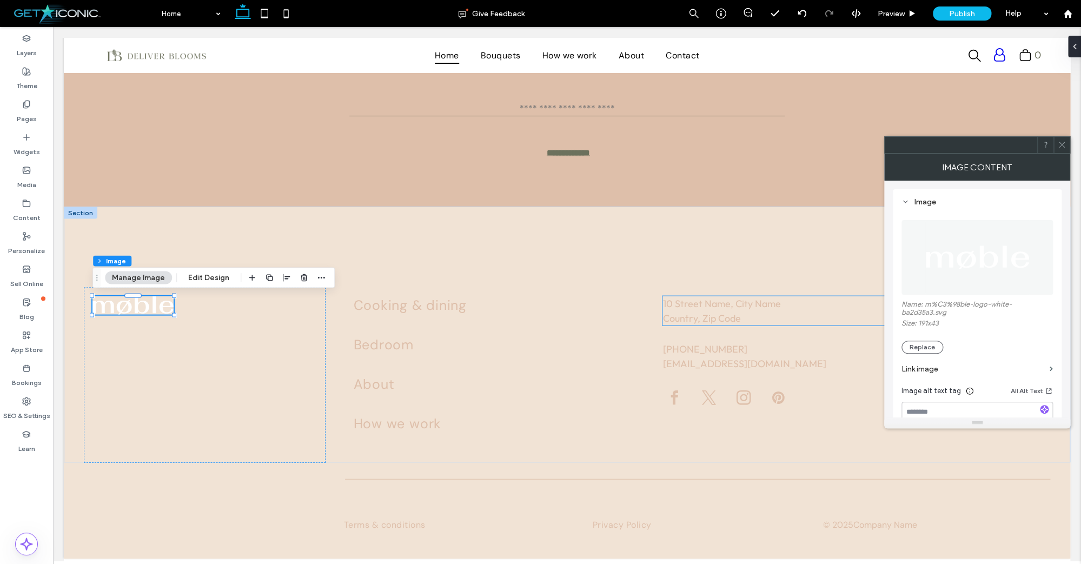
click at [923, 352] on button "Replace" at bounding box center [922, 347] width 42 height 13
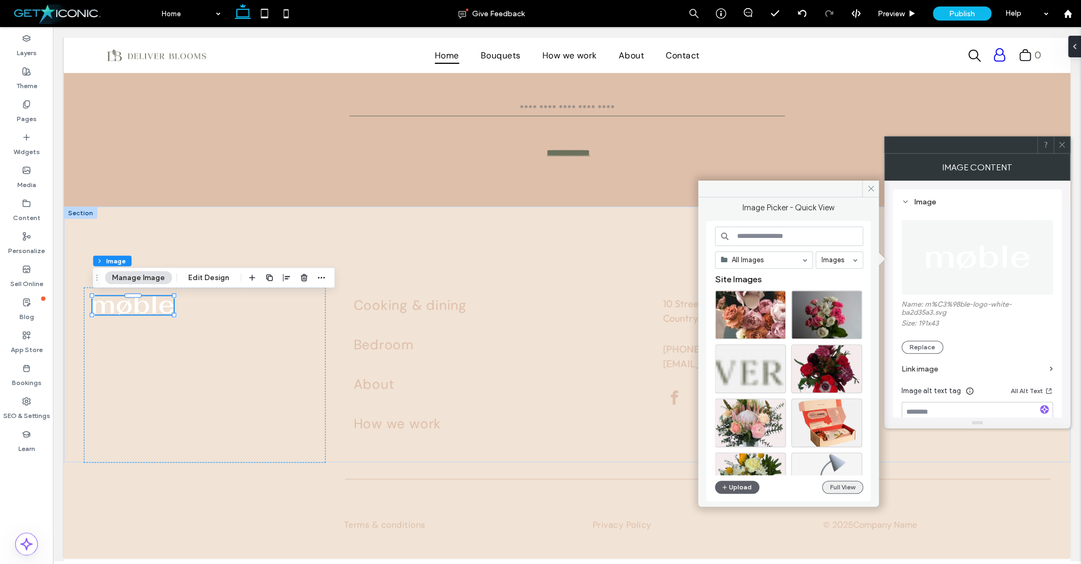
click at [850, 483] on button "Full View" at bounding box center [842, 487] width 41 height 13
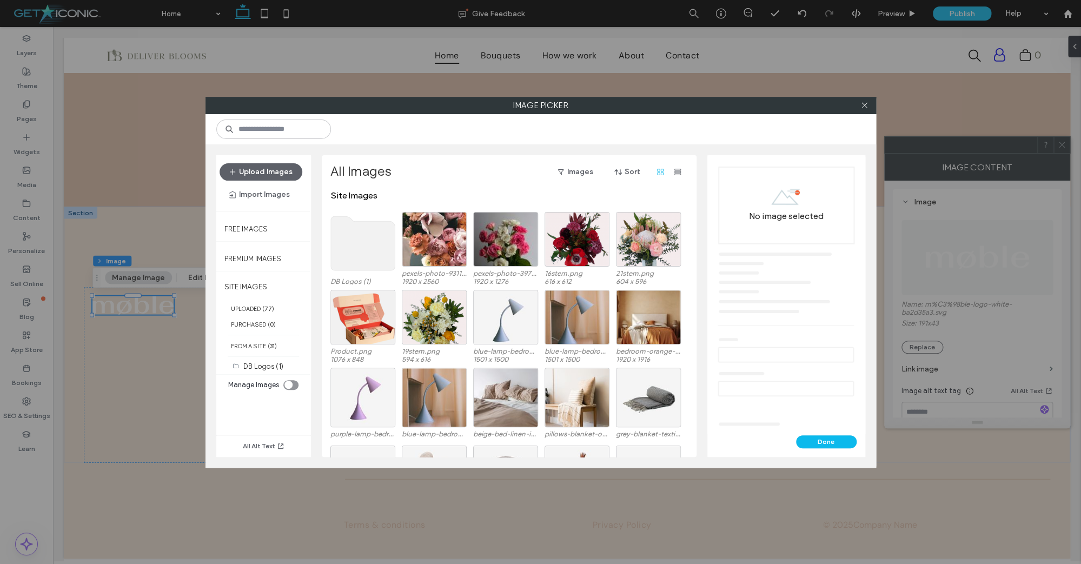
click at [360, 245] on use at bounding box center [362, 243] width 64 height 54
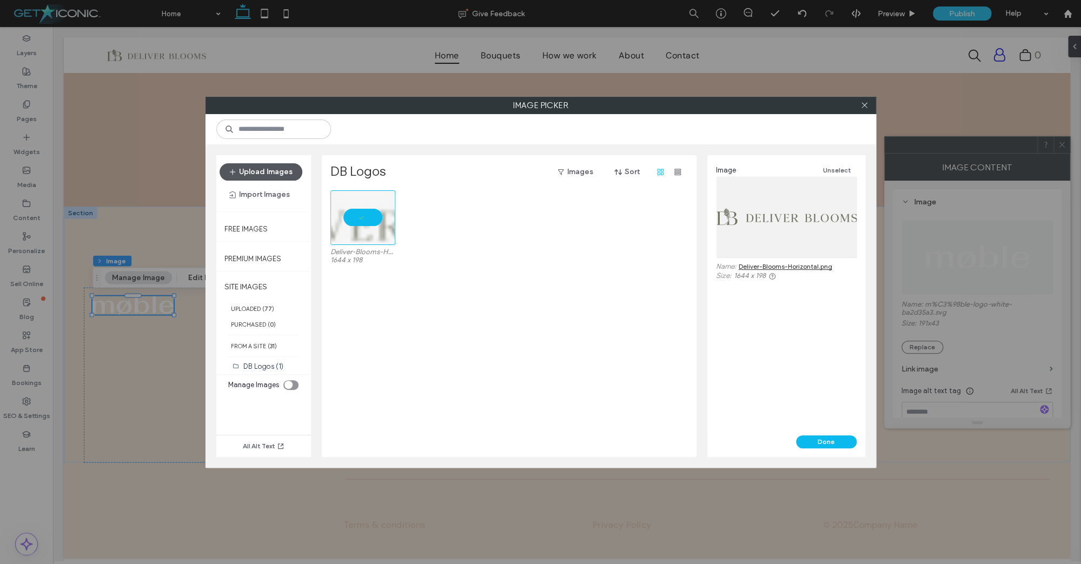
click at [256, 174] on button "Upload Images" at bounding box center [260, 171] width 83 height 17
